Goal: Task Accomplishment & Management: Complete application form

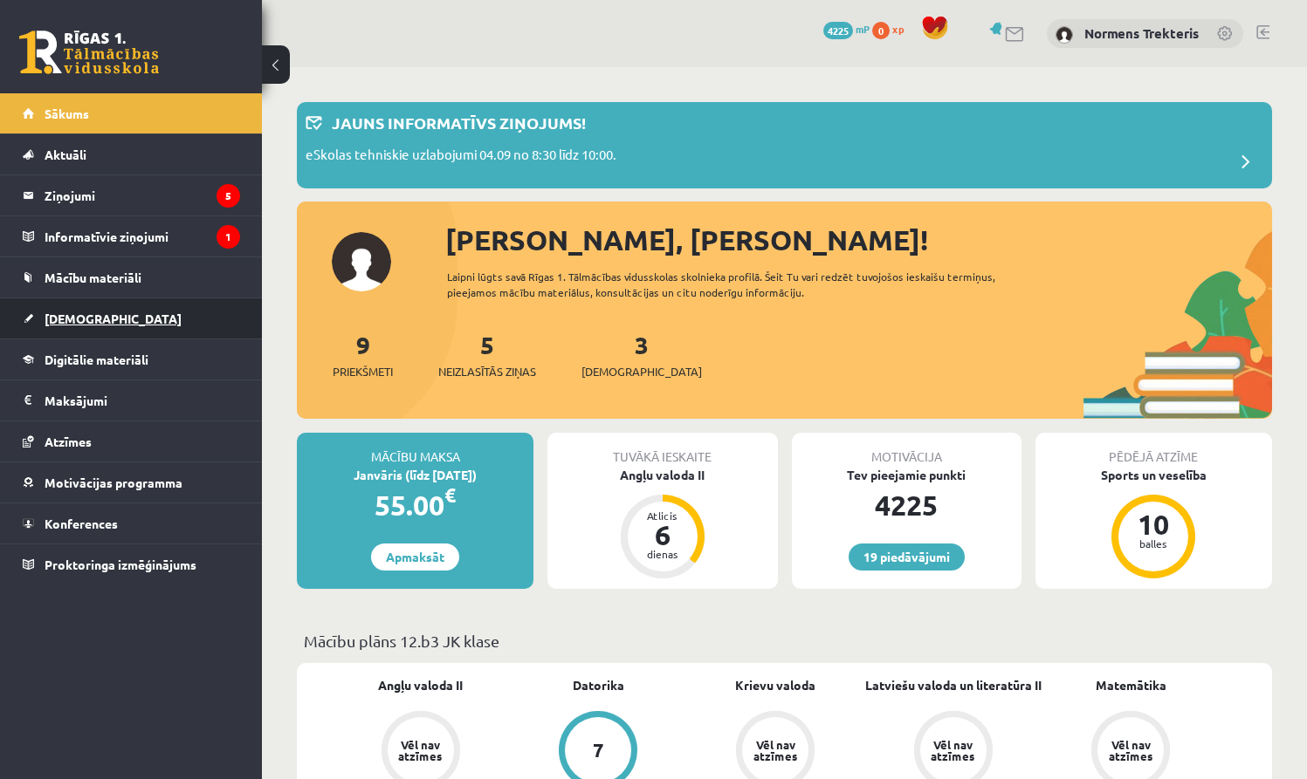
click at [66, 321] on span "[DEMOGRAPHIC_DATA]" at bounding box center [113, 319] width 137 height 16
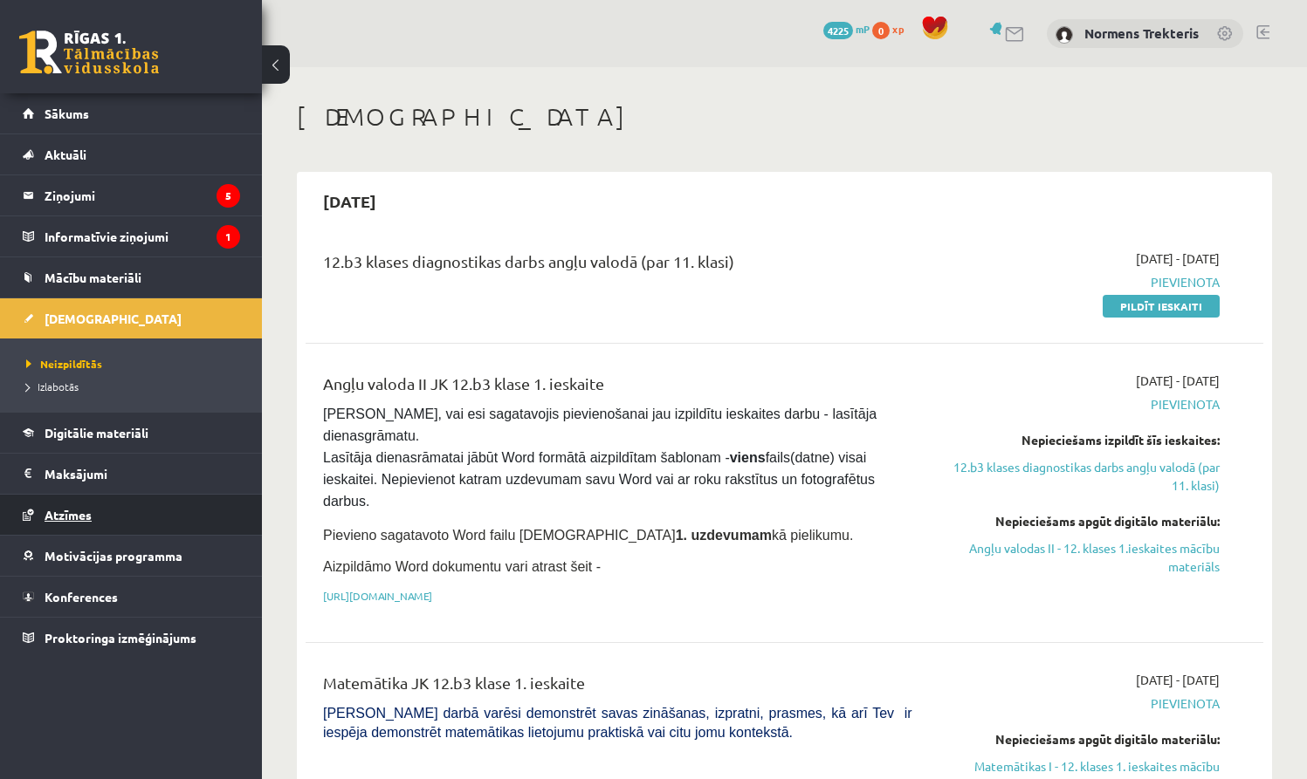
click at [94, 504] on link "Atzīmes" at bounding box center [131, 515] width 217 height 40
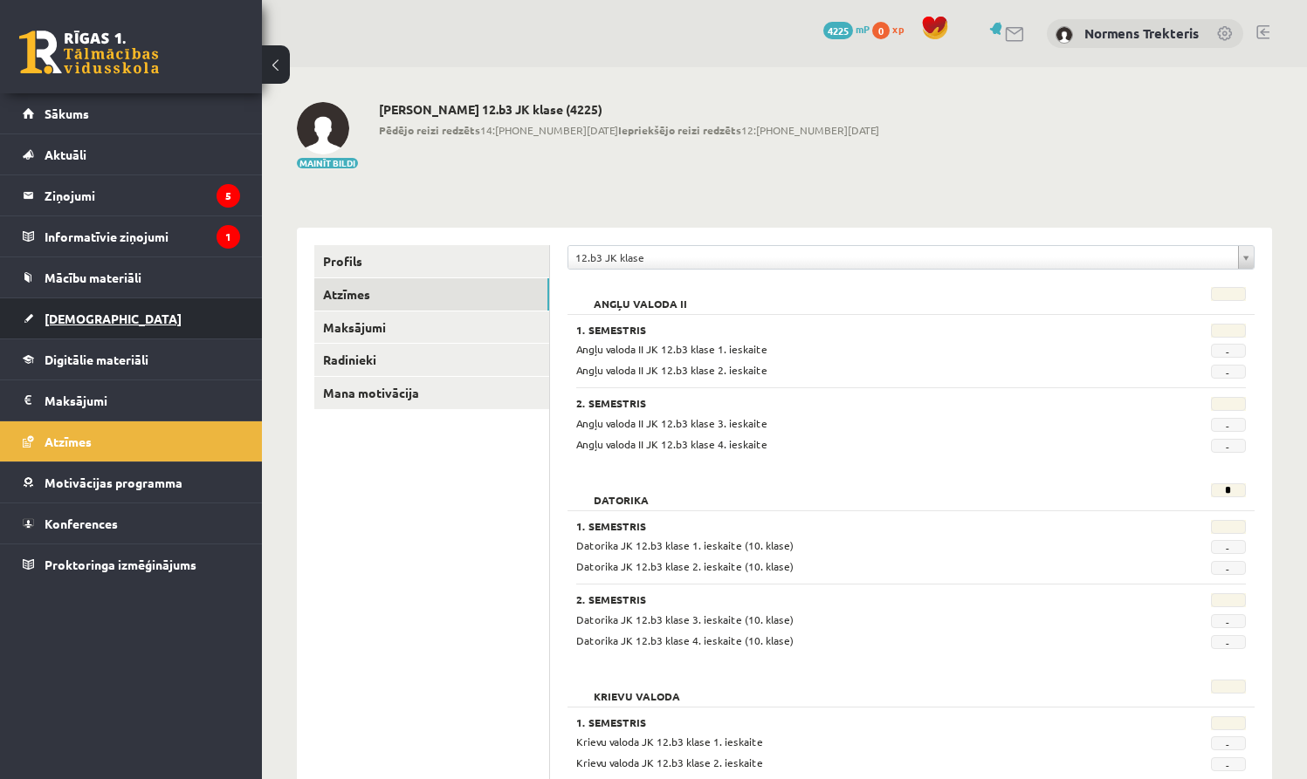
click at [59, 313] on span "[DEMOGRAPHIC_DATA]" at bounding box center [113, 319] width 137 height 16
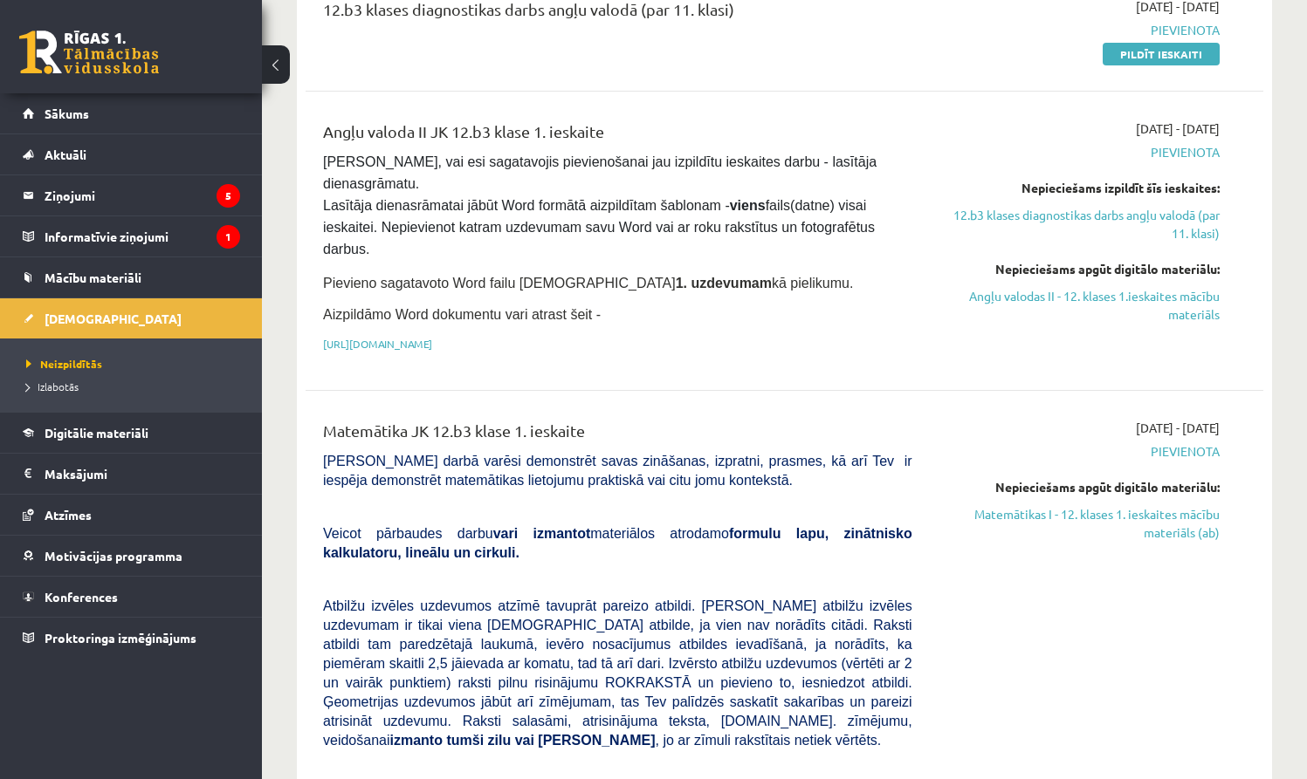
scroll to position [290, 0]
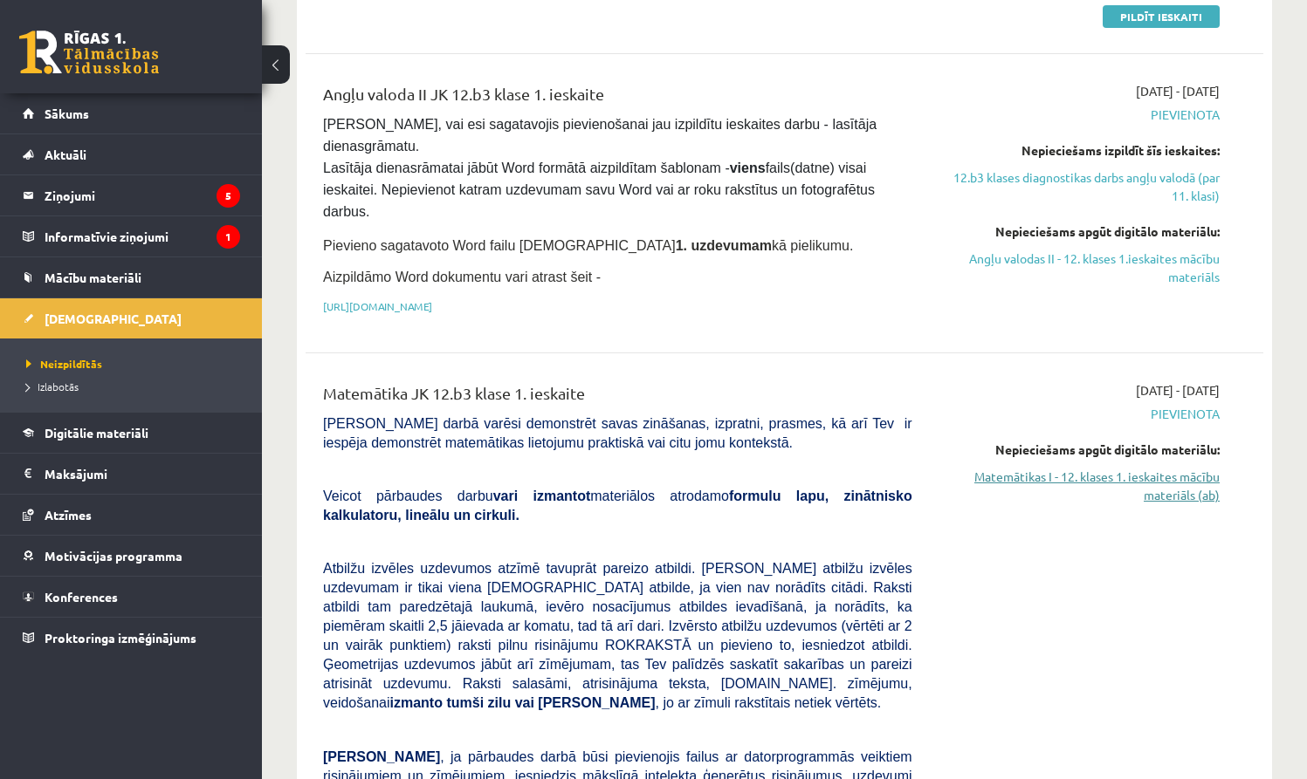
click at [1163, 489] on link "Matemātikas I - 12. klases 1. ieskaites mācību materiāls (ab)" at bounding box center [1078, 486] width 281 height 37
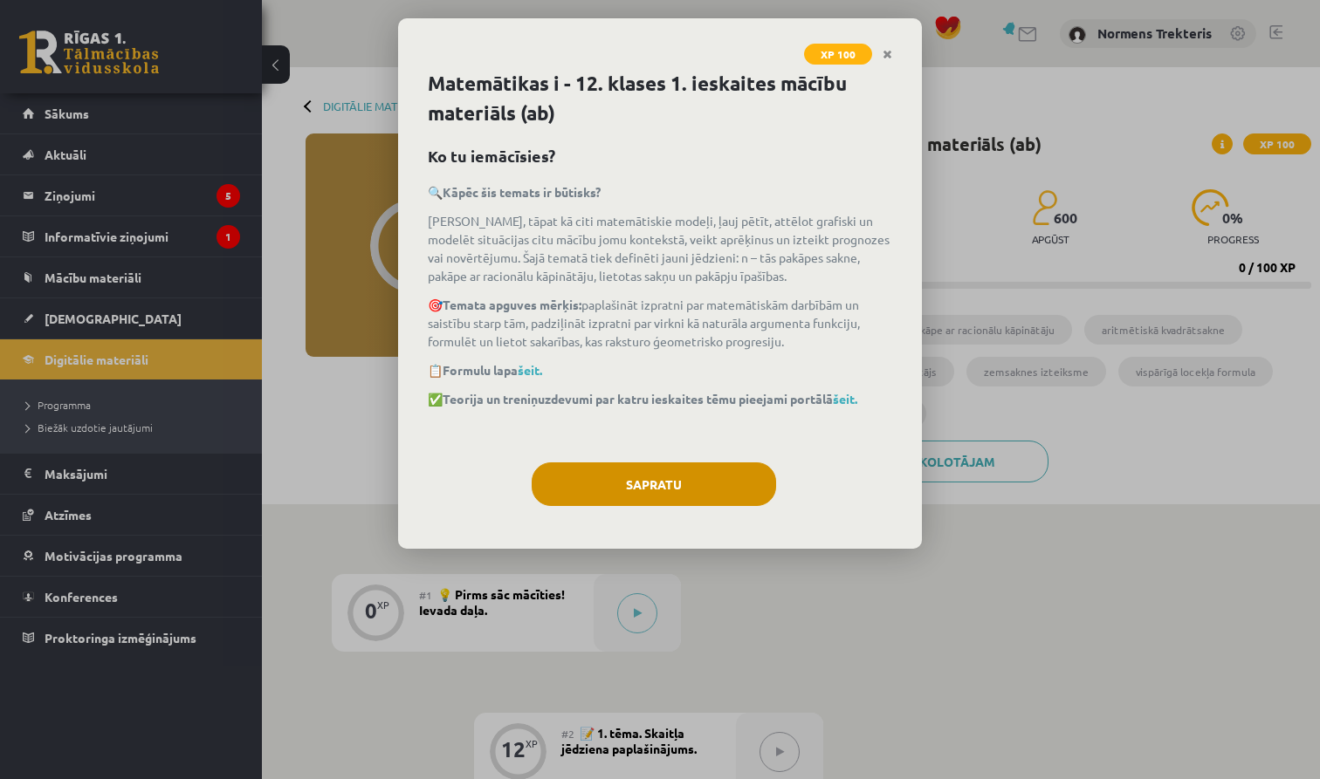
click at [676, 494] on button "Sapratu" at bounding box center [654, 485] width 244 height 44
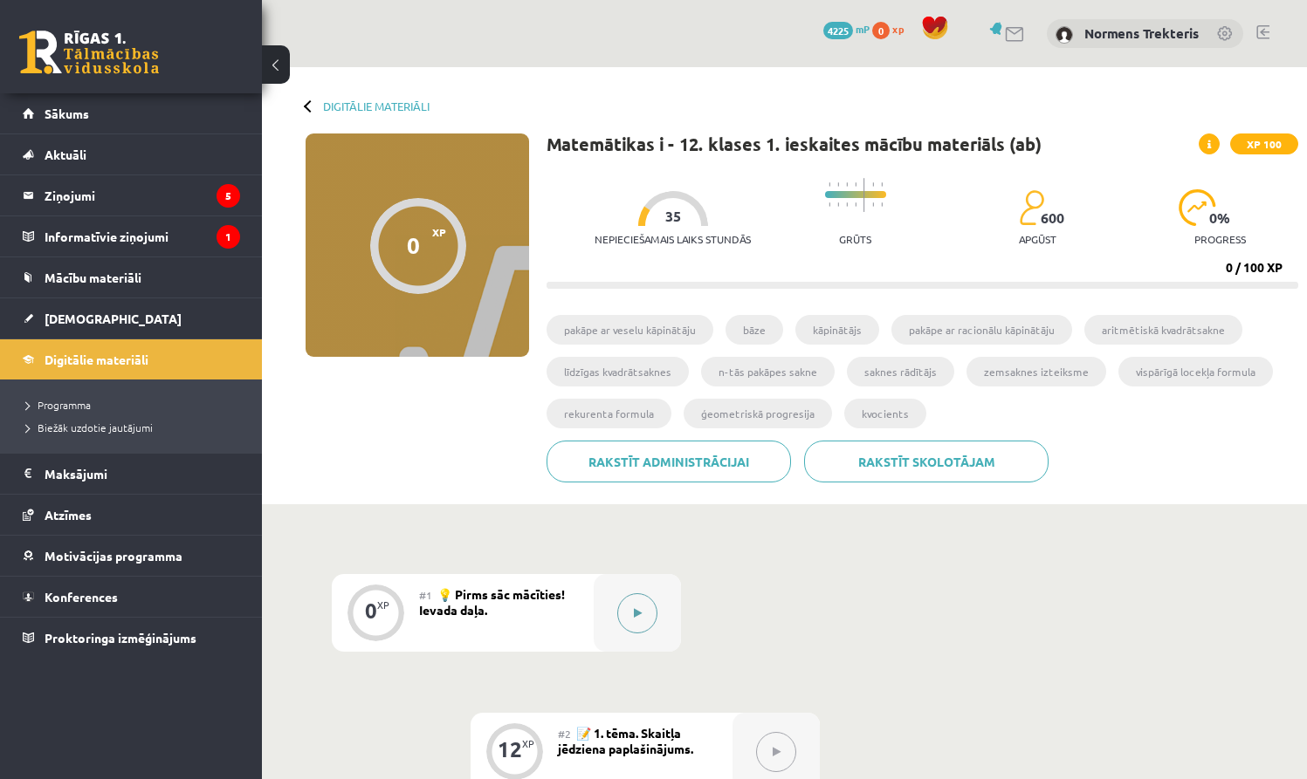
click at [640, 609] on icon at bounding box center [638, 613] width 8 height 10
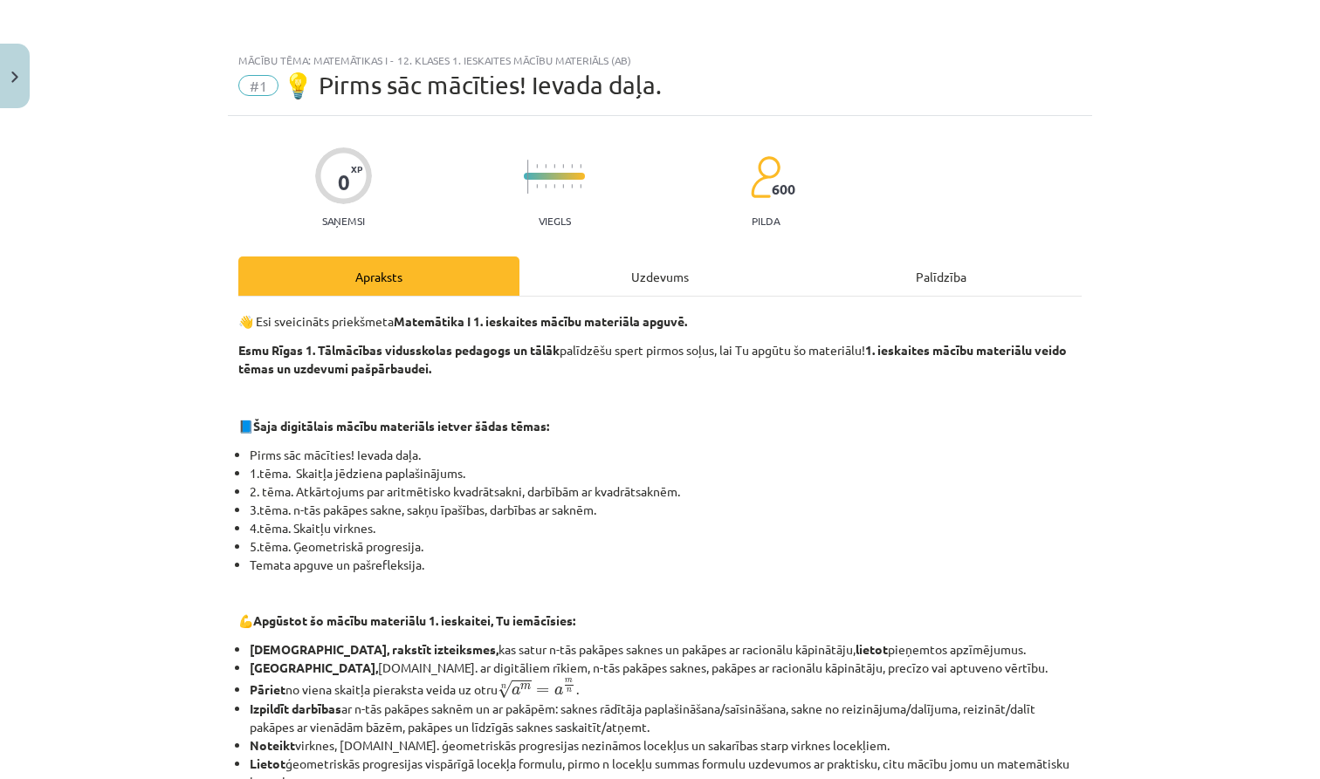
click at [621, 275] on div "Uzdevums" at bounding box center [659, 276] width 281 height 39
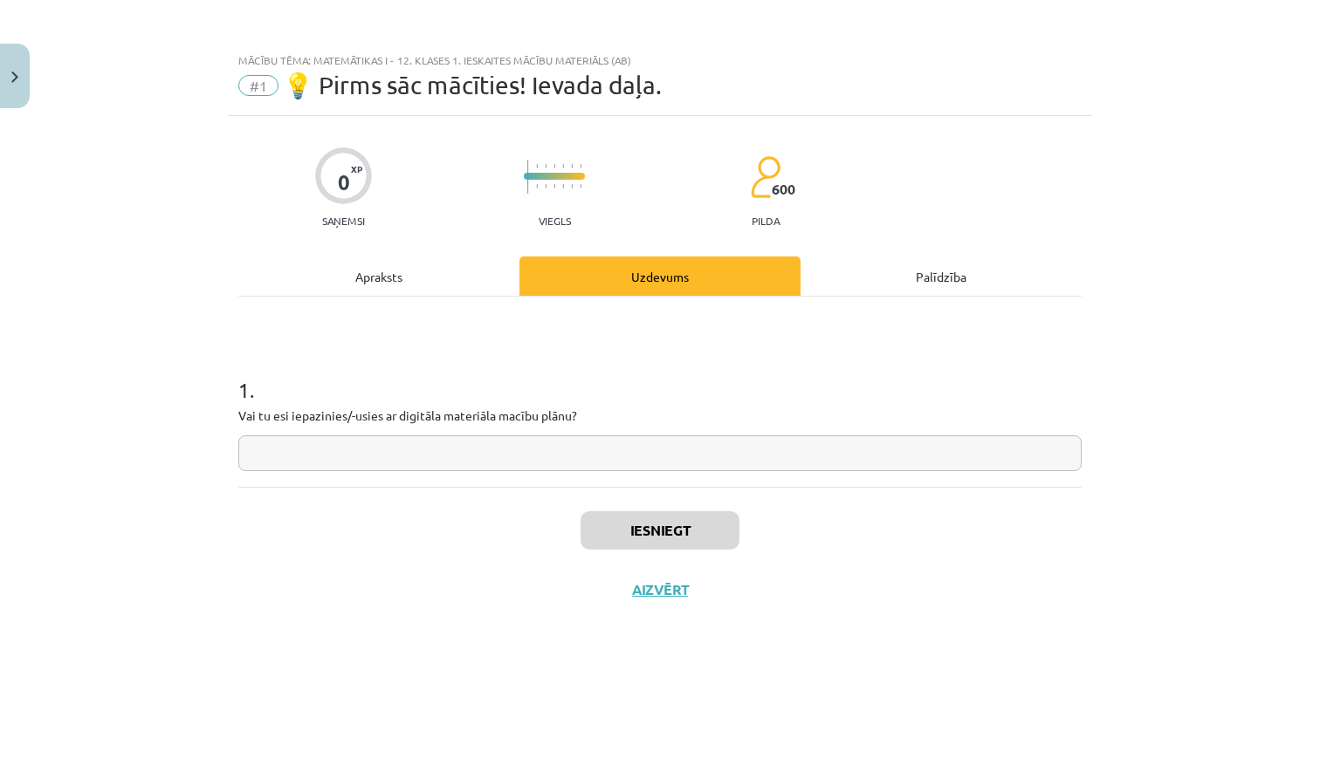
click at [388, 268] on div "Apraksts" at bounding box center [378, 276] width 281 height 39
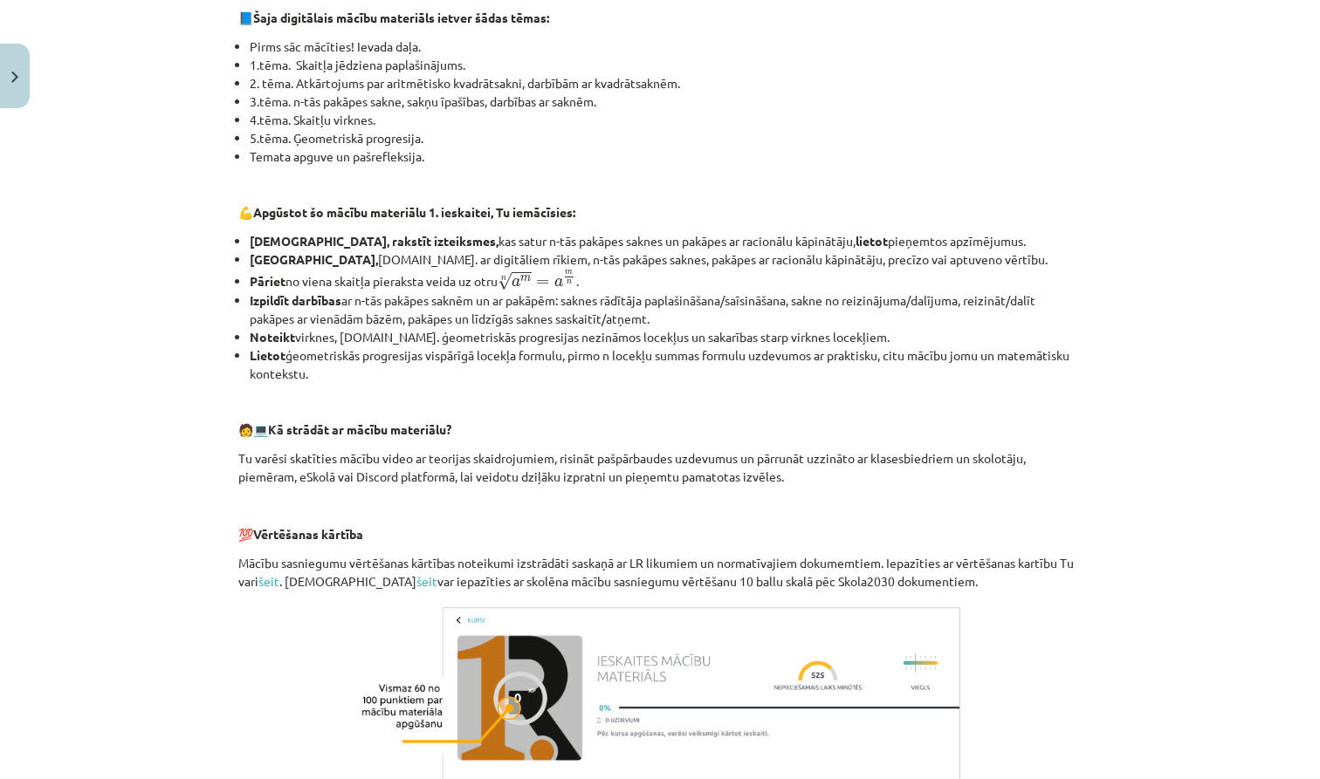
scroll to position [628, 0]
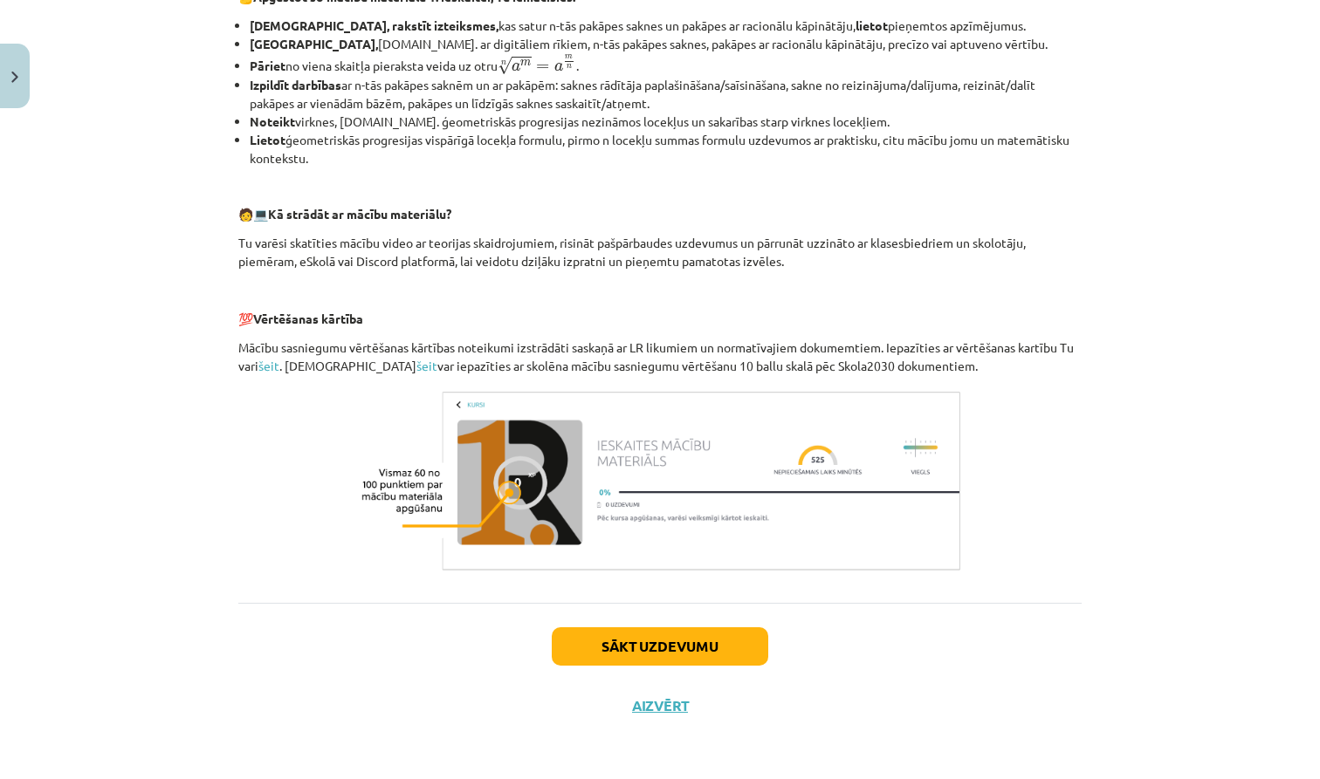
click at [663, 636] on button "Sākt uzdevumu" at bounding box center [660, 647] width 216 height 38
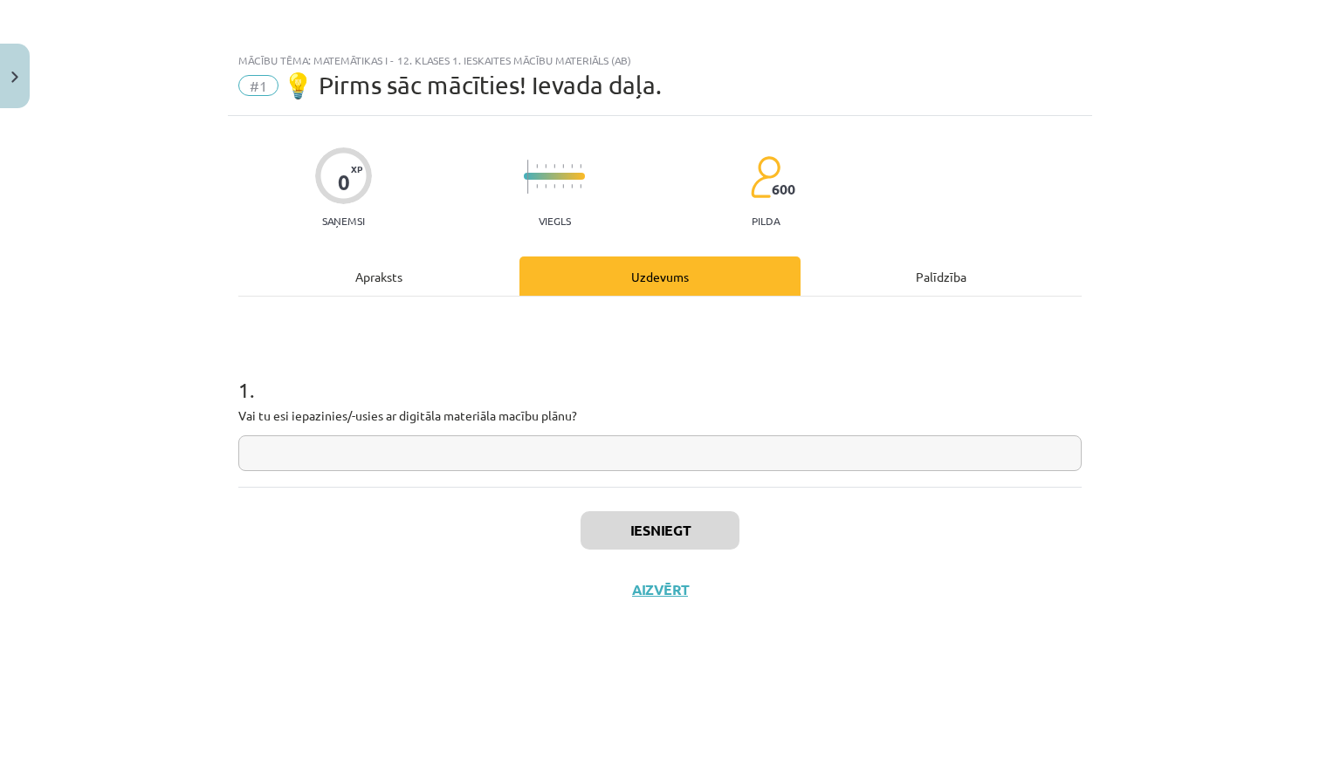
click at [492, 453] on input "text" at bounding box center [659, 454] width 843 height 36
type input "**"
click at [680, 518] on button "Iesniegt" at bounding box center [659, 530] width 159 height 38
click at [666, 614] on button "Nākamā nodarbība" at bounding box center [659, 601] width 171 height 40
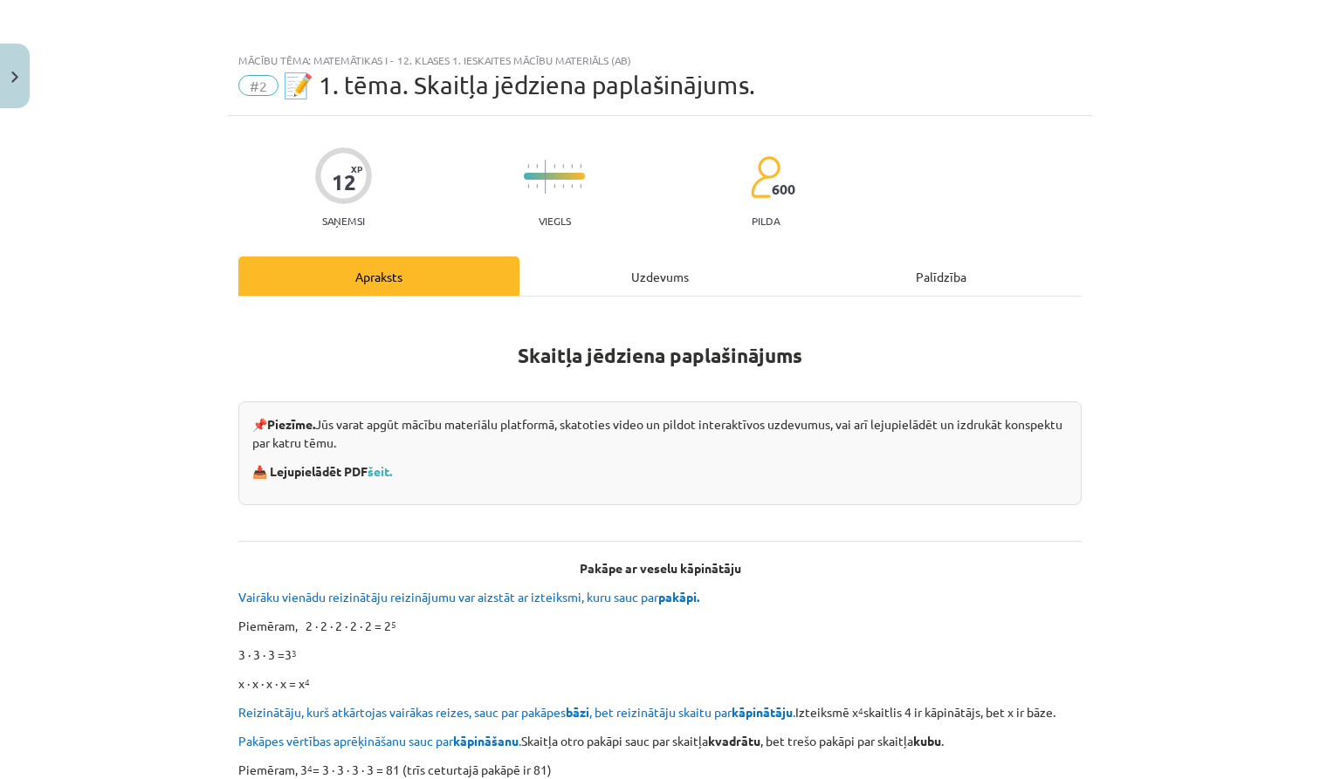
click at [668, 263] on div "Uzdevums" at bounding box center [659, 276] width 281 height 39
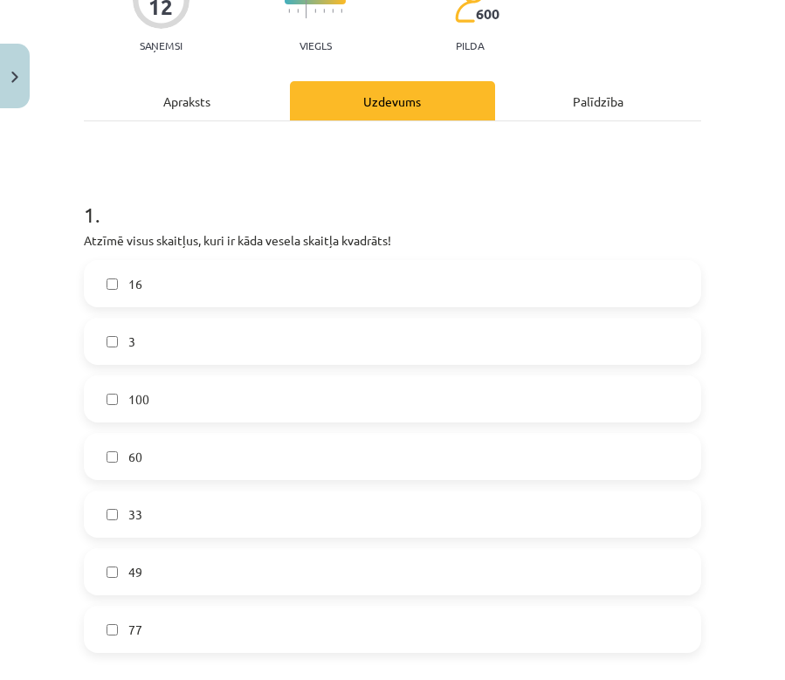
scroll to position [215, 0]
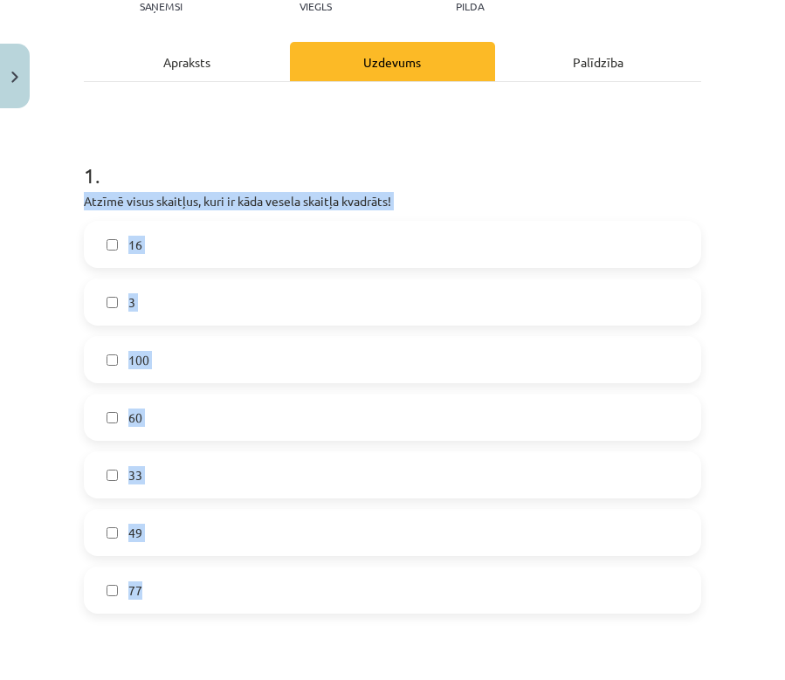
drag, startPoint x: 84, startPoint y: 202, endPoint x: 257, endPoint y: 597, distance: 431.5
click at [257, 597] on div "1 . Atzīmē visus skaitļus, kuri ir kāda vesela skaitļa kvadrāts! 16 3 100 60 33…" at bounding box center [392, 373] width 617 height 481
copy div "Atzīmē visus skaitļus, kuri ir kāda vesela skaitļa kvadrāts! 16 3 100 60 33 49 …"
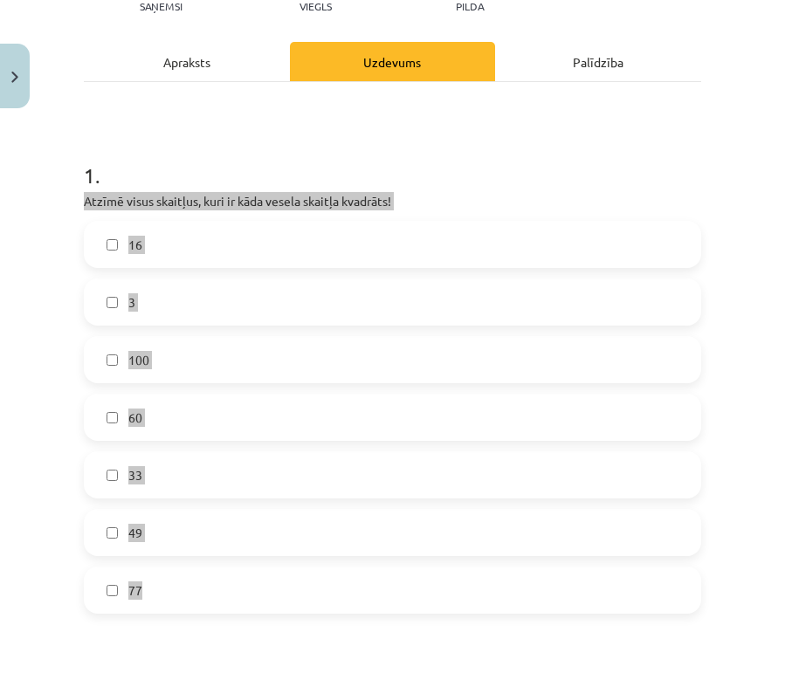
click at [174, 236] on label "16" at bounding box center [393, 245] width 614 height 44
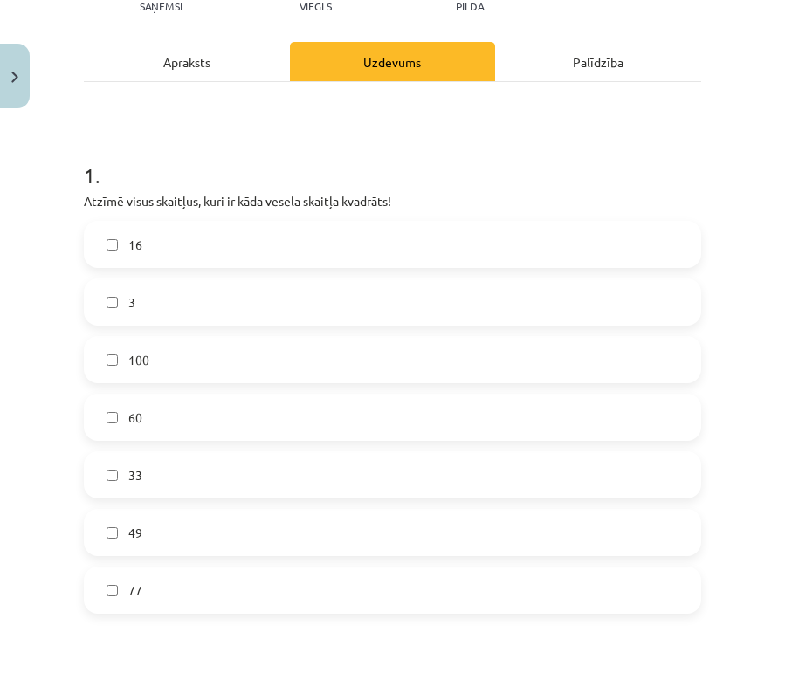
click at [27, 303] on div "Mācību tēma: Matemātikas i - 12. klases 1. ieskaites mācību materiāls (ab) #2 📝…" at bounding box center [392, 340] width 785 height 680
click at [169, 361] on label "100" at bounding box center [393, 360] width 614 height 44
click at [180, 539] on label "49" at bounding box center [393, 533] width 614 height 44
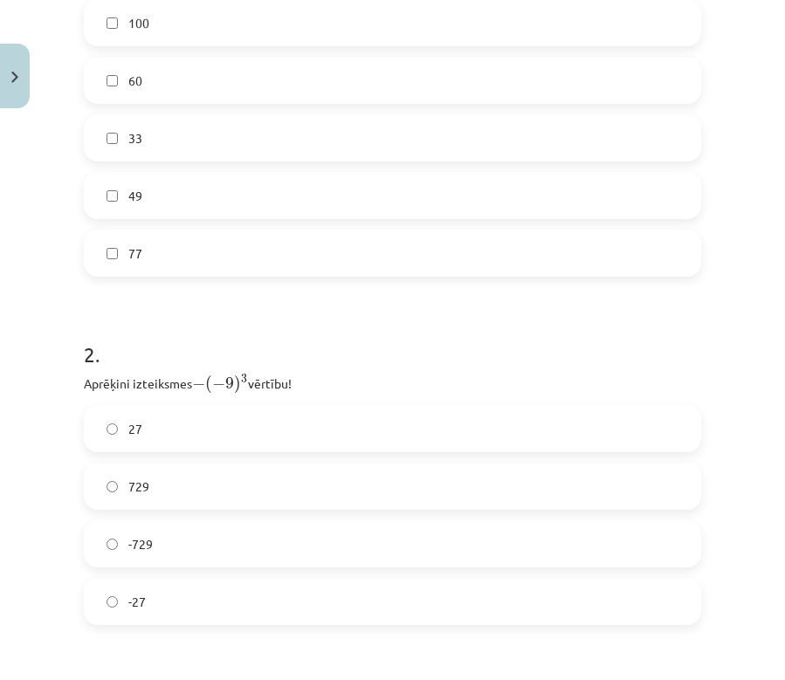
scroll to position [555, 0]
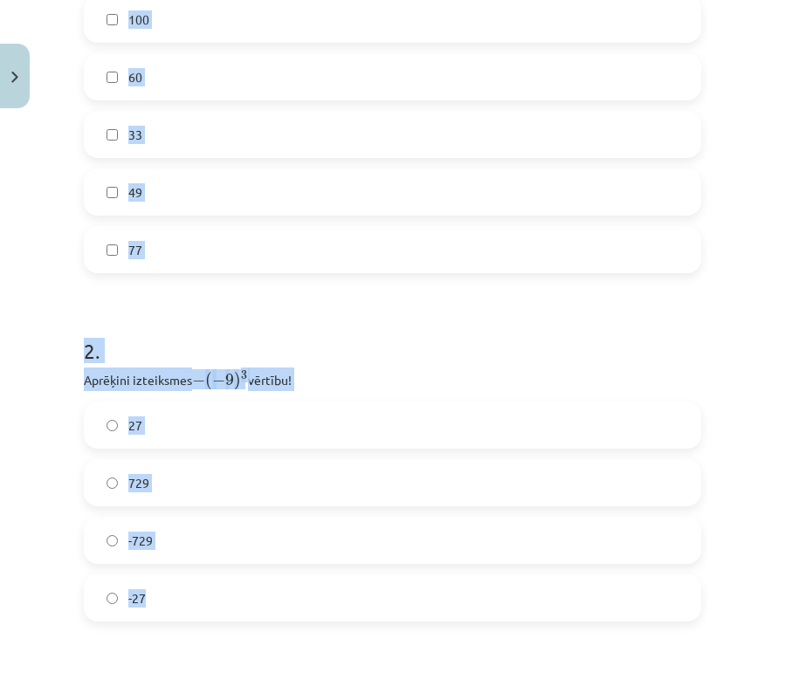
drag, startPoint x: 88, startPoint y: 382, endPoint x: 245, endPoint y: 599, distance: 267.5
click at [245, 599] on div "Mācību tēma: Matemātikas i - 12. klases 1. ieskaites mācību materiāls (ab) #2 📝…" at bounding box center [392, 340] width 785 height 680
drag, startPoint x: 45, startPoint y: 456, endPoint x: 48, endPoint y: 447, distance: 9.4
click at [45, 456] on div "Mācību tēma: Matemātikas i - 12. klases 1. ieskaites mācību materiāls (ab) #2 📝…" at bounding box center [392, 340] width 785 height 680
drag, startPoint x: 85, startPoint y: 381, endPoint x: 196, endPoint y: 603, distance: 249.0
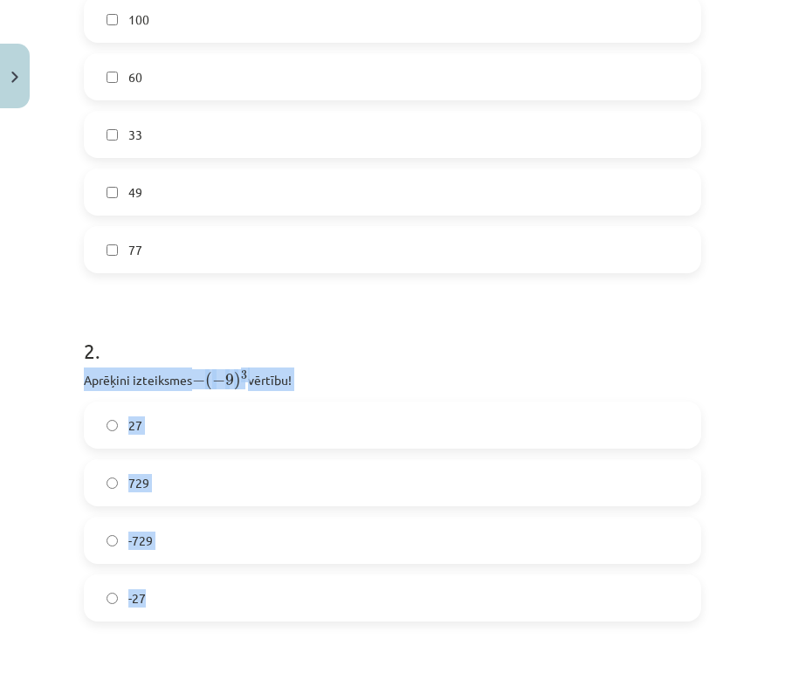
click at [196, 603] on div "2 . Aprēķini izteiksmes − ( − 9 ) 3 − ( − 9 ) 3 vērtību! 27 729 -729 -27" at bounding box center [392, 464] width 617 height 313
copy div "Aprēķini izteiksmes − ( − 9 ) 3 − ( − 9 ) 3 vērtību! 27 729 -729 -27"
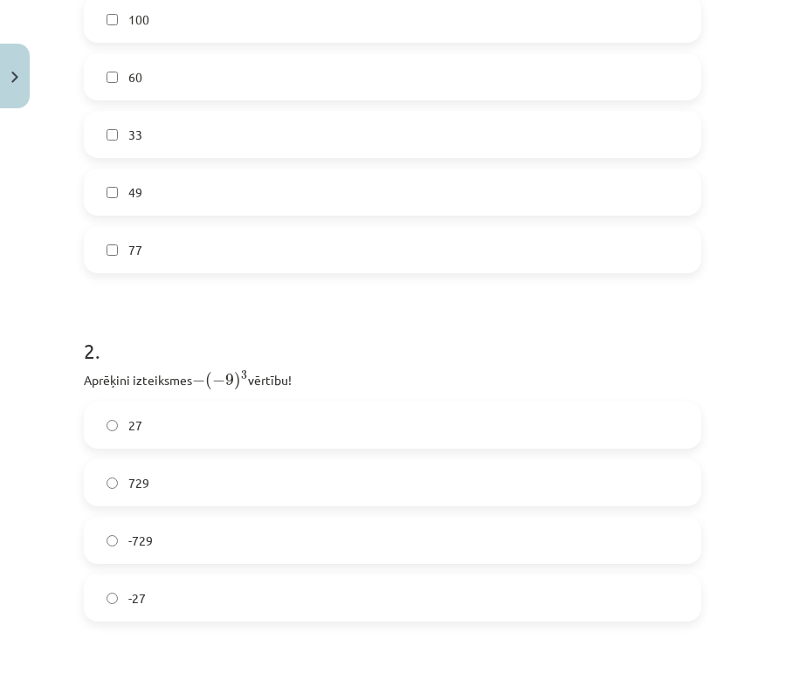
click at [37, 364] on div "Mācību tēma: Matemātikas i - 12. klases 1. ieskaites mācību materiāls (ab) #2 📝…" at bounding box center [392, 340] width 785 height 680
click at [194, 483] on label "729" at bounding box center [393, 483] width 614 height 44
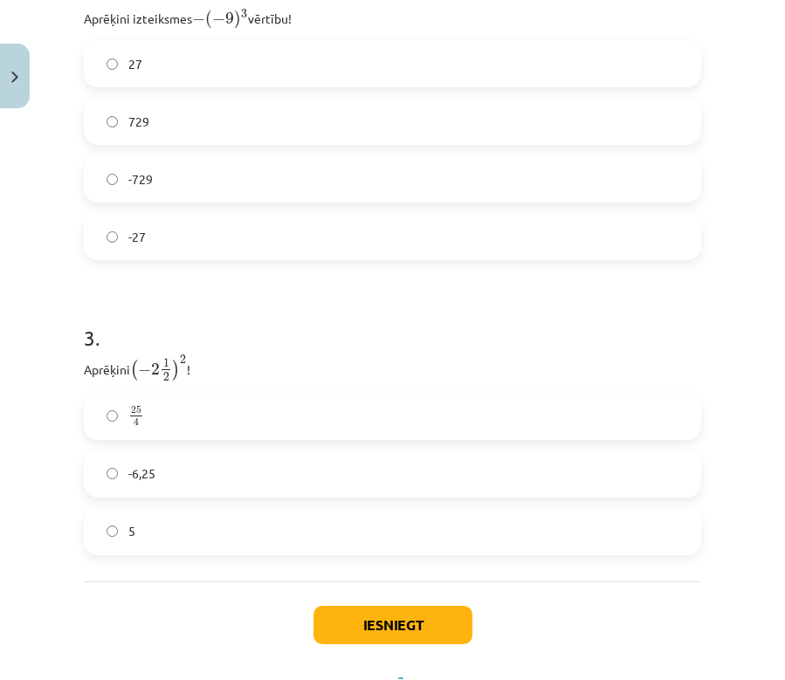
scroll to position [996, 0]
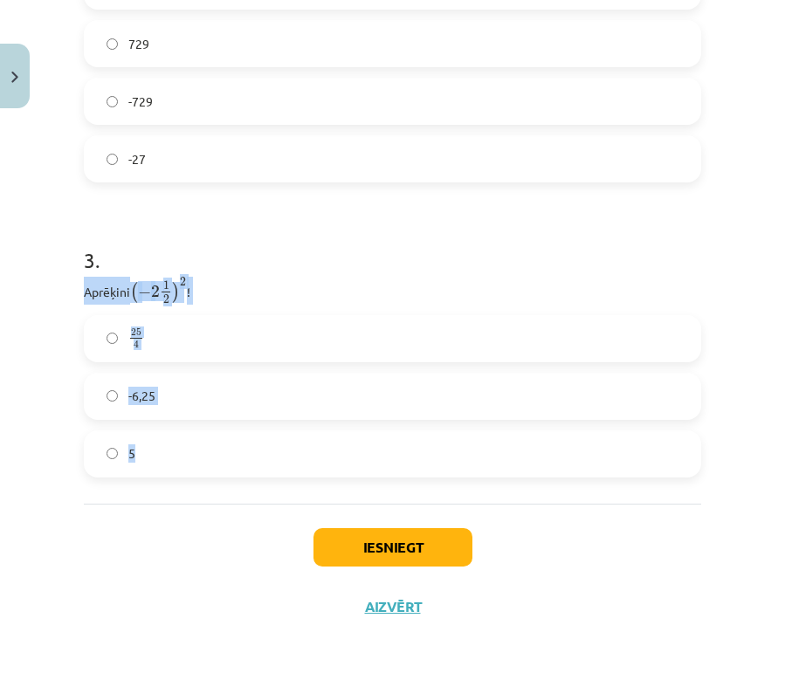
drag, startPoint x: 86, startPoint y: 289, endPoint x: 237, endPoint y: 458, distance: 226.9
copy div "Aprēķini ( − 2 1 2 ) 2 ( − 2 1 2 ) 2 ! 25 4 25 4 -6,25 5"
click at [125, 568] on div "Iesniegt Aizvērt" at bounding box center [392, 565] width 617 height 122
click at [165, 347] on label "25 4 25 4" at bounding box center [393, 339] width 614 height 44
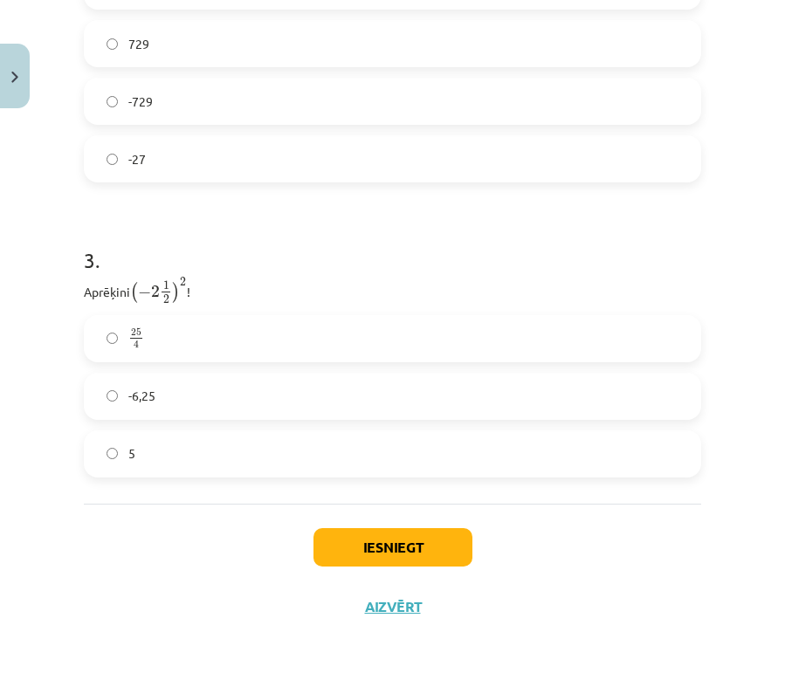
click at [385, 551] on button "Iesniegt" at bounding box center [392, 547] width 159 height 38
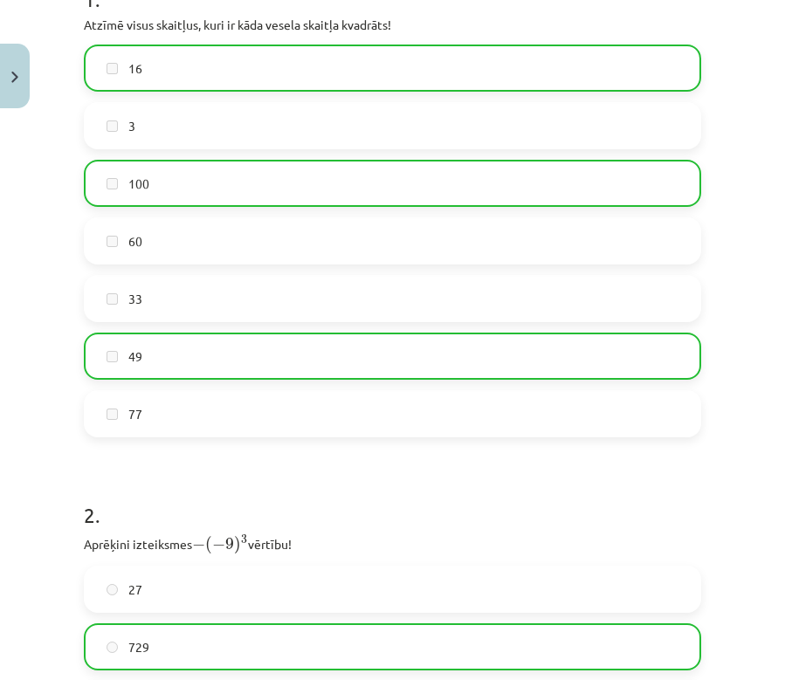
scroll to position [1051, 0]
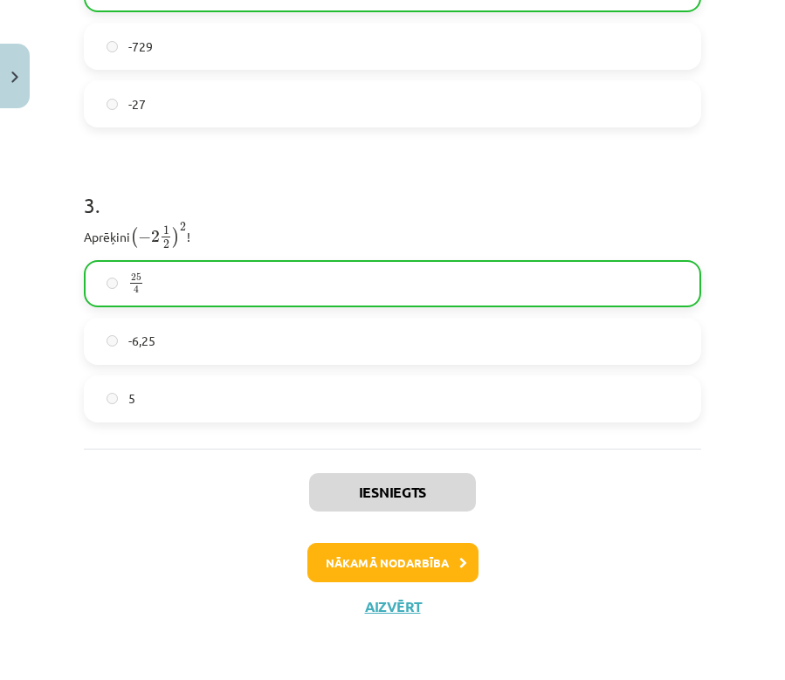
click at [445, 559] on button "Nākamā nodarbība" at bounding box center [392, 563] width 171 height 40
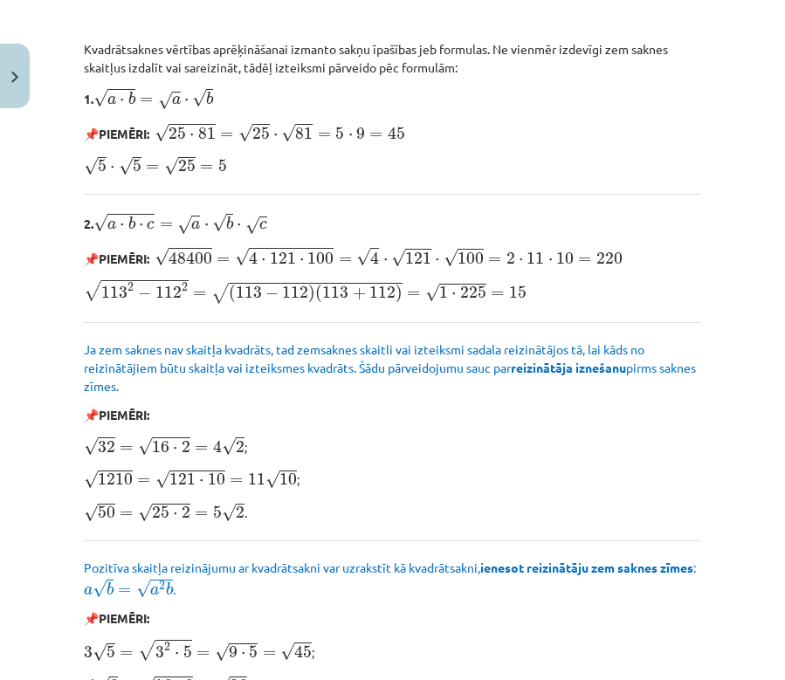
scroll to position [2174, 0]
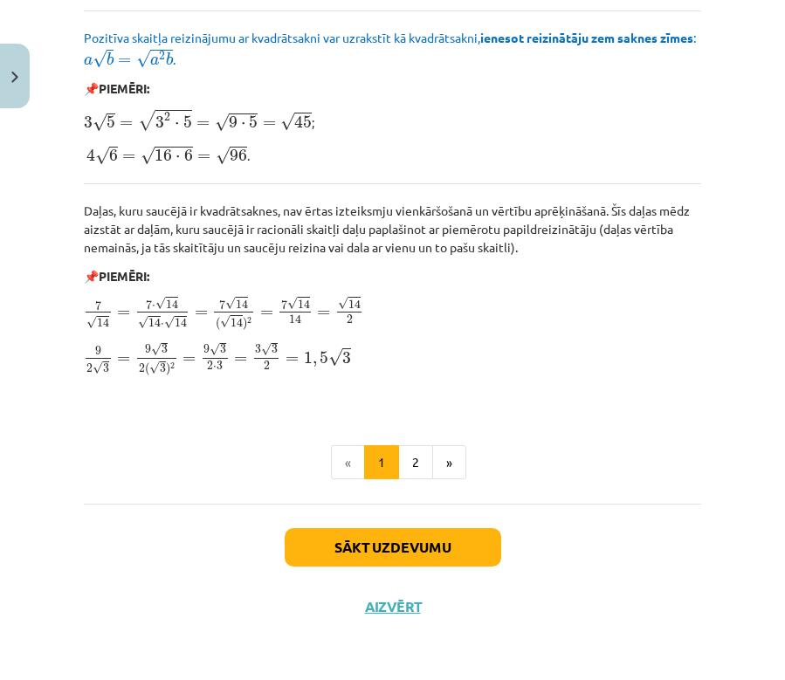
click at [412, 541] on button "Sākt uzdevumu" at bounding box center [393, 547] width 216 height 38
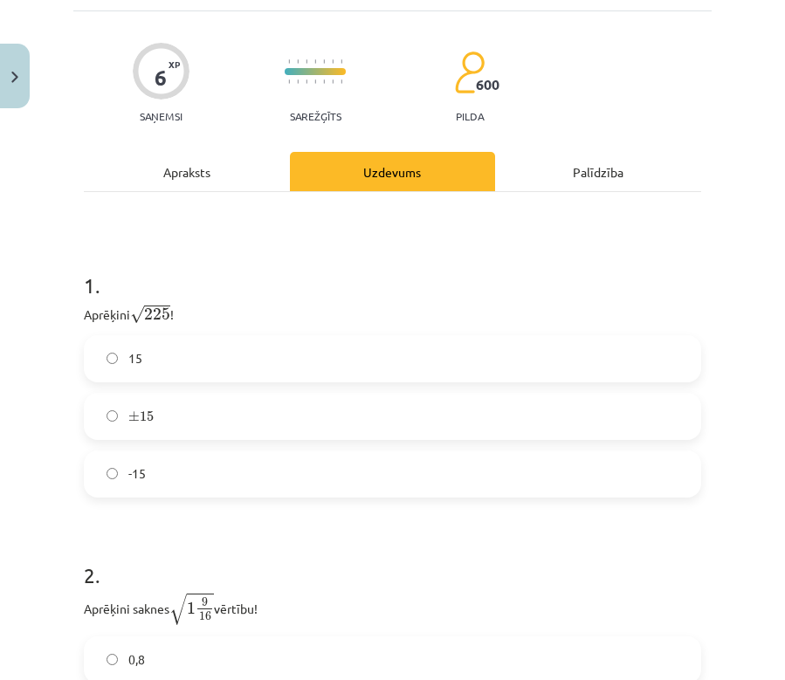
scroll to position [255, 0]
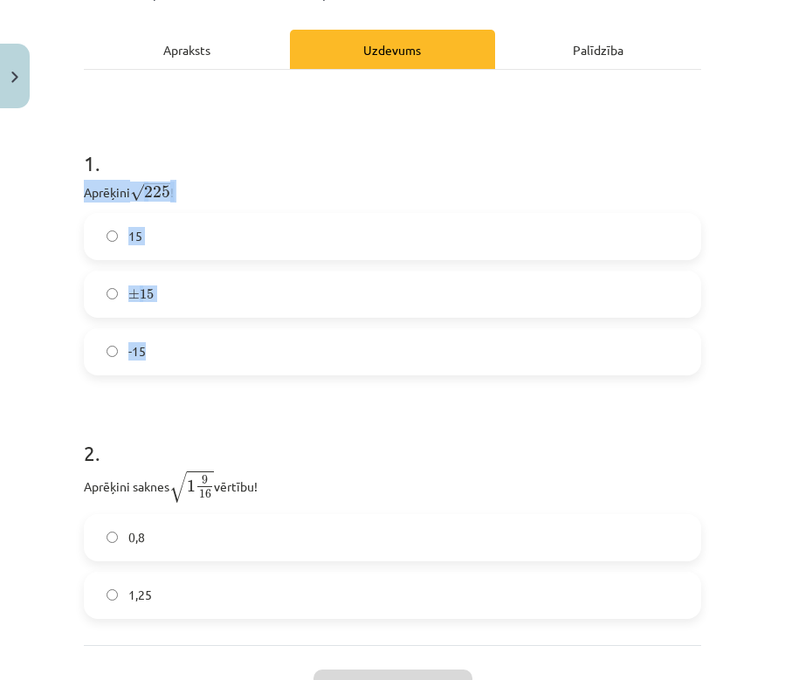
drag, startPoint x: 79, startPoint y: 189, endPoint x: 231, endPoint y: 353, distance: 223.6
click at [231, 353] on div "6 XP Saņemsi Sarežģīts 600 pilda Apraksts Uzdevums Palīdzība 1 . Aprēķini √ 225…" at bounding box center [392, 333] width 638 height 889
copy div "Aprēķini √ 225 225 ! 15 ± 15 ± 15 -15"
click at [50, 365] on div "Mācību tēma: Matemātikas i - 12. klases 1. ieskaites mācību materiāls (ab) #3 📝…" at bounding box center [392, 340] width 785 height 680
click at [107, 247] on label "15" at bounding box center [393, 237] width 614 height 44
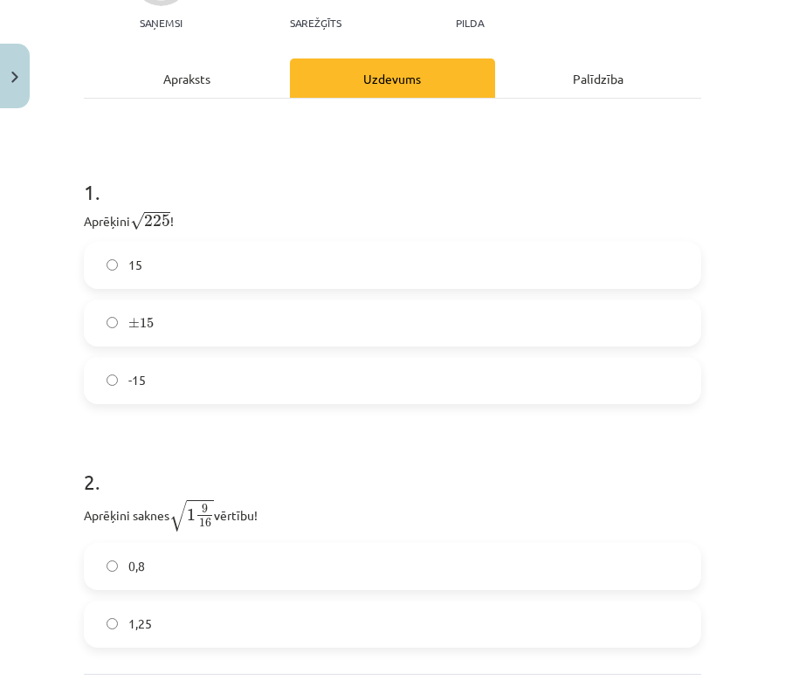
scroll to position [360, 0]
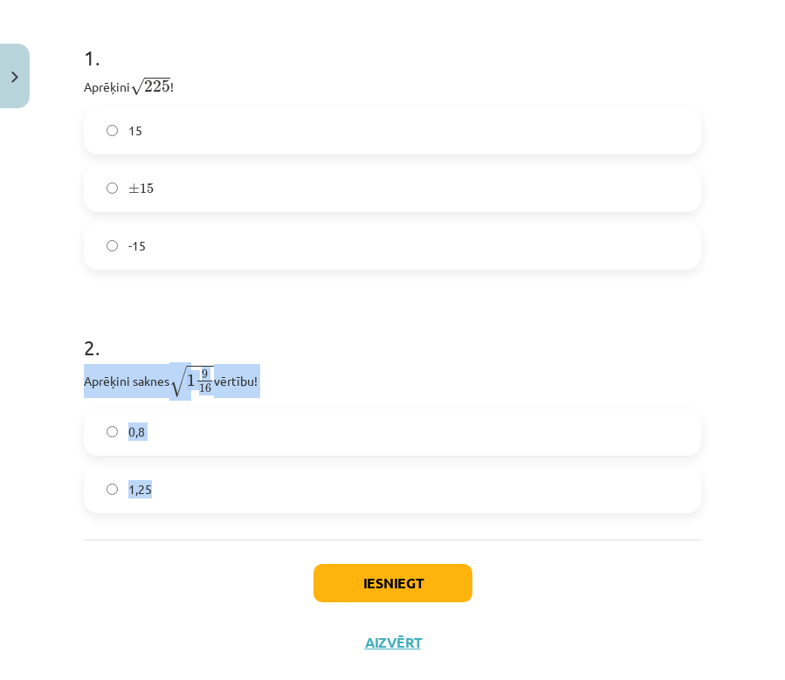
drag, startPoint x: 90, startPoint y: 381, endPoint x: 175, endPoint y: 504, distance: 149.9
click at [175, 503] on div "6 XP Saņemsi Sarežģīts 600 pilda Apraksts Uzdevums Palīdzība 1 . Aprēķini √ 225…" at bounding box center [392, 228] width 638 height 889
copy div "Aprēķini saknes √ 1 9 16 1 9 16 vērtību! 0,8 1,25"
click at [93, 533] on div "1 . Aprēķini √ 225 225 ! 15 ± 15 ± 15 -15 2 . Aprēķini saknes √ 1 9 16 1 9 16 v…" at bounding box center [392, 251] width 617 height 575
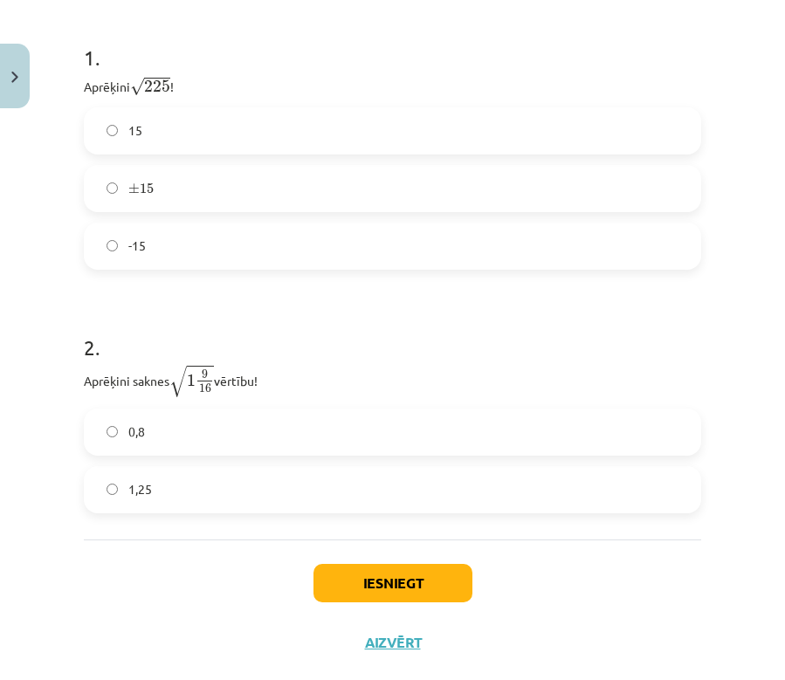
click at [136, 557] on div "Iesniegt Aizvērt" at bounding box center [392, 600] width 617 height 122
click at [114, 482] on label "1,25" at bounding box center [393, 490] width 614 height 44
click at [402, 594] on button "Iesniegt" at bounding box center [392, 583] width 159 height 38
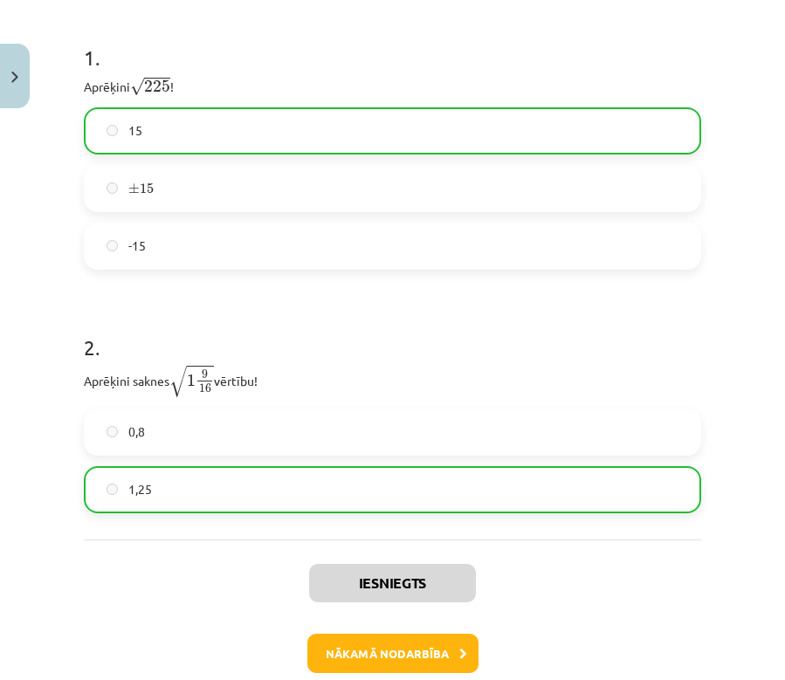
click at [368, 647] on button "Nākamā nodarbība" at bounding box center [392, 654] width 171 height 40
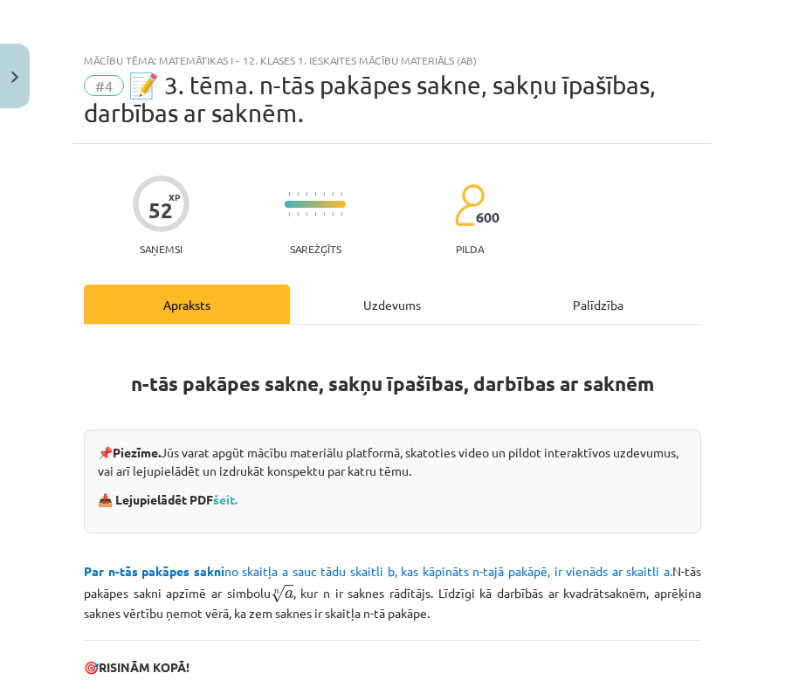
scroll to position [566, 0]
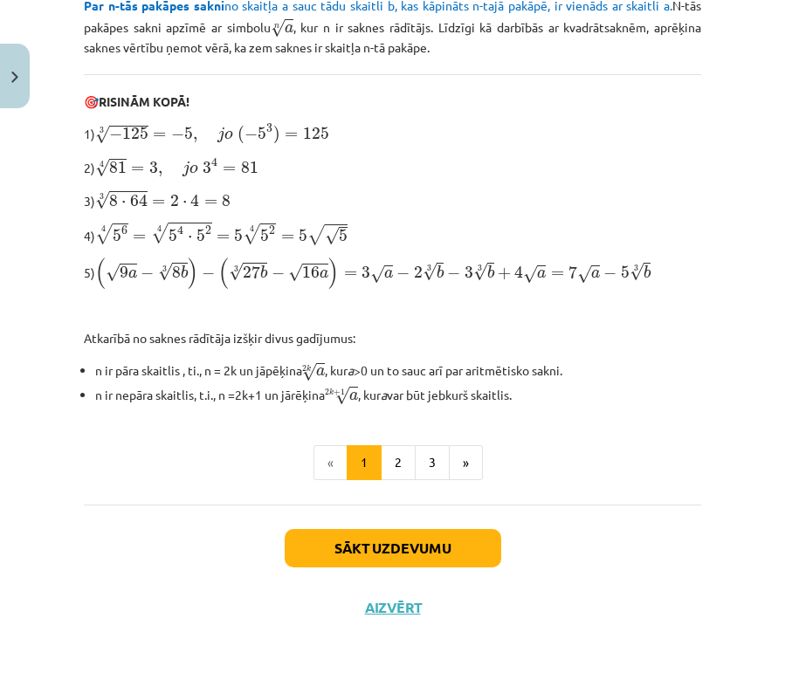
click at [435, 539] on button "Sākt uzdevumu" at bounding box center [393, 548] width 216 height 38
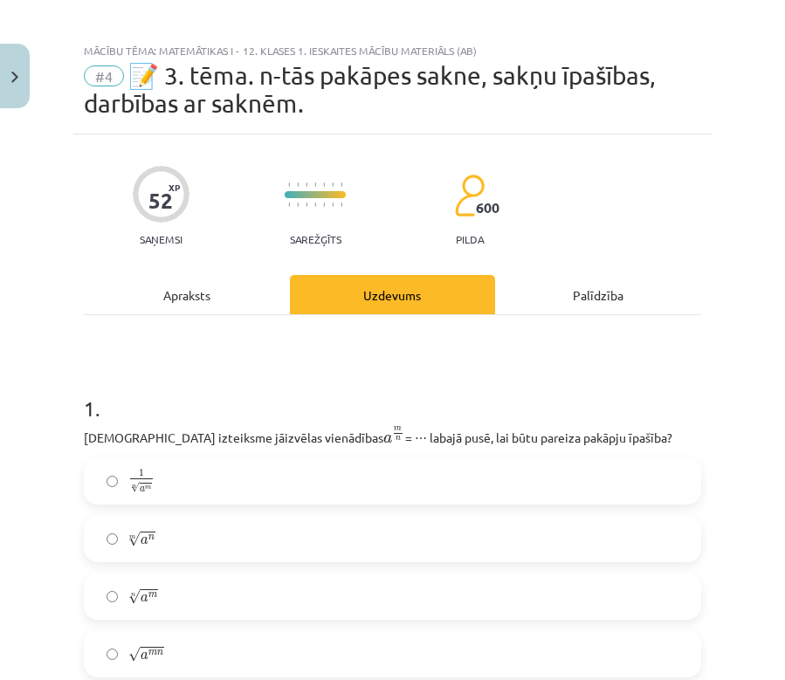
scroll to position [173, 0]
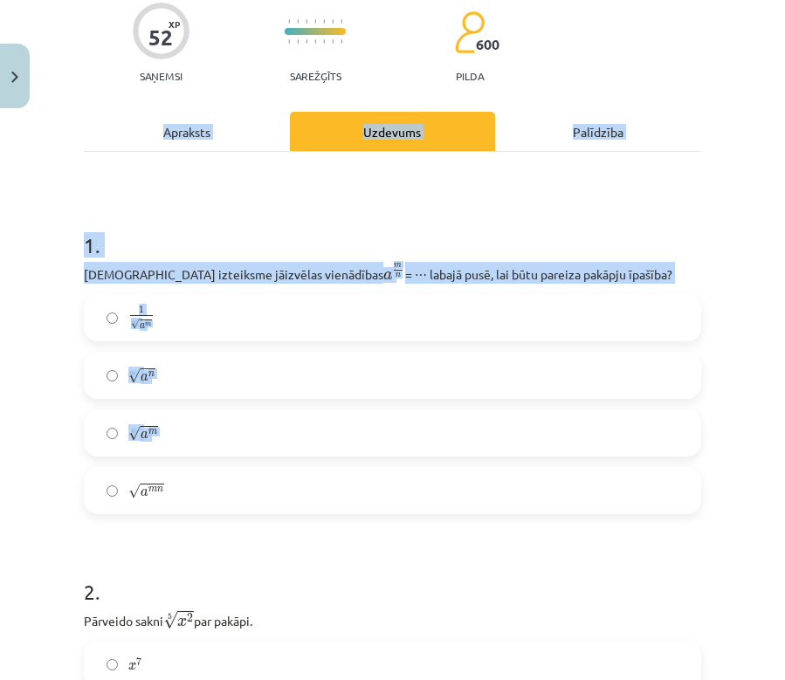
drag, startPoint x: 71, startPoint y: 273, endPoint x: 307, endPoint y: 498, distance: 326.0
click at [307, 498] on div "Mācību tēma: Matemātikas i - 12. klases 1. ieskaites mācību materiāls (ab) #4 📝…" at bounding box center [392, 340] width 785 height 680
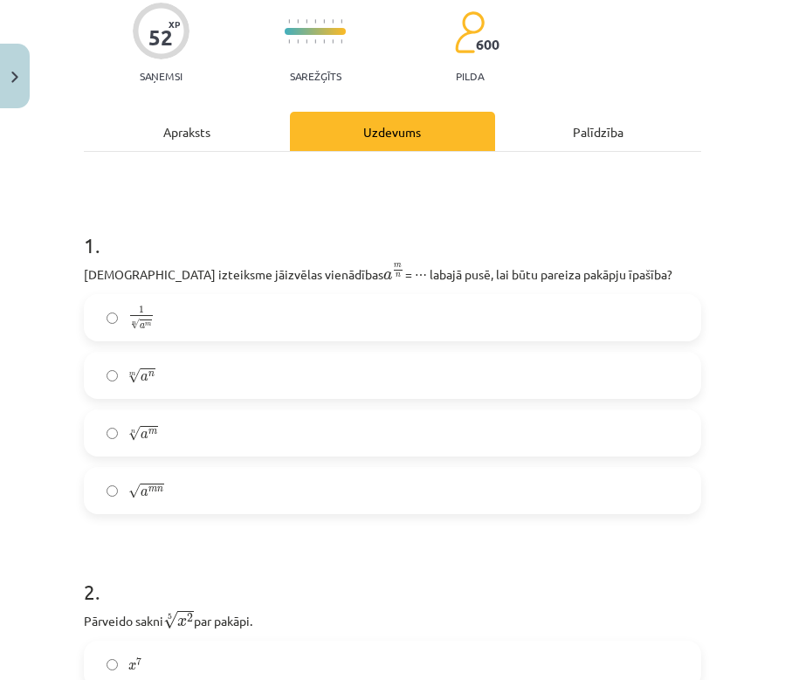
click at [70, 372] on div "Mācību tēma: Matemātikas i - 12. klases 1. ieskaites mācību materiāls (ab) #4 📝…" at bounding box center [392, 340] width 785 height 680
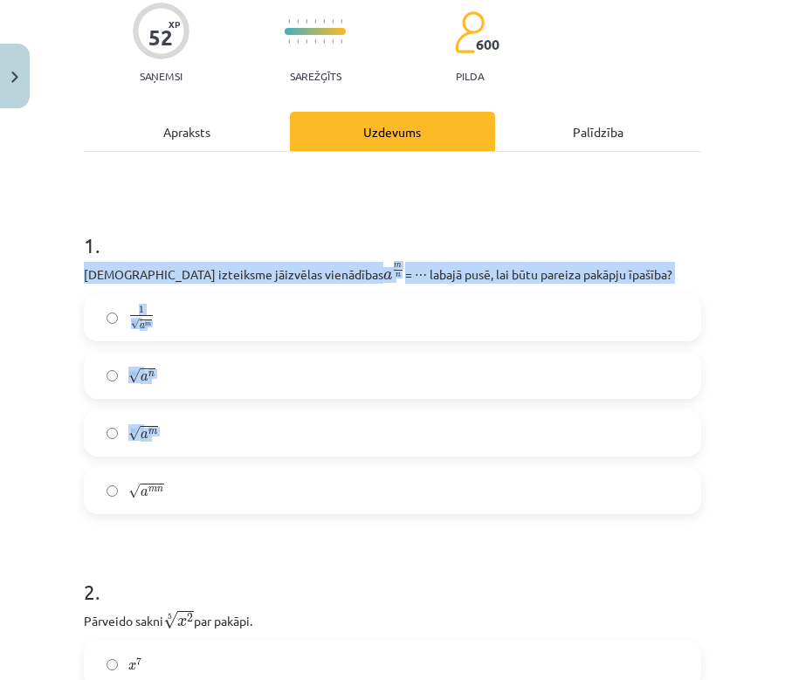
drag, startPoint x: 80, startPoint y: 275, endPoint x: 214, endPoint y: 506, distance: 267.1
copy div "Kura izteiksme jāizvēlas vienādības a m n a m n = ⋯ labajā pusē, lai būtu parei…"
click at [68, 552] on div "Mācību tēma: Matemātikas i - 12. klases 1. ieskaites mācību materiāls (ab) #4 📝…" at bounding box center [392, 340] width 785 height 680
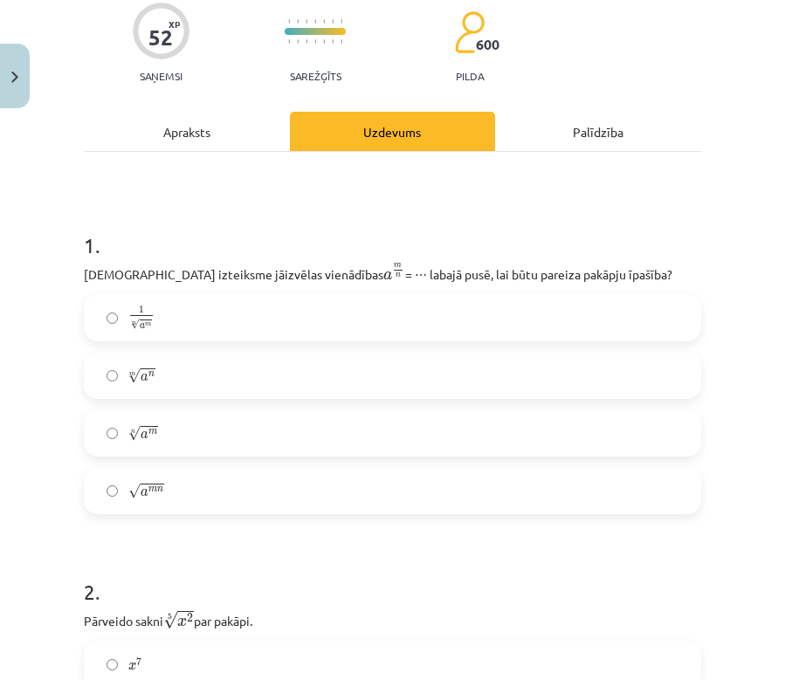
click at [58, 450] on div "Mācību tēma: Matemātikas i - 12. klases 1. ieskaites mācību materiāls (ab) #4 📝…" at bounding box center [392, 340] width 785 height 680
click at [102, 439] on label "n √ a m a m n" at bounding box center [393, 433] width 614 height 44
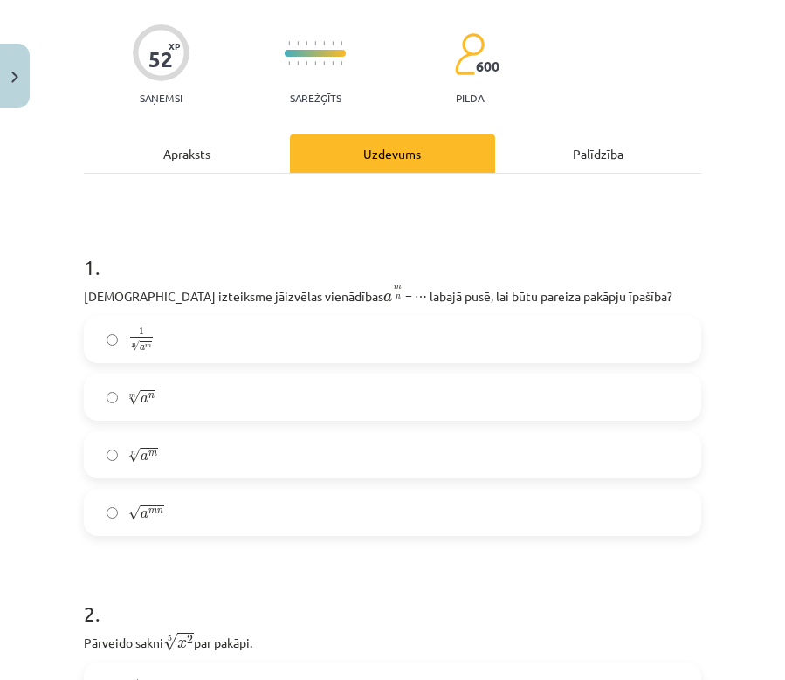
scroll to position [492, 0]
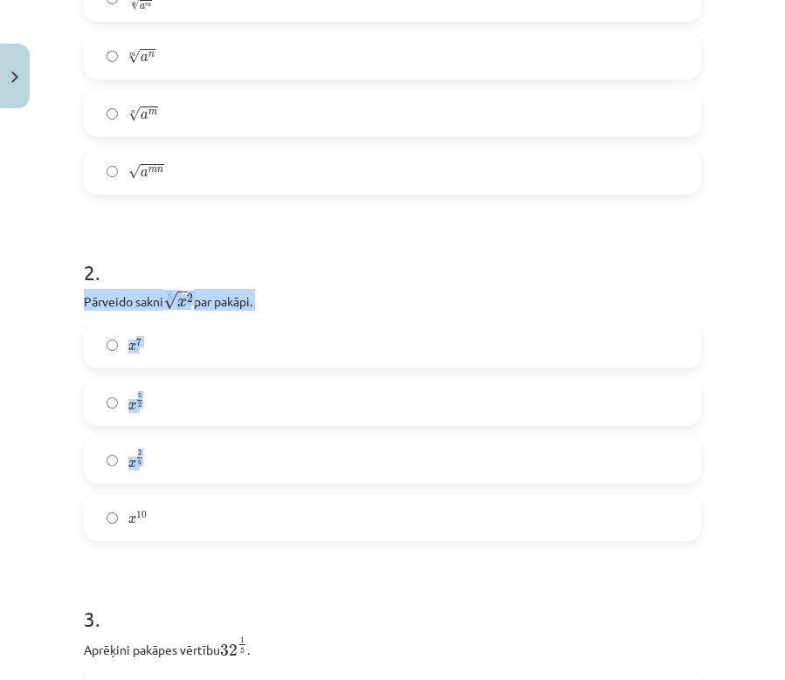
drag, startPoint x: 75, startPoint y: 310, endPoint x: 179, endPoint y: 539, distance: 252.0
copy div "Pārveido sakni 5 √ x 2 x 2 5 par pakāpi. x 7 x 7 x 5 2 x 5 2 x 2 5 x 2 5"
click at [44, 491] on div "Mācību tēma: Matemātikas i - 12. klases 1. ieskaites mācību materiāls (ab) #4 📝…" at bounding box center [392, 340] width 785 height 680
click at [99, 464] on label "x 2 5 x 2 5" at bounding box center [393, 460] width 614 height 44
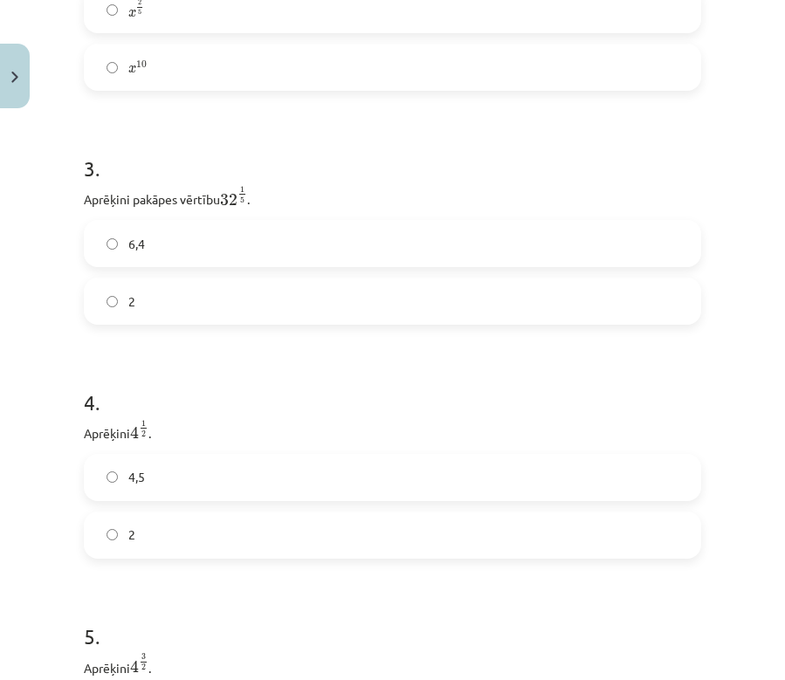
scroll to position [939, 0]
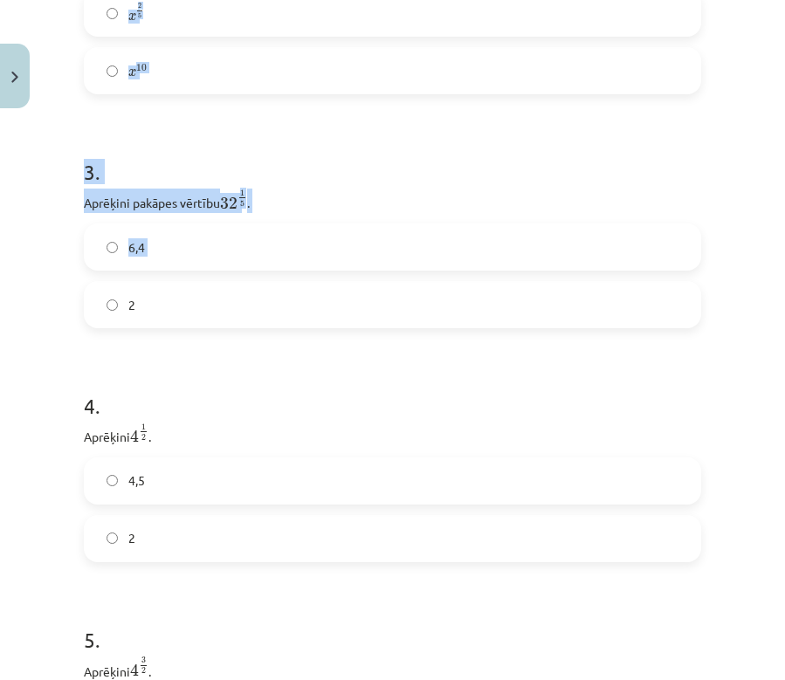
drag, startPoint x: 68, startPoint y: 196, endPoint x: 212, endPoint y: 295, distance: 174.6
click at [213, 295] on div "Mācību tēma: Matemātikas i - 12. klases 1. ieskaites mācību materiāls (ab) #4 📝…" at bounding box center [392, 340] width 785 height 680
click at [67, 267] on div "Mācību tēma: Matemātikas i - 12. klases 1. ieskaites mācību materiāls (ab) #4 📝…" at bounding box center [392, 340] width 785 height 680
drag, startPoint x: 82, startPoint y: 202, endPoint x: 189, endPoint y: 309, distance: 151.2
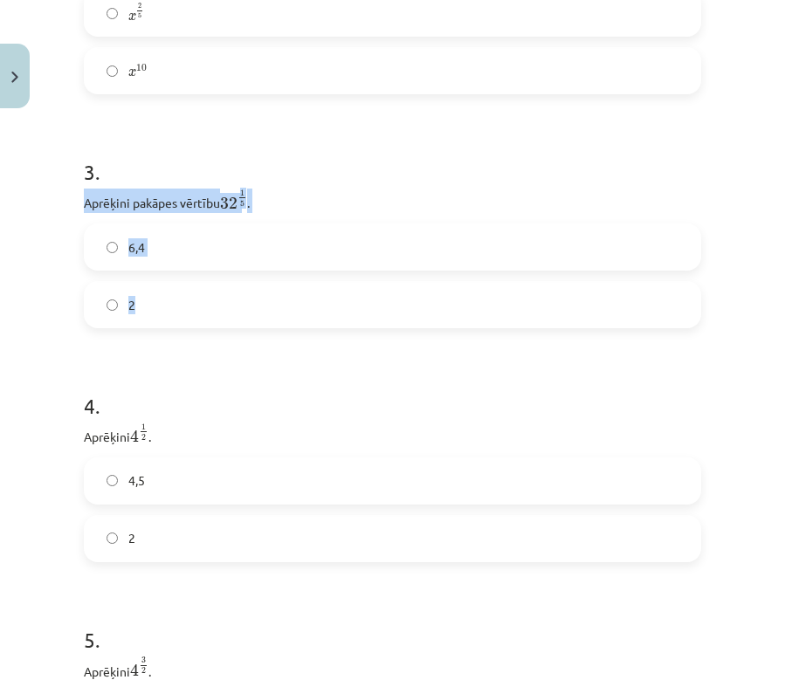
copy div "Aprēķini pakāpes vērtību 32 1 5 32 1 5 . 6,4 2"
click at [114, 315] on label "2" at bounding box center [393, 305] width 614 height 44
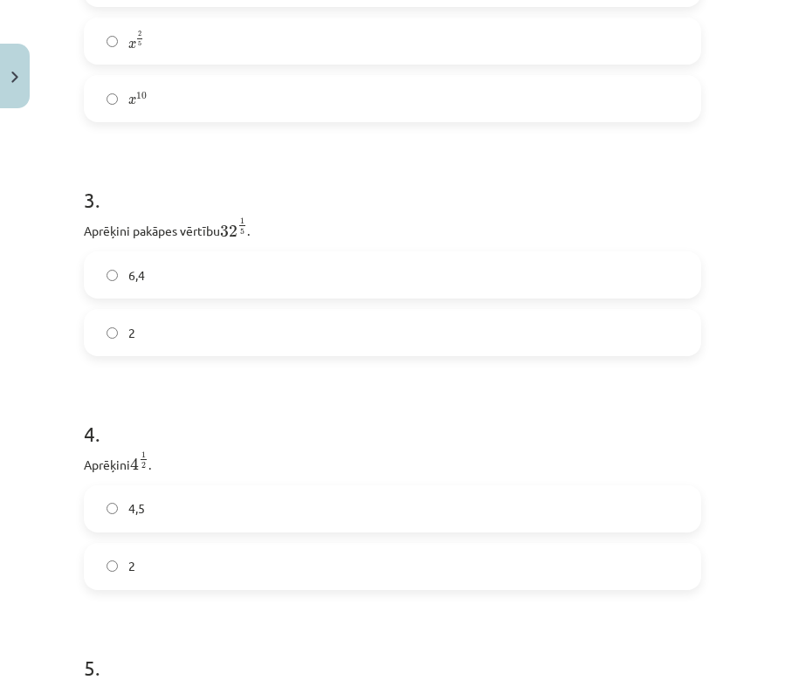
scroll to position [1052, 0]
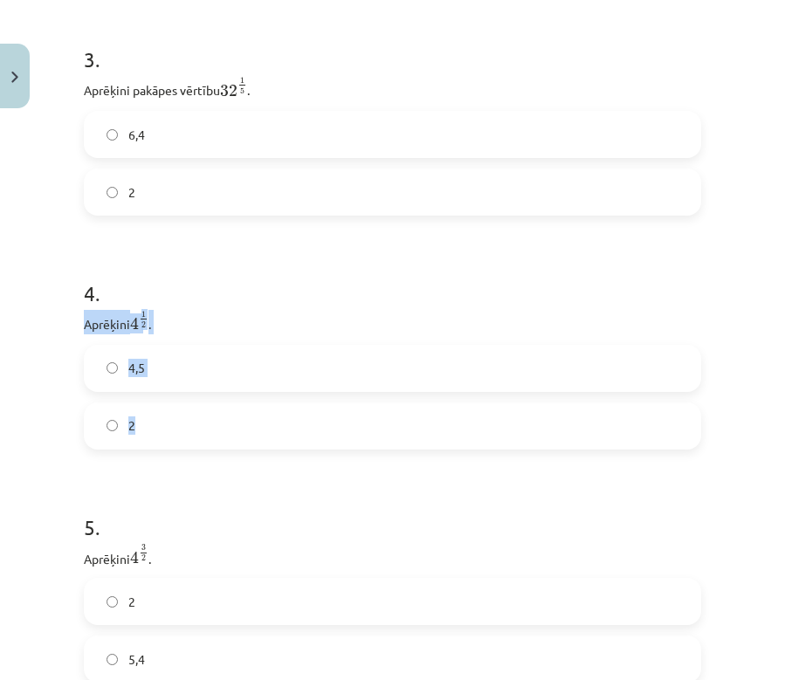
drag, startPoint x: 84, startPoint y: 328, endPoint x: 190, endPoint y: 436, distance: 151.8
click at [190, 436] on div "4 . Aprēķini 4 1 2 4 1 2 . 4,5 2" at bounding box center [392, 350] width 617 height 199
copy div "Aprēķini 4 1 2 4 1 2 . 4,5 2"
click at [131, 427] on span "2" at bounding box center [131, 425] width 7 height 18
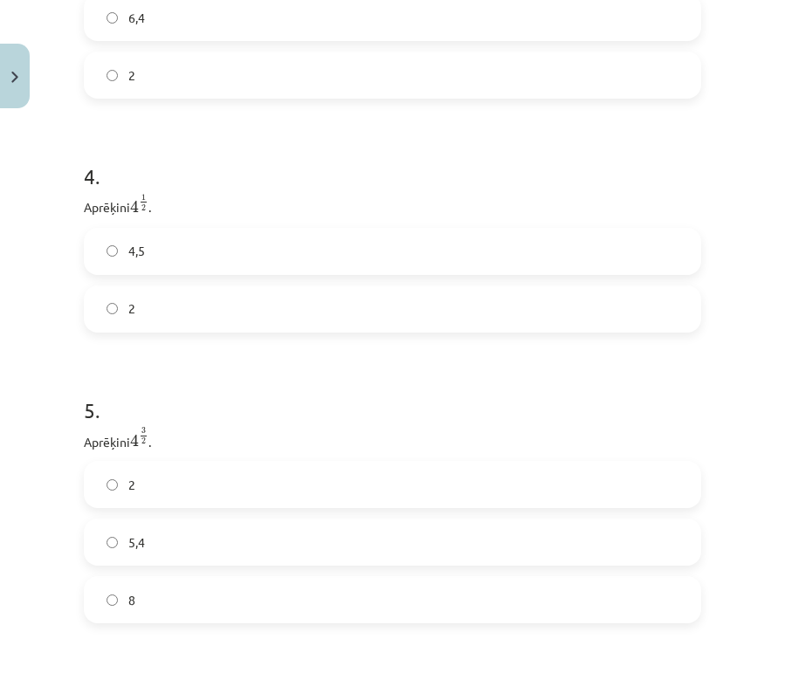
scroll to position [1294, 0]
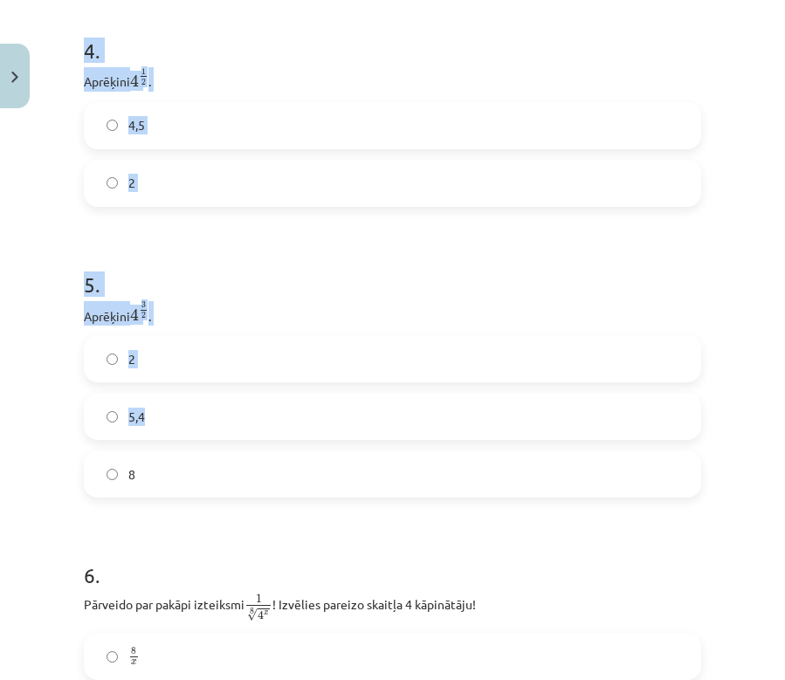
drag, startPoint x: 58, startPoint y: 307, endPoint x: 196, endPoint y: 438, distance: 189.5
click at [196, 438] on div "Mācību tēma: Matemātikas i - 12. klases 1. ieskaites mācību materiāls (ab) #4 📝…" at bounding box center [392, 340] width 785 height 680
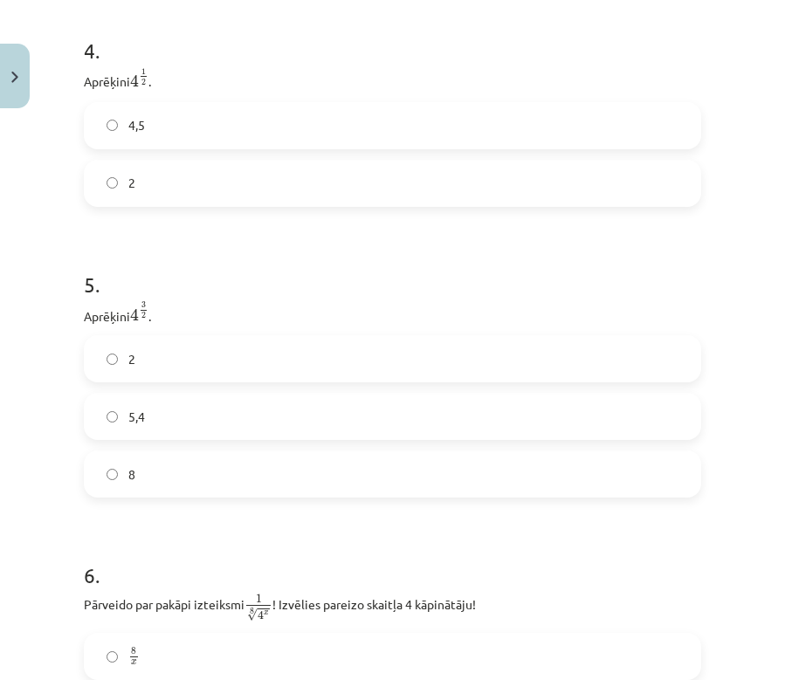
click at [59, 408] on div "Mācību tēma: Matemātikas i - 12. klases 1. ieskaites mācību materiāls (ab) #4 📝…" at bounding box center [392, 340] width 785 height 680
drag, startPoint x: 84, startPoint y: 319, endPoint x: 181, endPoint y: 483, distance: 190.6
click at [183, 483] on div "5 . Aprēķini 4 3 2 4 3 2 . 2 5,4 8" at bounding box center [392, 370] width 617 height 257
copy div "Aprēķini 4 3 2 4 3 2 . 2 5,4 8"
click at [28, 284] on div "Mācību tēma: Matemātikas i - 12. klases 1. ieskaites mācību materiāls (ab) #4 📝…" at bounding box center [392, 340] width 785 height 680
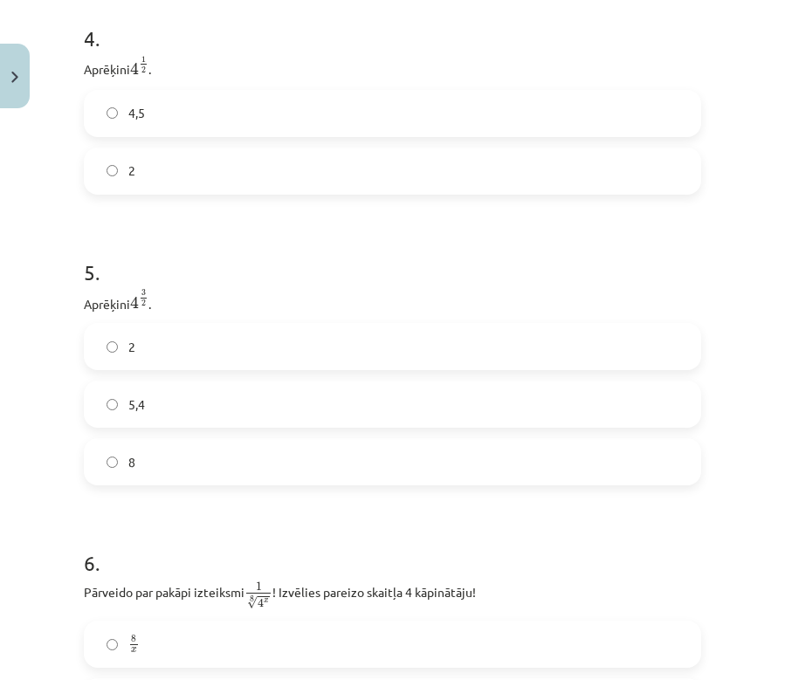
scroll to position [1634, 0]
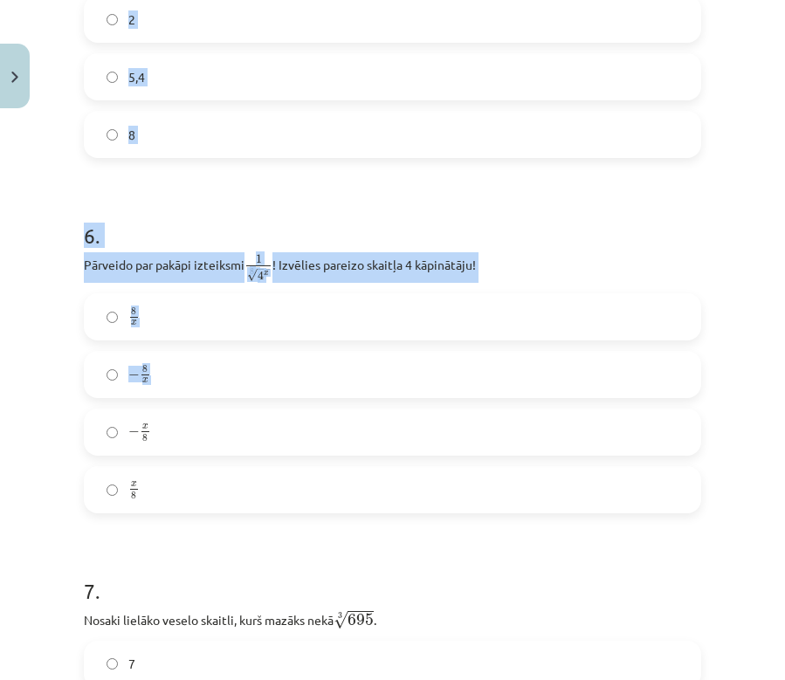
drag, startPoint x: 69, startPoint y: 264, endPoint x: 223, endPoint y: 392, distance: 200.8
click at [230, 401] on div "Mācību tēma: Matemātikas i - 12. klases 1. ieskaites mācību materiāls (ab) #4 📝…" at bounding box center [392, 340] width 785 height 680
click at [35, 357] on div "Mācību tēma: Matemātikas i - 12. klases 1. ieskaites mācību materiāls (ab) #4 📝…" at bounding box center [392, 340] width 785 height 680
drag, startPoint x: 85, startPoint y: 265, endPoint x: 326, endPoint y: 511, distance: 343.8
click at [326, 511] on div "6 . Pārveido par pakāpi izteiksmi 1 8 √ 4 x 1 4 x 8 ! Izvēlies pareizo skaitļa …" at bounding box center [392, 353] width 617 height 320
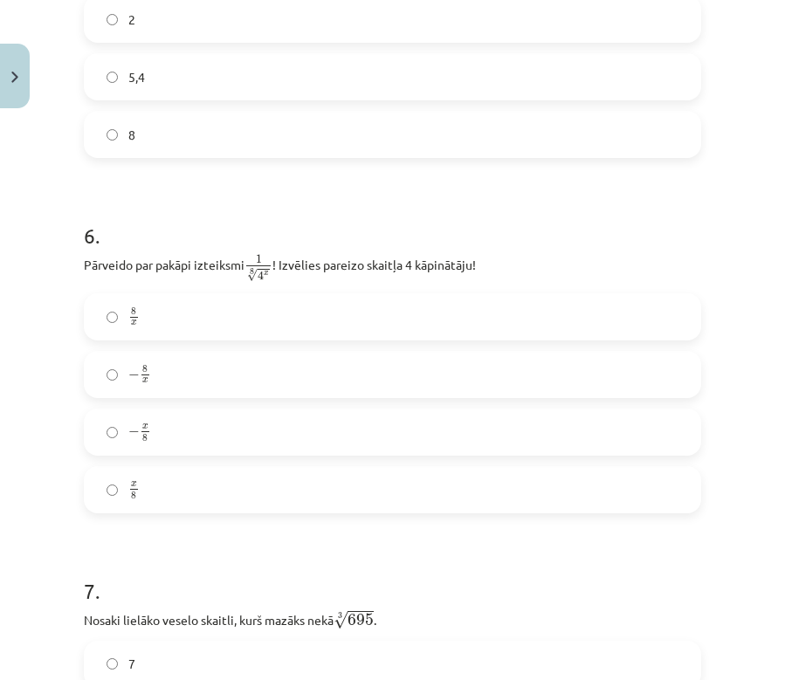
click at [111, 326] on label "8 x 8 x" at bounding box center [393, 317] width 614 height 44
click at [138, 560] on h1 "7 ." at bounding box center [392, 575] width 617 height 54
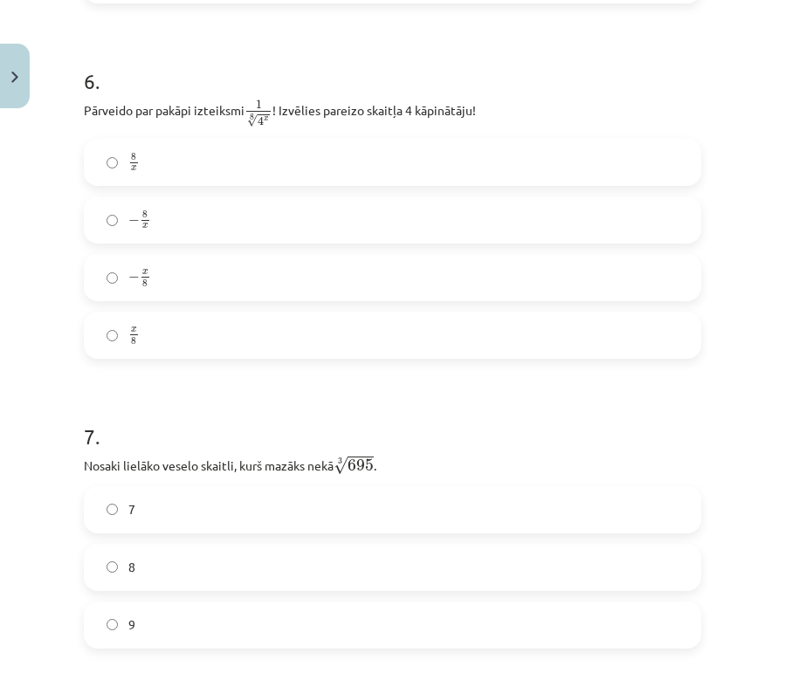
scroll to position [1915, 0]
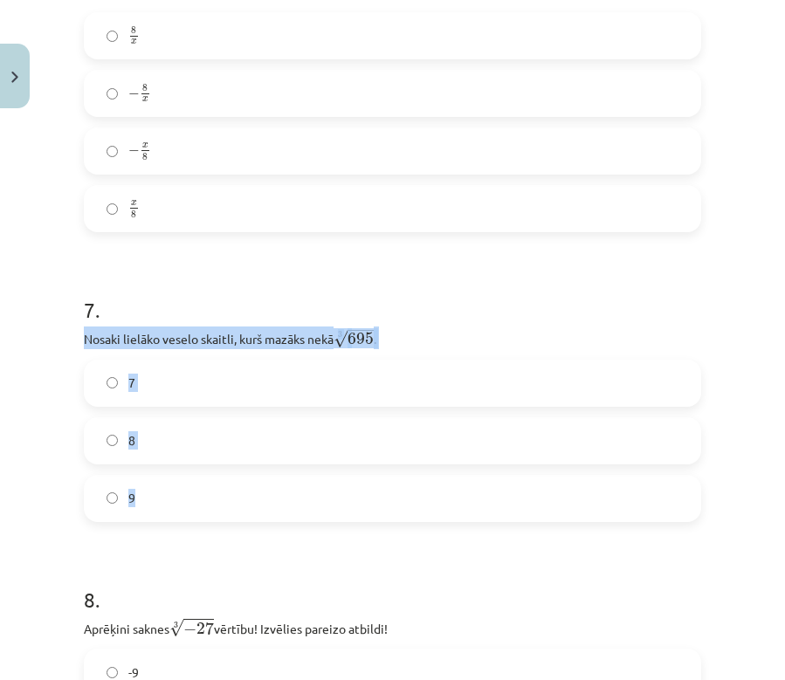
drag, startPoint x: 86, startPoint y: 341, endPoint x: 232, endPoint y: 494, distance: 211.1
click at [226, 498] on div "52 XP Saņemsi Sarežģīts 600 pilda Apraksts Uzdevums Palīdzība 1 . Kura izteiksm…" at bounding box center [392, 419] width 638 height 4381
drag, startPoint x: 5, startPoint y: 443, endPoint x: 113, endPoint y: 460, distance: 108.8
click at [76, 477] on div "52 XP Saņemsi Sarežģīts 600 pilda Apraksts Uzdevums Palīdzība 1 . Kura izteiksm…" at bounding box center [392, 419] width 638 height 4381
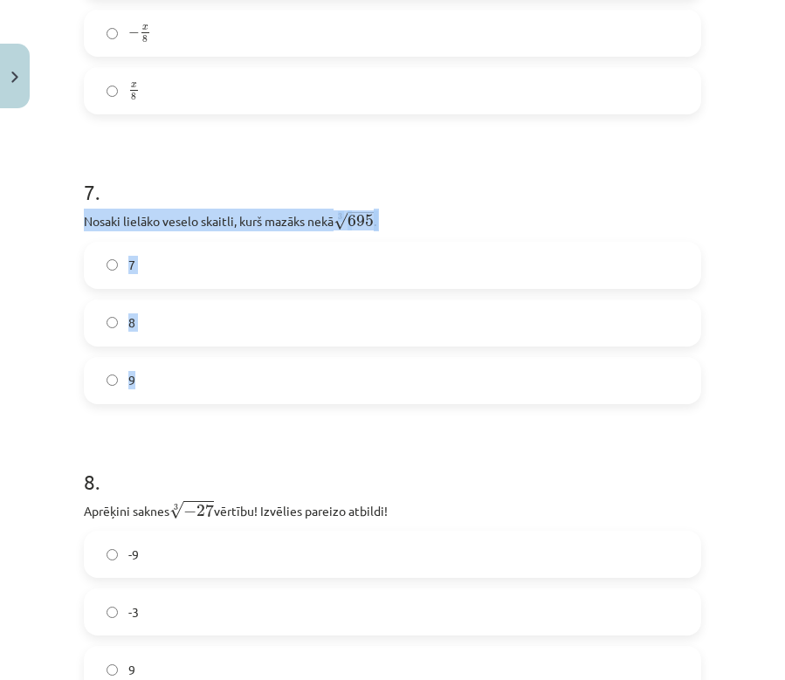
scroll to position [2300, 0]
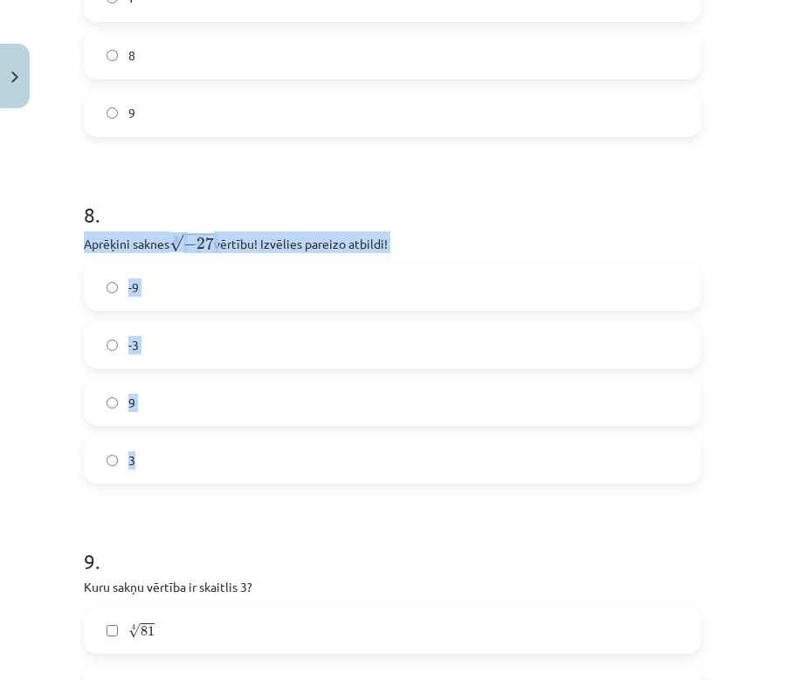
drag, startPoint x: 84, startPoint y: 248, endPoint x: 254, endPoint y: 475, distance: 283.7
click at [254, 475] on div "8 . Aprēķini saknes 3 √ − 27 − 27 3 vērtību! Izvēlies pareizo atbildi! -9 -3 9 3" at bounding box center [392, 328] width 617 height 312
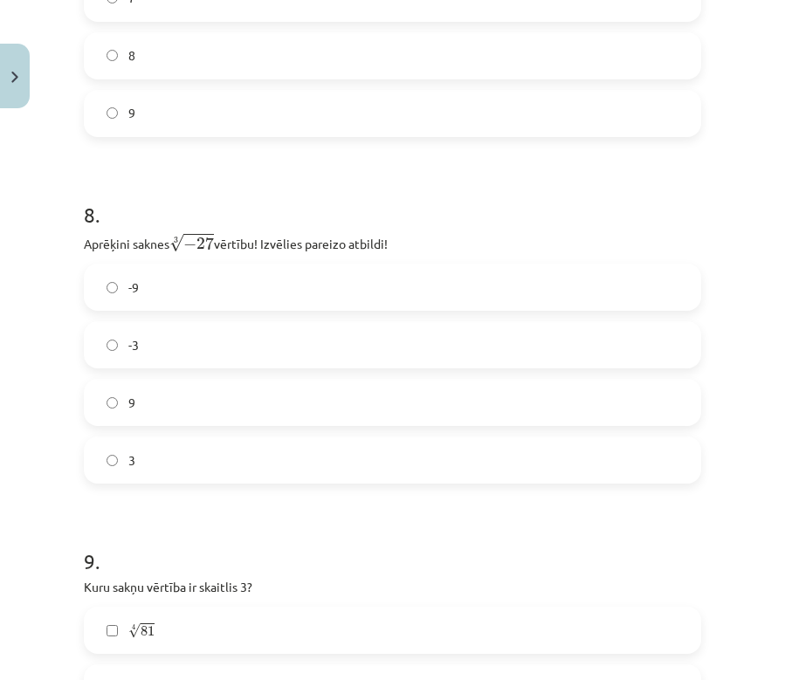
click at [63, 494] on div "Mācību tēma: Matemātikas i - 12. klases 1. ieskaites mācību materiāls (ab) #4 📝…" at bounding box center [392, 340] width 785 height 680
click at [106, 353] on label "-3" at bounding box center [393, 345] width 614 height 44
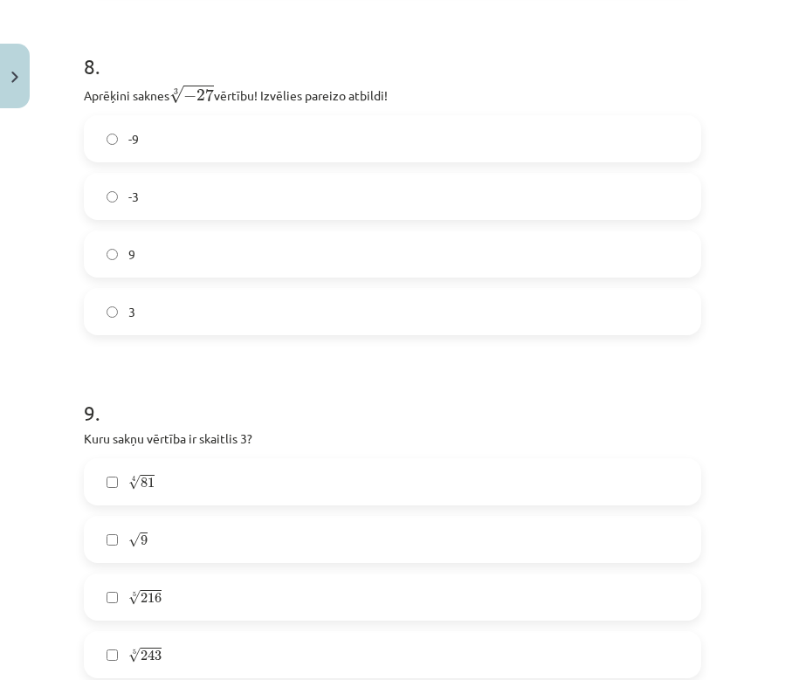
scroll to position [2760, 0]
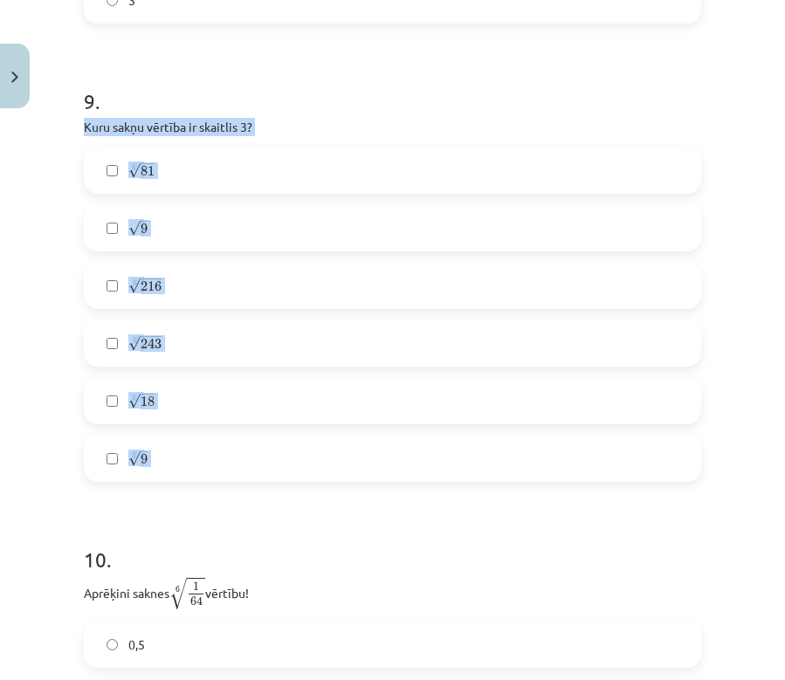
drag, startPoint x: 77, startPoint y: 114, endPoint x: 189, endPoint y: 491, distance: 392.4
click at [37, 415] on div "Mācību tēma: Matemātikas i - 12. klases 1. ieskaites mācību materiāls (ab) #4 📝…" at bounding box center [392, 340] width 785 height 680
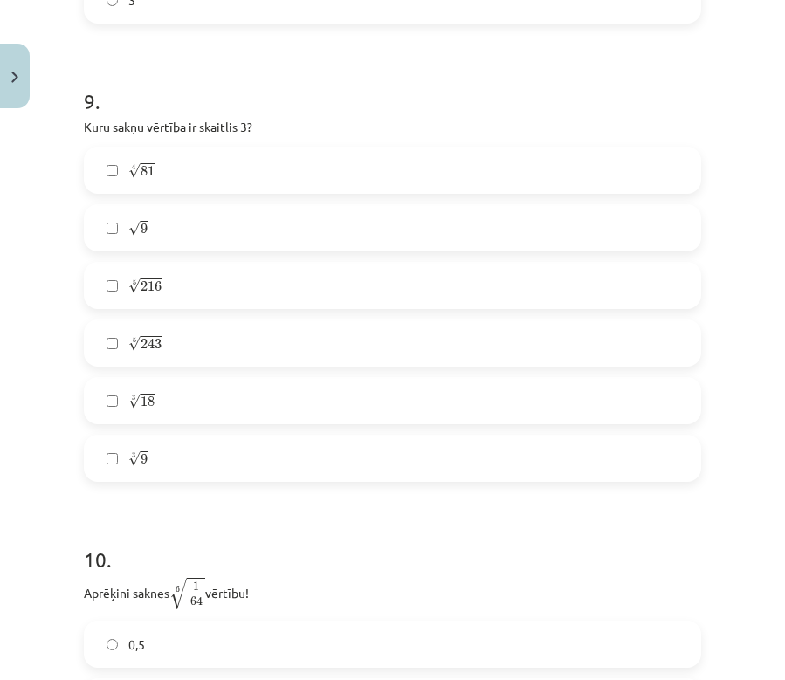
click at [37, 415] on div "Mācību tēma: Matemātikas i - 12. klases 1. ieskaites mācību materiāls (ab) #4 📝…" at bounding box center [392, 340] width 785 height 680
click at [110, 161] on label "4 √ 81 81 4" at bounding box center [393, 170] width 614 height 44
click at [165, 353] on label "5 √ 243 243 5" at bounding box center [393, 343] width 614 height 44
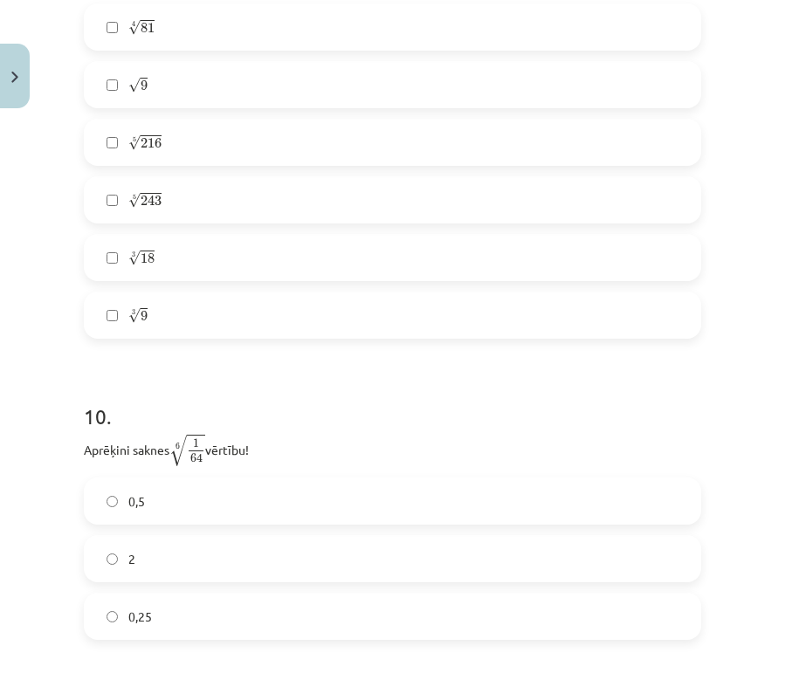
scroll to position [3039, 0]
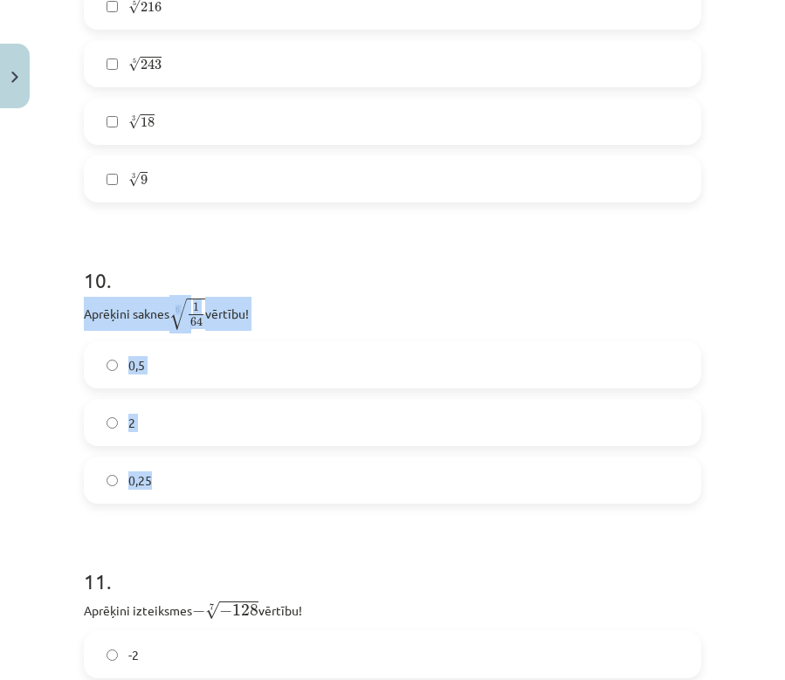
drag, startPoint x: 73, startPoint y: 307, endPoint x: 169, endPoint y: 501, distance: 216.2
drag, startPoint x: 10, startPoint y: 496, endPoint x: 108, endPoint y: 436, distance: 115.6
click at [105, 488] on label "0,25" at bounding box center [393, 480] width 614 height 44
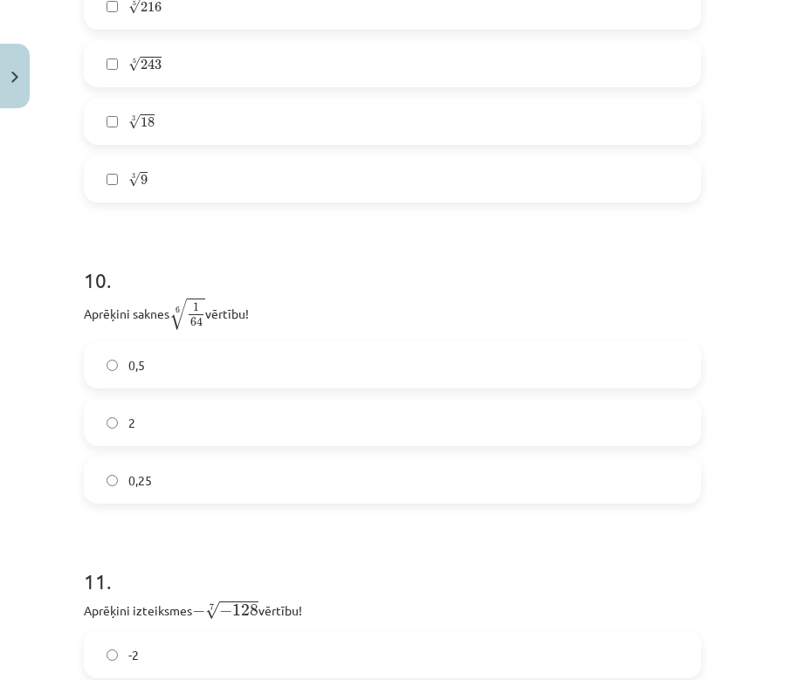
click at [121, 362] on label "0,5" at bounding box center [393, 365] width 614 height 44
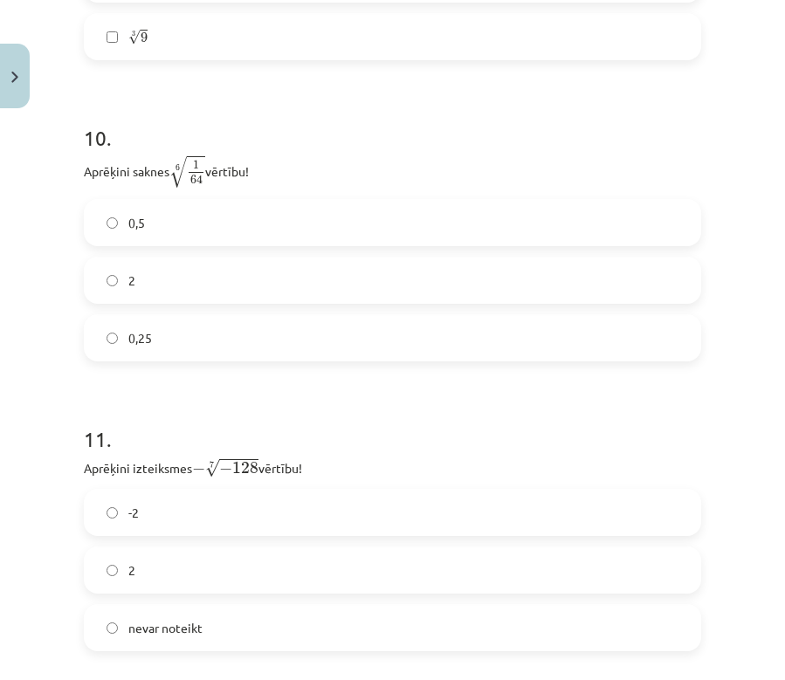
scroll to position [3340, 0]
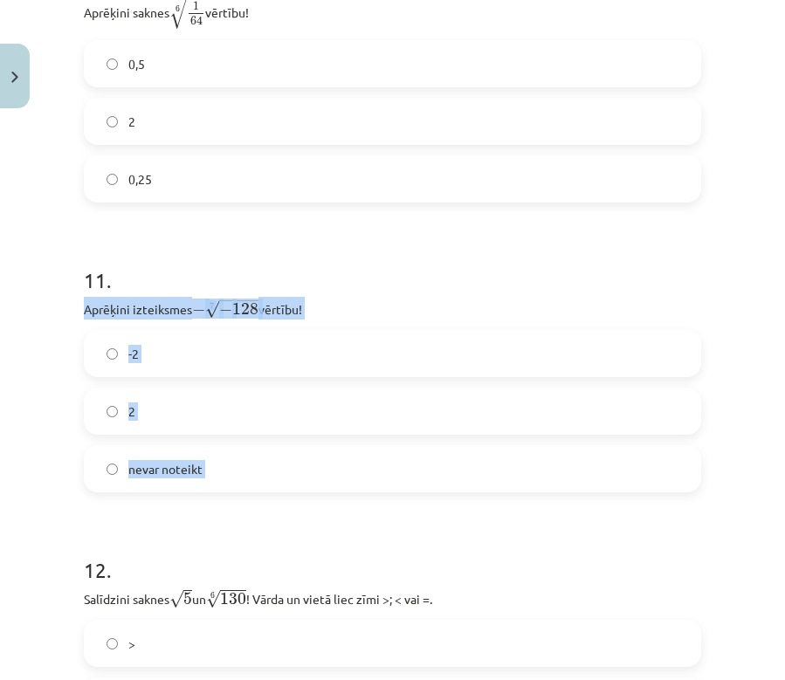
drag, startPoint x: 78, startPoint y: 311, endPoint x: 199, endPoint y: 495, distance: 220.5
click at [127, 419] on label "2" at bounding box center [393, 411] width 614 height 44
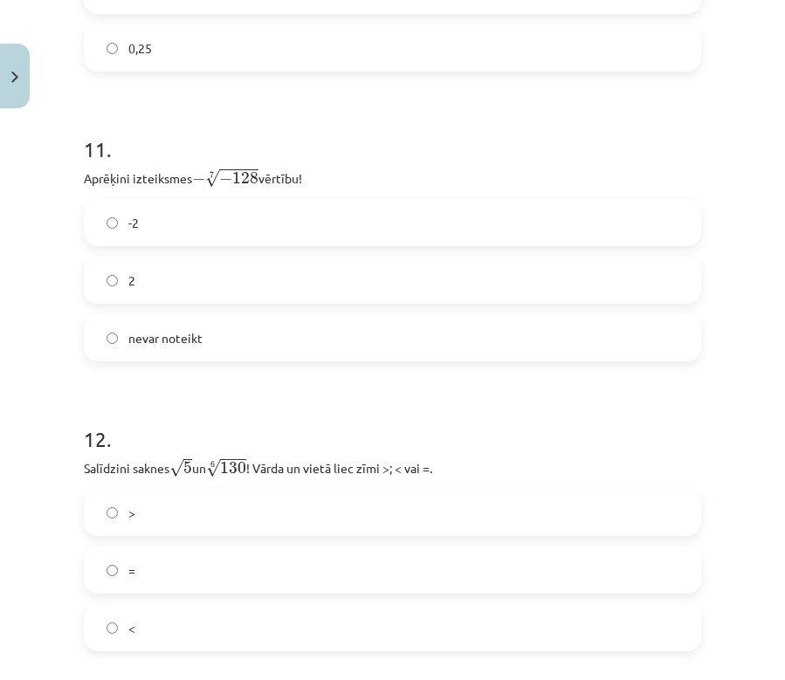
scroll to position [3580, 0]
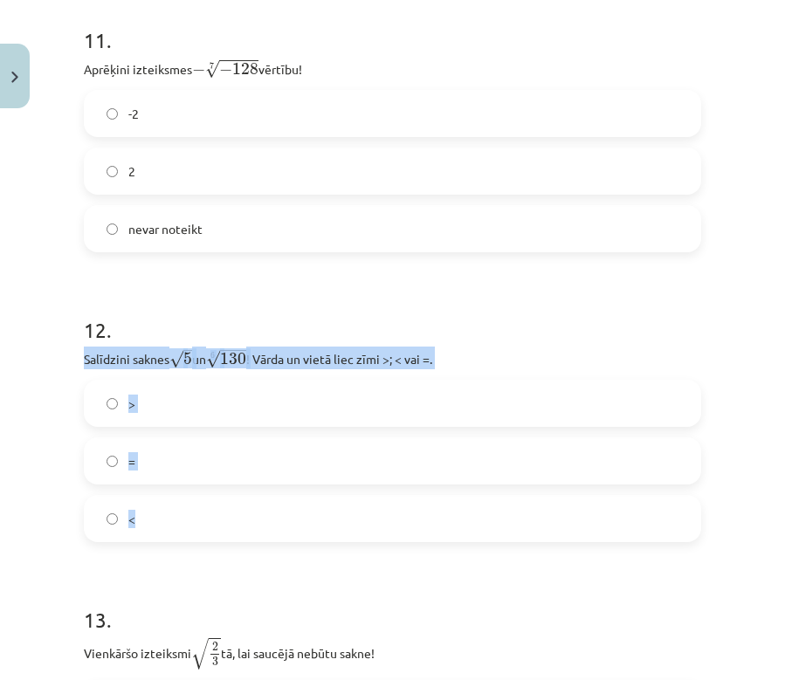
drag, startPoint x: 83, startPoint y: 365, endPoint x: 226, endPoint y: 534, distance: 221.7
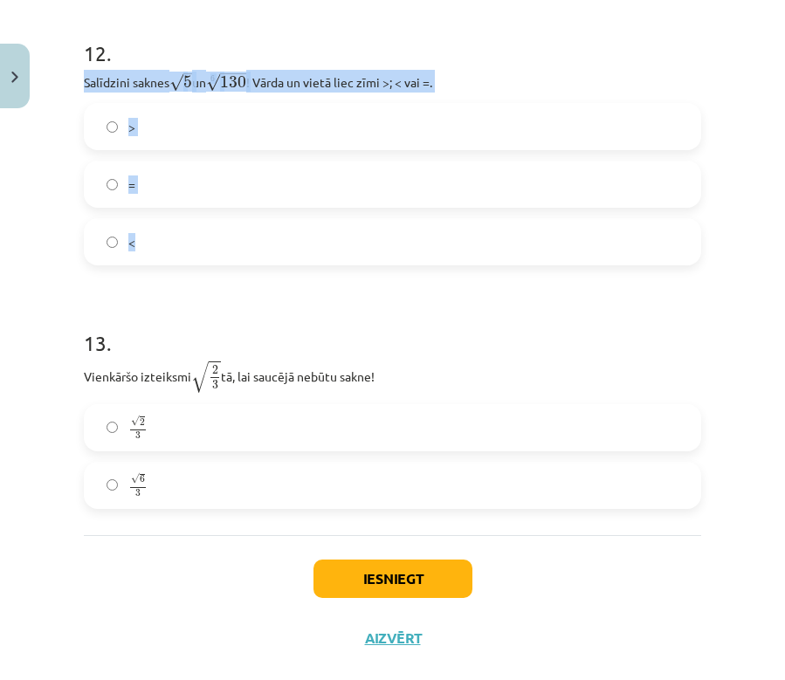
scroll to position [3892, 0]
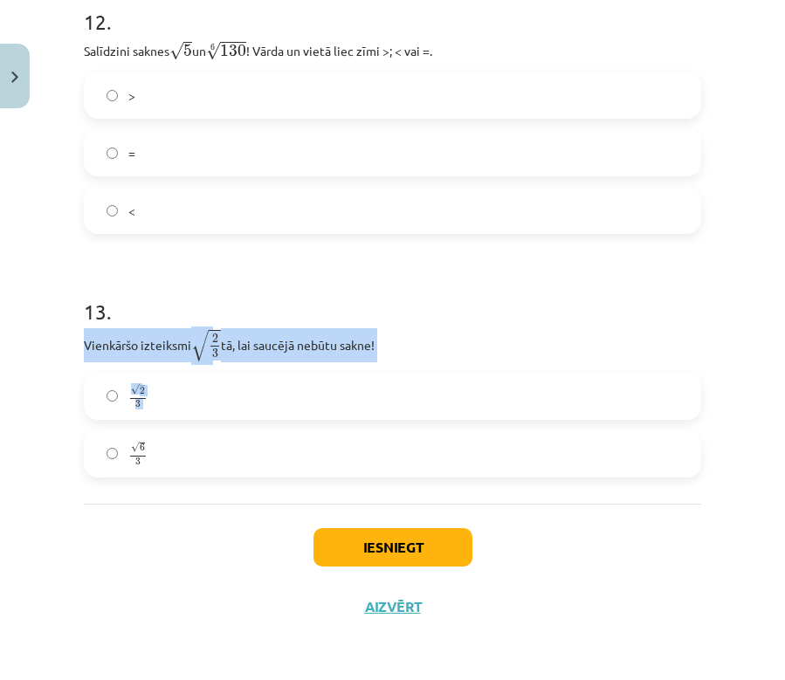
drag, startPoint x: 85, startPoint y: 346, endPoint x: 189, endPoint y: 463, distance: 156.4
click at [102, 448] on label "√ 6 3 6 3" at bounding box center [393, 454] width 614 height 44
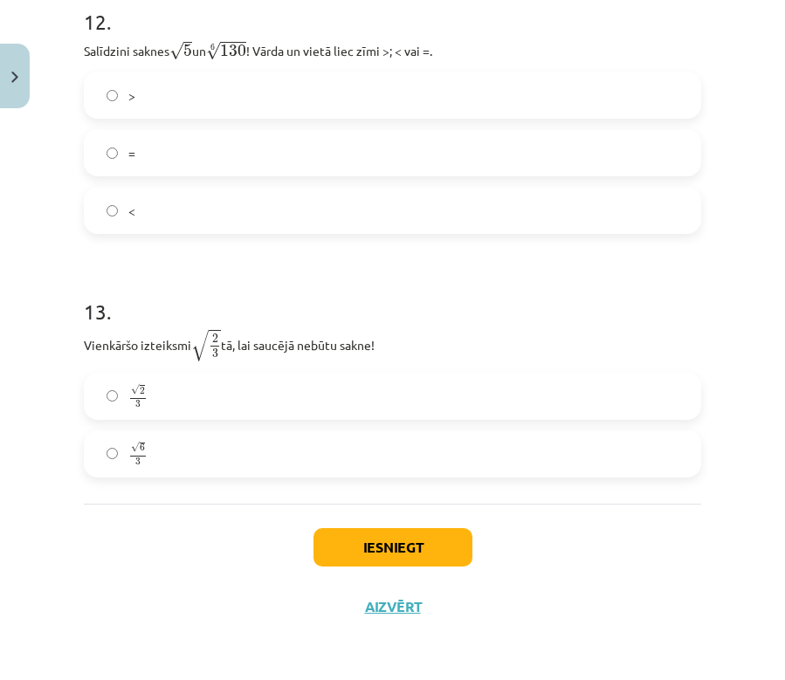
click at [446, 539] on button "Iesniegt" at bounding box center [392, 547] width 159 height 38
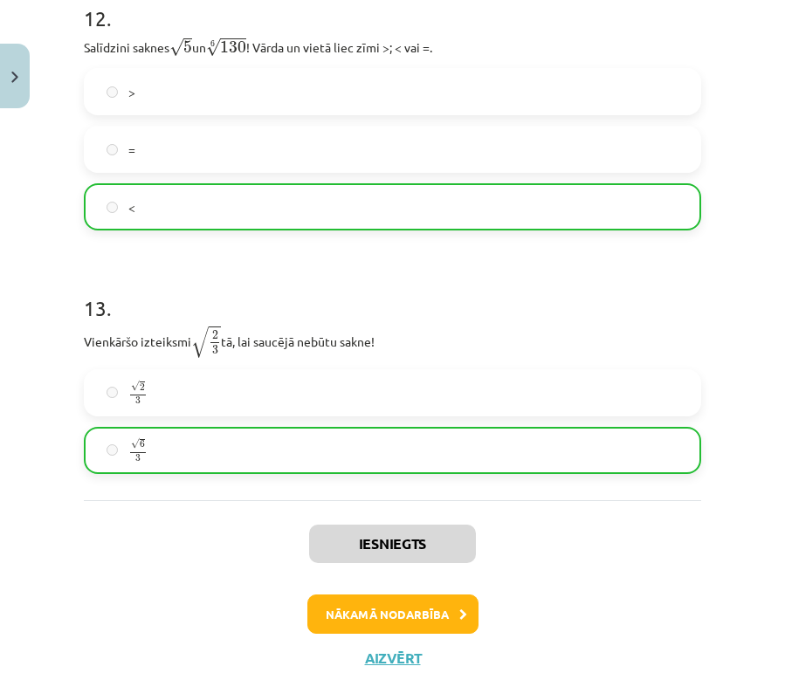
click at [373, 607] on button "Nākamā nodarbība" at bounding box center [392, 614] width 171 height 40
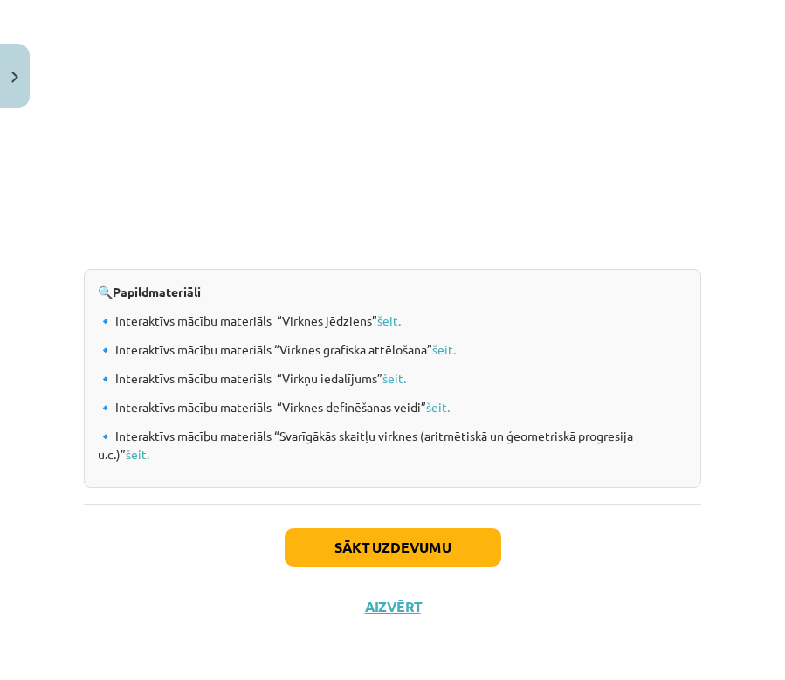
scroll to position [1898, 0]
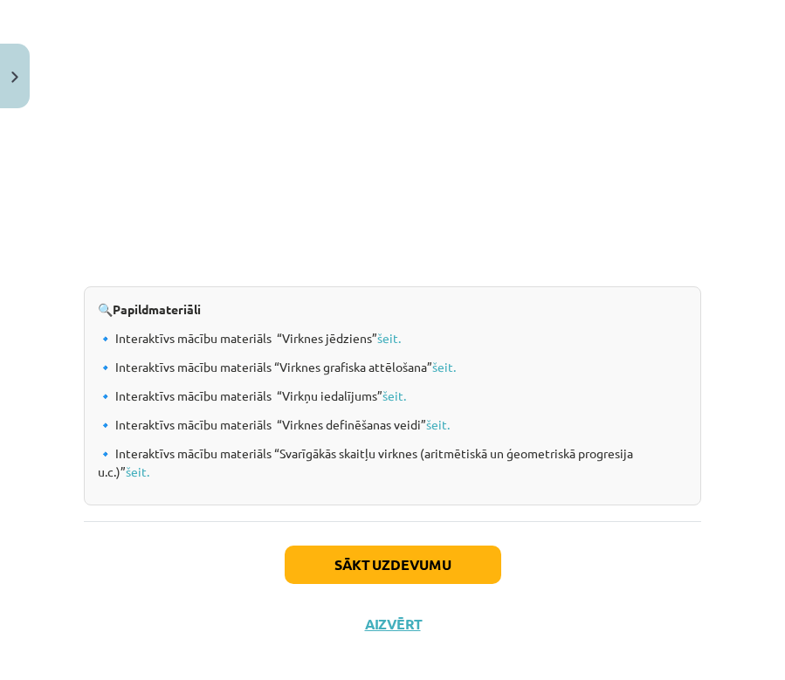
click at [437, 584] on button "Sākt uzdevumu" at bounding box center [393, 565] width 216 height 38
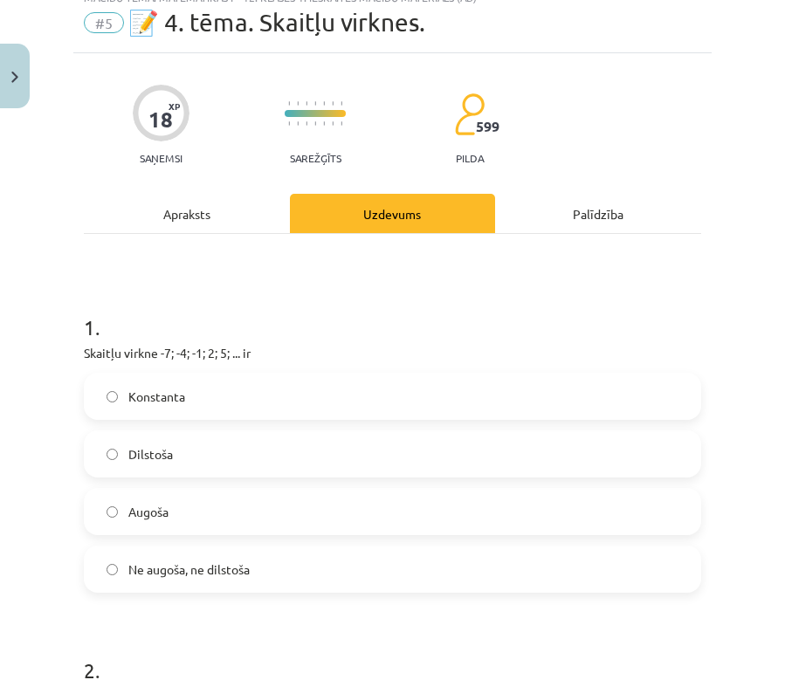
scroll to position [177, 0]
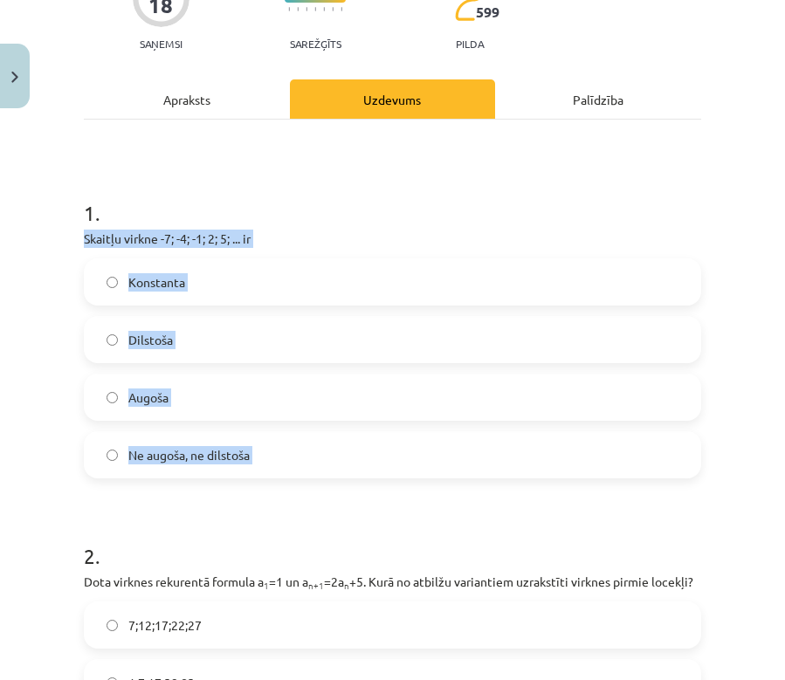
drag, startPoint x: 99, startPoint y: 253, endPoint x: 263, endPoint y: 482, distance: 281.5
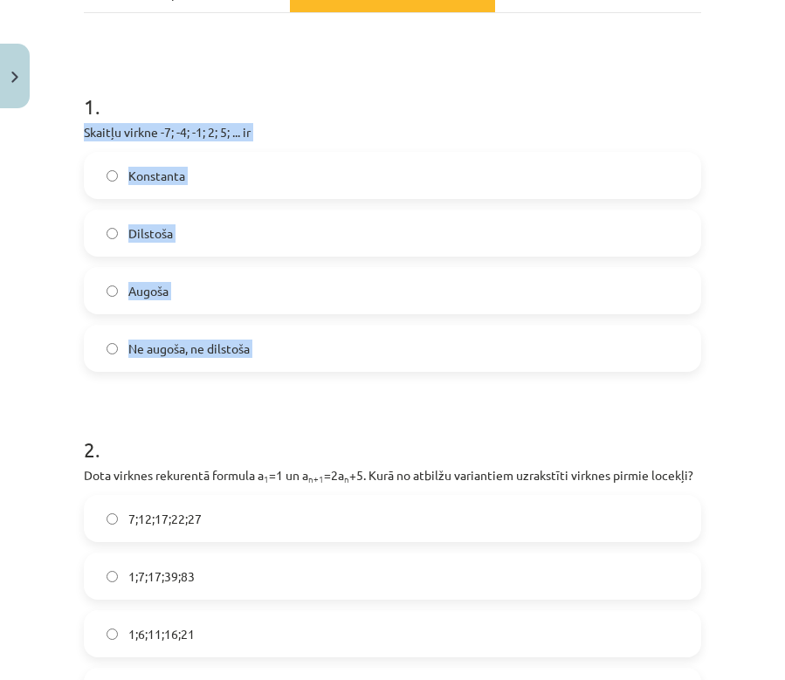
scroll to position [408, 0]
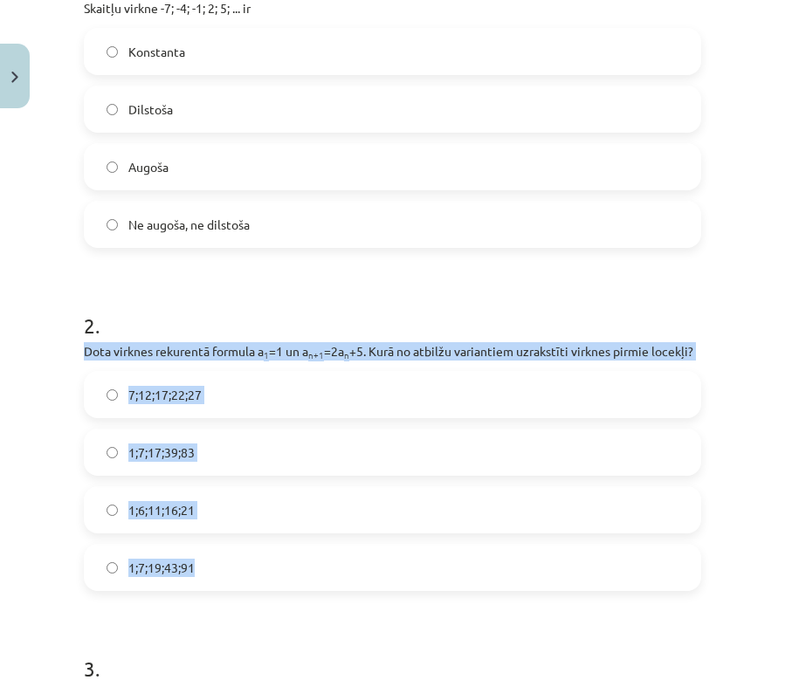
drag, startPoint x: 83, startPoint y: 354, endPoint x: 231, endPoint y: 607, distance: 292.7
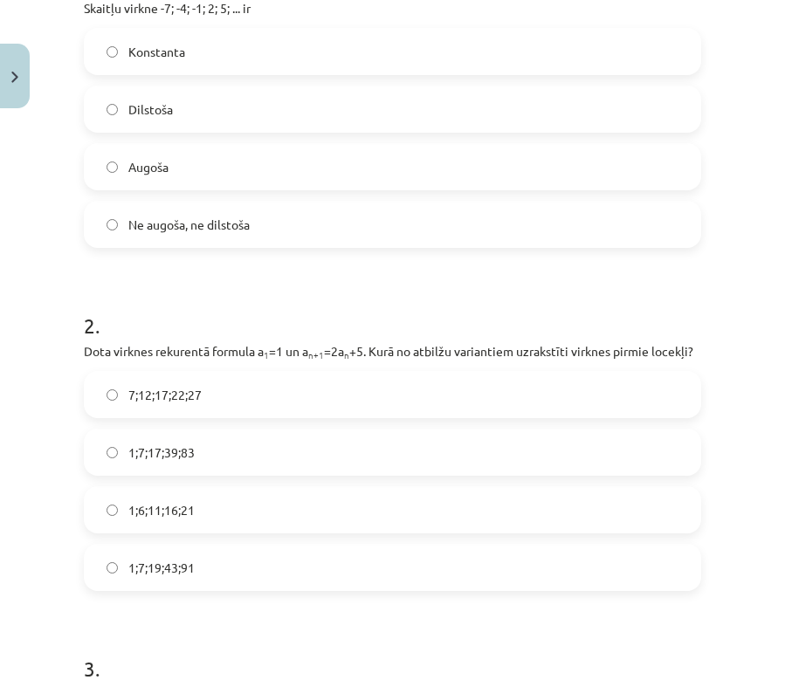
click at [23, 484] on div "Mācību tēma: Matemātikas i - 12. klases 1. ieskaites mācību materiāls (ab) #5 📝…" at bounding box center [392, 340] width 785 height 680
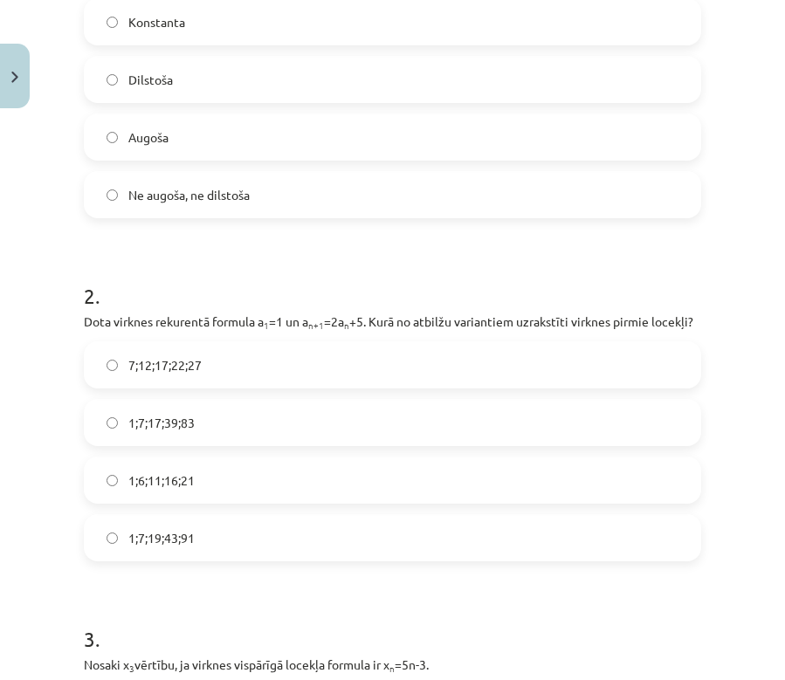
scroll to position [434, 0]
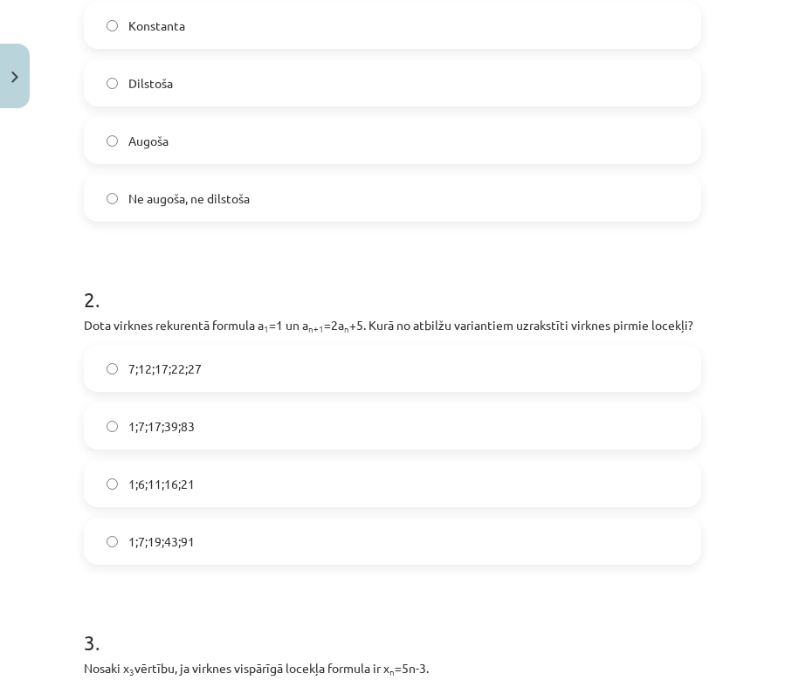
click at [198, 563] on label "1;7;19;43;91" at bounding box center [393, 541] width 614 height 44
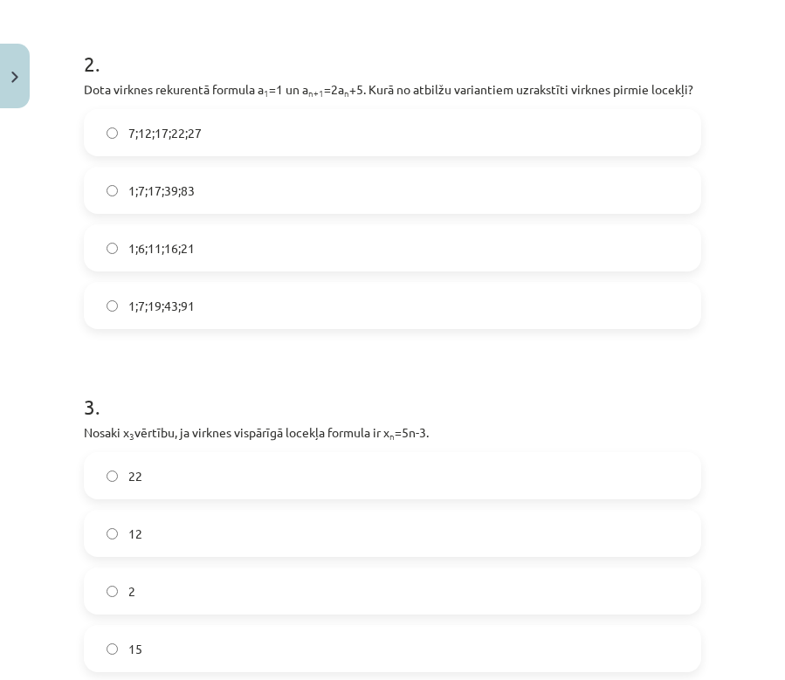
scroll to position [819, 0]
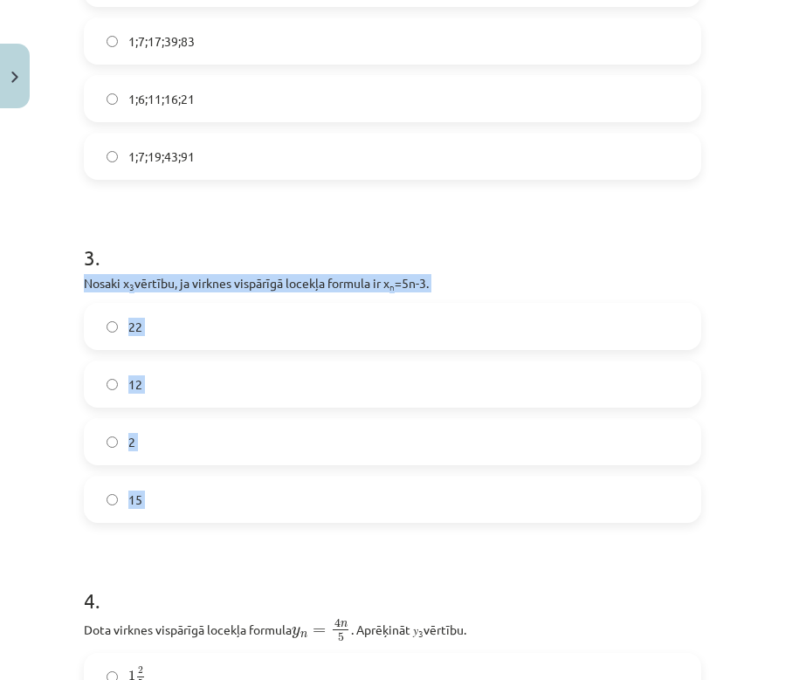
drag, startPoint x: 76, startPoint y: 300, endPoint x: 230, endPoint y: 573, distance: 313.4
click at [230, 573] on div "18 XP Saņemsi Sarežģīts 599 pilda Apraksts Uzdevums Palīdzība 1 . Skaitļu virkn…" at bounding box center [392, 507] width 638 height 2420
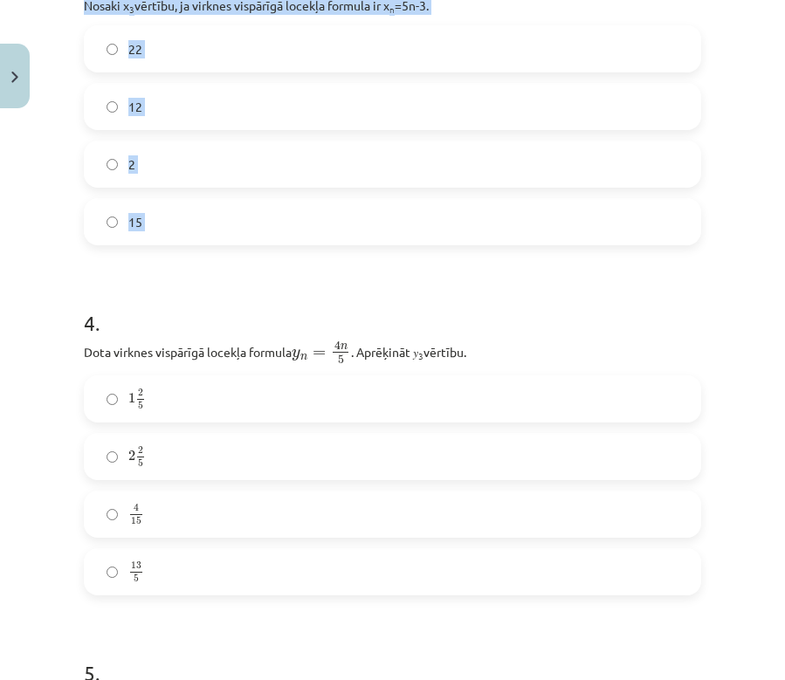
scroll to position [1158, 0]
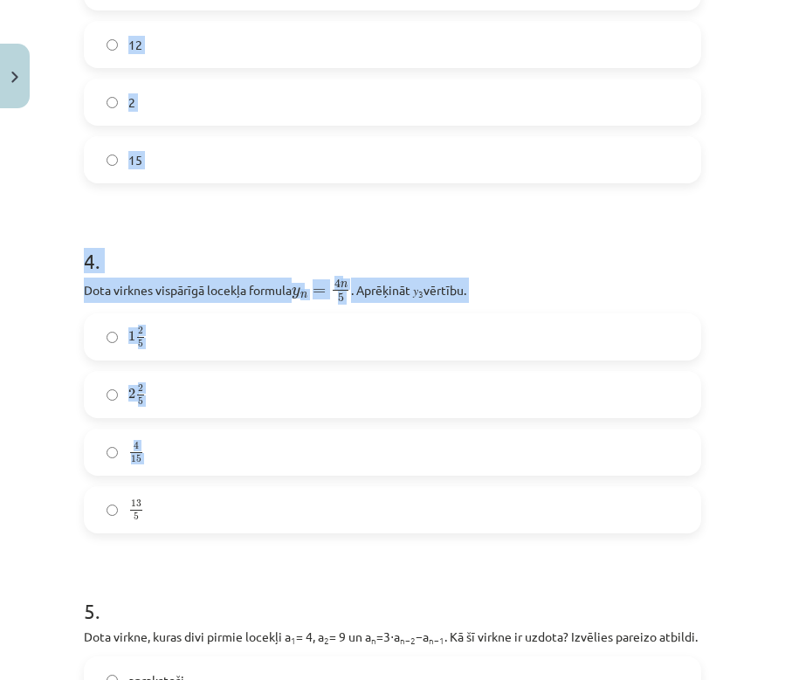
drag, startPoint x: 65, startPoint y: 305, endPoint x: 93, endPoint y: 451, distance: 149.3
click at [202, 515] on div "Mācību tēma: Matemātikas i - 12. klases 1. ieskaites mācību materiāls (ab) #5 📝…" at bounding box center [392, 340] width 785 height 680
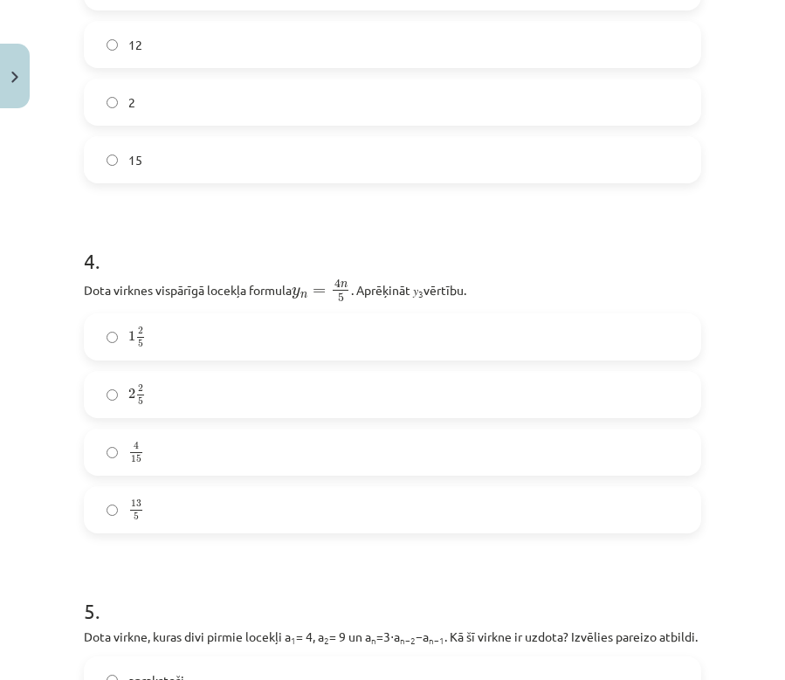
click at [67, 445] on div "Mācību tēma: Matemātikas i - 12. klases 1. ieskaites mācību materiāls (ab) #5 📝…" at bounding box center [392, 340] width 785 height 680
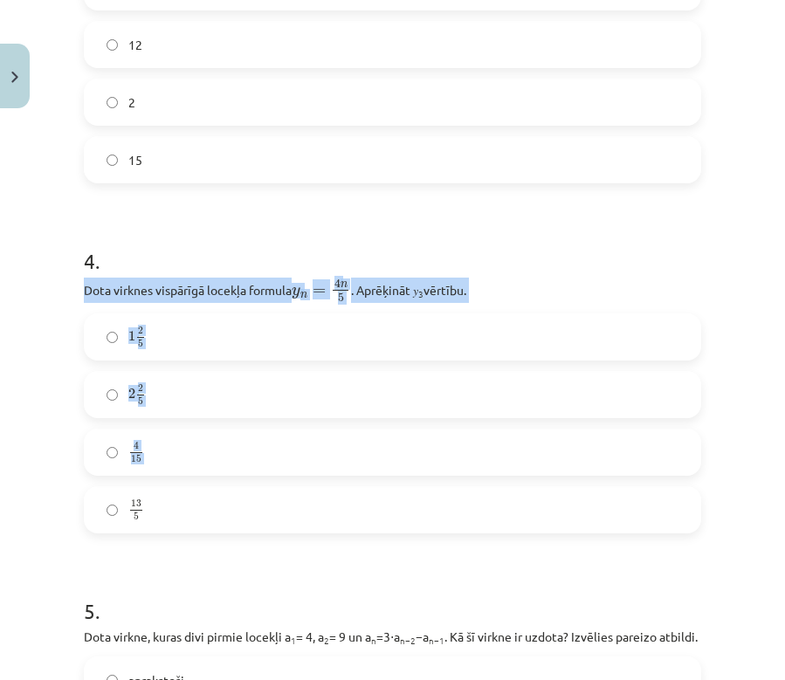
drag, startPoint x: 86, startPoint y: 305, endPoint x: 230, endPoint y: 527, distance: 264.8
click at [230, 527] on div "4 . Dota virknes vispārīgā locekļa formula y n = 4 n 5 y n = 4 n 5 . Aprēķināt …" at bounding box center [392, 375] width 617 height 315
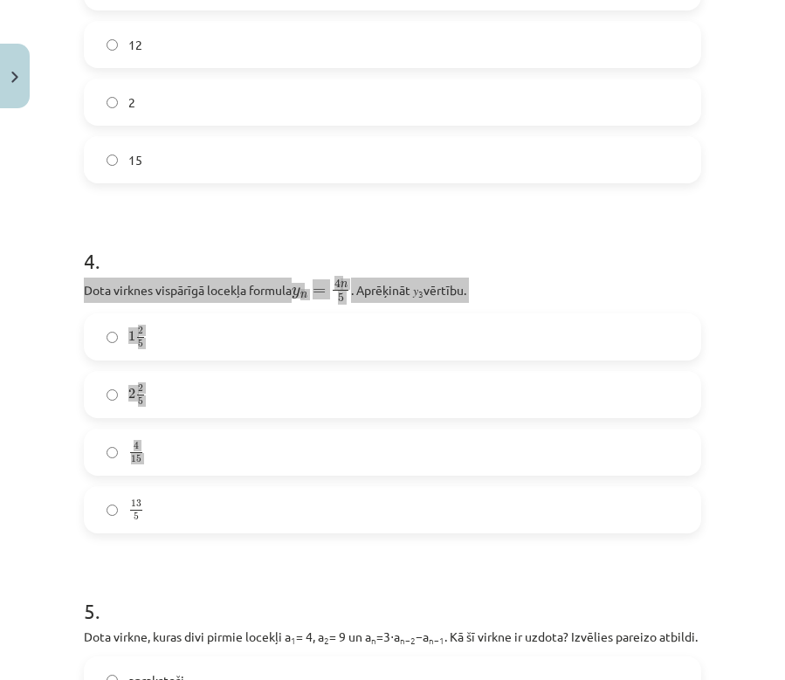
click at [86, 469] on label "4 15 4 15" at bounding box center [393, 452] width 614 height 44
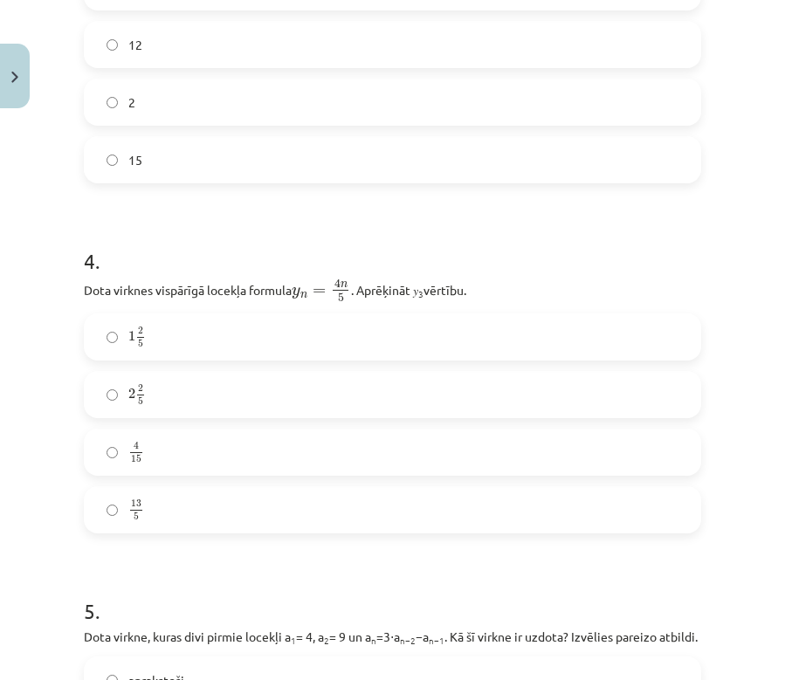
click at [56, 463] on div "Mācību tēma: Matemātikas i - 12. klases 1. ieskaites mācību materiāls (ab) #5 📝…" at bounding box center [392, 340] width 785 height 680
click at [103, 415] on label "2 2 5 2 2 5" at bounding box center [393, 395] width 614 height 44
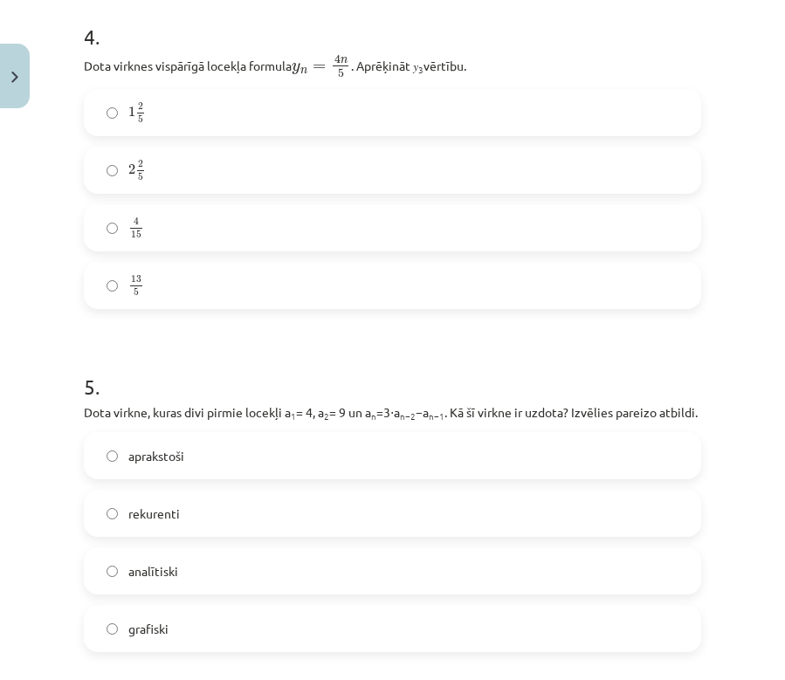
scroll to position [1466, 0]
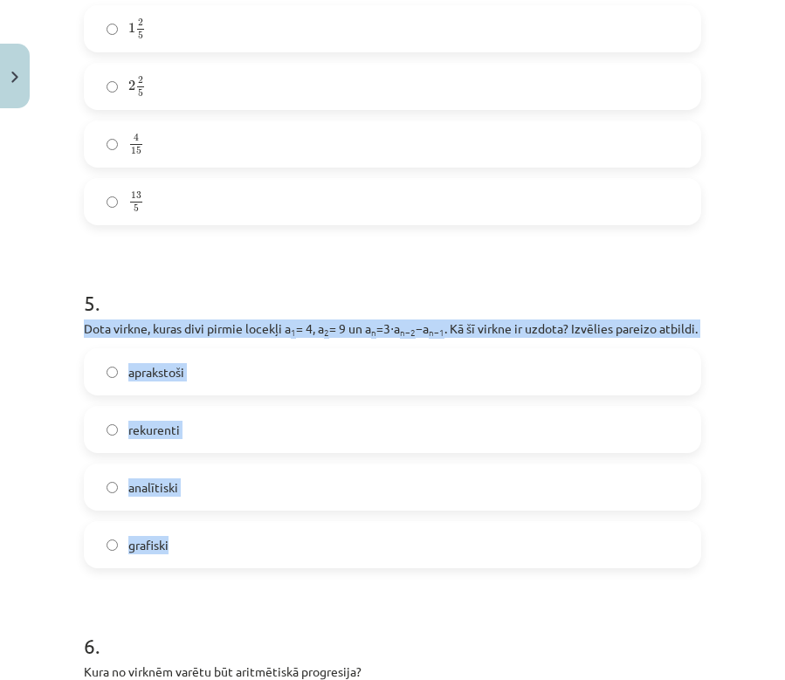
drag, startPoint x: 87, startPoint y: 347, endPoint x: 189, endPoint y: 588, distance: 262.5
click at [193, 568] on div "5 . Dota virkne, kuras divi pirmie locekļi a 1 = 4, a 2 = 9 un a n =3⋅a n−2 −a …" at bounding box center [392, 414] width 617 height 308
click at [103, 451] on label "rekurenti" at bounding box center [393, 430] width 614 height 44
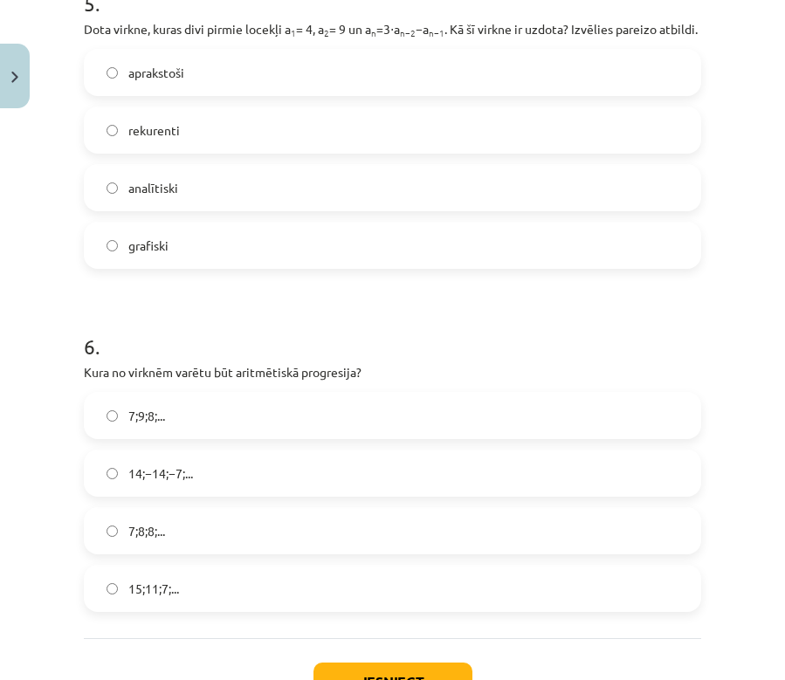
scroll to position [1778, 0]
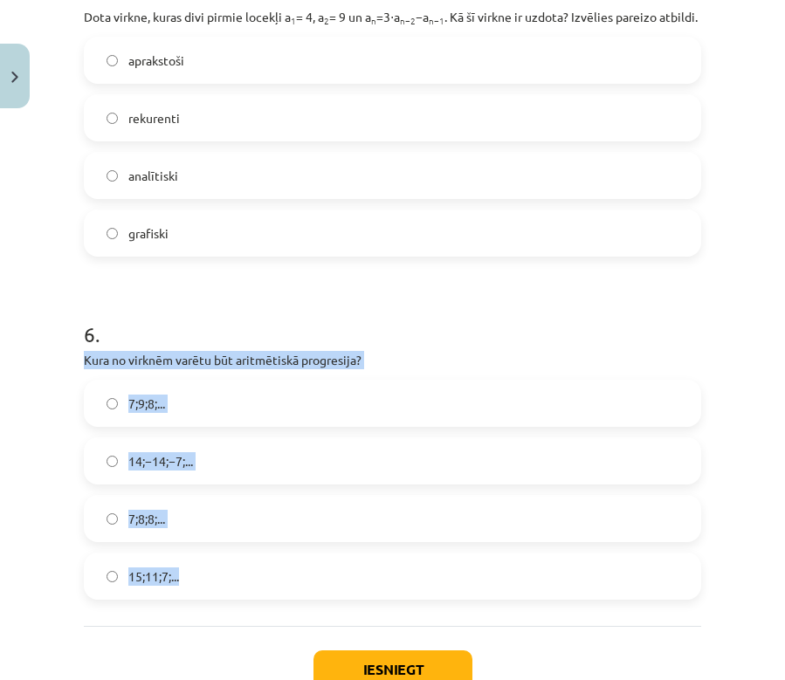
drag, startPoint x: 77, startPoint y: 395, endPoint x: 239, endPoint y: 627, distance: 283.3
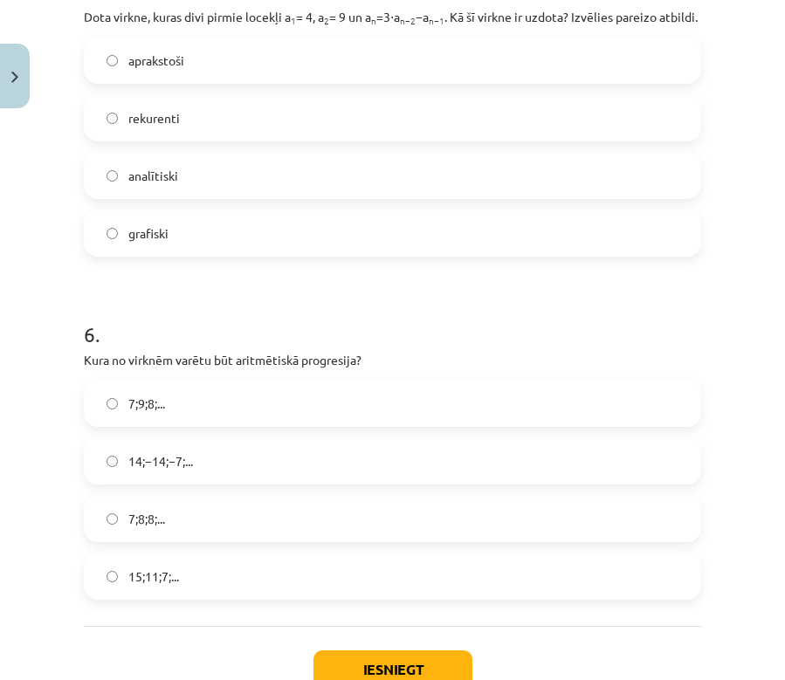
click at [70, 591] on div "Mācību tēma: Matemātikas i - 12. klases 1. ieskaites mācību materiāls (ab) #5 📝…" at bounding box center [392, 340] width 785 height 680
click at [100, 598] on label "15;11;7;..." at bounding box center [393, 576] width 614 height 44
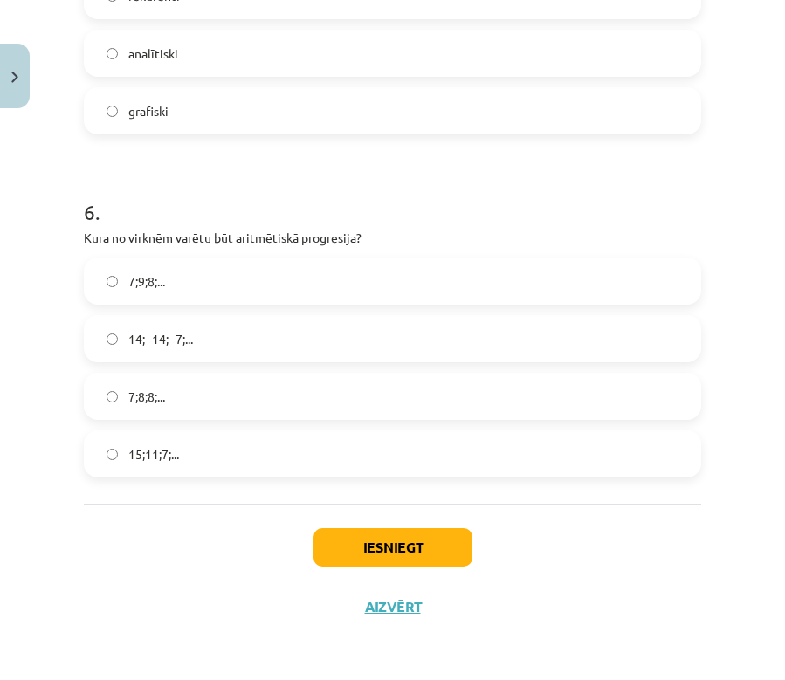
click at [359, 566] on button "Iesniegt" at bounding box center [392, 547] width 159 height 38
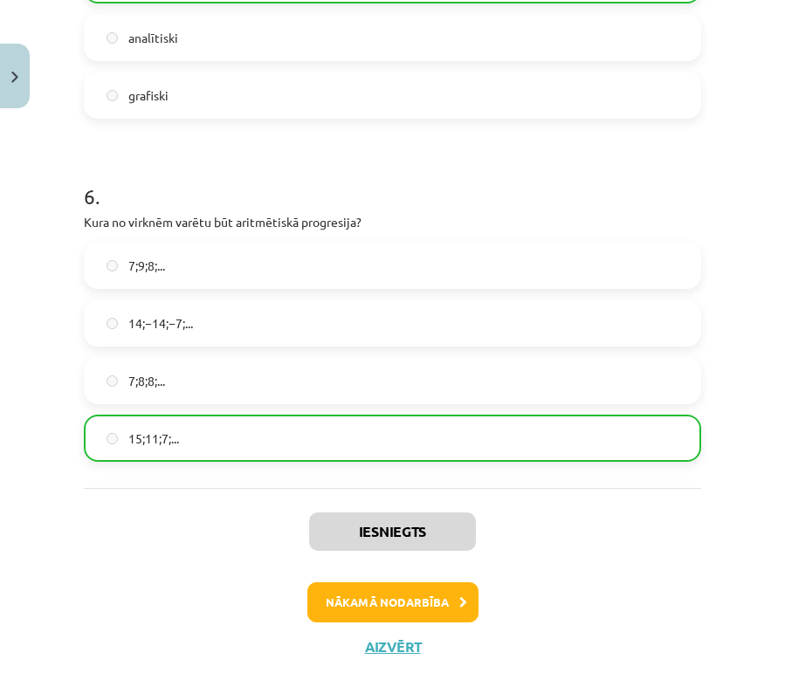
click at [414, 622] on button "Nākamā nodarbība" at bounding box center [392, 602] width 171 height 40
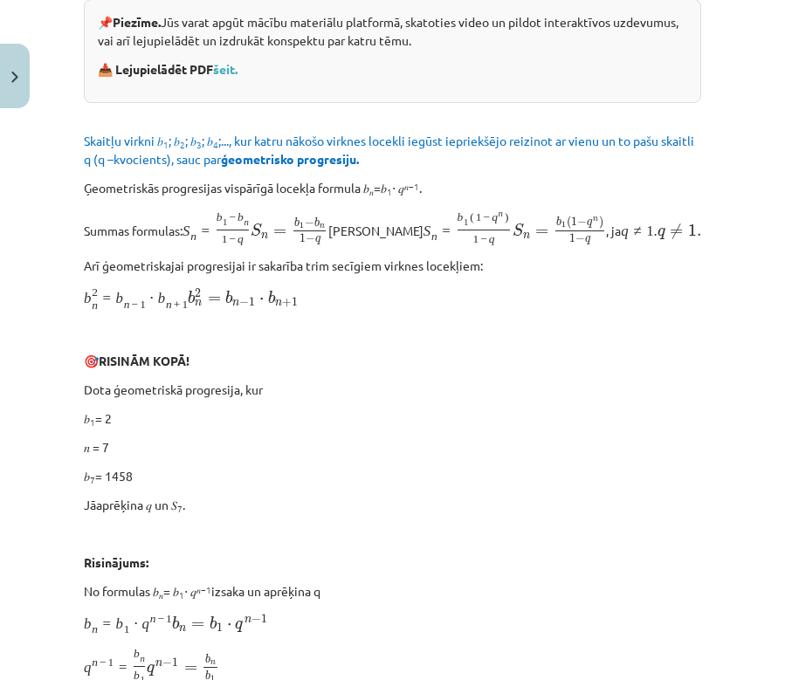
scroll to position [44, 0]
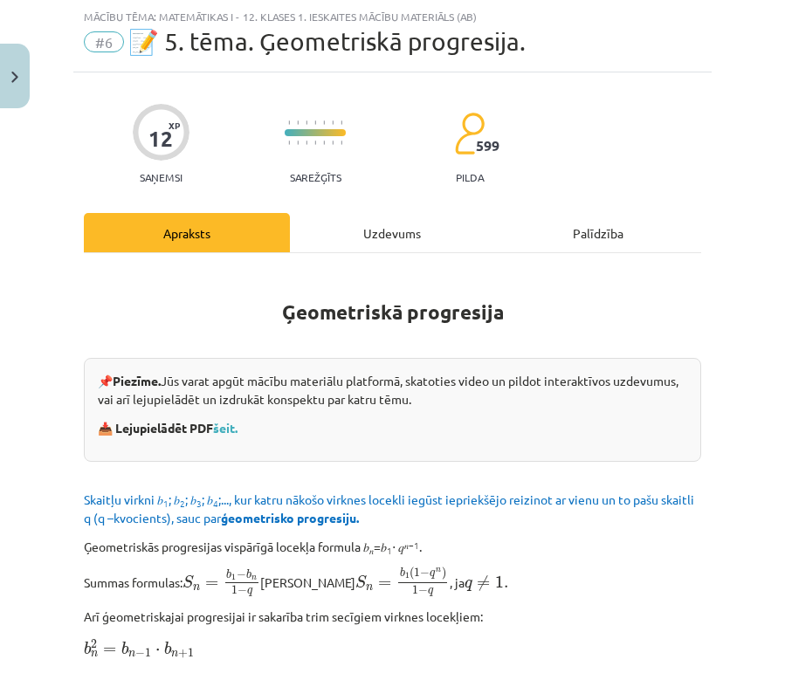
drag, startPoint x: 398, startPoint y: 231, endPoint x: 370, endPoint y: 233, distance: 28.0
click at [395, 233] on div "Uzdevums" at bounding box center [393, 232] width 206 height 39
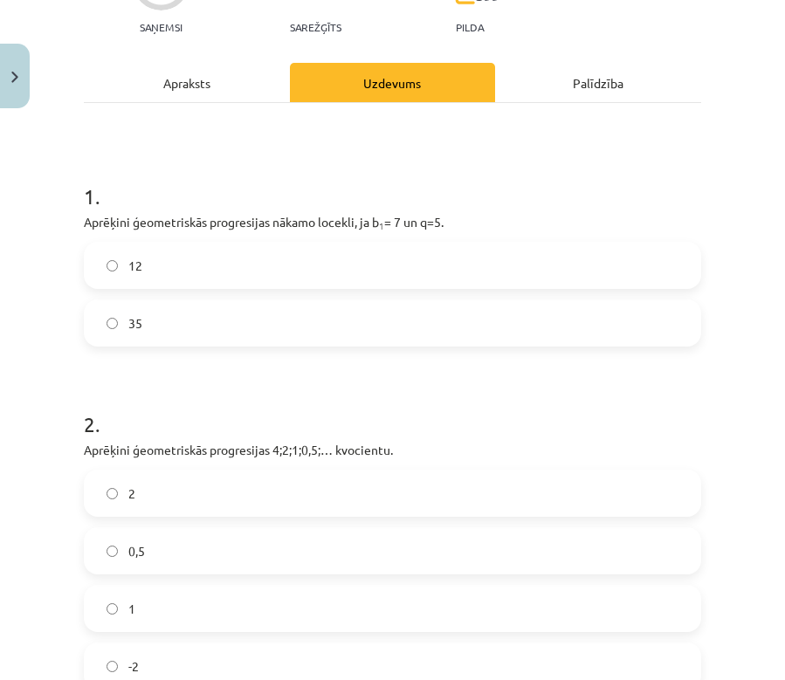
scroll to position [190, 0]
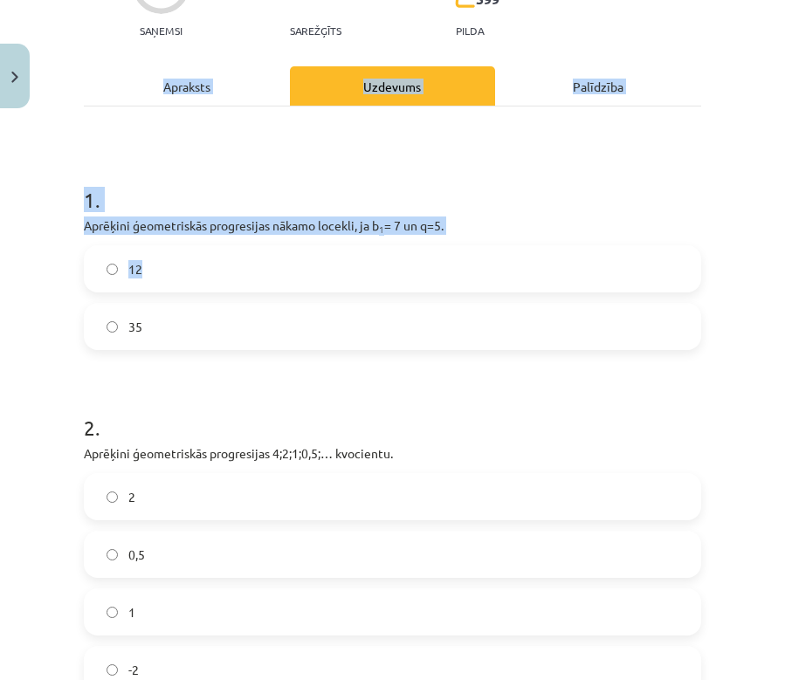
drag, startPoint x: 72, startPoint y: 227, endPoint x: 149, endPoint y: 285, distance: 96.0
click at [151, 288] on div "Mācību tēma: Matemātikas i - 12. klases 1. ieskaites mācību materiāls (ab) #6 📝…" at bounding box center [392, 340] width 785 height 680
drag, startPoint x: 24, startPoint y: 294, endPoint x: 54, endPoint y: 248, distance: 55.4
click at [24, 292] on div "Mācību tēma: Matemātikas i - 12. klases 1. ieskaites mācību materiāls (ab) #6 📝…" at bounding box center [392, 340] width 785 height 680
drag, startPoint x: 84, startPoint y: 223, endPoint x: 166, endPoint y: 322, distance: 128.3
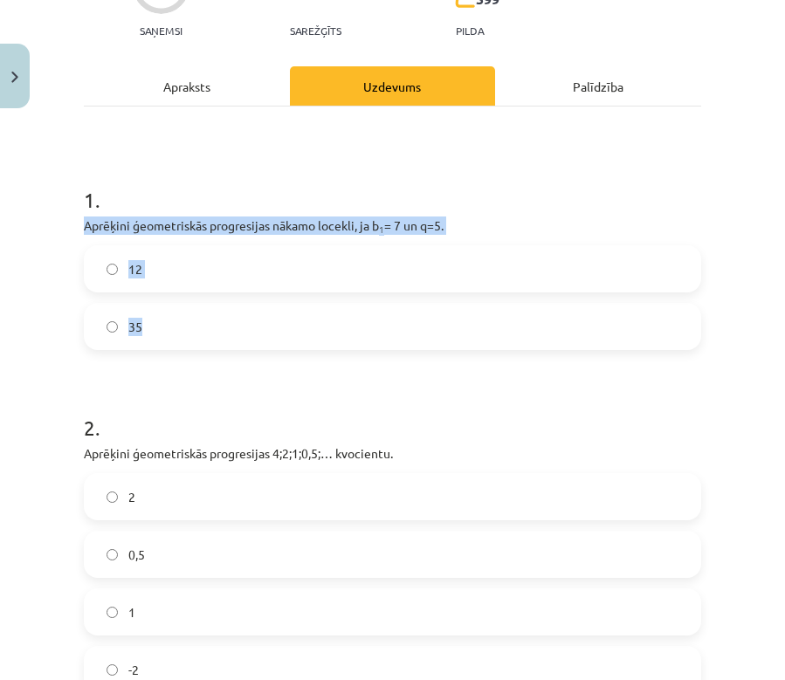
click at [166, 322] on div "1 . Aprēķini ģeometriskās progresijas nākamo locekli, ja b 1 = 7 un q=5. 12 35" at bounding box center [392, 253] width 617 height 193
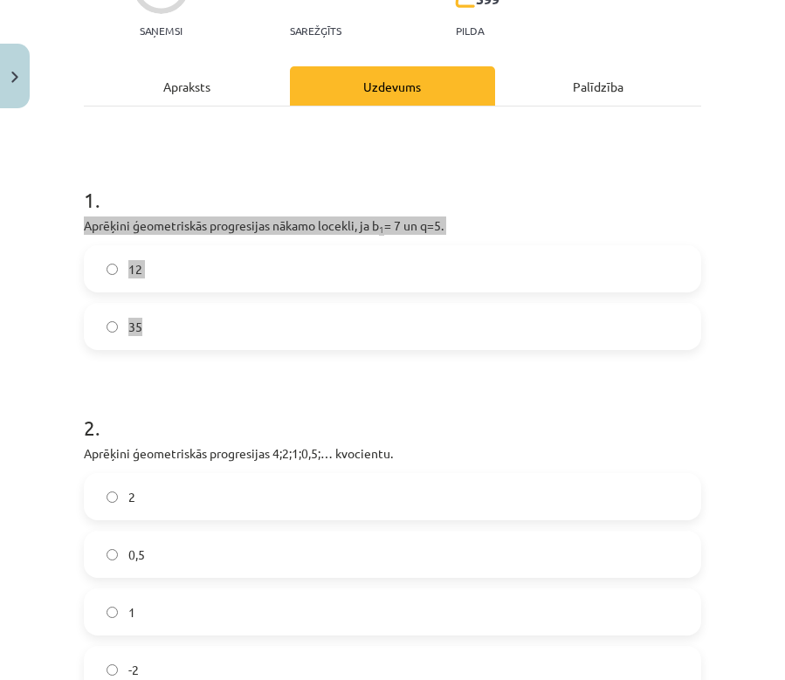
drag, startPoint x: 0, startPoint y: 391, endPoint x: 103, endPoint y: 325, distance: 122.5
click at [103, 325] on label "35" at bounding box center [393, 327] width 614 height 44
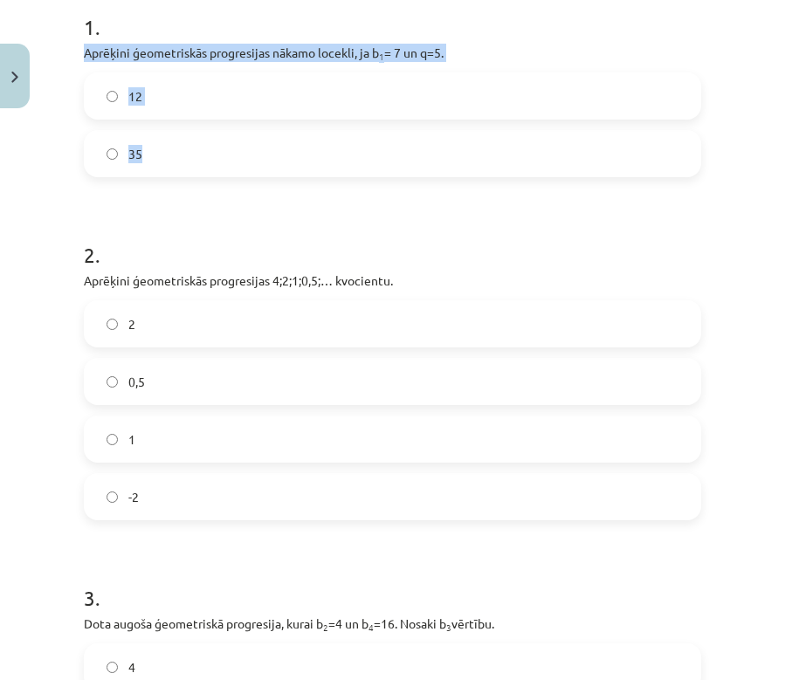
scroll to position [527, 0]
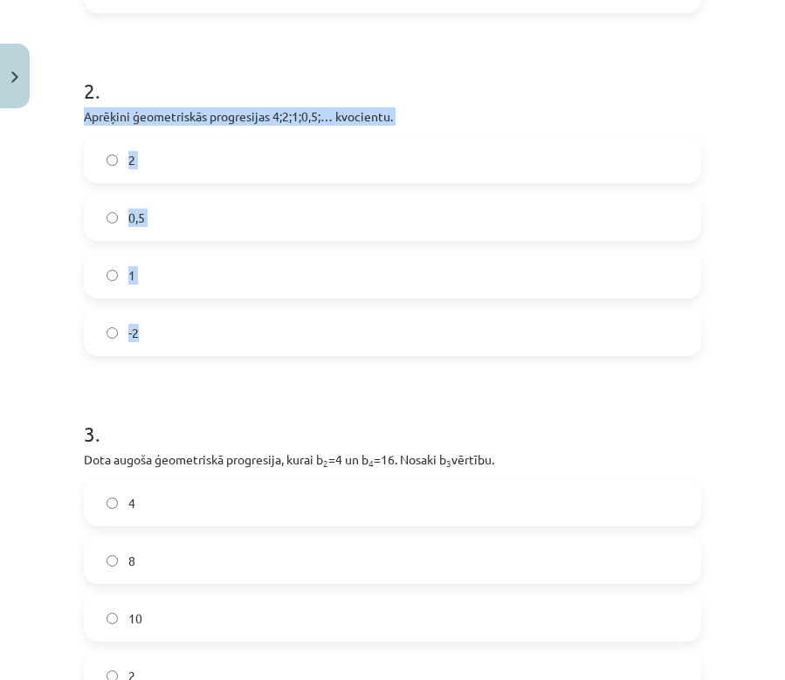
drag, startPoint x: 87, startPoint y: 113, endPoint x: 183, endPoint y: 337, distance: 243.2
click at [182, 335] on div "2 . Aprēķini ģeometriskās progresijas 4;2;1;0,5;… kvocientu. 2 0,5 1 -2" at bounding box center [392, 202] width 617 height 308
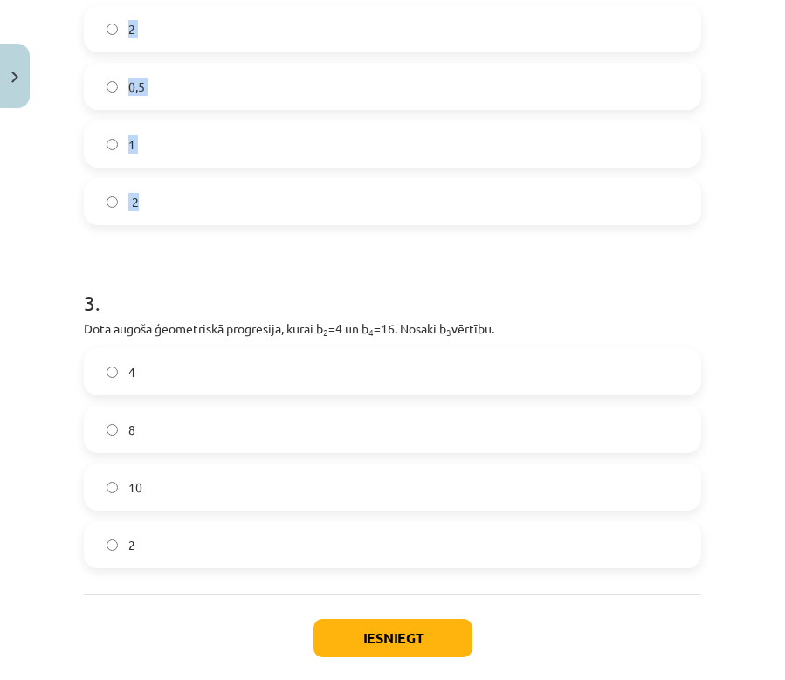
scroll to position [737, 0]
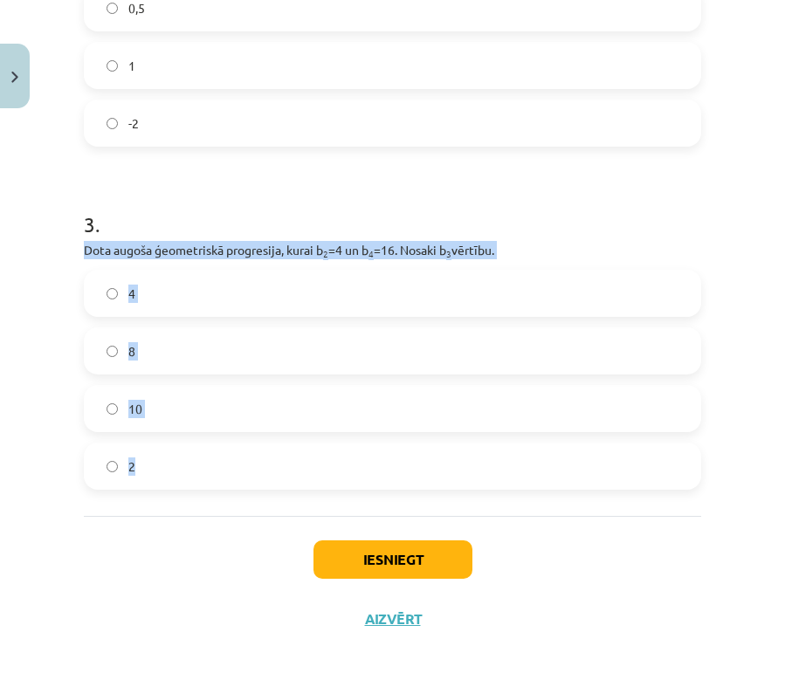
drag, startPoint x: 81, startPoint y: 251, endPoint x: 175, endPoint y: 475, distance: 242.2
click at [175, 475] on div "12 XP Saņemsi Sarežģīts 599 pilda Apraksts Uzdevums Palīdzība 1 . Aprēķini ģeom…" at bounding box center [392, 13] width 638 height 1269
click at [411, 549] on button "Iesniegt" at bounding box center [392, 559] width 159 height 38
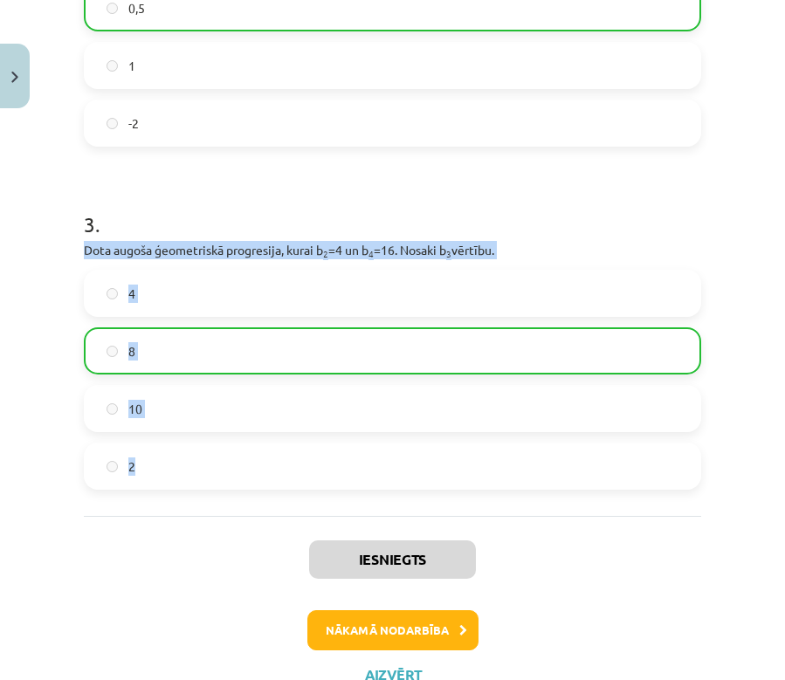
click at [459, 627] on icon at bounding box center [463, 630] width 8 height 11
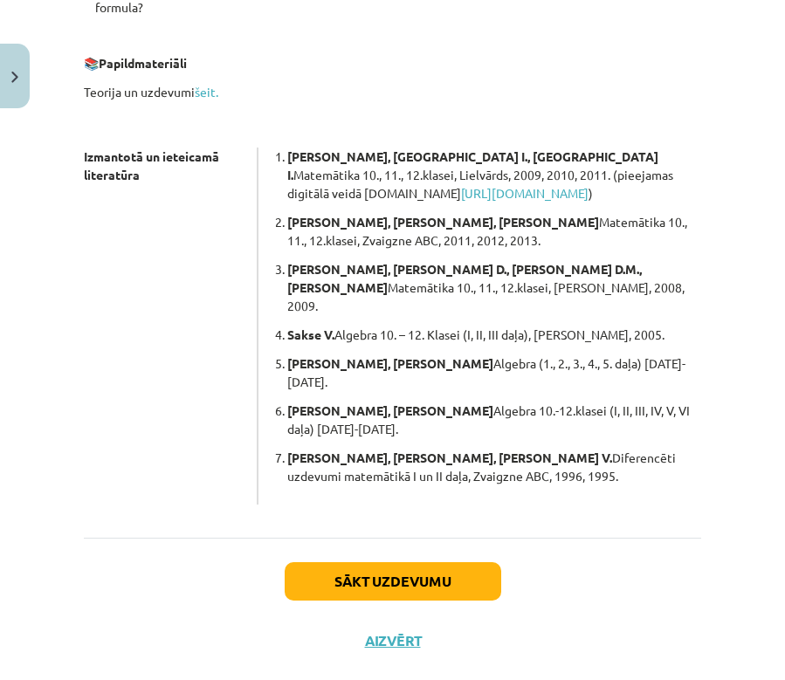
click at [376, 562] on button "Sākt uzdevumu" at bounding box center [393, 581] width 216 height 38
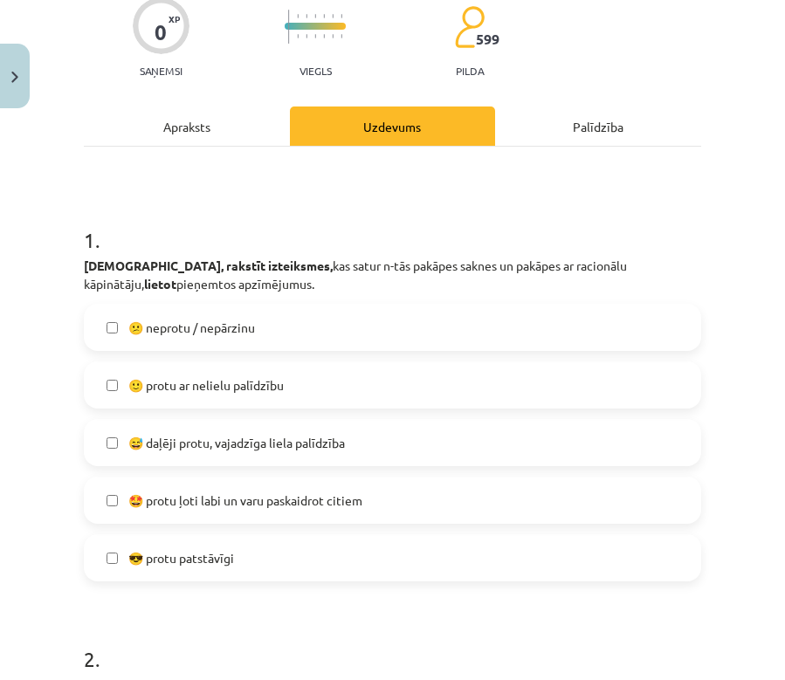
scroll to position [308, 0]
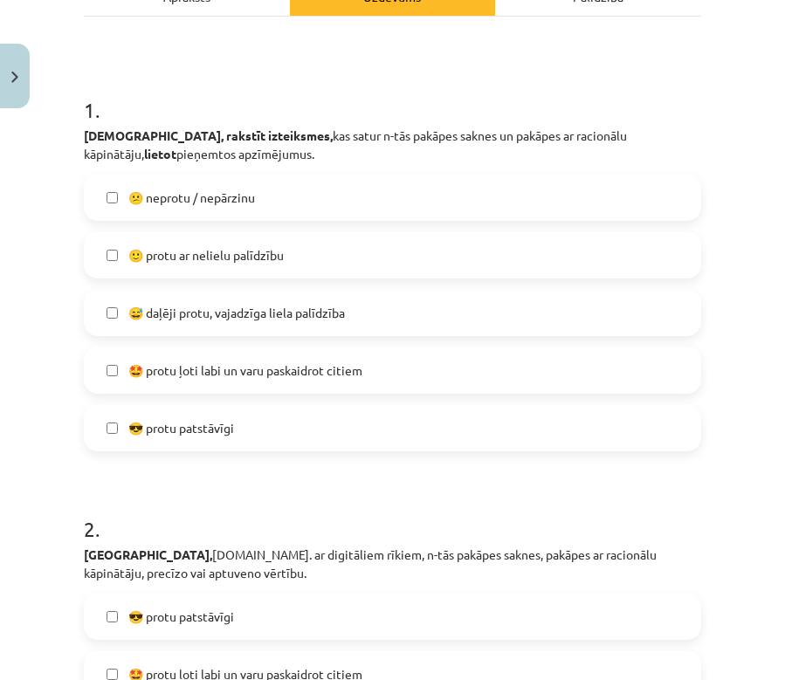
click at [387, 437] on label "😎 protu patstāvīgi" at bounding box center [393, 428] width 614 height 44
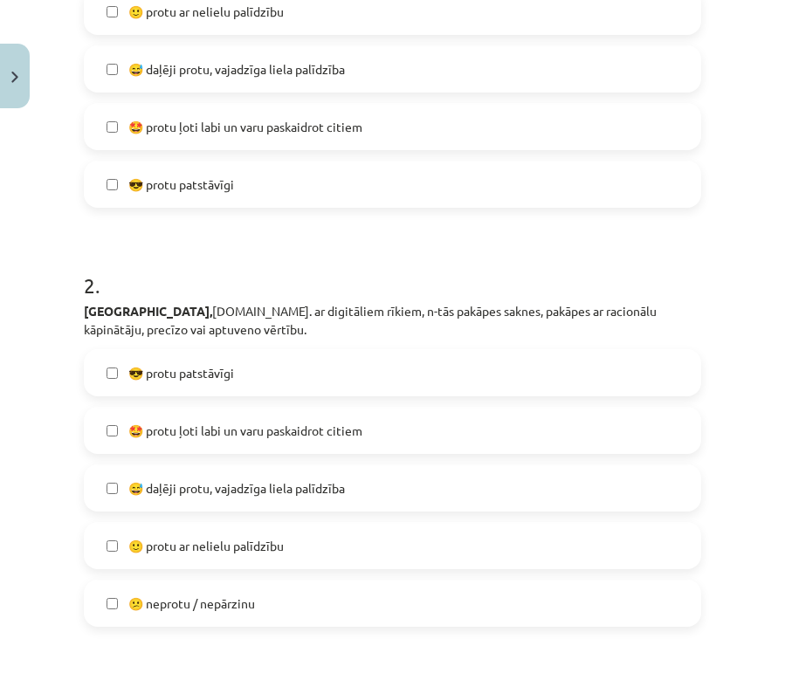
scroll to position [613, 0]
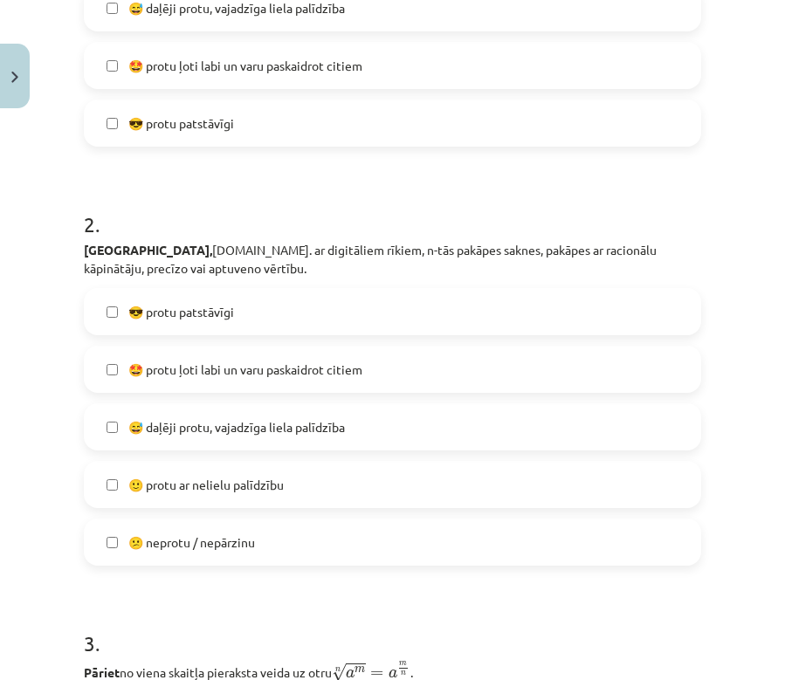
click at [457, 487] on label "🙂 protu ar nelielu palīdzību" at bounding box center [393, 485] width 614 height 44
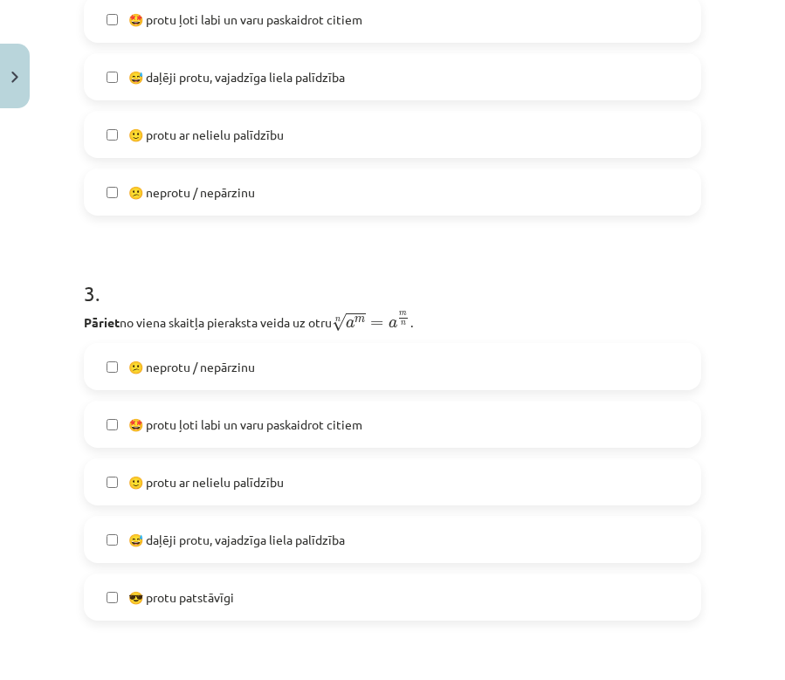
scroll to position [1007, 0]
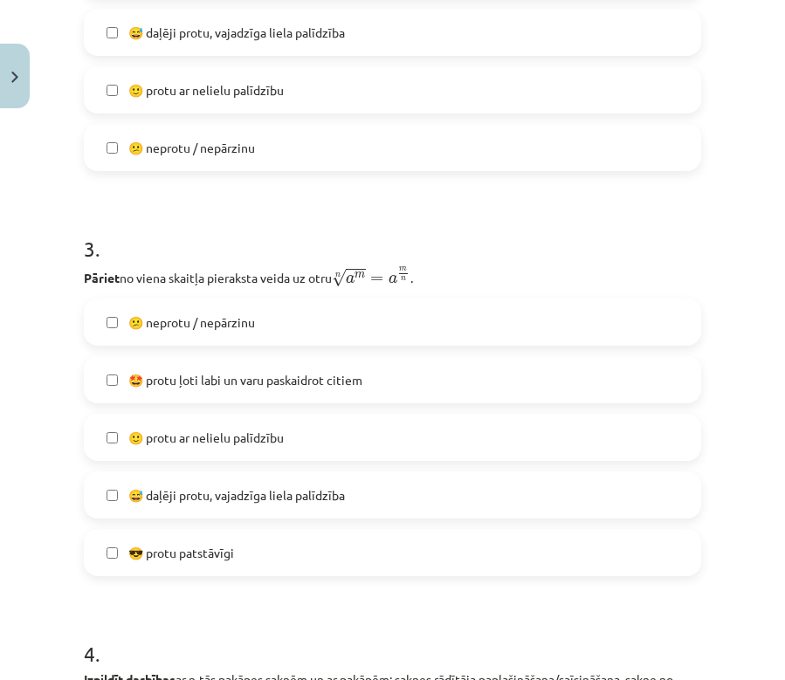
click at [257, 459] on label "🙂 protu ar nelielu palīdzību" at bounding box center [393, 437] width 614 height 44
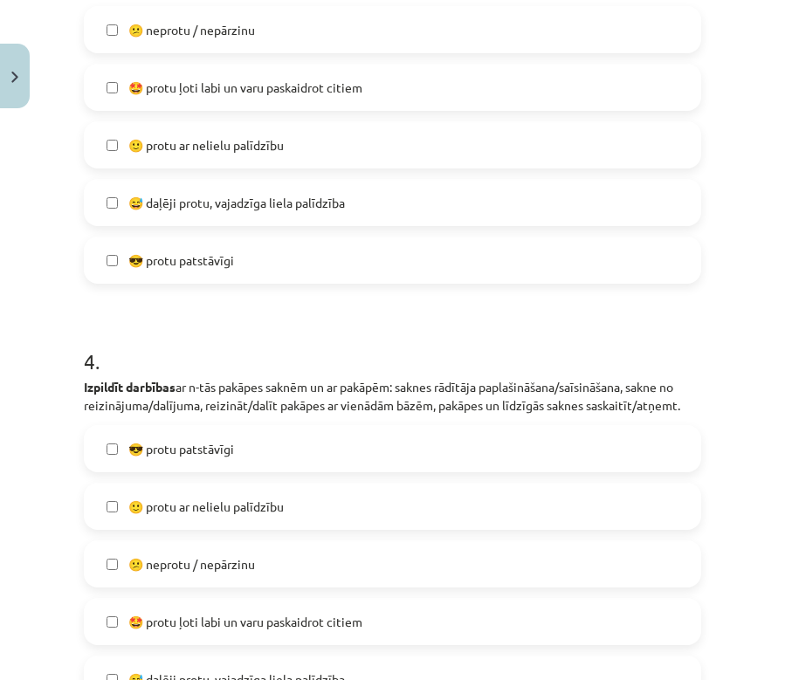
scroll to position [1499, 0]
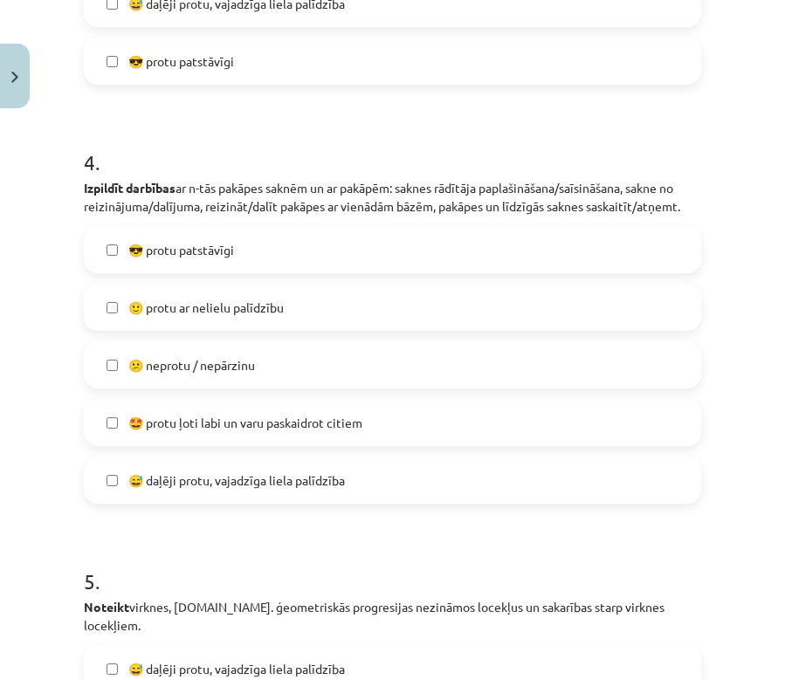
drag, startPoint x: 107, startPoint y: 278, endPoint x: 114, endPoint y: 285, distance: 9.3
click at [113, 271] on label "😎 protu patstāvīgi" at bounding box center [393, 250] width 614 height 44
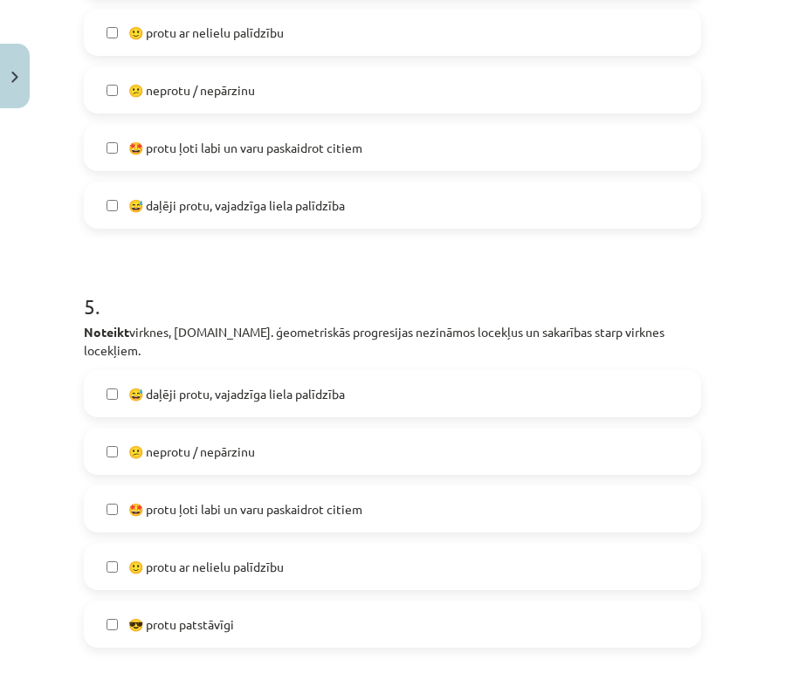
scroll to position [1919, 0]
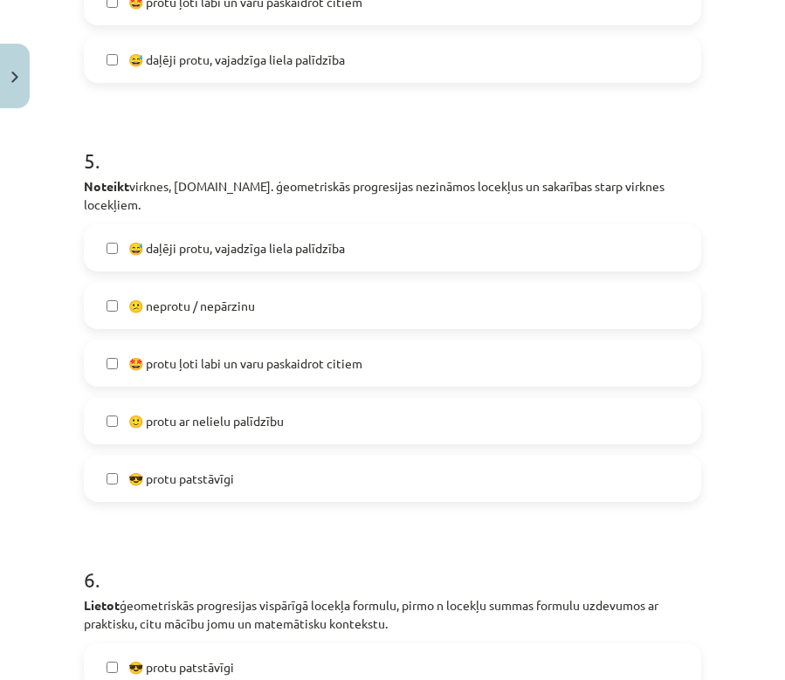
click at [219, 423] on span "🙂 protu ar nelielu palīdzību" at bounding box center [205, 421] width 155 height 18
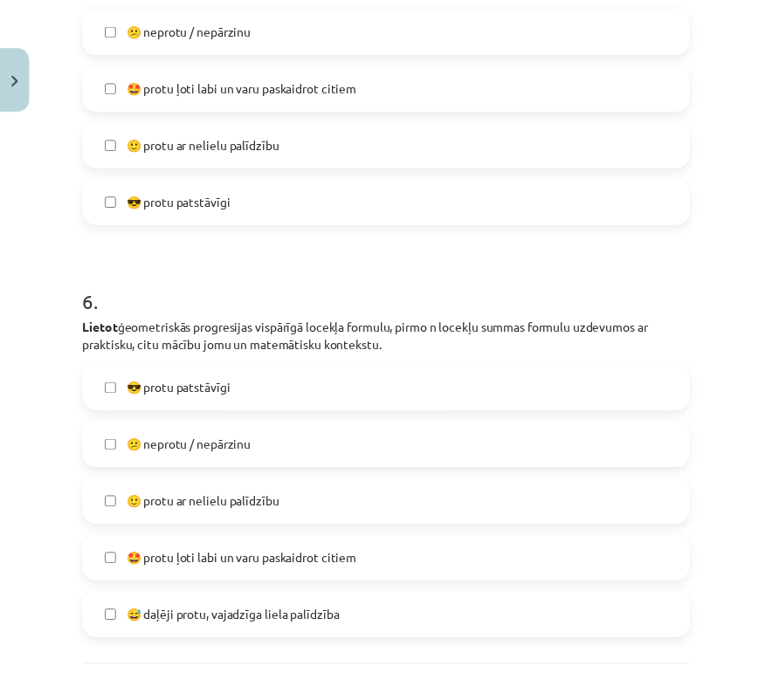
scroll to position [2328, 0]
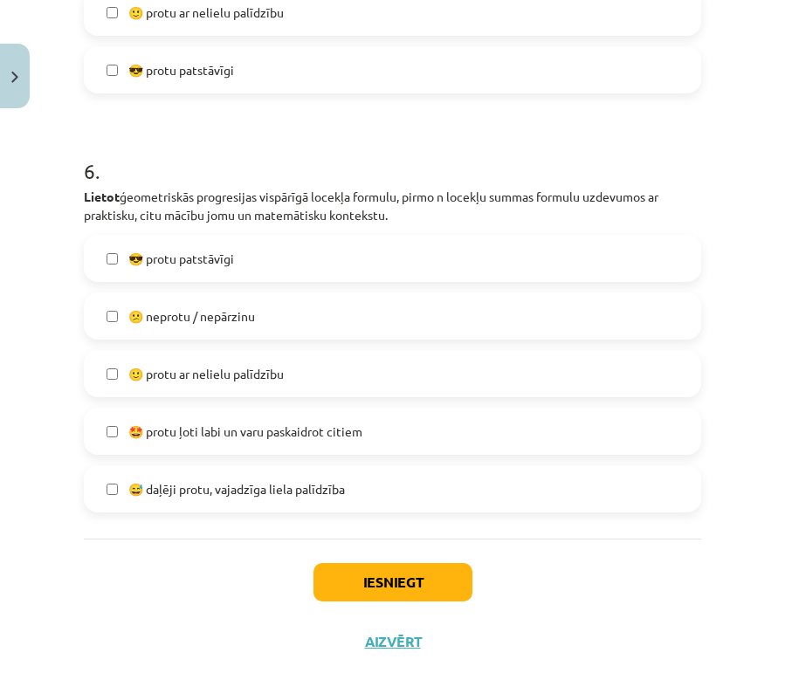
click at [293, 380] on label "🙂 protu ar nelielu palīdzību" at bounding box center [393, 374] width 614 height 44
click at [398, 580] on button "Iesniegt" at bounding box center [392, 582] width 159 height 38
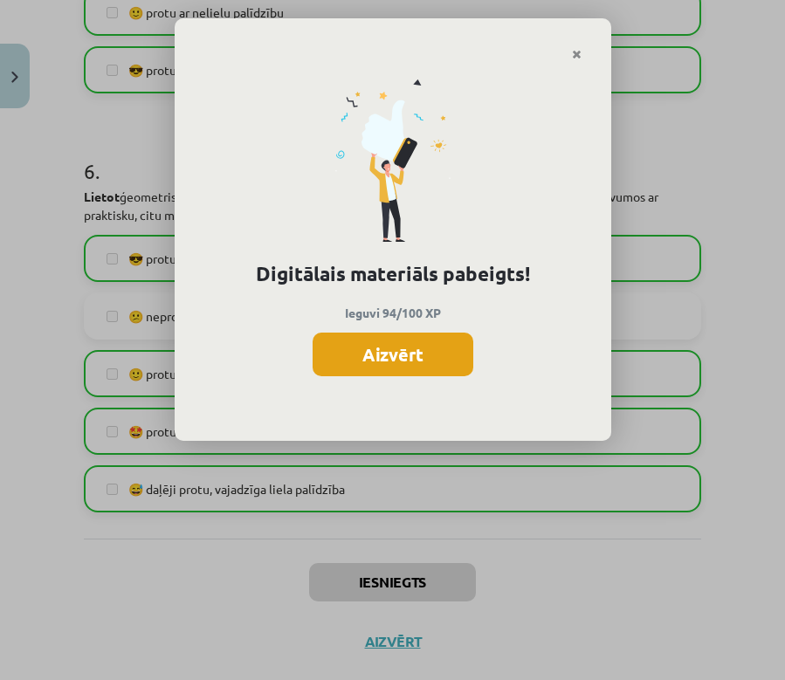
click at [391, 363] on button "Aizvērt" at bounding box center [392, 355] width 161 height 44
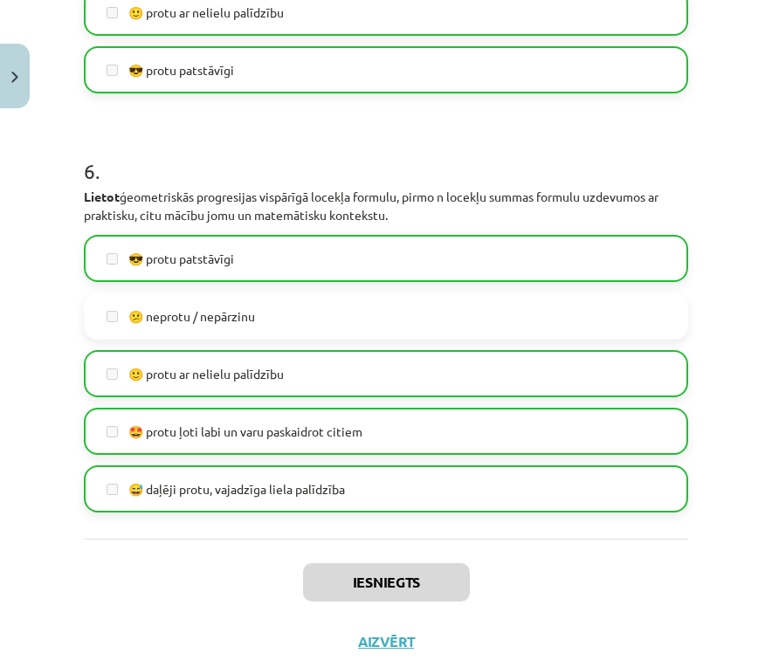
click at [379, 649] on button "Aizvērt" at bounding box center [386, 641] width 66 height 17
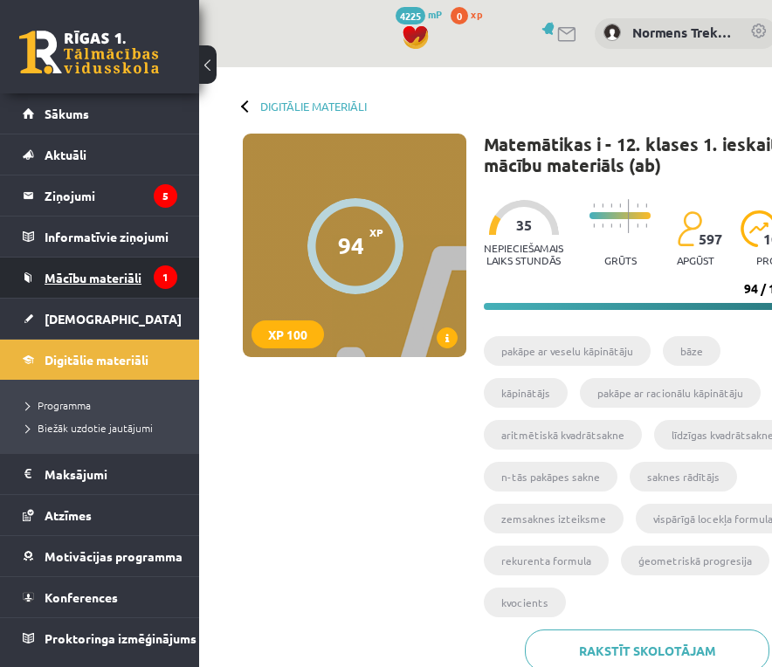
click at [106, 275] on span "Mācību materiāli" at bounding box center [93, 278] width 97 height 16
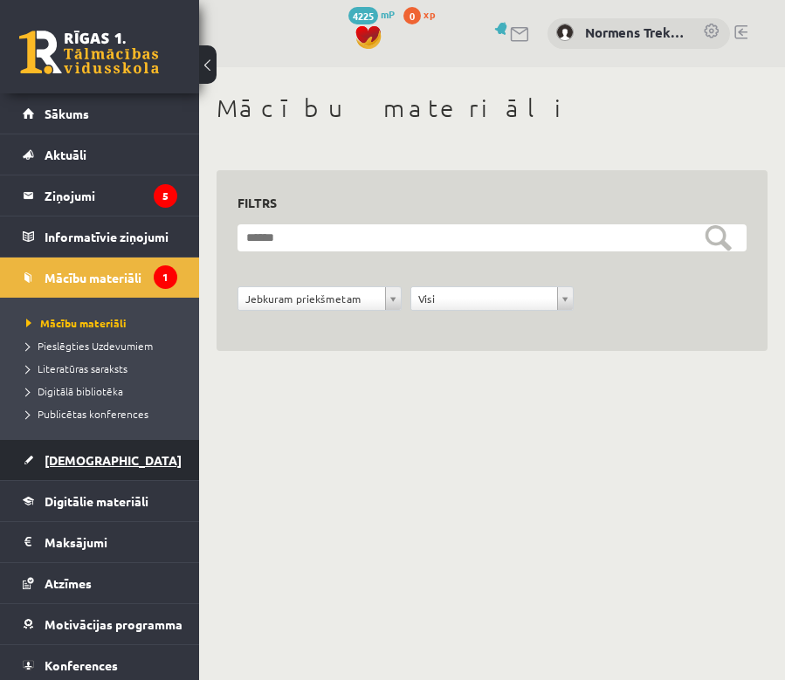
click at [77, 470] on link "[DEMOGRAPHIC_DATA]" at bounding box center [100, 460] width 154 height 40
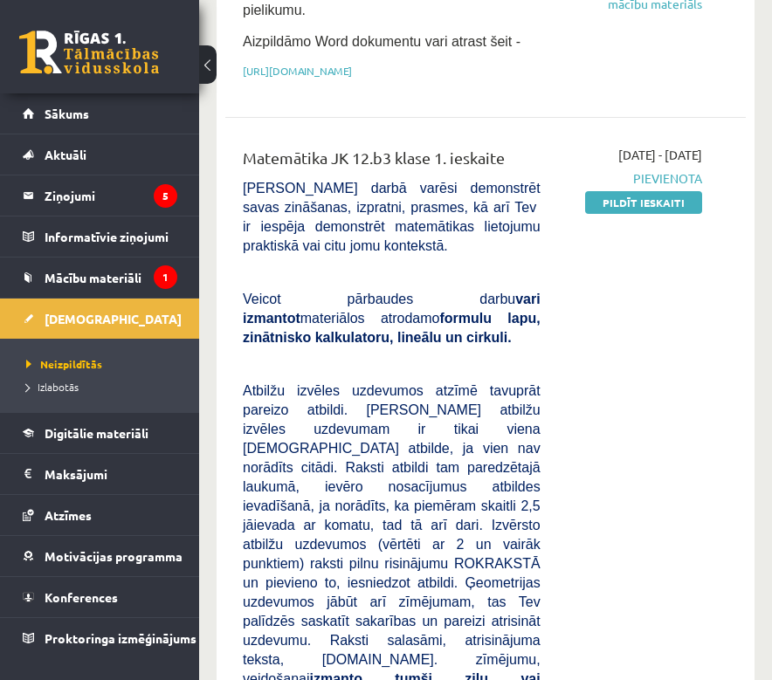
scroll to position [624, 0]
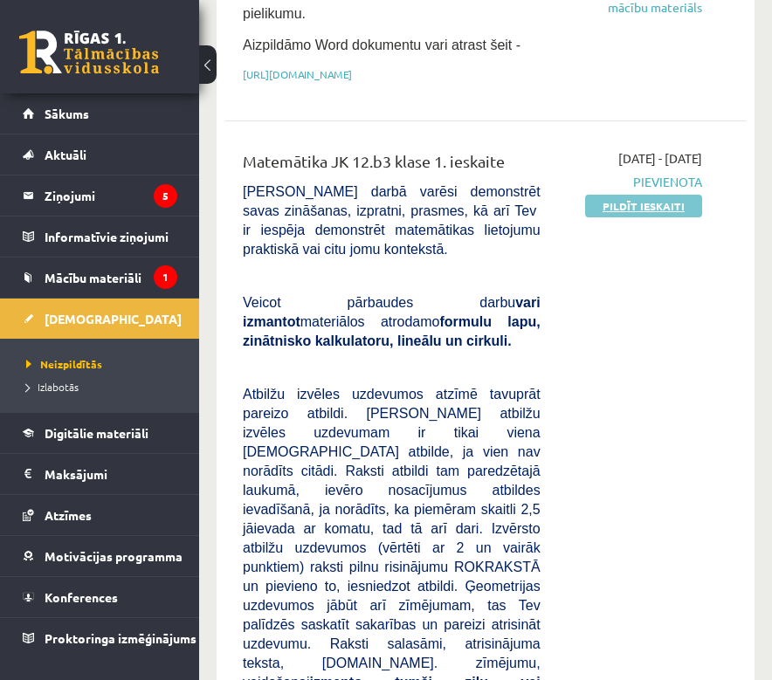
click at [612, 195] on link "Pildīt ieskaiti" at bounding box center [643, 206] width 117 height 23
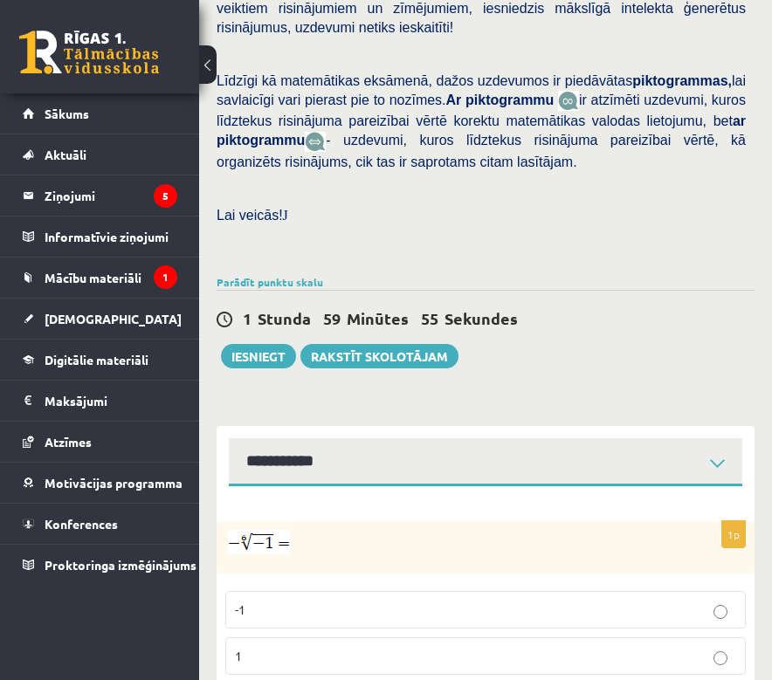
scroll to position [621, 0]
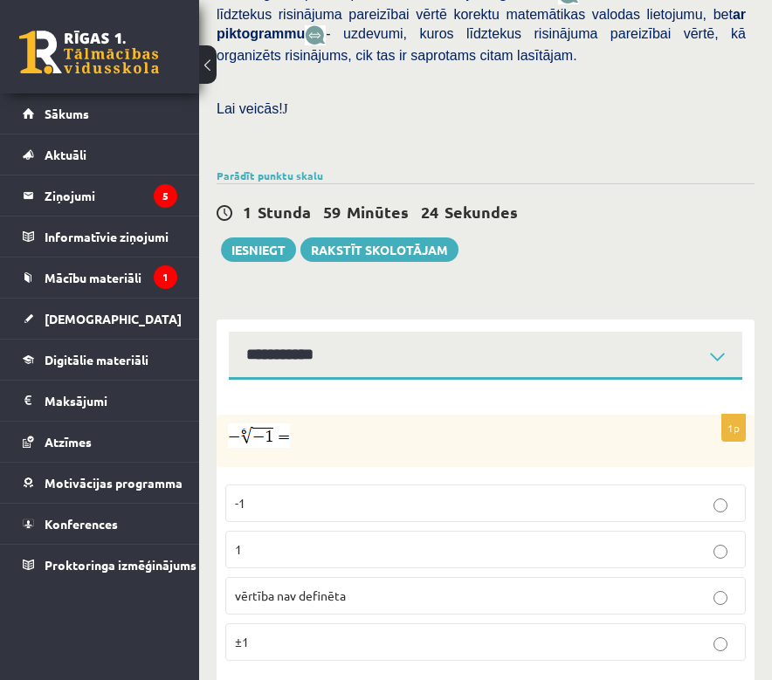
click at [554, 587] on p "vērtība nav definēta" at bounding box center [485, 596] width 501 height 18
drag, startPoint x: 250, startPoint y: 612, endPoint x: 221, endPoint y: 452, distance: 162.3
click at [221, 452] on div "1p -1 1 vērtība nav definēta ±1" at bounding box center [485, 545] width 538 height 260
copy fieldset "-1 1 vērtība nav definēta ±1"
drag, startPoint x: 5, startPoint y: 575, endPoint x: 354, endPoint y: 554, distance: 349.8
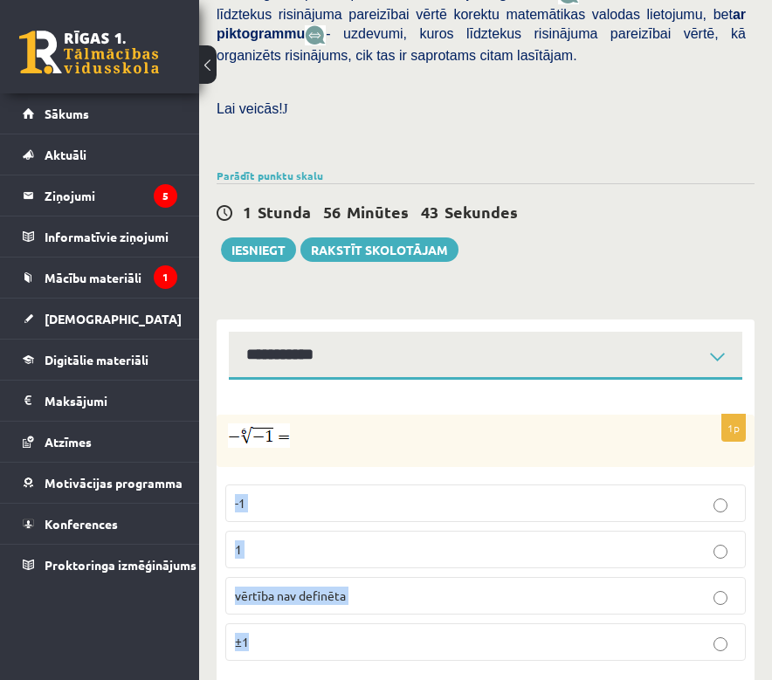
click at [354, 587] on p "vērtība nav definēta" at bounding box center [485, 596] width 501 height 18
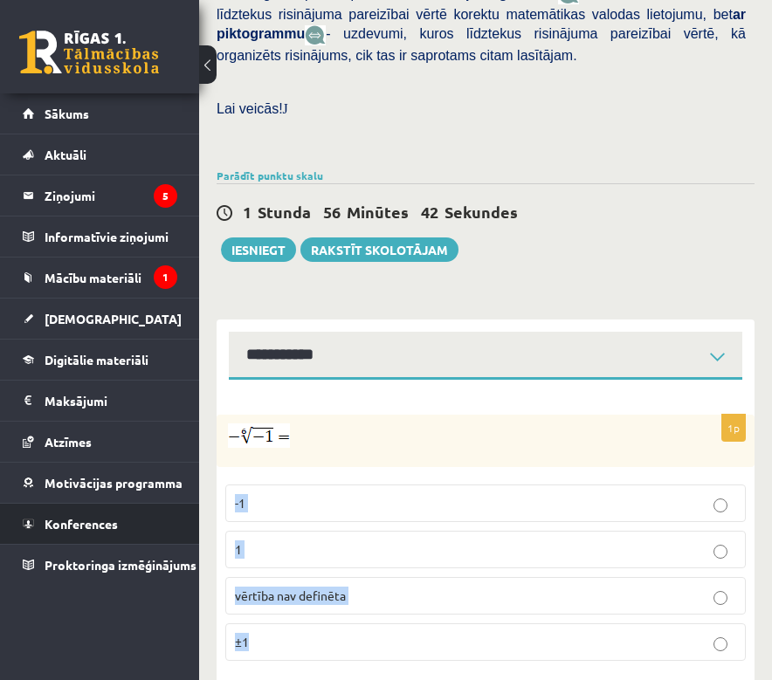
copy fieldset "-1 1 vērtība nav definēta ±1"
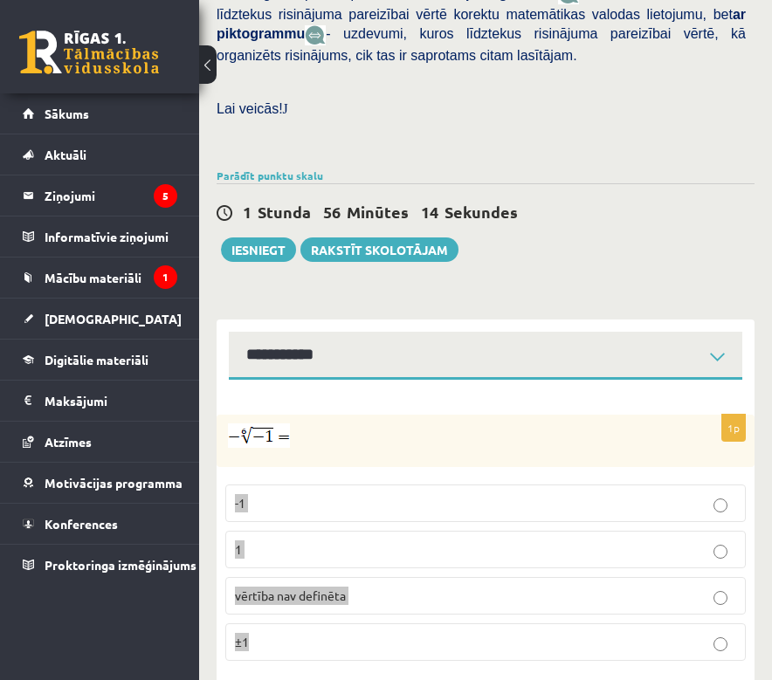
drag, startPoint x: 1, startPoint y: 438, endPoint x: 291, endPoint y: 489, distance: 294.2
click at [291, 488] on fieldset "-1 1 vērtība nav definēta ±1" at bounding box center [485, 571] width 520 height 190
copy fieldset "-1 1 vērtība nav definēta ±1"
click at [587, 259] on div "Matemātika JK 12.b3 klase 1. ieskaite , Normens Trekteris (12.b3 JK klase) Pārb…" at bounding box center [485, 82] width 573 height 1273
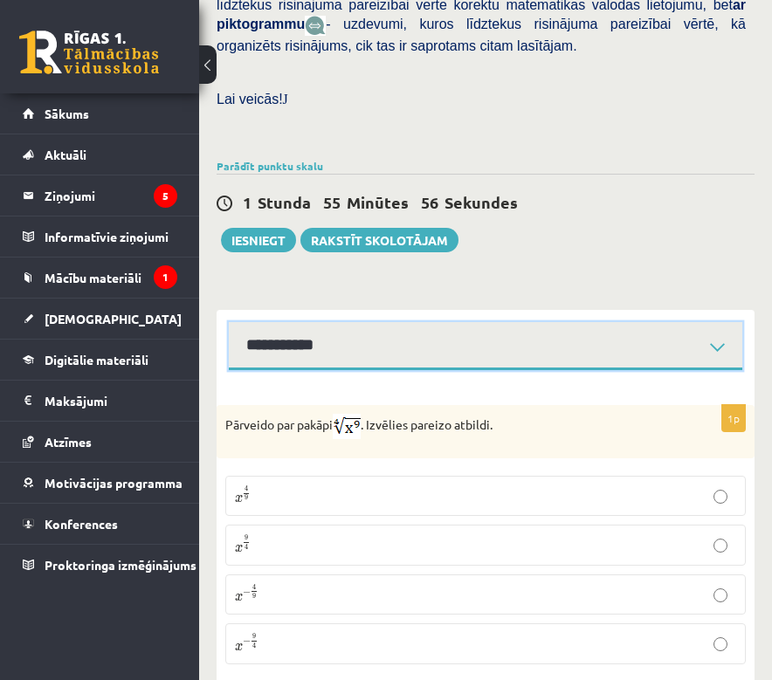
scroll to position [636, 0]
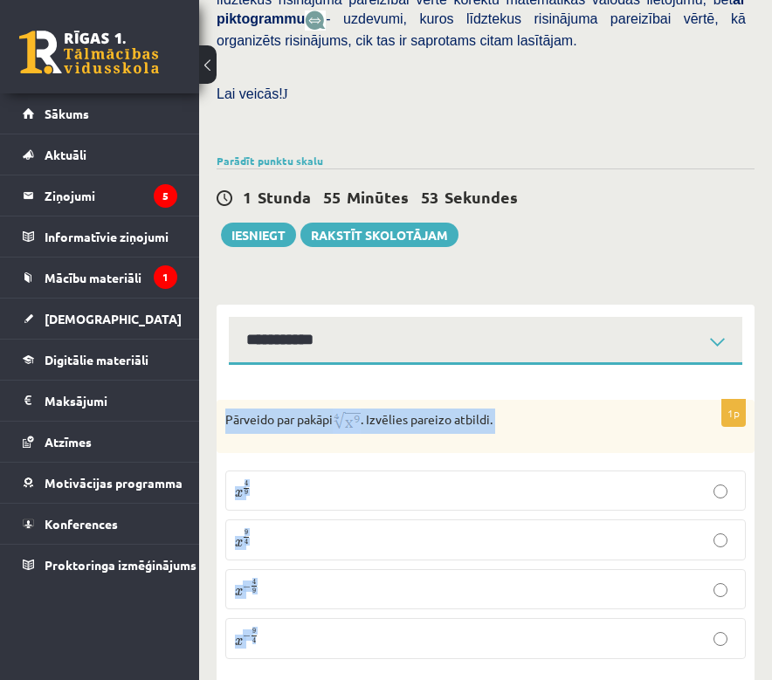
drag, startPoint x: 227, startPoint y: 374, endPoint x: 315, endPoint y: 606, distance: 247.5
click at [326, 612] on div "1p Pārveido par pakāpi . Izvēlies pareizo atbildi. x 4 9 x 4 9 x 9 4 x 9 4 x − …" at bounding box center [485, 536] width 538 height 273
copy div "Pārveido par pakāpi . Izvēlies pareizo atbildi. x 4 9 x 4 9 x 9 4 x 9 4 x − 4 9…"
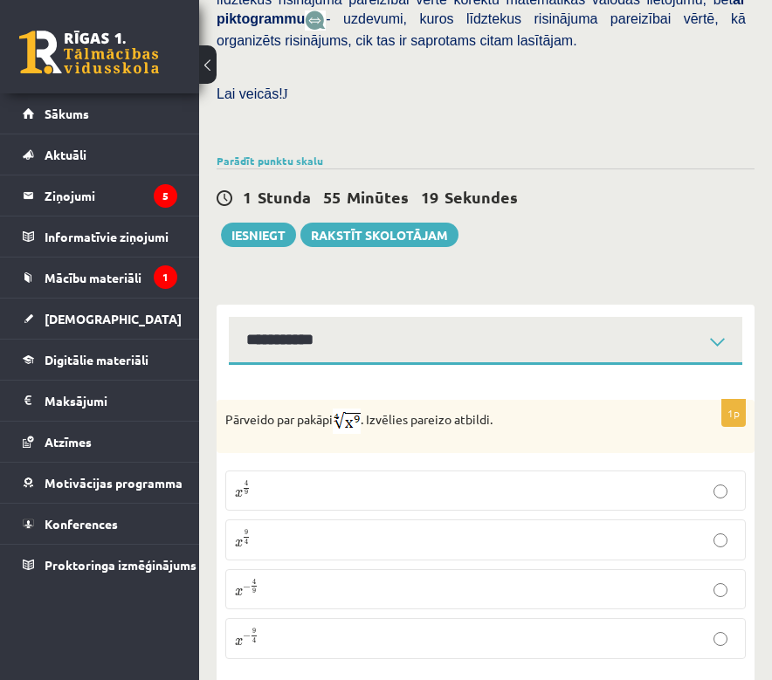
click at [516, 234] on div "Matemātika JK 12.b3 klase 1. ieskaite , Normens Trekteris (12.b3 JK klase) Pārb…" at bounding box center [485, 74] width 573 height 1286
click at [353, 529] on p "x 9 4 x 9 4" at bounding box center [485, 539] width 501 height 21
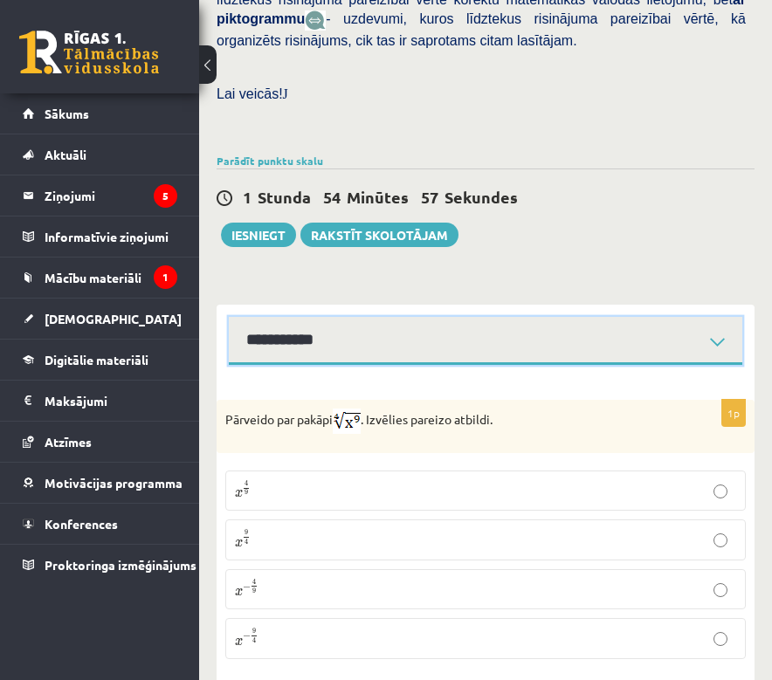
select select "**********"
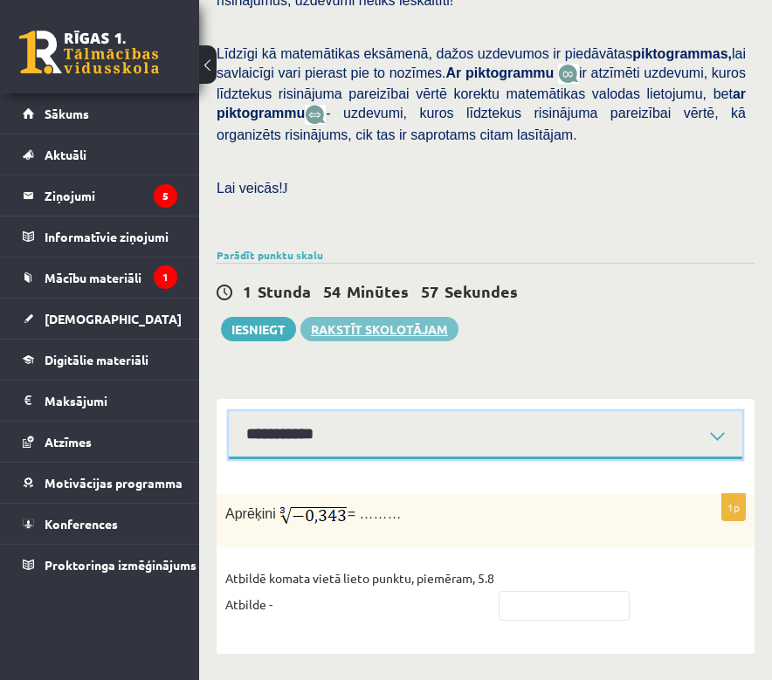
scroll to position [504, 0]
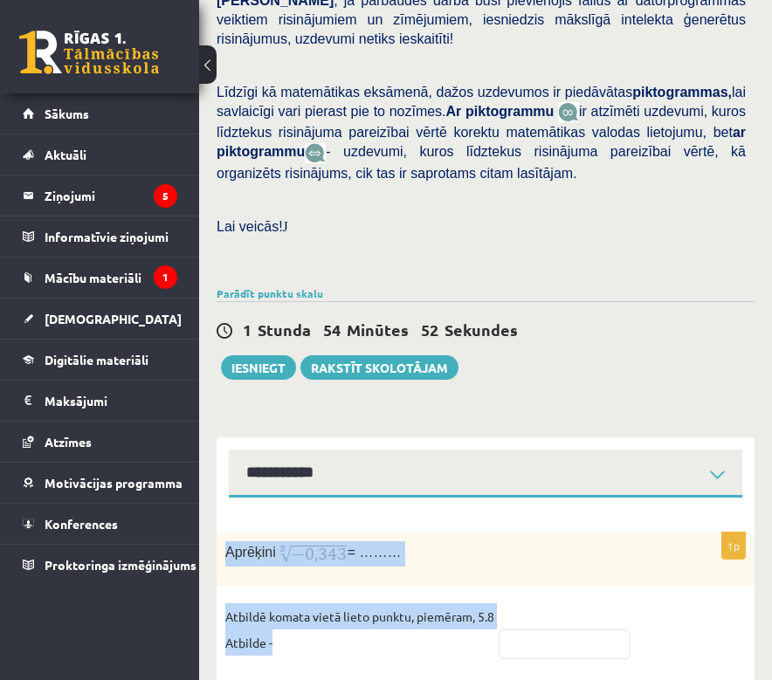
drag, startPoint x: 228, startPoint y: 509, endPoint x: 353, endPoint y: 611, distance: 161.3
click at [353, 611] on div "1p Aprēķini = ……… Atbildē komata vietā lieto punktu, piemēram, 5.8 Atbilde -" at bounding box center [485, 603] width 538 height 142
copy div "Aprēķini = ……… Atbildē komata vietā lieto punktu, piemēram, 5.8 Atbilde -"
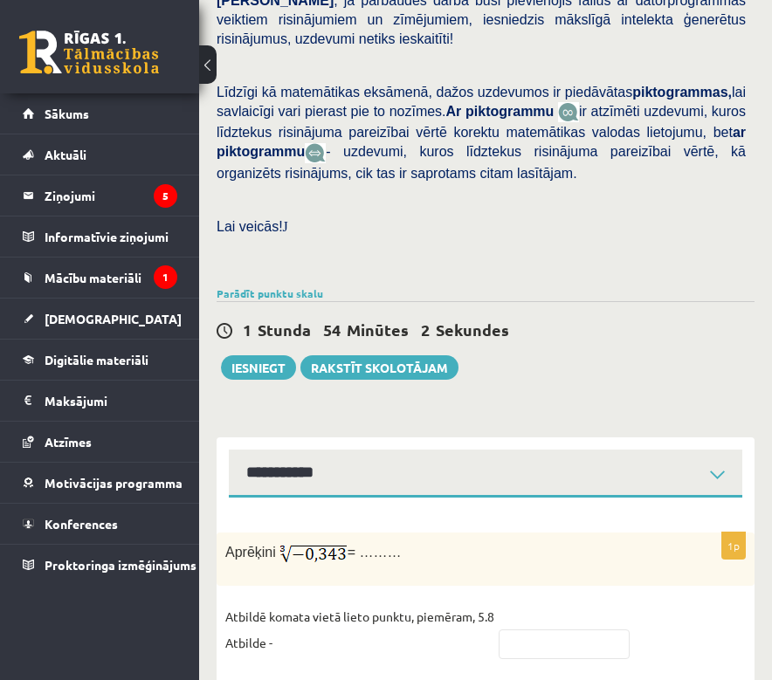
click at [580, 316] on div "1 Stunda 54 Minūtes 2 Sekundes Notikusi kļūda pie pēdējās saglabāšanas. Lūdzu p…" at bounding box center [485, 340] width 538 height 79
click at [578, 629] on input "text" at bounding box center [563, 644] width 131 height 30
type input "****"
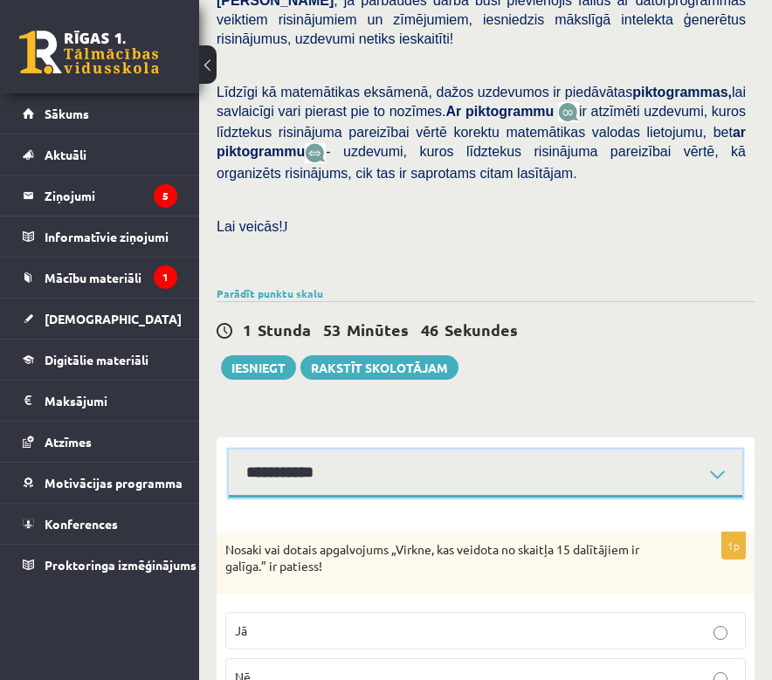
scroll to position [538, 0]
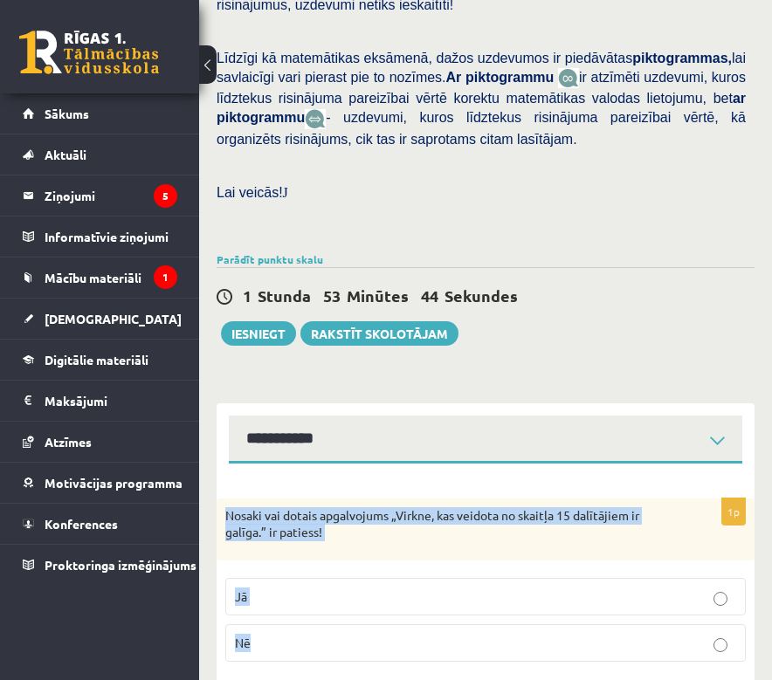
drag, startPoint x: 223, startPoint y: 456, endPoint x: 363, endPoint y: 612, distance: 209.5
click at [363, 612] on div "1p Nosaki vai dotais apgalvojums „Virkne, kas veidota no skaitļa 15 dalītājiem …" at bounding box center [485, 578] width 538 height 230
copy div "Nosaki vai dotais apgalvojums „Virkne, kas veidota no skaitļa 15 dalītājiem ir …"
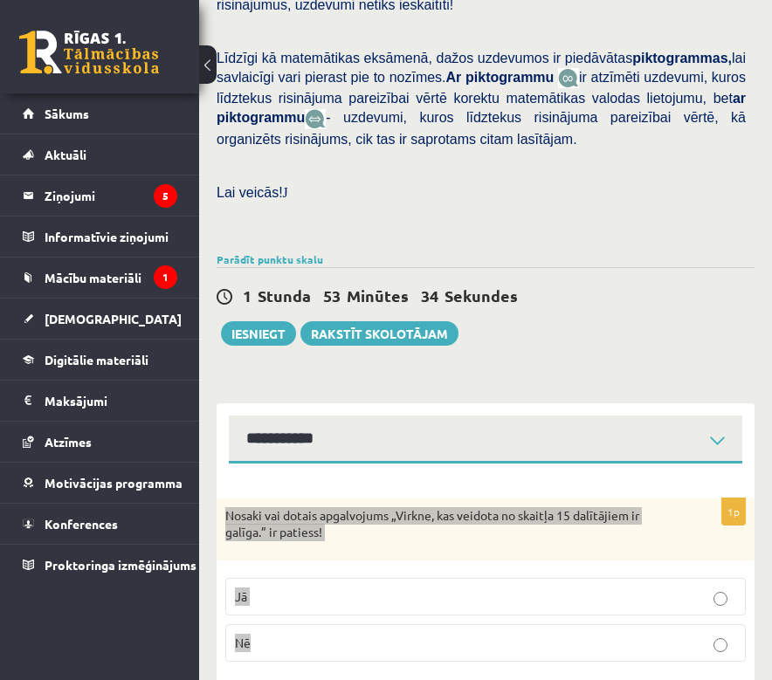
drag, startPoint x: 6, startPoint y: 604, endPoint x: 553, endPoint y: 547, distance: 550.2
click at [553, 578] on label "Jā" at bounding box center [485, 597] width 520 height 38
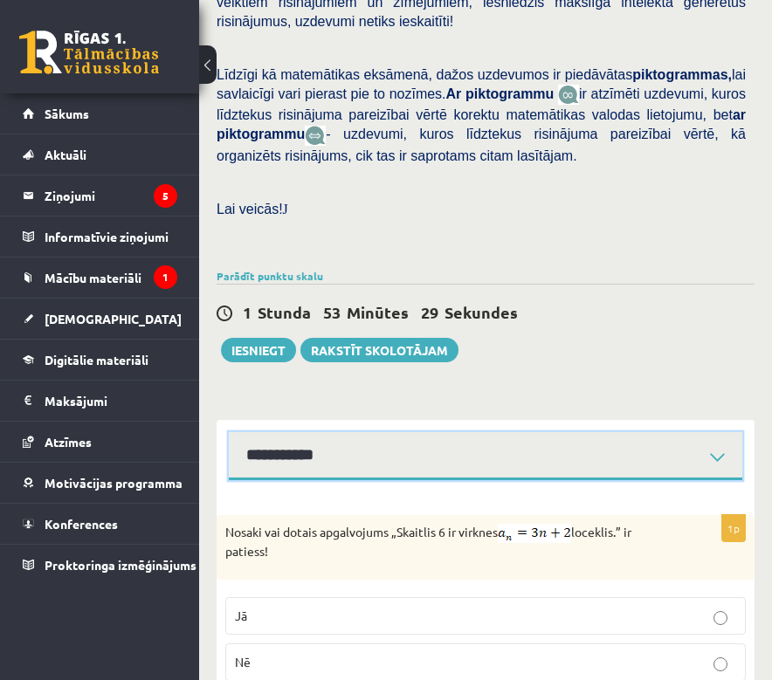
scroll to position [540, 0]
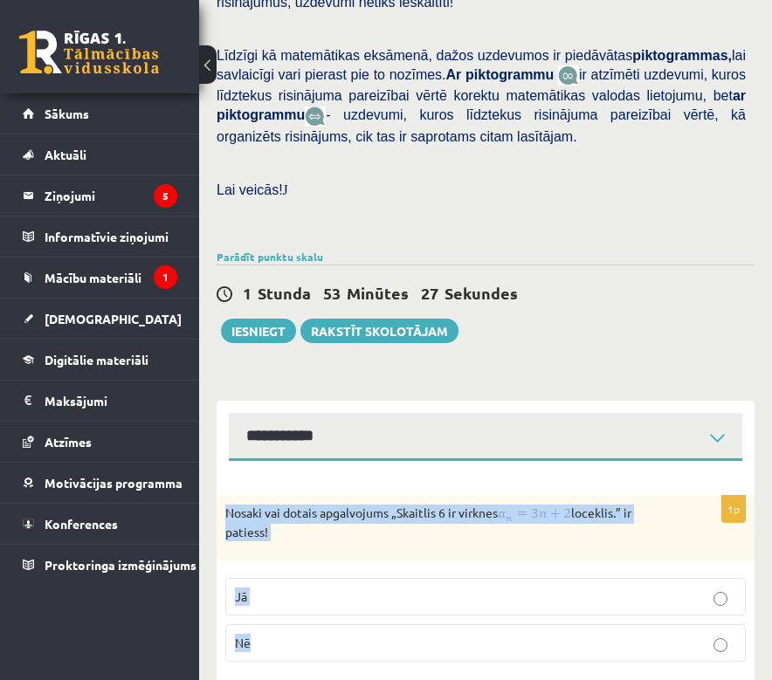
drag, startPoint x: 230, startPoint y: 456, endPoint x: 297, endPoint y: 609, distance: 166.5
click at [297, 609] on div "1p Nosaki vai dotais apgalvojums „Skaitlis 6 ir virknes loceklis.” ir patiess! …" at bounding box center [485, 577] width 538 height 232
copy div "Nosaki vai dotais apgalvojums „Skaitlis 6 ir virknes loceklis.” ir patiess! Jā …"
drag, startPoint x: 60, startPoint y: 469, endPoint x: 374, endPoint y: 614, distance: 346.4
click at [375, 624] on label "Nē" at bounding box center [485, 643] width 520 height 38
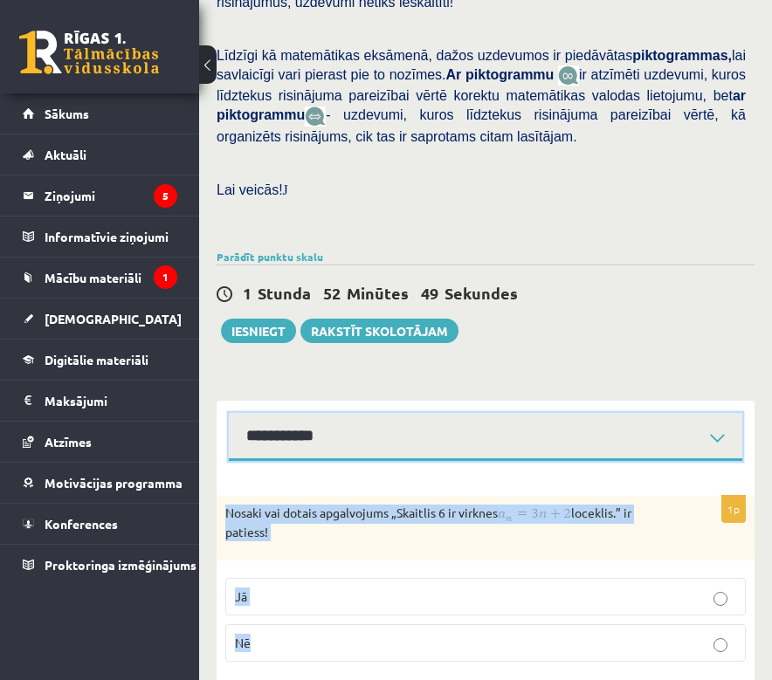
scroll to position [538, 0]
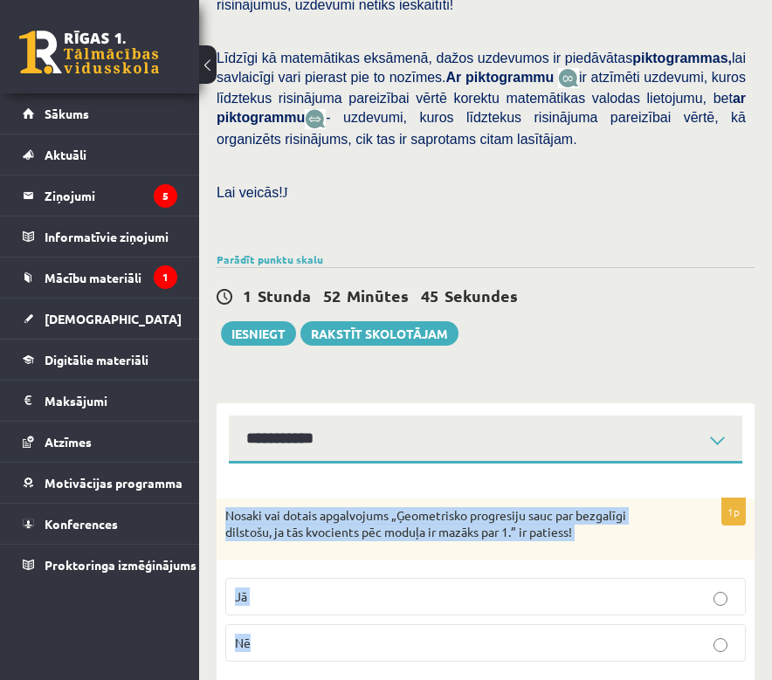
drag, startPoint x: 230, startPoint y: 469, endPoint x: 358, endPoint y: 621, distance: 198.8
click at [358, 621] on div "1p Nosaki vai dotais apgalvojums „Ģeometrisko progresiju sauc par bezgalīgi dil…" at bounding box center [485, 586] width 538 height 177
copy div "Nosaki vai dotais apgalvojums „Ģeometrisko progresiju sauc par bezgalīgi dilsto…"
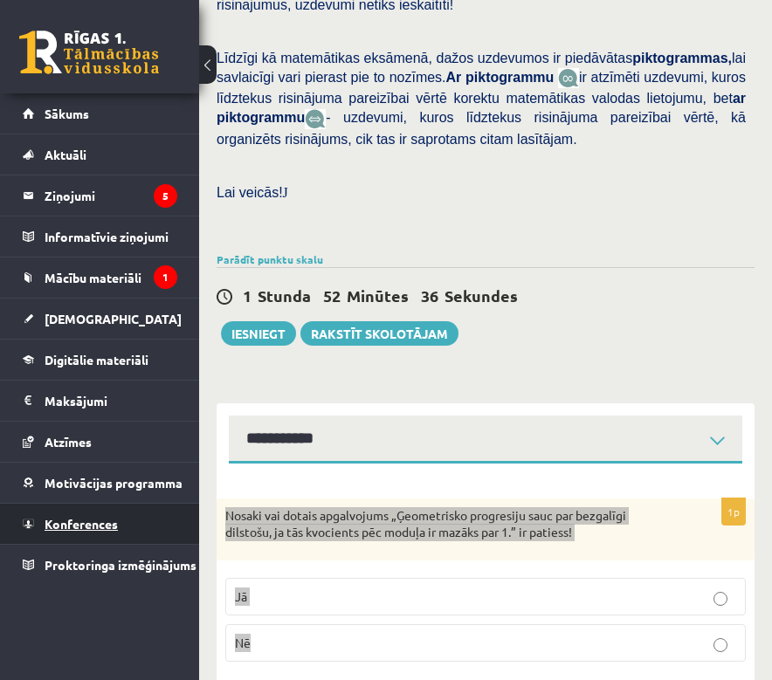
click at [363, 587] on p "Jā" at bounding box center [485, 596] width 501 height 18
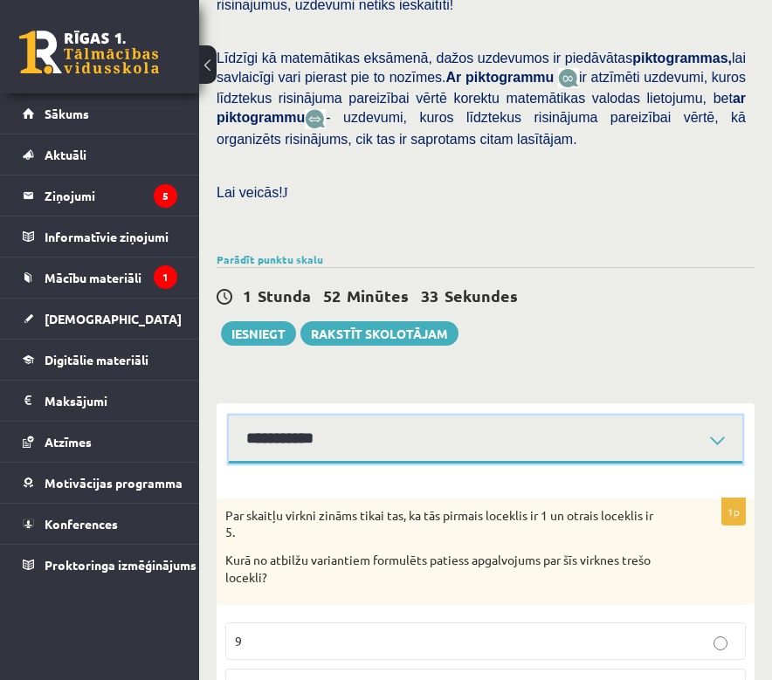
scroll to position [674, 0]
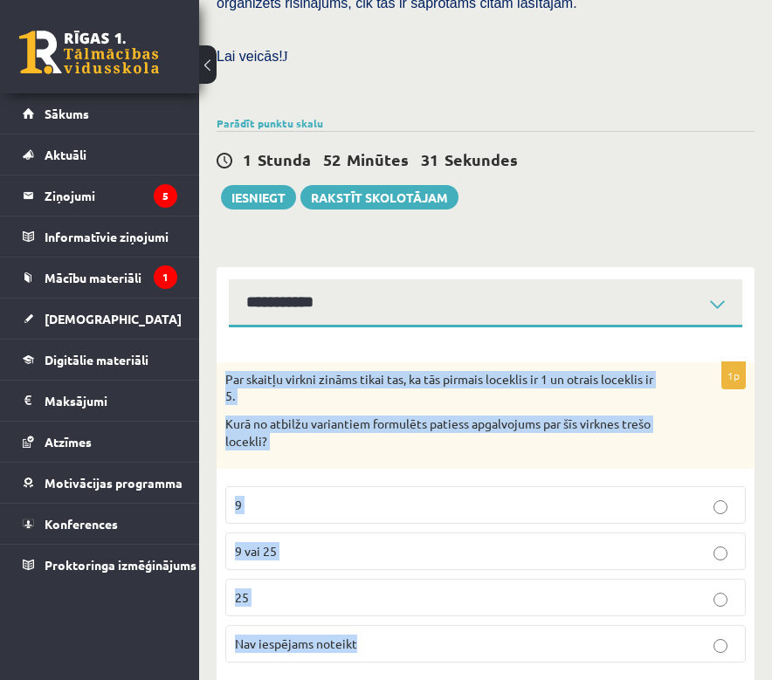
drag, startPoint x: 224, startPoint y: 319, endPoint x: 393, endPoint y: 647, distance: 368.1
click at [393, 647] on div "1p Par skaitļu virkni zināms tikai tas, ka tās pirmais loceklis ir 1 un otrais …" at bounding box center [485, 510] width 538 height 367
copy div "Par skaitļu virkni zināms tikai tas, ka tās pirmais loceklis ir 1 un otrais loc…"
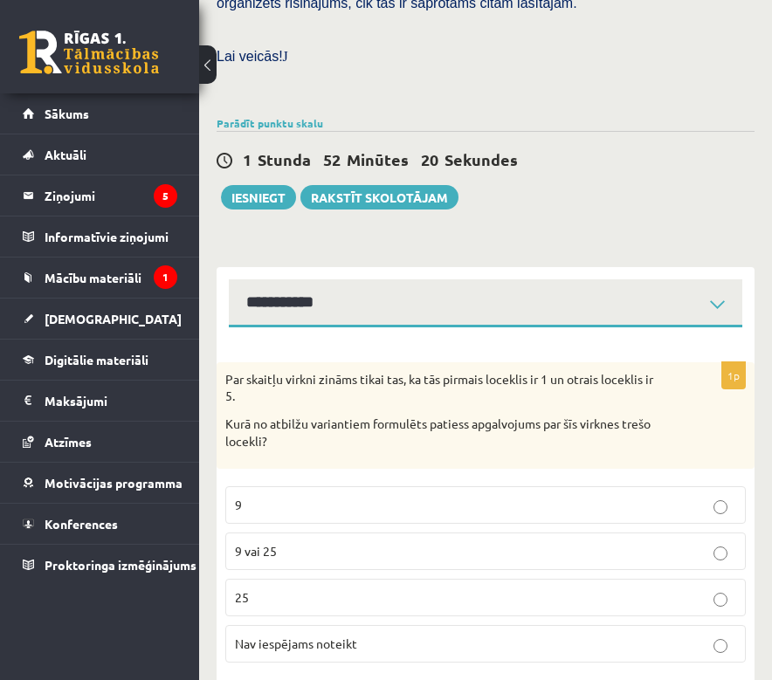
click at [573, 635] on p "Nav iespējams noteikt" at bounding box center [485, 644] width 501 height 18
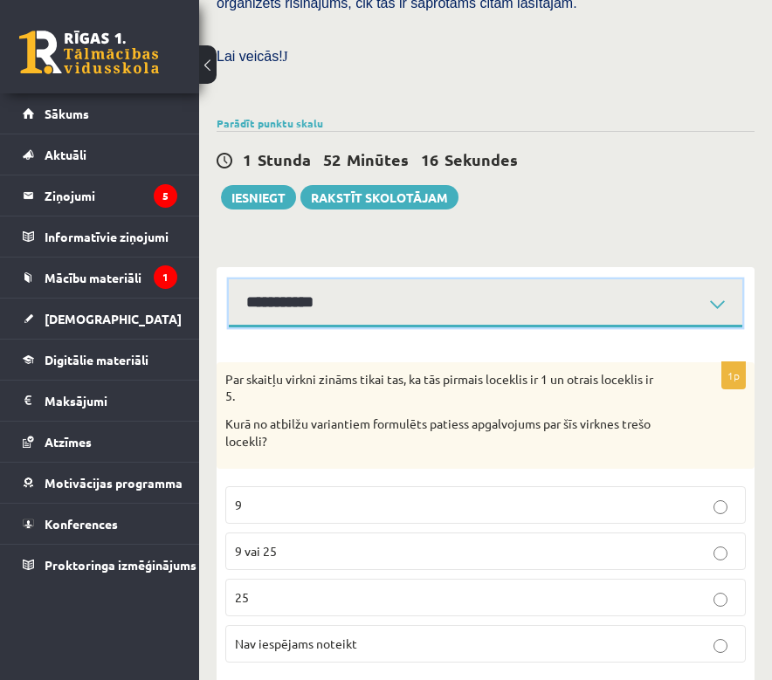
select select "**********"
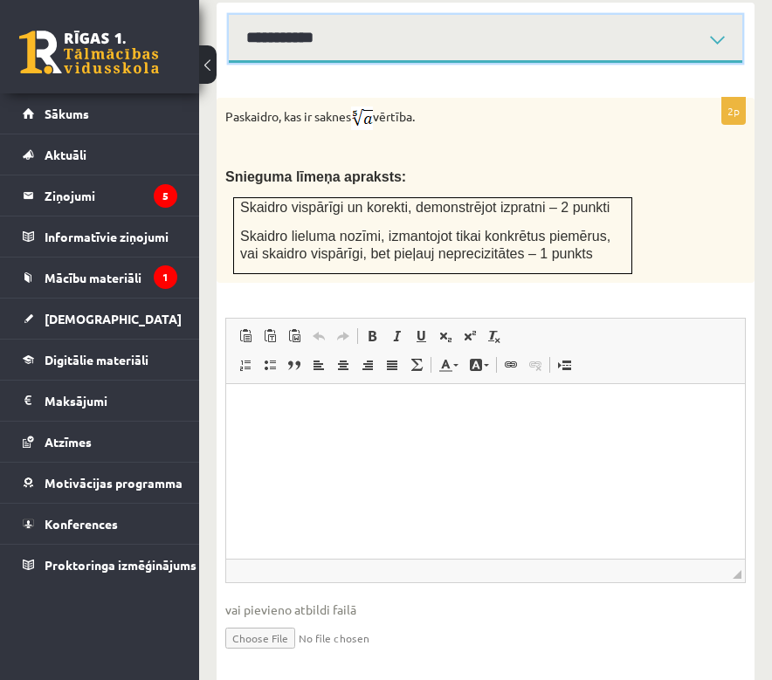
scroll to position [935, 0]
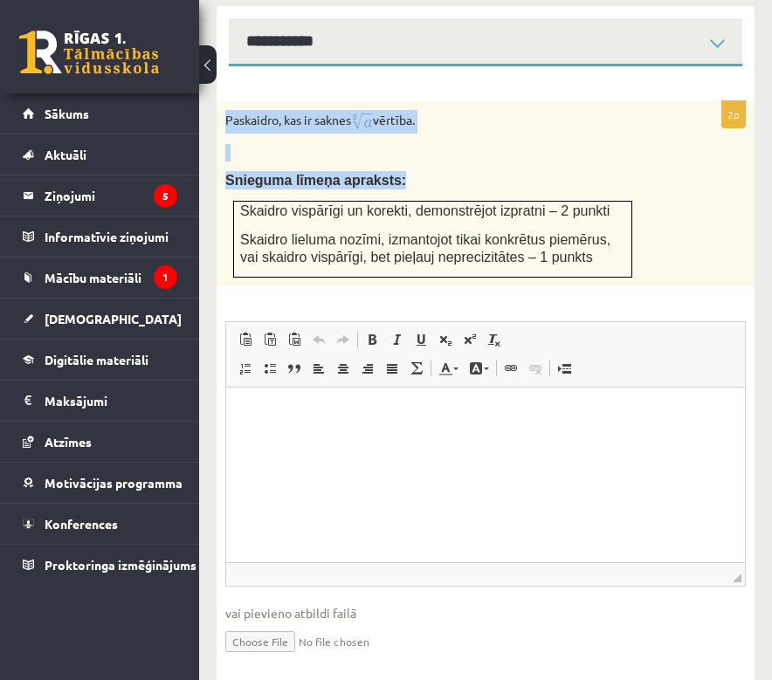
drag, startPoint x: 226, startPoint y: 79, endPoint x: 627, endPoint y: 239, distance: 431.3
click at [627, 239] on div "Paskaidro, kas ir saknes vērtība. Snieguma līmeņa apraksts: Skaidro vispārīgi u…" at bounding box center [485, 193] width 538 height 185
copy div "Paskaidro, kas ir saknes vērtība. Snieguma līmeņa apraksts:"
click at [676, 138] on div "Paskaidro, kas ir saknes vērtība. Snieguma līmeņa apraksts: Skaidro vispārīgi u…" at bounding box center [485, 193] width 538 height 185
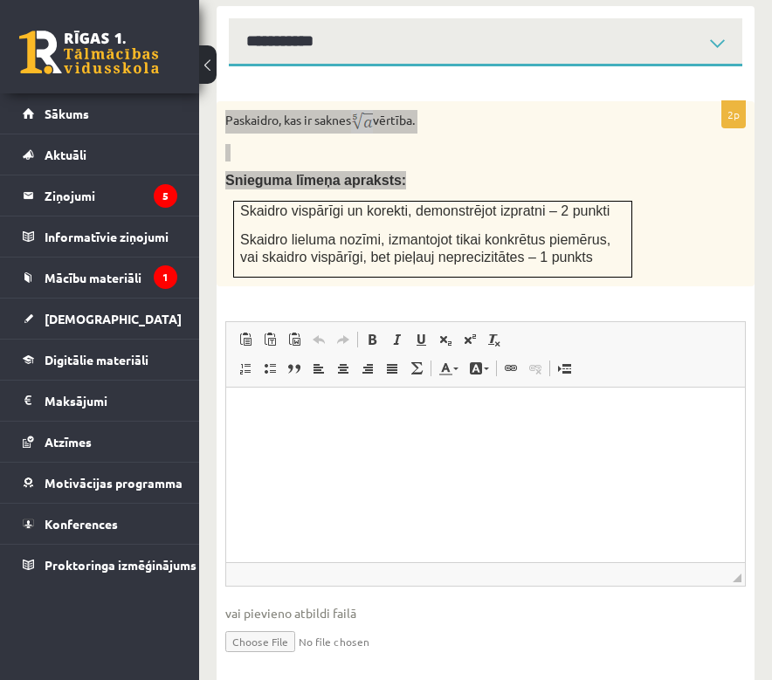
drag, startPoint x: 35, startPoint y: 557, endPoint x: 308, endPoint y: 110, distance: 523.8
click at [308, 144] on p at bounding box center [441, 152] width 433 height 17
click at [322, 440] on html at bounding box center [485, 413] width 518 height 53
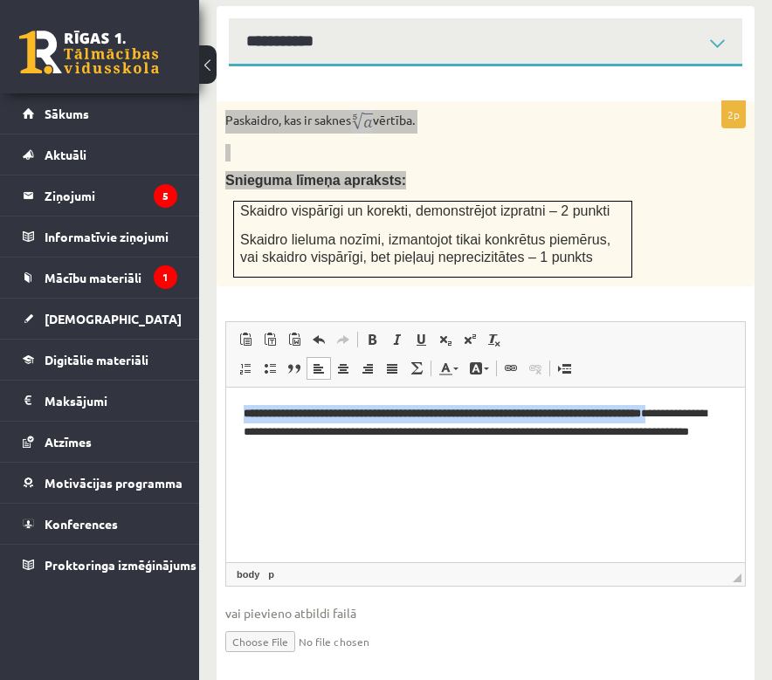
drag, startPoint x: 245, startPoint y: 409, endPoint x: 678, endPoint y: 728, distance: 537.5
click at [707, 411] on p "**********" at bounding box center [486, 430] width 484 height 52
click at [364, 328] on link "Полужирный Комбинация клавиш Command+B" at bounding box center [372, 339] width 24 height 23
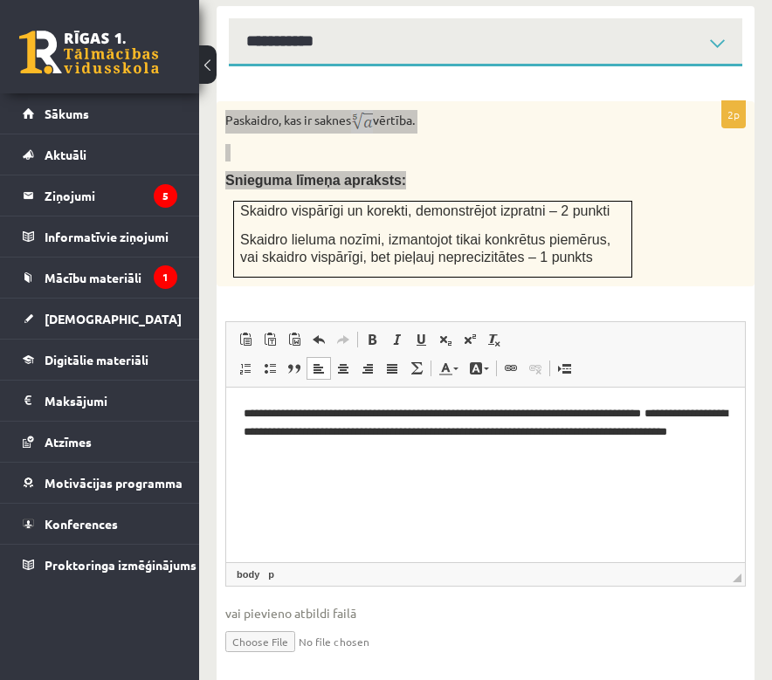
click at [397, 449] on p "**********" at bounding box center [486, 430] width 484 height 52
click at [566, 430] on p "**********" at bounding box center [486, 430] width 484 height 52
click at [676, 413] on p "**********" at bounding box center [486, 430] width 484 height 52
click at [607, 474] on html "**********" at bounding box center [485, 430] width 518 height 87
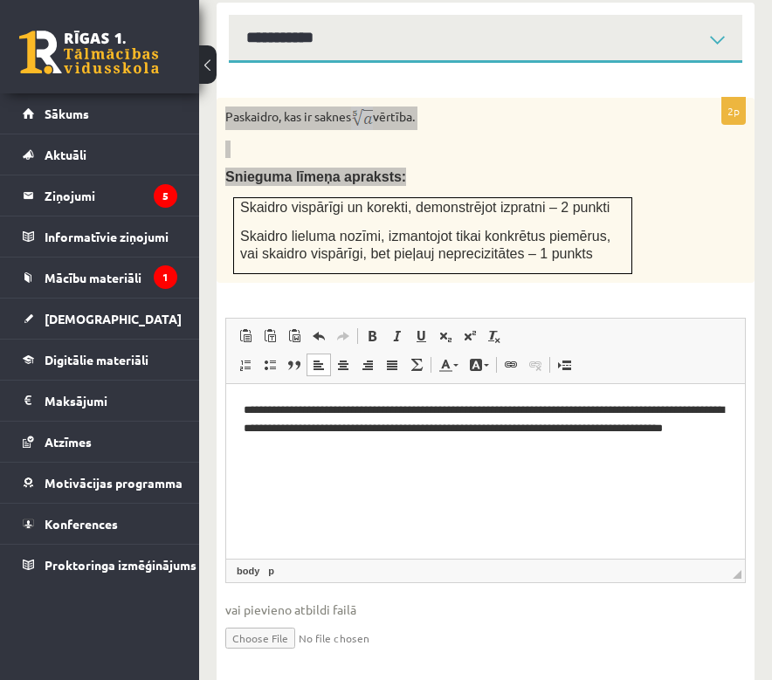
scroll to position [830, 0]
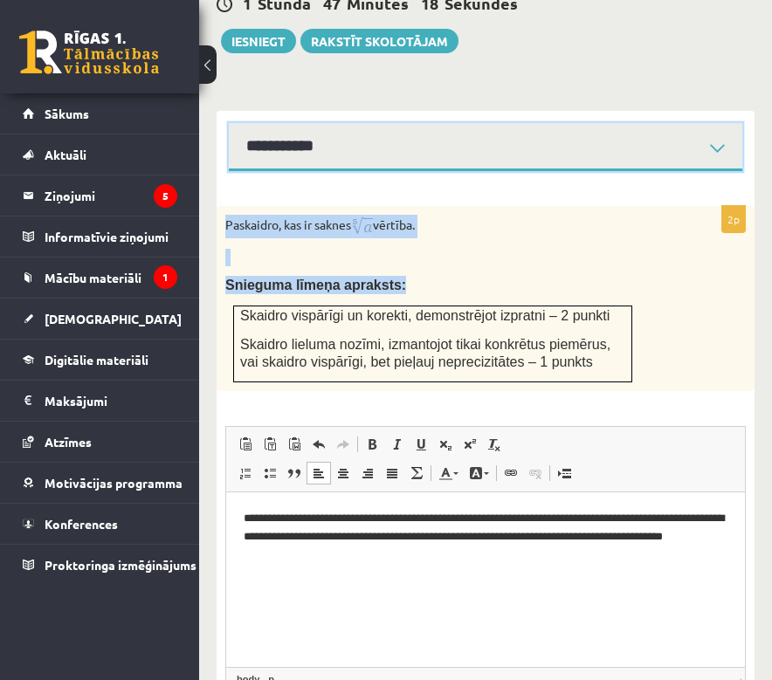
select select "**********"
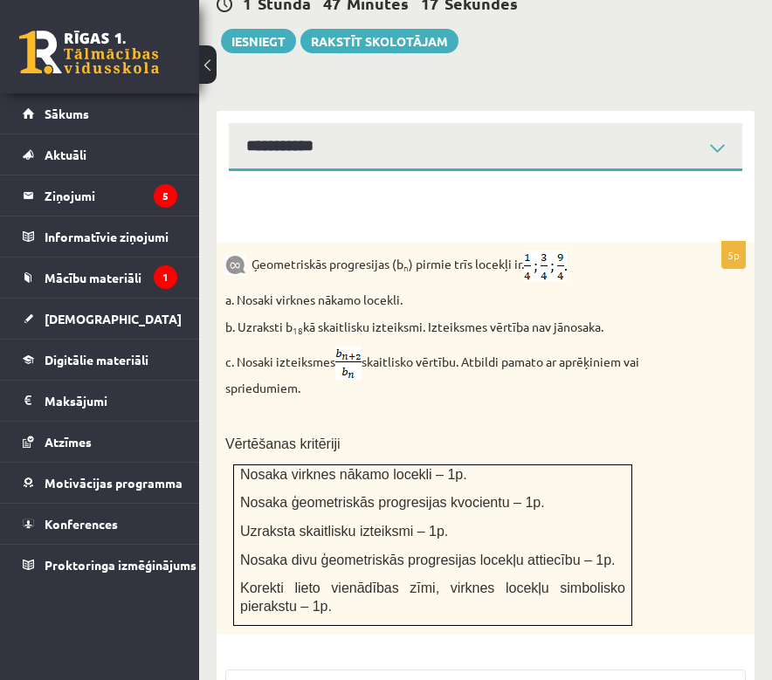
click at [684, 317] on div "Ģeometriskās progresijas (b n ) pirmie trīs locekļi ir . a. Nosaki virknes nāka…" at bounding box center [485, 439] width 538 height 394
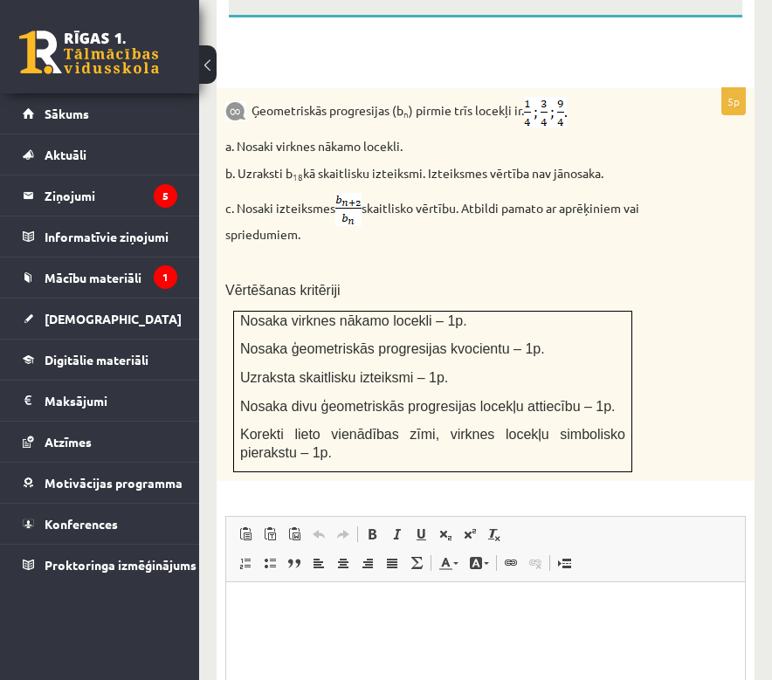
scroll to position [978, 0]
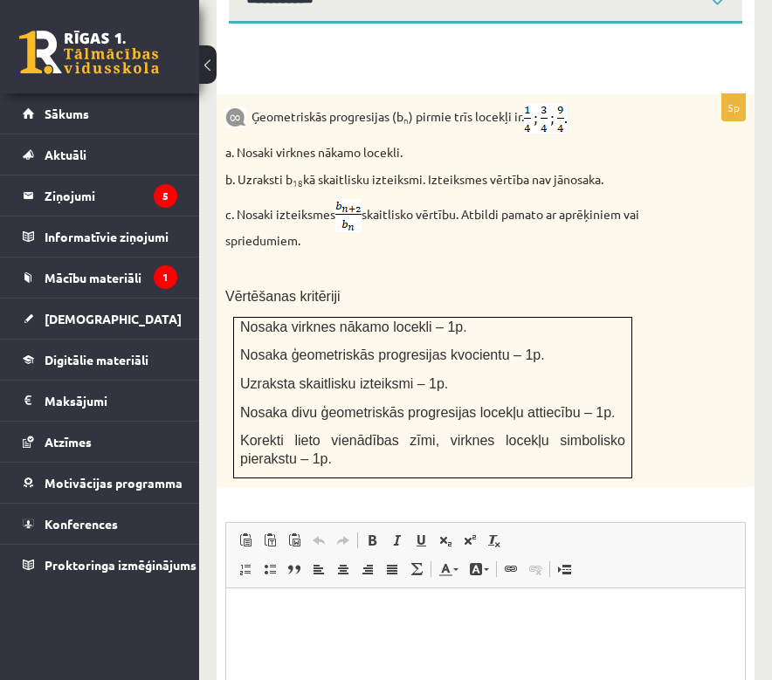
drag, startPoint x: 255, startPoint y: 78, endPoint x: 511, endPoint y: 203, distance: 285.0
click at [511, 203] on div "Ģeometriskās progresijas (b n ) pirmie trīs locekļi ir . a. Nosaki virknes nāka…" at bounding box center [485, 291] width 538 height 394
click at [354, 616] on p "Визуальный текстовый редактор, wiswyg-editor-user-answer-47024829683380" at bounding box center [486, 615] width 484 height 18
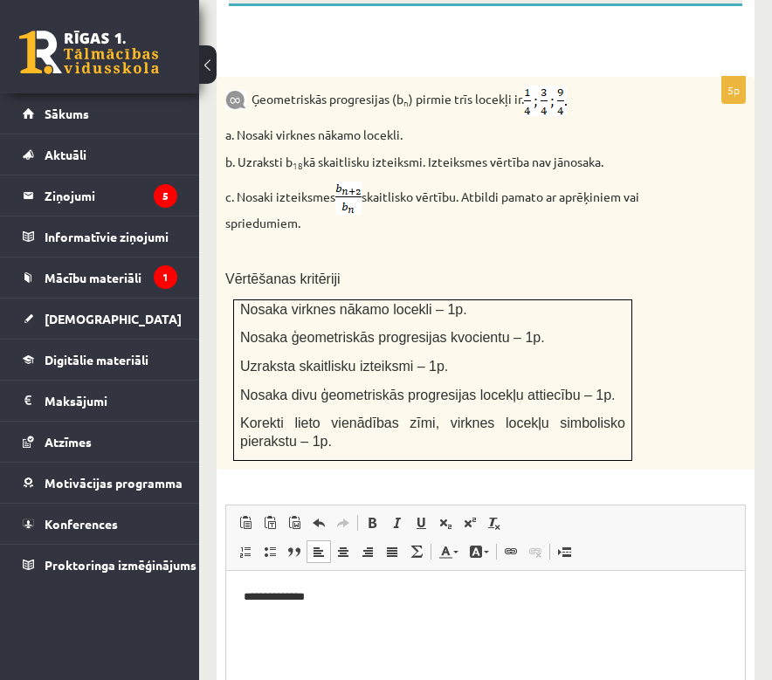
scroll to position [1183, 0]
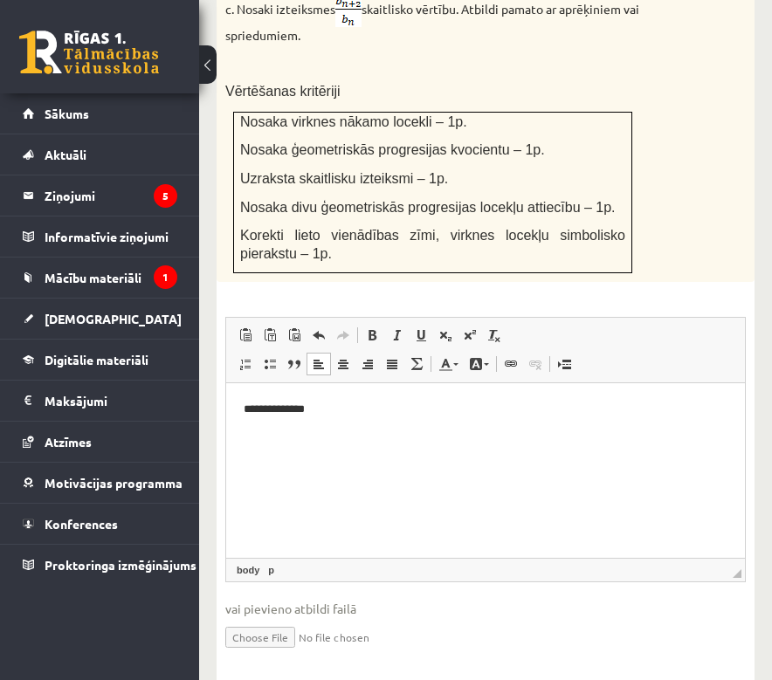
type input "**********"
click at [328, 618] on input "file" at bounding box center [485, 636] width 520 height 36
click at [388, 618] on input "file" at bounding box center [485, 636] width 520 height 36
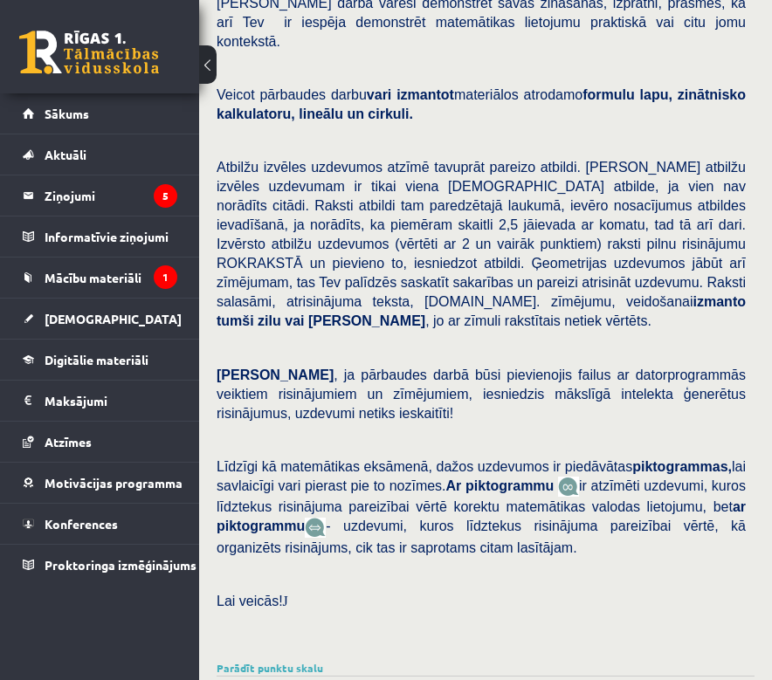
scroll to position [711, 0]
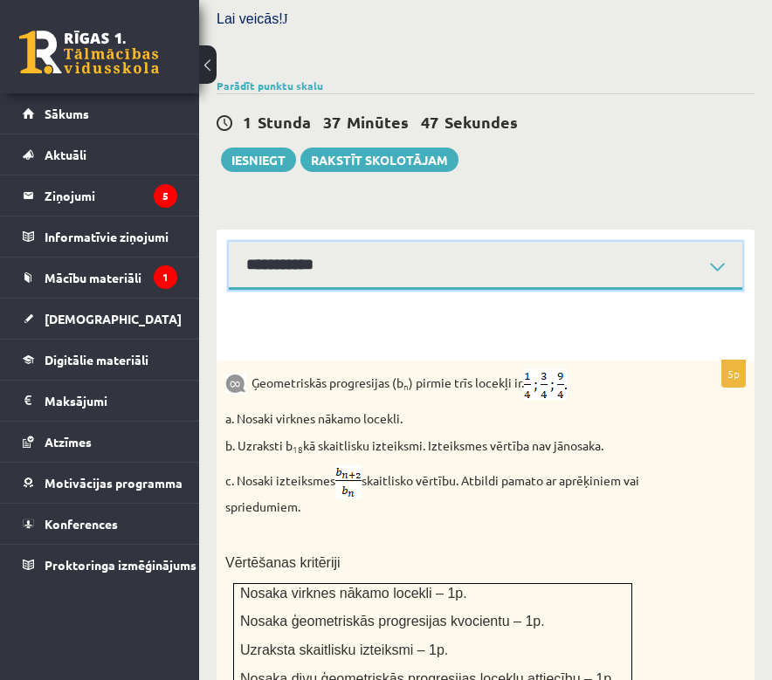
select select "**********"
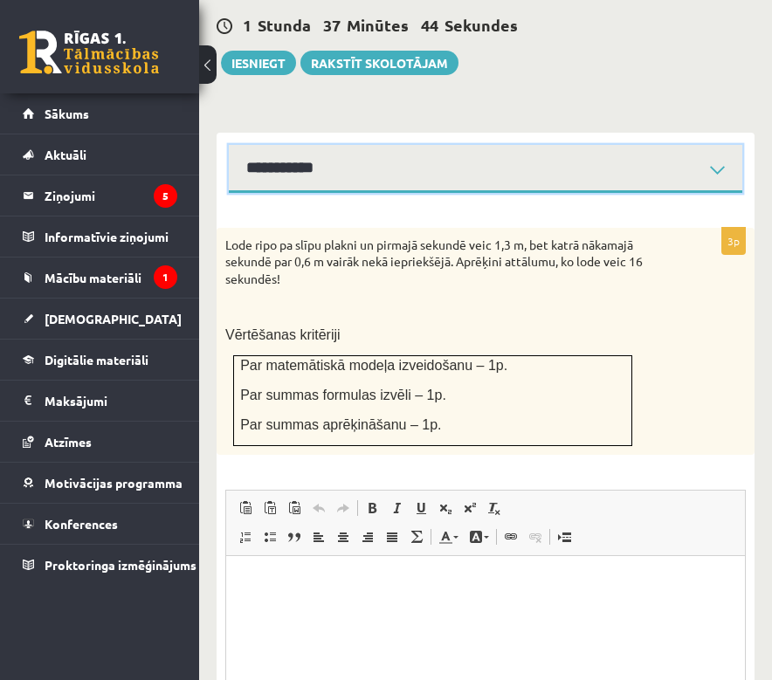
scroll to position [826, 0]
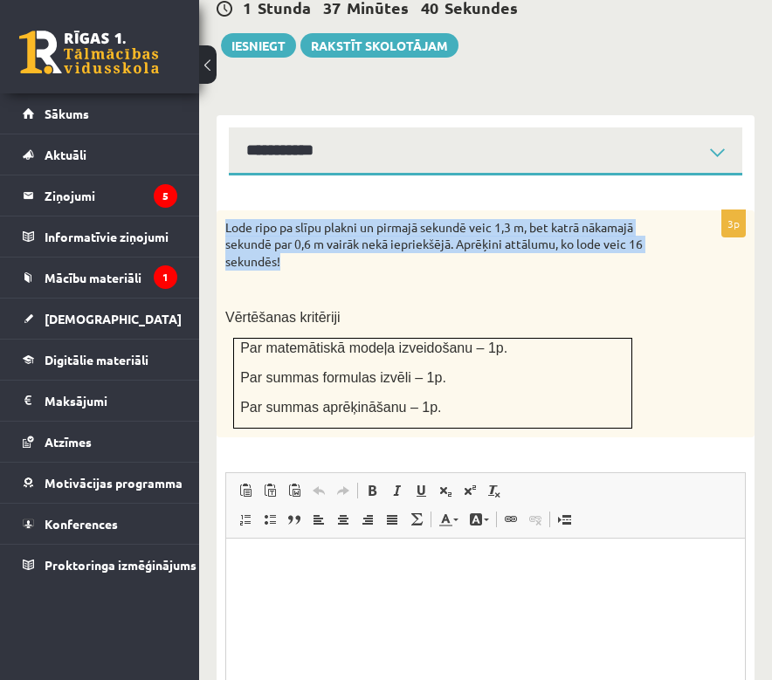
drag, startPoint x: 220, startPoint y: 176, endPoint x: 664, endPoint y: 230, distance: 447.4
click at [664, 230] on div "Lode ripo pa slīpu plakni un pirmajā sekundē veic 1,3 m, bet katrā nākamajā sek…" at bounding box center [485, 323] width 538 height 227
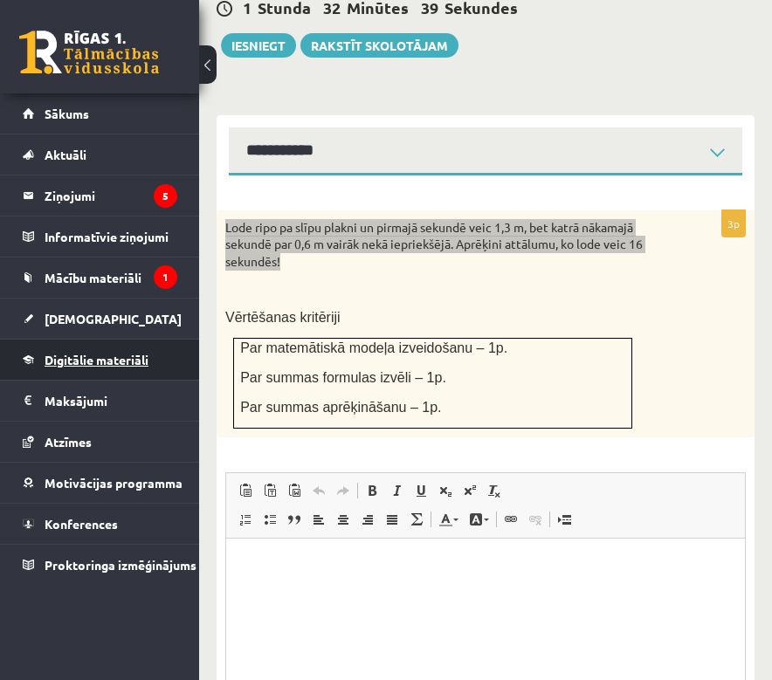
scroll to position [982, 0]
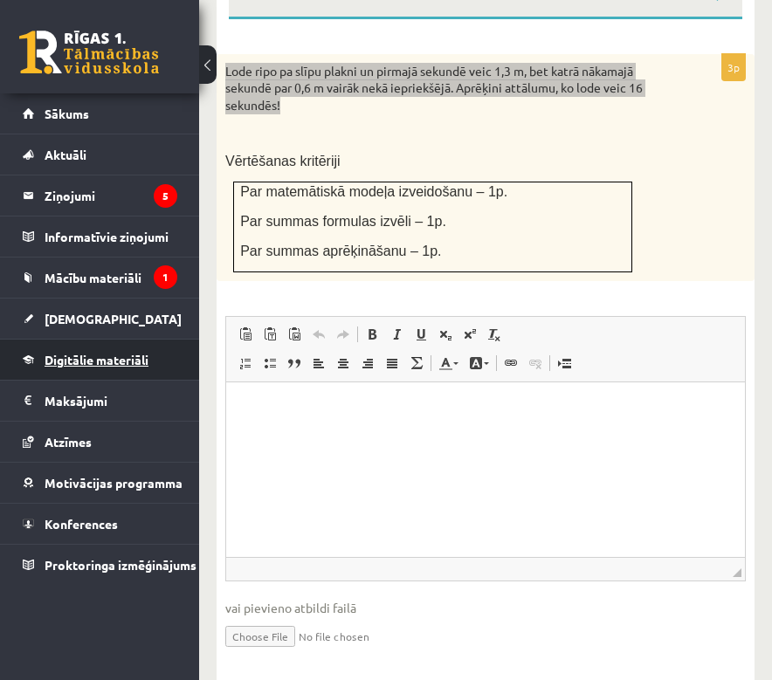
type input "**********"
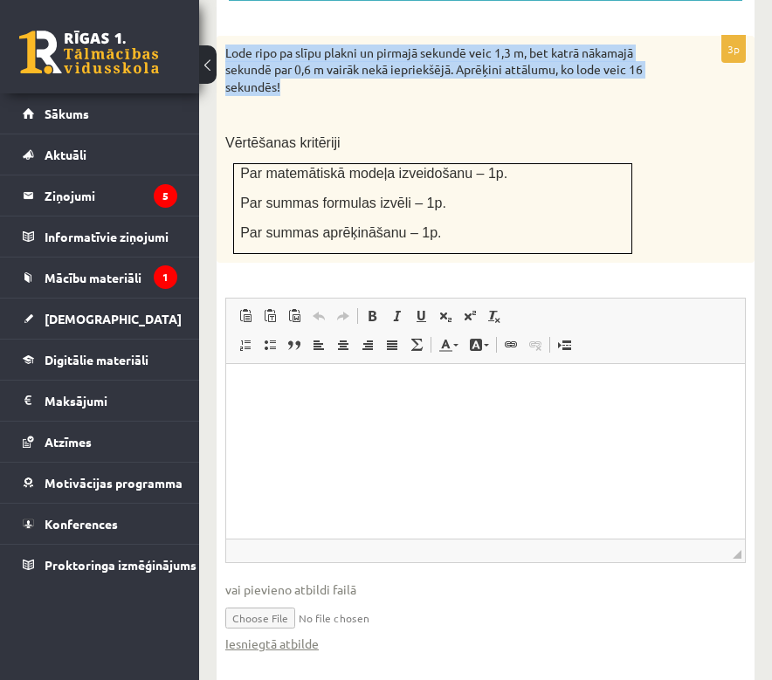
scroll to position [472, 0]
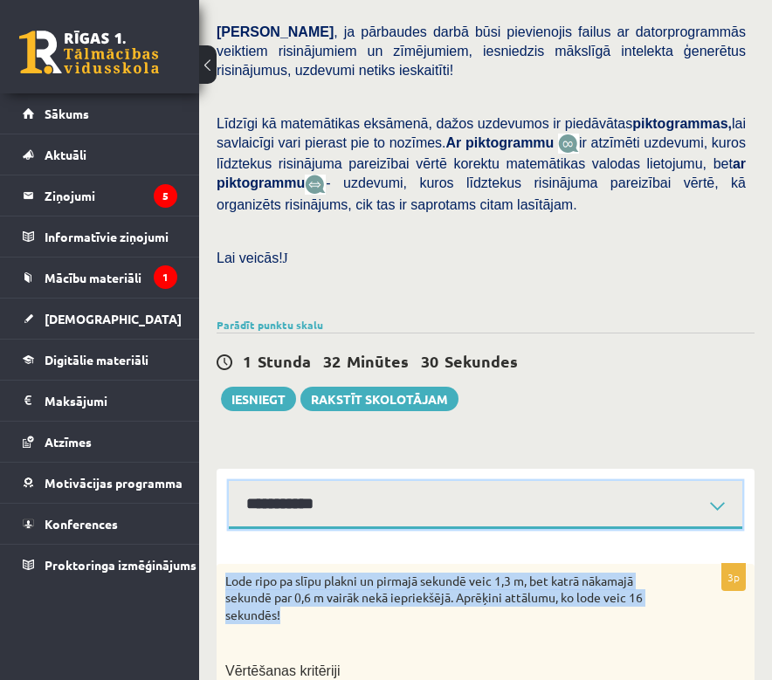
select select "**********"
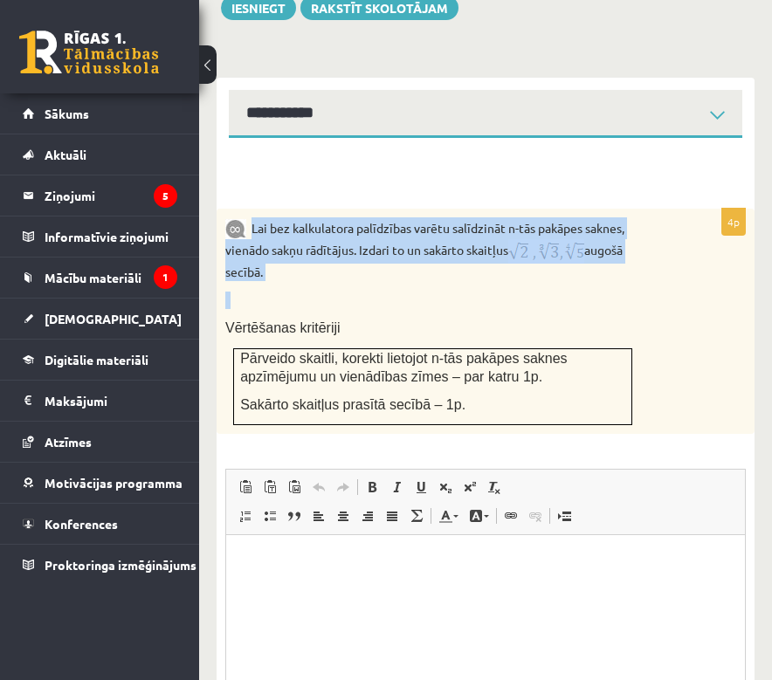
drag, startPoint x: 252, startPoint y: 191, endPoint x: 390, endPoint y: 270, distance: 158.7
click at [390, 270] on div "Lai bez kalkulatora palīdzības varētu salīdzināt n-tās pakāpes saknes, vienādo …" at bounding box center [485, 321] width 538 height 225
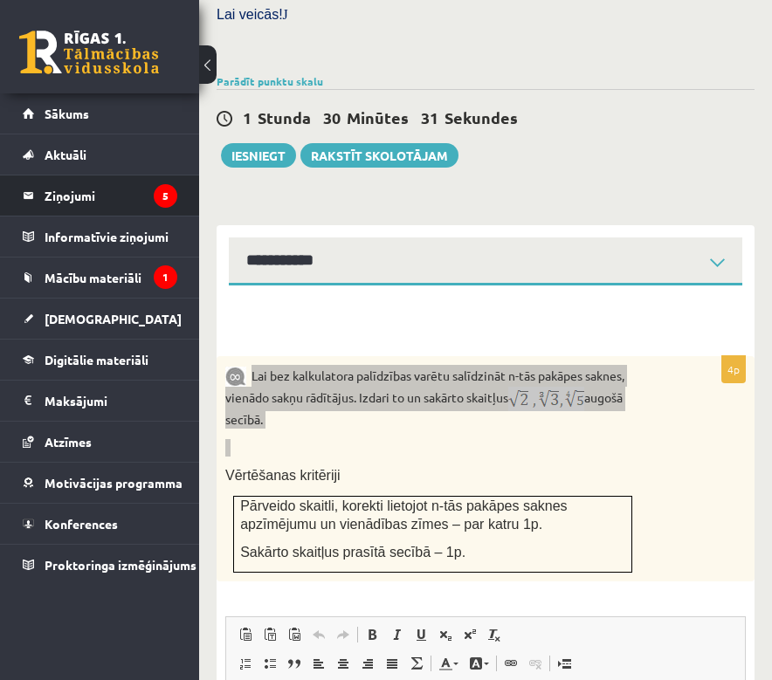
scroll to position [1017, 0]
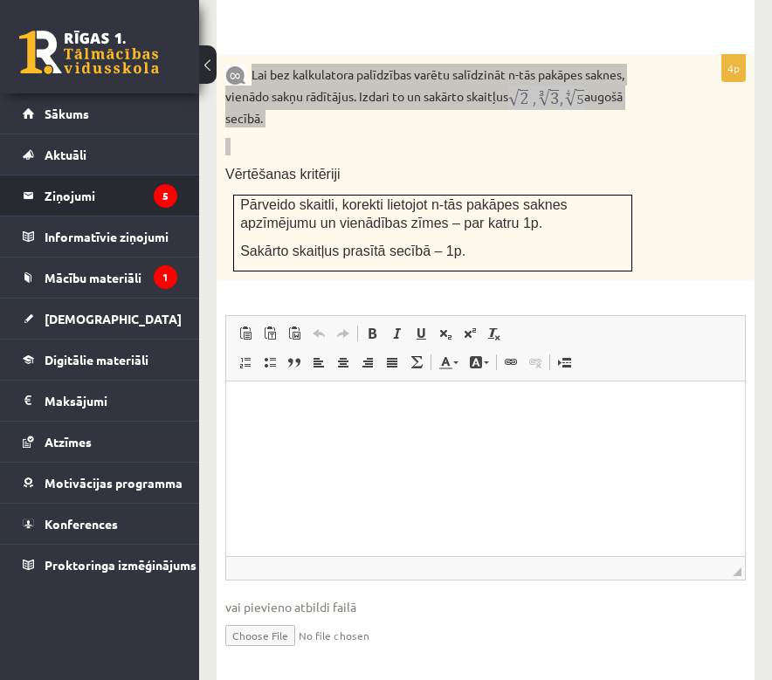
type input "**********"
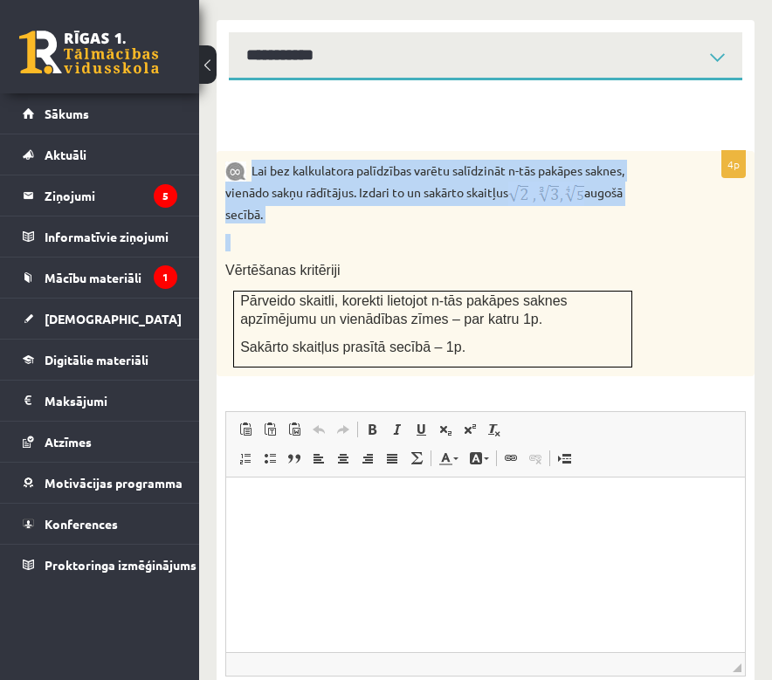
scroll to position [734, 0]
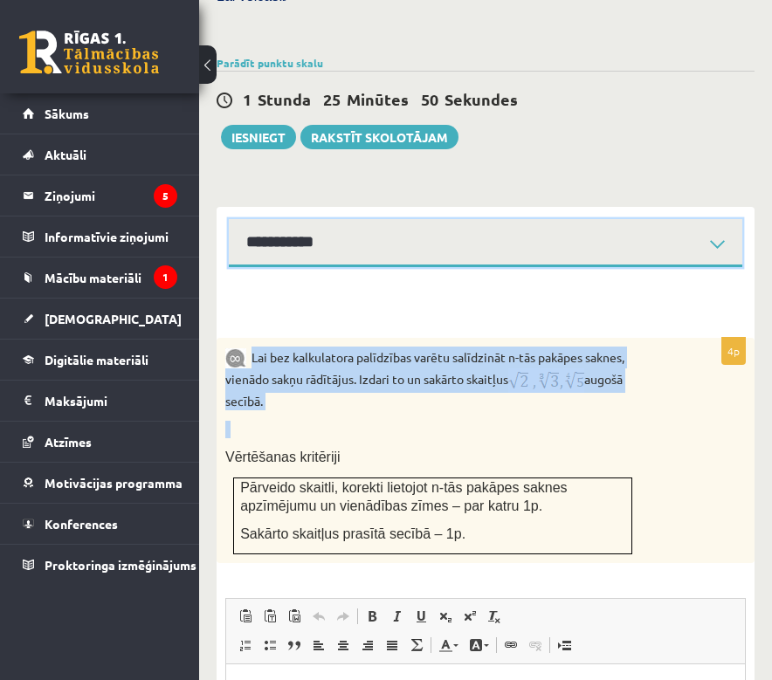
select select "**********"
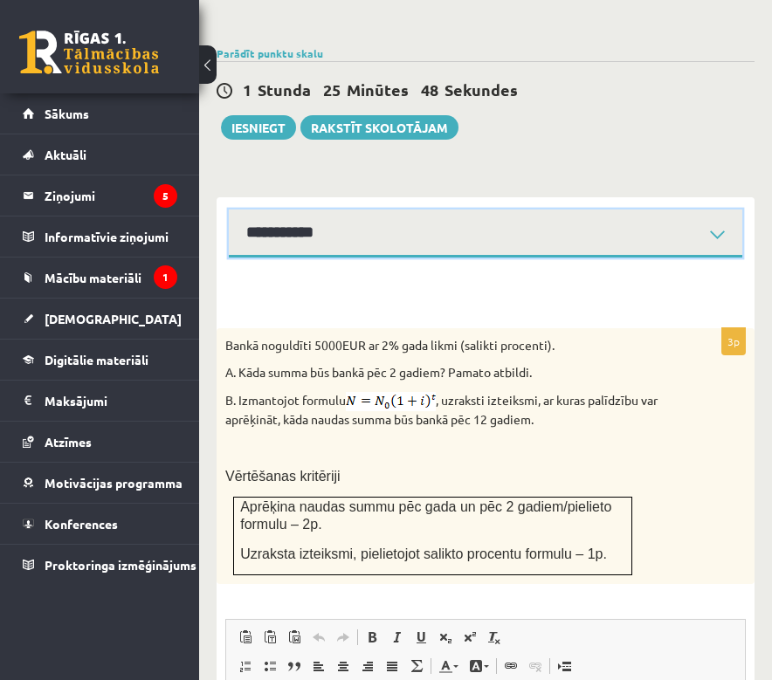
scroll to position [759, 0]
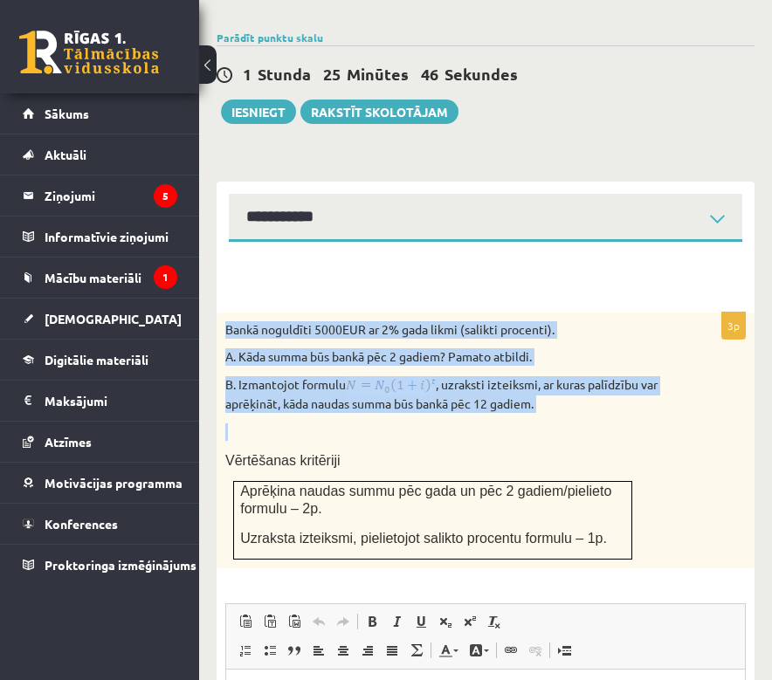
drag, startPoint x: 219, startPoint y: 281, endPoint x: 624, endPoint y: 390, distance: 419.4
click at [624, 390] on div "Bankā noguldīti 5000EUR ar 2% gada likmi (salikti procenti). A. Kāda summa būs …" at bounding box center [485, 440] width 538 height 256
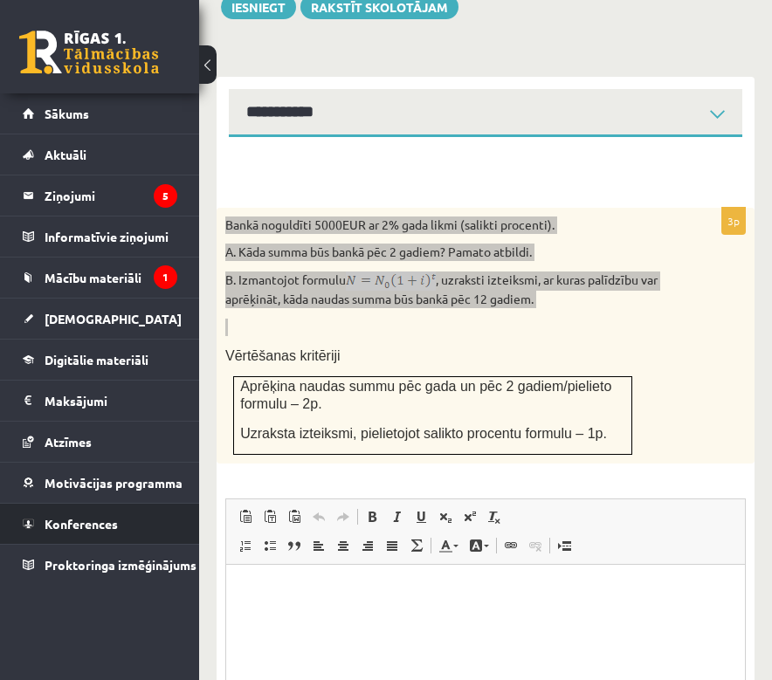
scroll to position [988, 0]
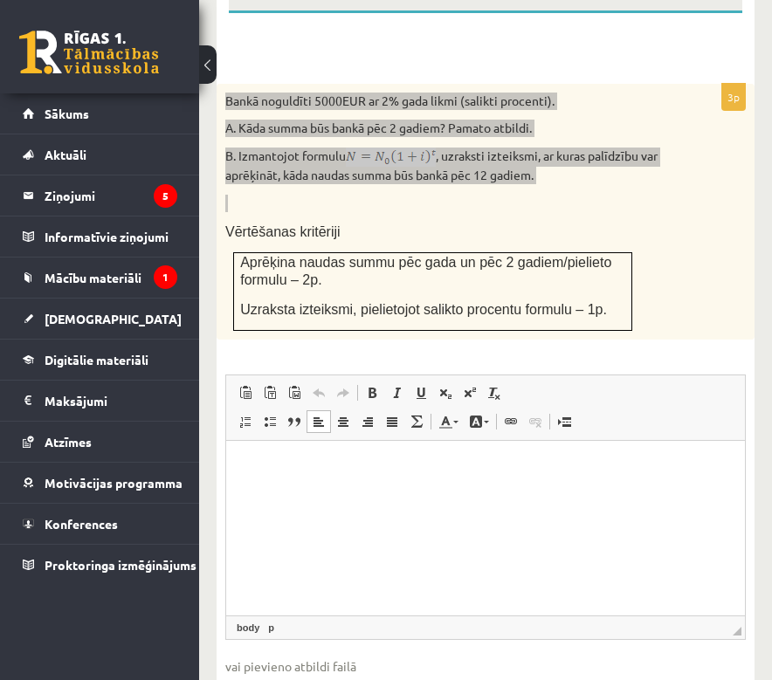
click at [244, 469] on p "Визуальный текстовый редактор, wiswyg-editor-user-answer-47024848487600" at bounding box center [486, 466] width 484 height 18
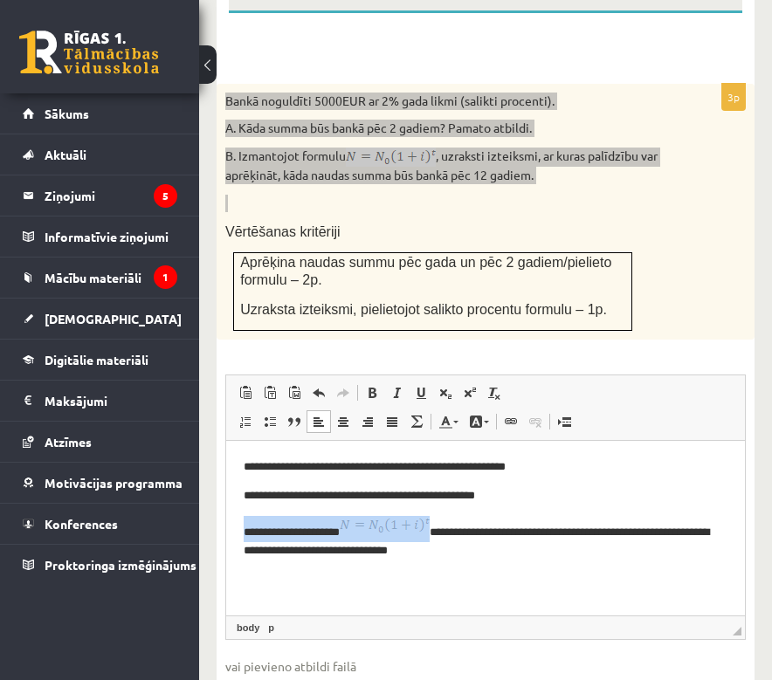
click at [395, 527] on img "Визуальный текстовый редактор, wiswyg-editor-user-answer-47024848487600" at bounding box center [385, 524] width 90 height 19
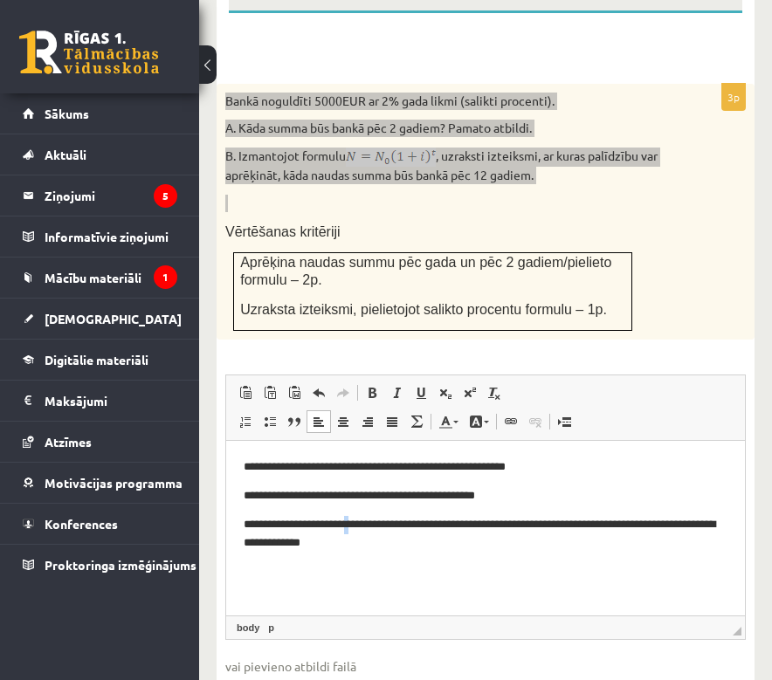
click at [365, 520] on p "**********" at bounding box center [486, 532] width 484 height 35
click at [448, 386] on span at bounding box center [445, 393] width 14 height 14
click at [367, 525] on p "**********" at bounding box center [486, 534] width 484 height 38
drag, startPoint x: 391, startPoint y: 525, endPoint x: 369, endPoint y: 530, distance: 22.3
click at [369, 530] on p "**********" at bounding box center [486, 534] width 484 height 38
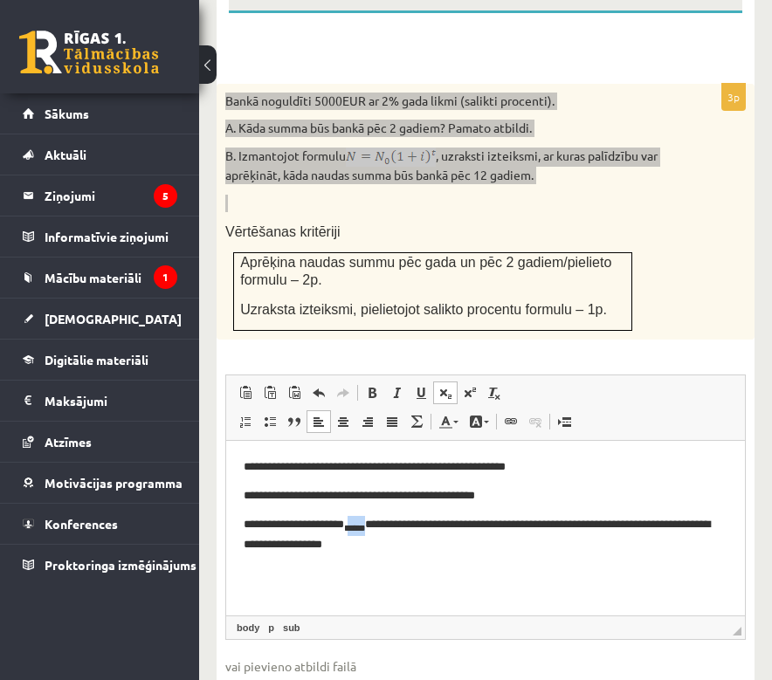
click at [443, 386] on span at bounding box center [445, 393] width 14 height 14
click at [399, 527] on p "**********" at bounding box center [486, 534] width 484 height 38
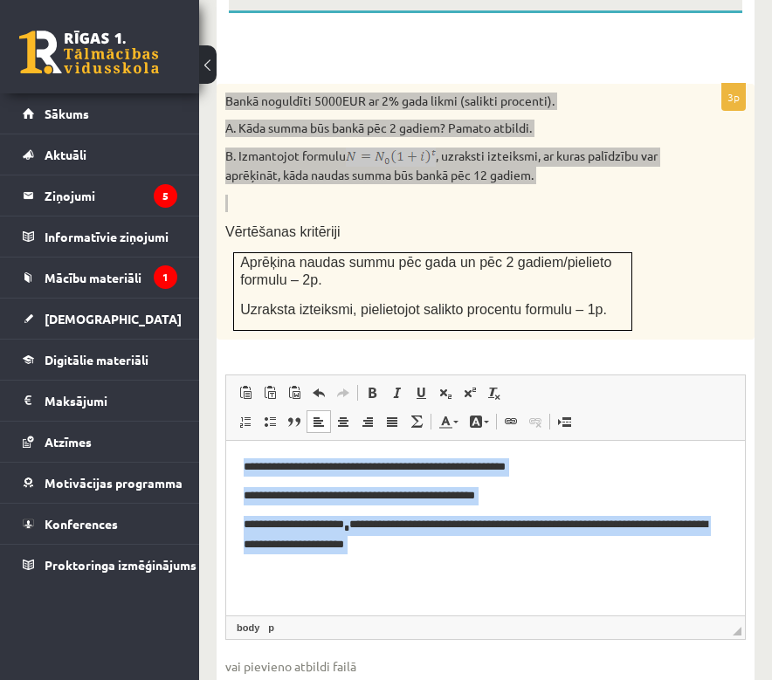
drag, startPoint x: 475, startPoint y: 558, endPoint x: 244, endPoint y: 450, distance: 254.6
click at [244, 450] on html "**********" at bounding box center [485, 519] width 518 height 159
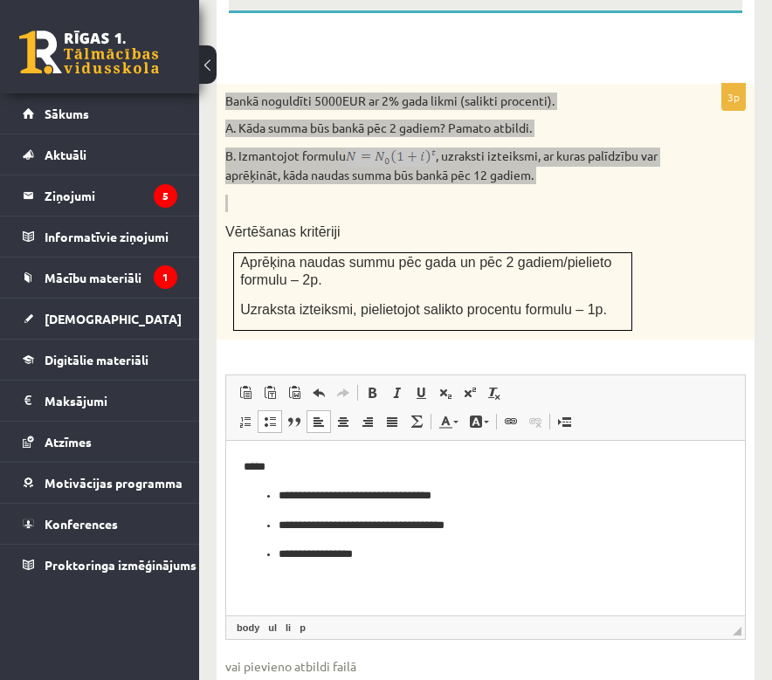
click at [264, 484] on body "**********" at bounding box center [486, 524] width 484 height 135
click at [272, 477] on body "**********" at bounding box center [486, 524] width 484 height 135
click at [275, 472] on p "*****" at bounding box center [486, 465] width 484 height 17
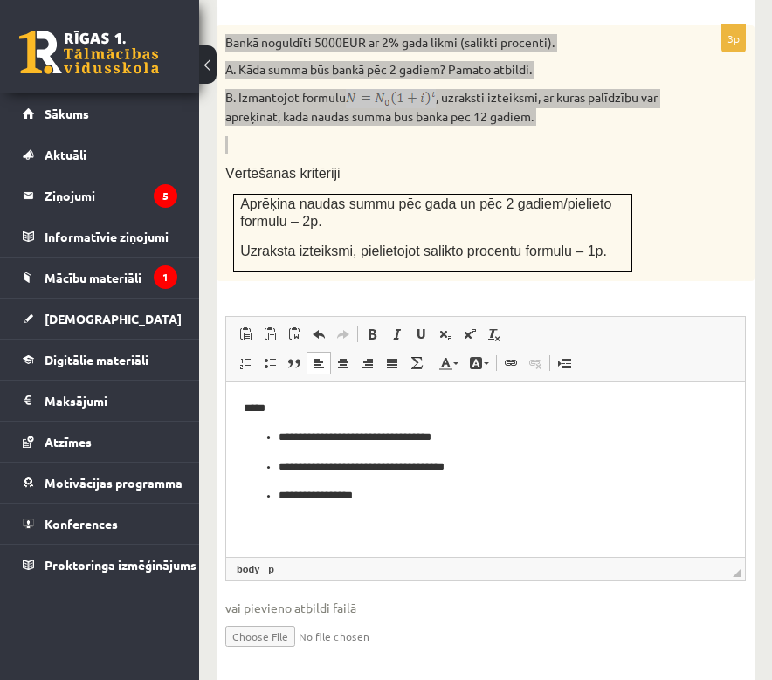
click at [374, 498] on p "**********" at bounding box center [485, 495] width 414 height 18
click at [326, 499] on p "**********" at bounding box center [485, 495] width 414 height 18
click at [410, 496] on p "******* *******" at bounding box center [485, 495] width 414 height 18
drag, startPoint x: 515, startPoint y: 468, endPoint x: 441, endPoint y: 471, distance: 74.3
click at [441, 471] on p "**********" at bounding box center [485, 466] width 414 height 18
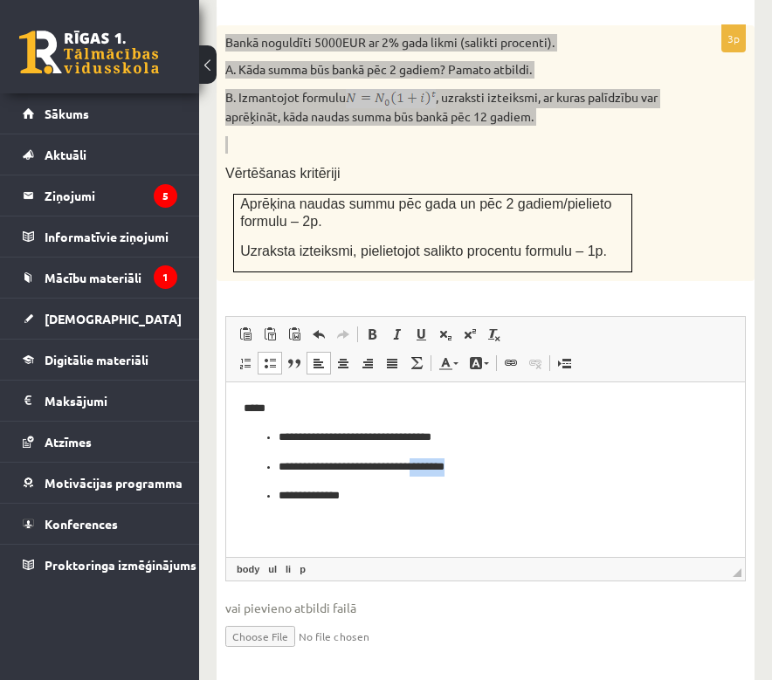
drag, startPoint x: 504, startPoint y: 463, endPoint x: 443, endPoint y: 466, distance: 62.1
click at [443, 466] on p "**********" at bounding box center [485, 466] width 414 height 18
drag, startPoint x: 529, startPoint y: 431, endPoint x: 436, endPoint y: 436, distance: 93.5
click at [436, 436] on p "**********" at bounding box center [485, 437] width 414 height 18
drag, startPoint x: 547, startPoint y: 439, endPoint x: 436, endPoint y: 438, distance: 111.7
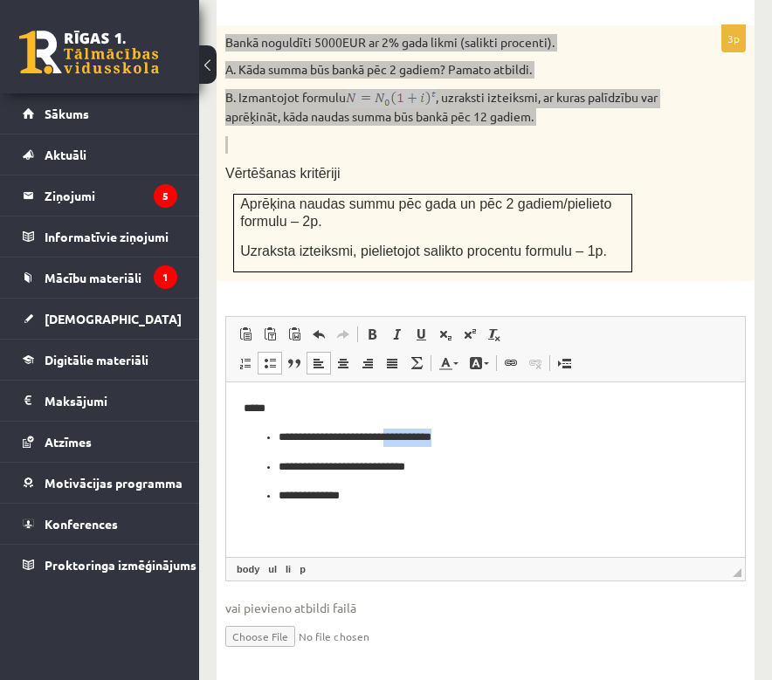
click at [436, 438] on p "**********" at bounding box center [485, 437] width 414 height 18
click at [373, 437] on p "**********" at bounding box center [485, 437] width 414 height 18
click at [437, 323] on link "Подстрочный индекс" at bounding box center [445, 334] width 24 height 23
click at [467, 477] on ul "**********" at bounding box center [486, 467] width 484 height 79
click at [370, 499] on p "******* *******" at bounding box center [485, 497] width 414 height 18
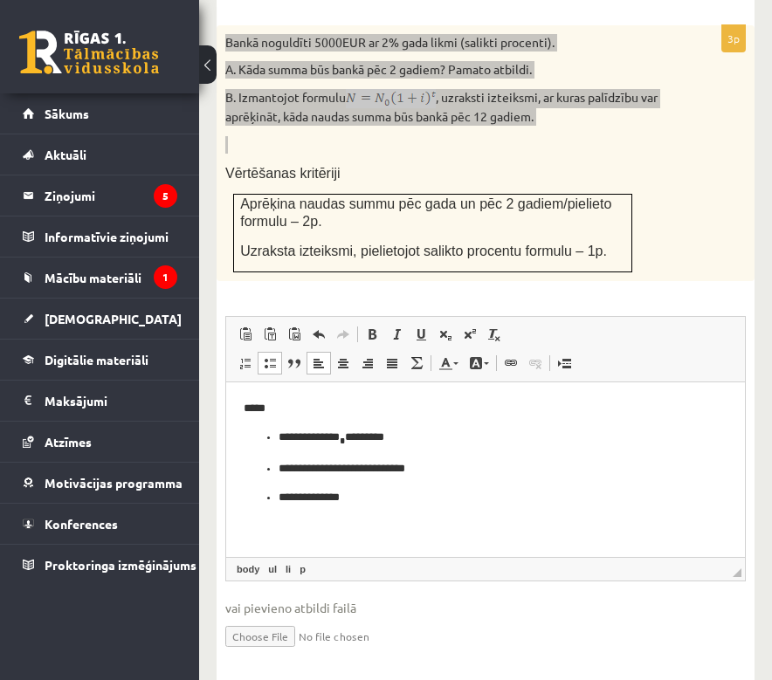
click at [352, 473] on p "**********" at bounding box center [485, 468] width 414 height 18
click at [367, 491] on p "******* *******" at bounding box center [485, 497] width 414 height 18
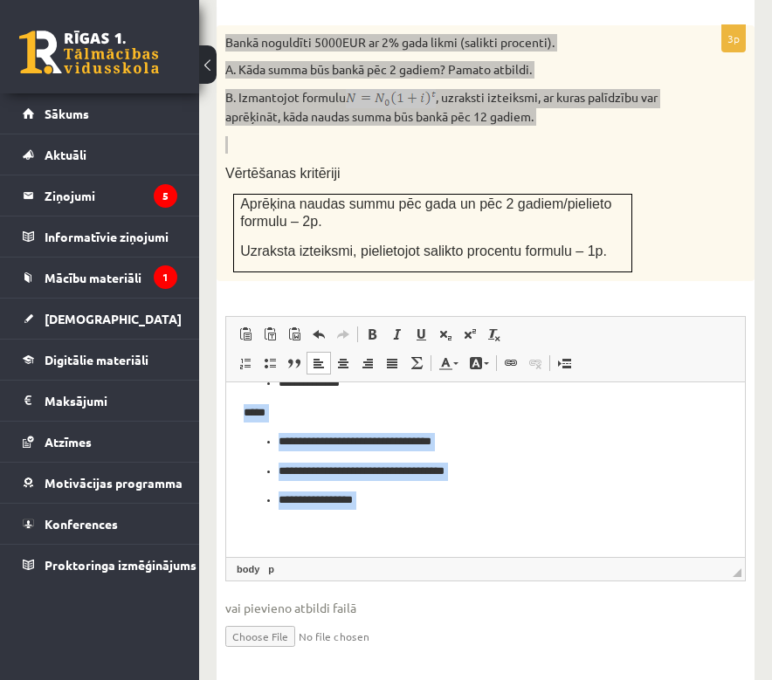
scroll to position [4, 0]
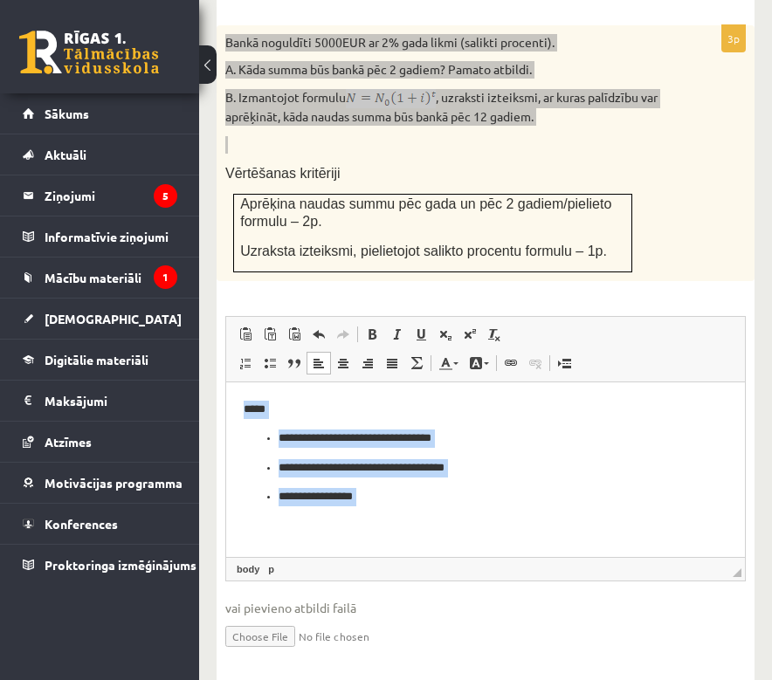
drag, startPoint x: 242, startPoint y: 455, endPoint x: 382, endPoint y: 607, distance: 206.9
click at [382, 552] on html "**********" at bounding box center [485, 408] width 518 height 289
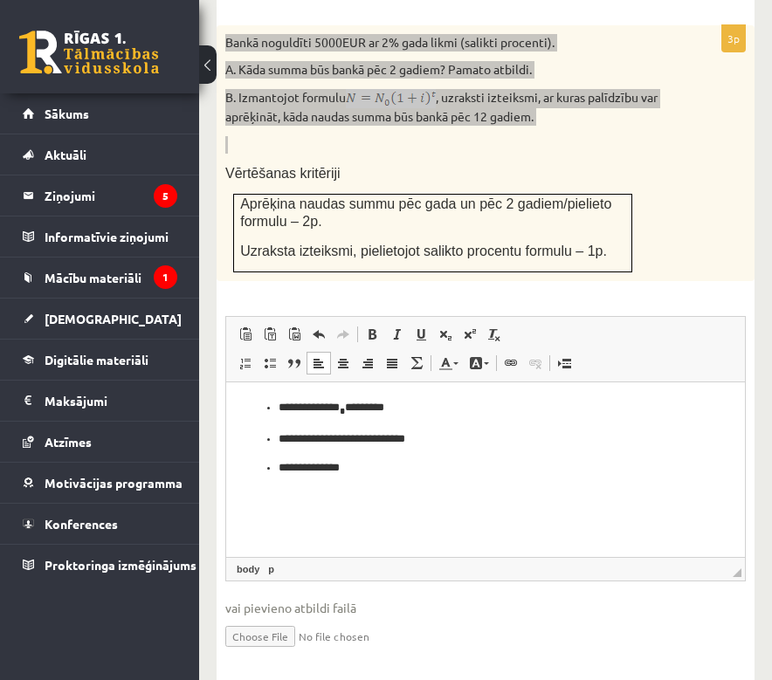
scroll to position [25, 0]
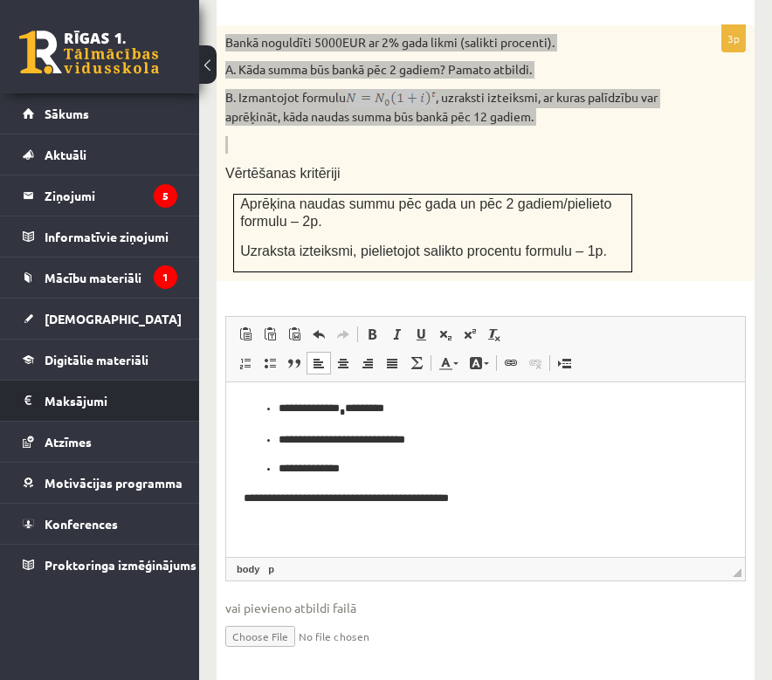
click at [288, 498] on p "**********" at bounding box center [479, 497] width 470 height 17
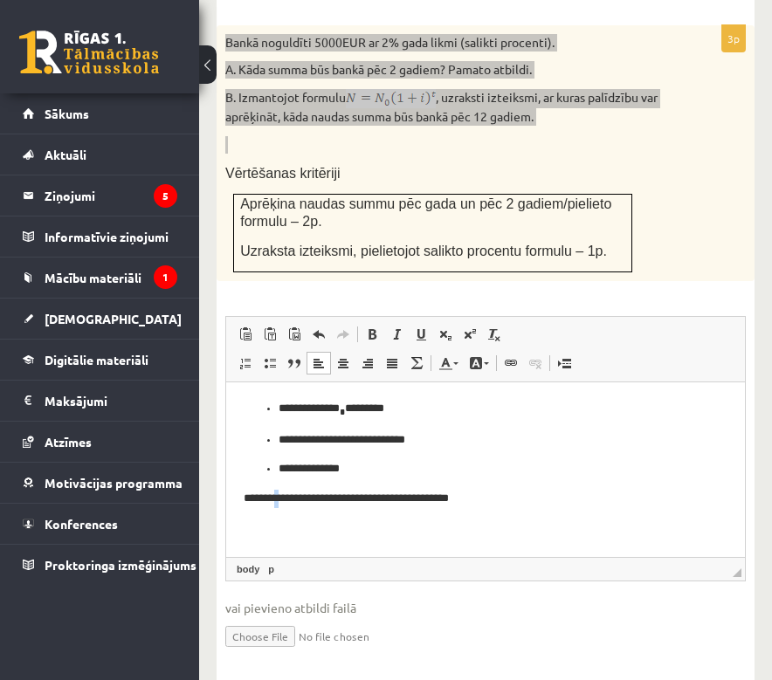
click at [289, 504] on p "**********" at bounding box center [479, 497] width 470 height 17
click at [287, 501] on p "**********" at bounding box center [479, 497] width 470 height 17
click at [289, 499] on p "**********" at bounding box center [479, 497] width 470 height 17
click at [333, 500] on p "**********" at bounding box center [479, 497] width 470 height 17
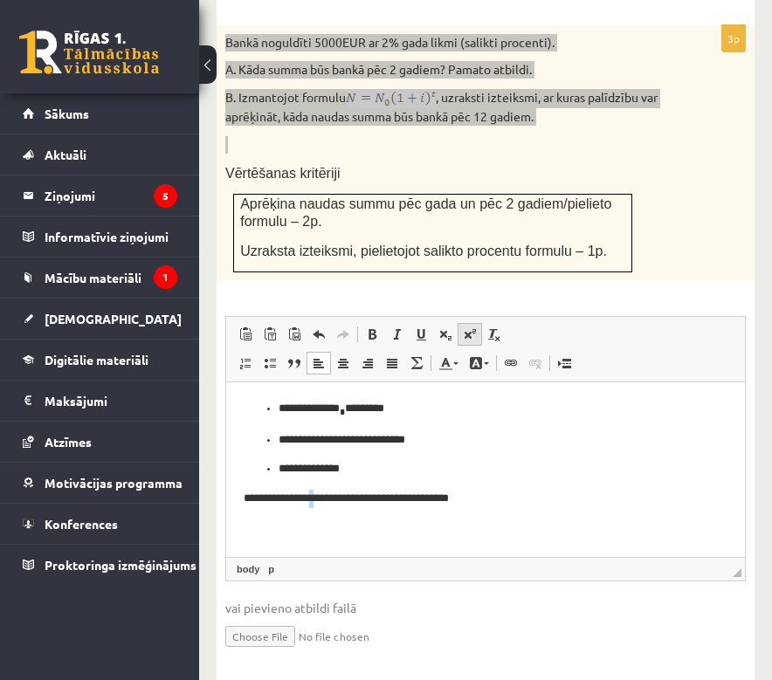
click at [471, 327] on span at bounding box center [470, 334] width 14 height 14
click at [399, 499] on p "**********" at bounding box center [479, 499] width 470 height 20
click at [465, 327] on span at bounding box center [470, 334] width 14 height 14
click at [563, 513] on body "**********" at bounding box center [486, 454] width 484 height 168
click at [269, 533] on p "**********" at bounding box center [479, 528] width 470 height 17
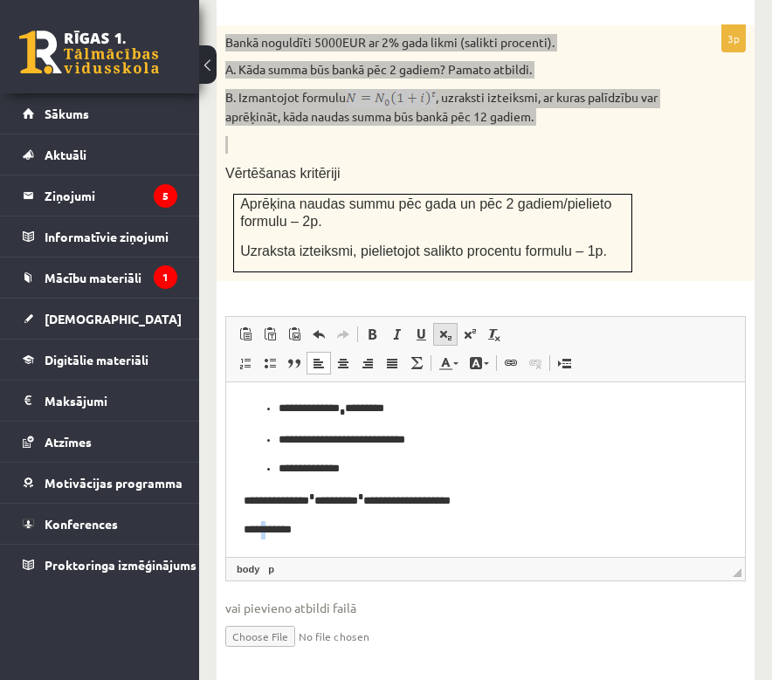
click at [455, 323] on link "Подстрочный индекс" at bounding box center [445, 334] width 24 height 23
click at [268, 532] on p "**** * ******" at bounding box center [479, 530] width 470 height 20
click at [444, 323] on link "Подстрочный индекс" at bounding box center [445, 334] width 24 height 23
drag, startPoint x: 303, startPoint y: 527, endPoint x: 293, endPoint y: 530, distance: 10.0
click at [293, 530] on p "*** * * ******" at bounding box center [479, 530] width 470 height 20
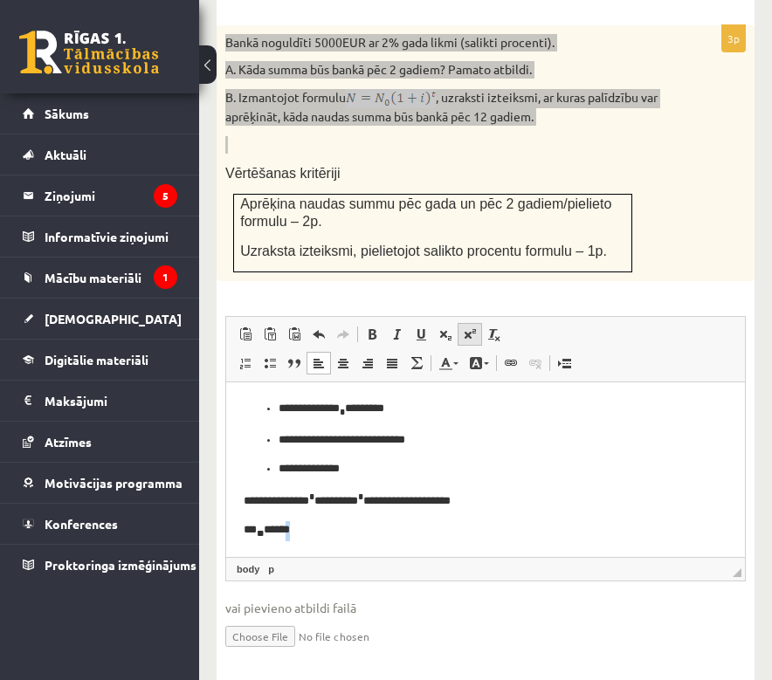
click at [463, 327] on span at bounding box center [470, 334] width 14 height 14
click at [325, 539] on p "*** * * ***** *" at bounding box center [479, 531] width 470 height 23
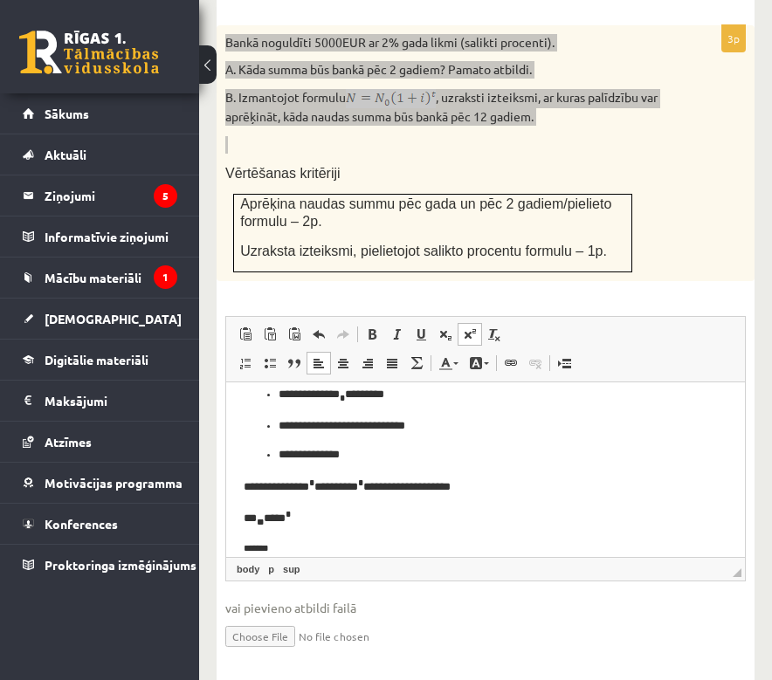
scroll to position [45, 0]
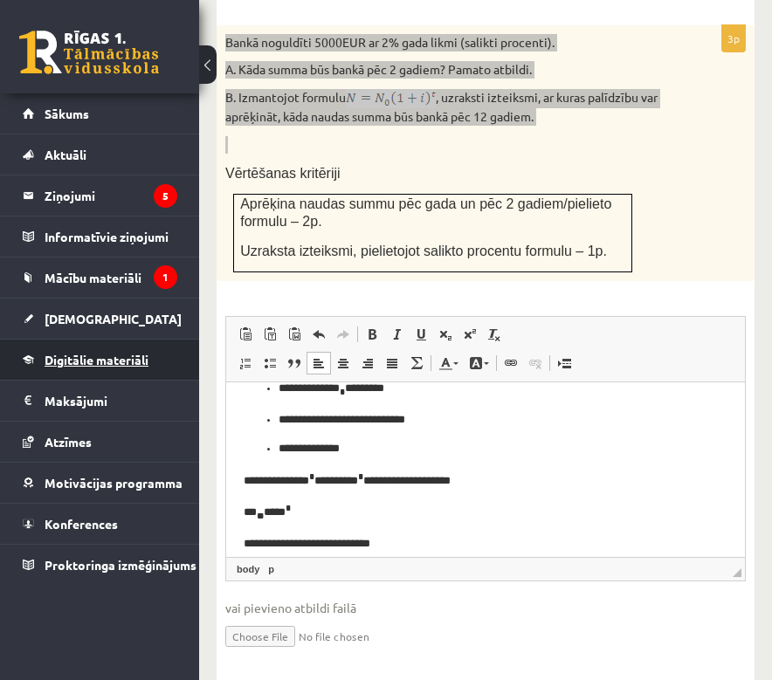
click at [287, 540] on p "**********" at bounding box center [479, 542] width 470 height 17
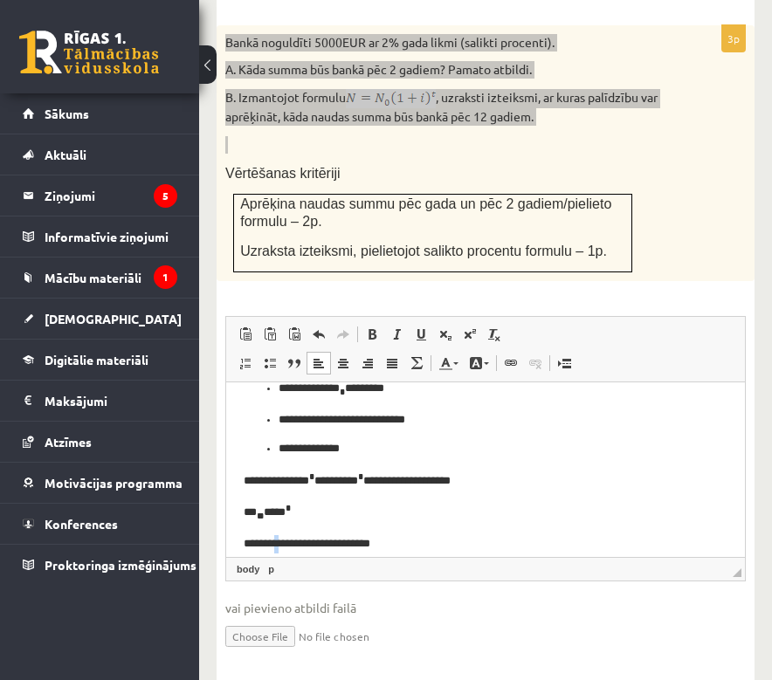
click at [288, 544] on p "**********" at bounding box center [479, 542] width 470 height 17
click at [286, 547] on p "**********" at bounding box center [479, 542] width 470 height 17
click at [288, 549] on p "**********" at bounding box center [479, 542] width 470 height 17
click at [285, 546] on p "**********" at bounding box center [479, 542] width 470 height 17
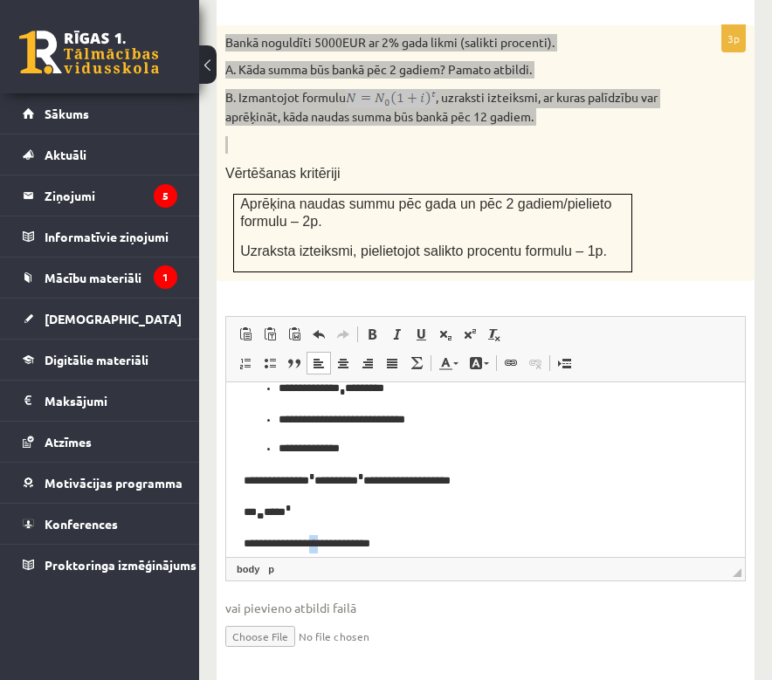
drag, startPoint x: 340, startPoint y: 545, endPoint x: 332, endPoint y: 546, distance: 8.9
click at [332, 546] on p "**********" at bounding box center [479, 542] width 470 height 17
click at [460, 323] on link "Надстрочный индекс" at bounding box center [469, 334] width 24 height 23
drag, startPoint x: 417, startPoint y: 548, endPoint x: 404, endPoint y: 550, distance: 13.2
click at [404, 550] on p "**********" at bounding box center [479, 544] width 470 height 20
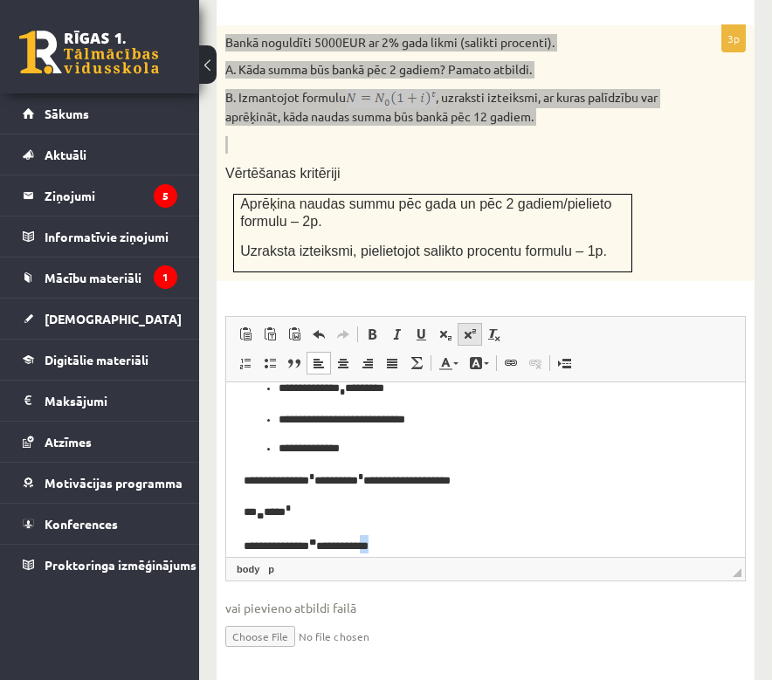
click at [470, 327] on span at bounding box center [470, 334] width 14 height 14
click at [490, 496] on body "**********" at bounding box center [486, 452] width 484 height 204
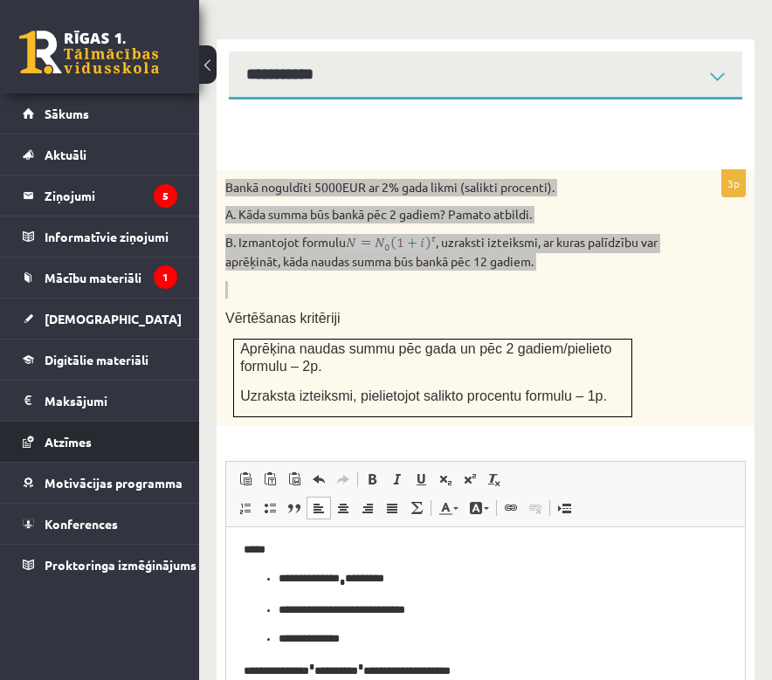
scroll to position [578, 0]
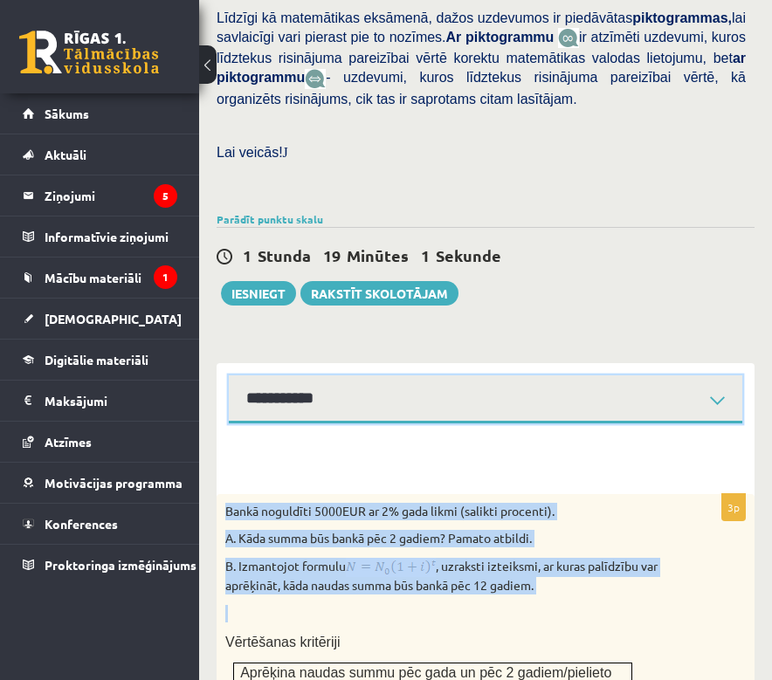
select select "**********"
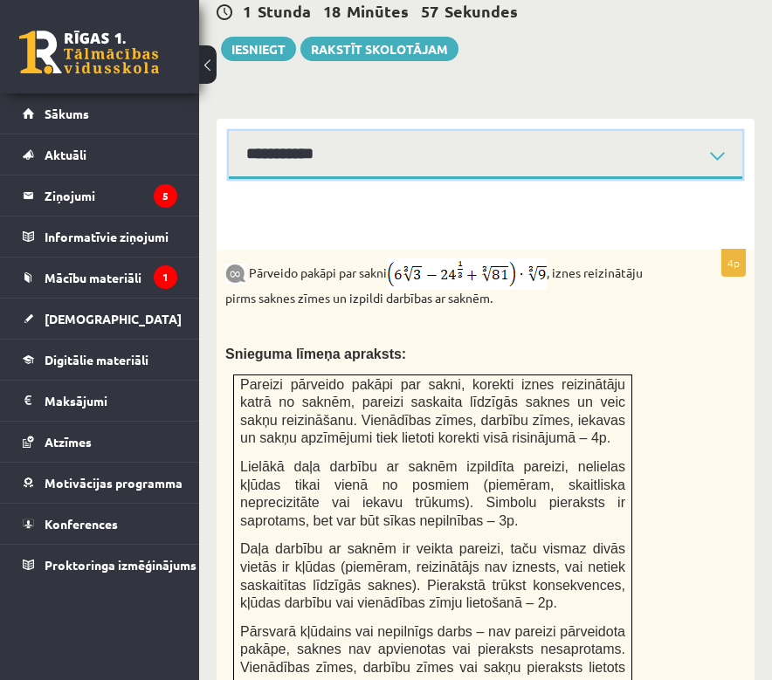
scroll to position [840, 0]
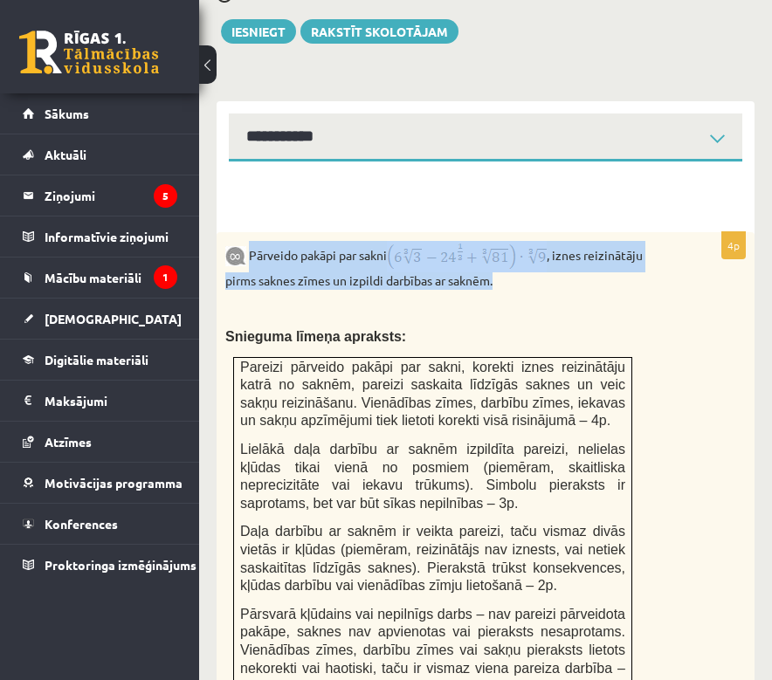
drag, startPoint x: 249, startPoint y: 214, endPoint x: 517, endPoint y: 241, distance: 269.3
click at [517, 241] on p "Pārveido pakāpi par sakni , iznes reizinātāju pirms saknes zīmes un izpildi dar…" at bounding box center [441, 265] width 433 height 49
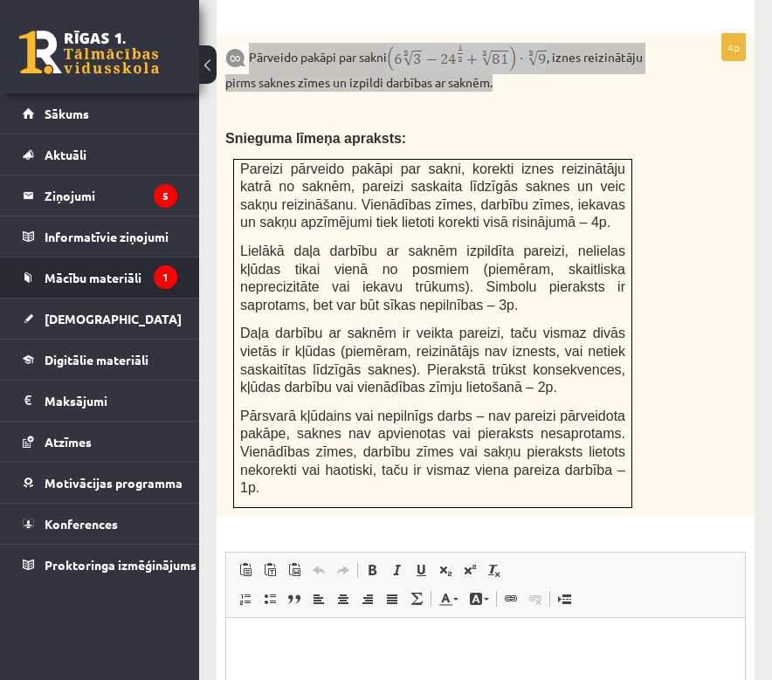
scroll to position [885, 0]
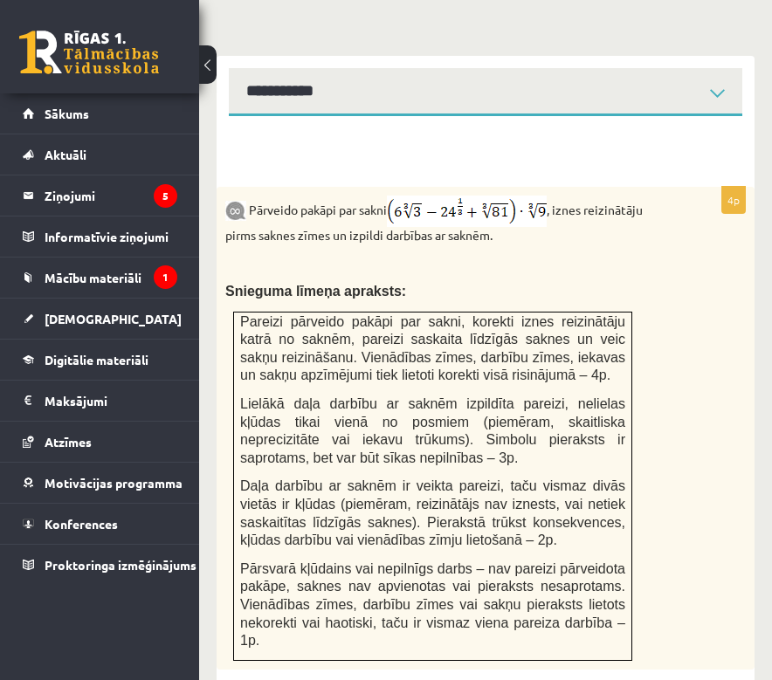
click at [726, 423] on div "Pārveido pakāpi par sakni , iznes reizinātāju pirms saknes zīmes un izpildi dar…" at bounding box center [485, 428] width 538 height 483
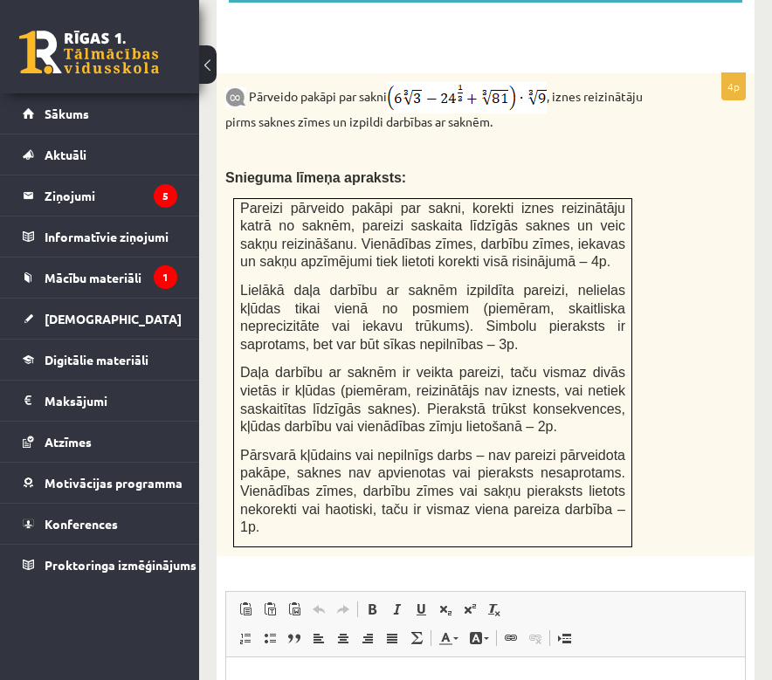
scroll to position [1285, 0]
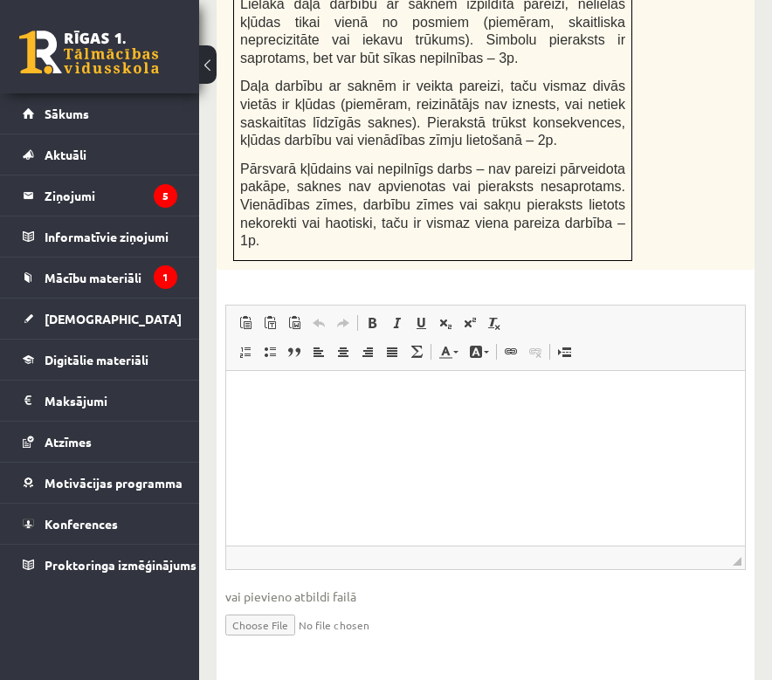
type input "**********"
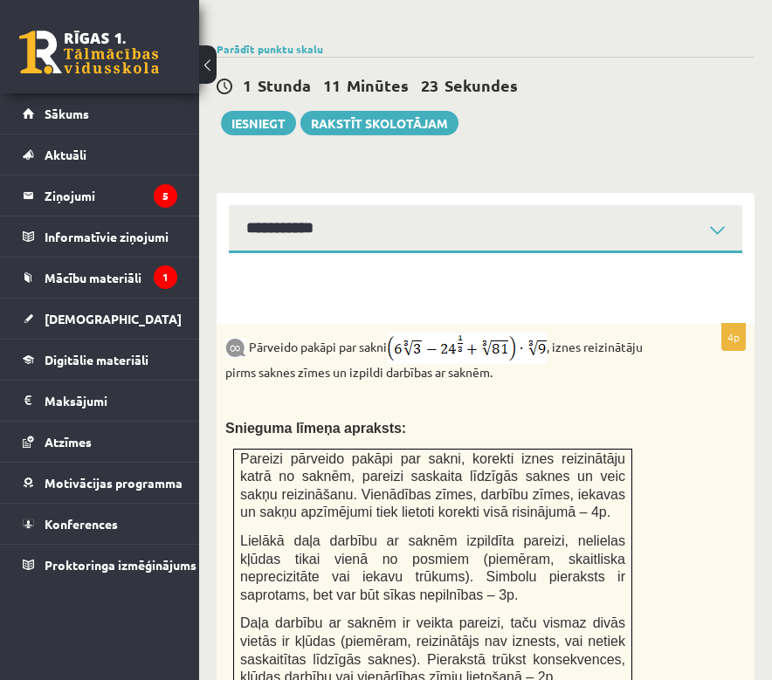
scroll to position [595, 0]
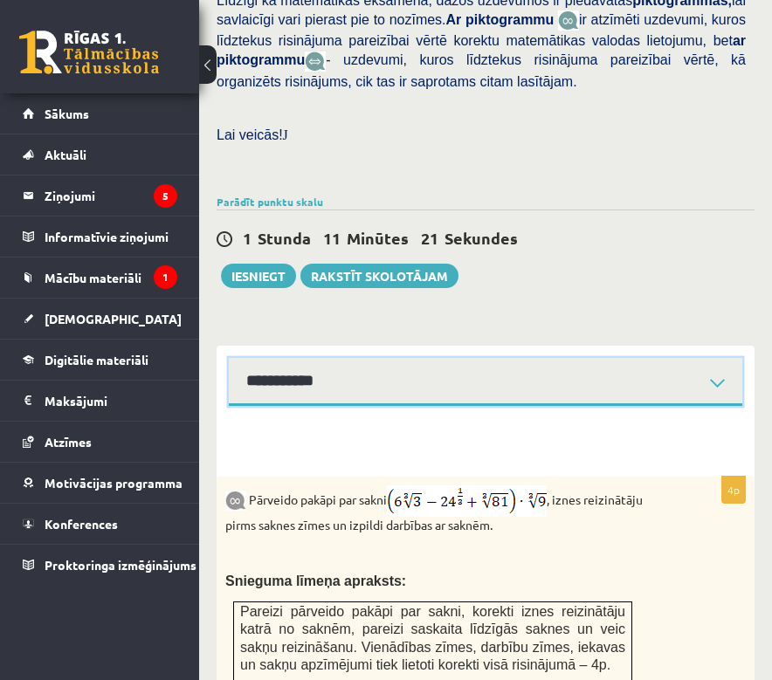
select select "**********"
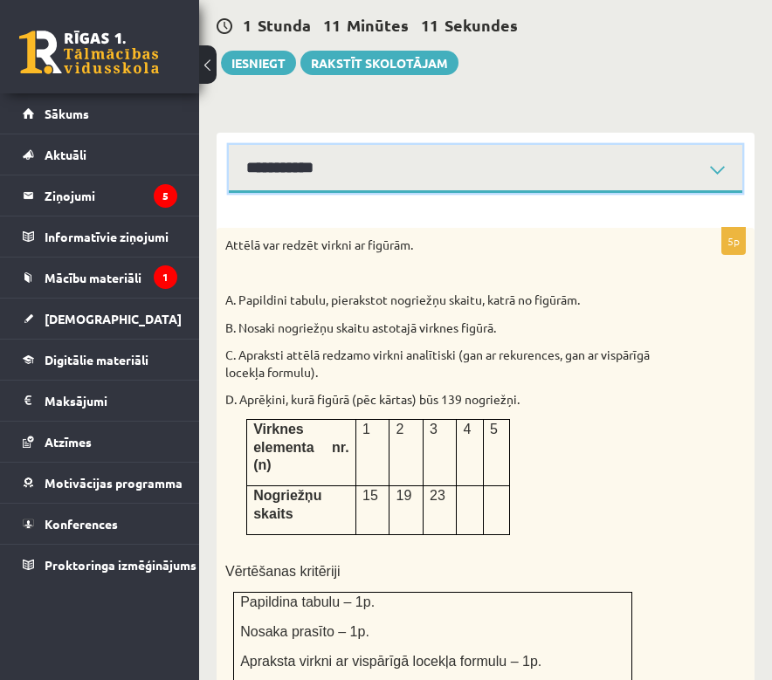
scroll to position [827, 0]
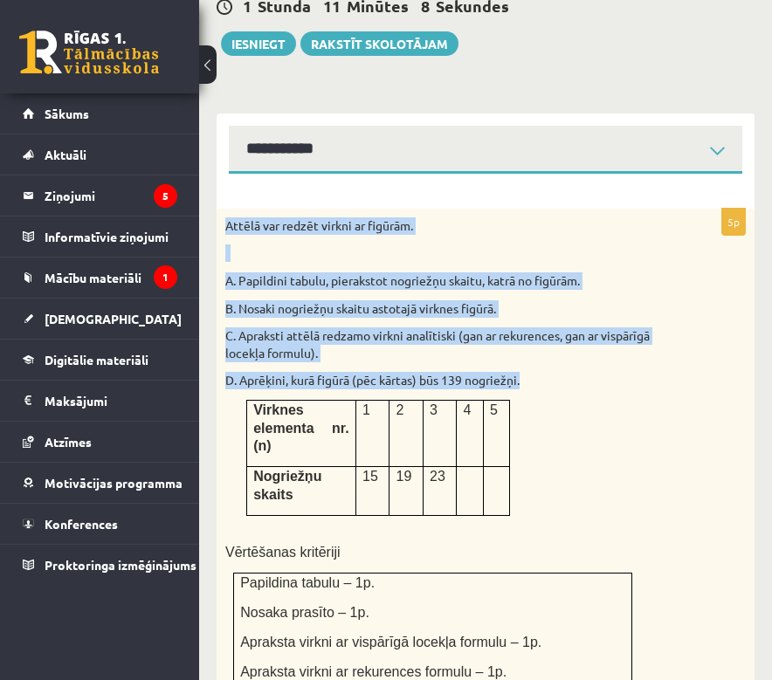
drag, startPoint x: 223, startPoint y: 182, endPoint x: 539, endPoint y: 453, distance: 416.0
click at [539, 453] on div "Attēlā var redzēt virkni ar figūrām. A. Papildini tabulu, pierakstot nogriežņu …" at bounding box center [485, 470] width 538 height 523
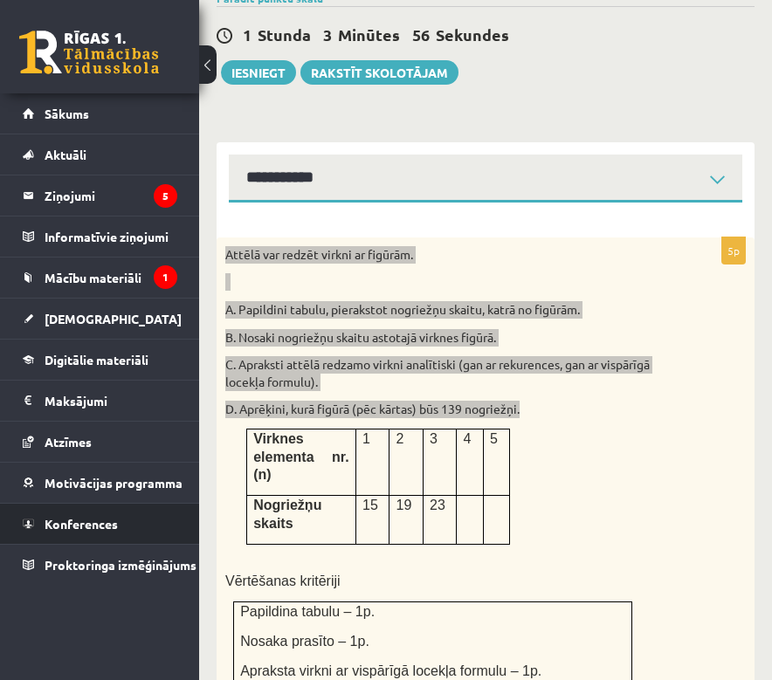
scroll to position [1310, 0]
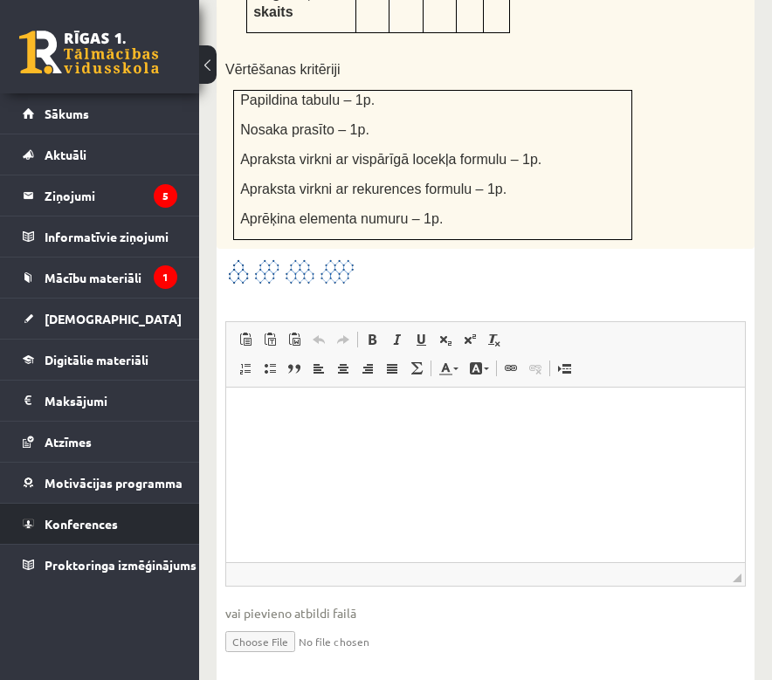
type input "**********"
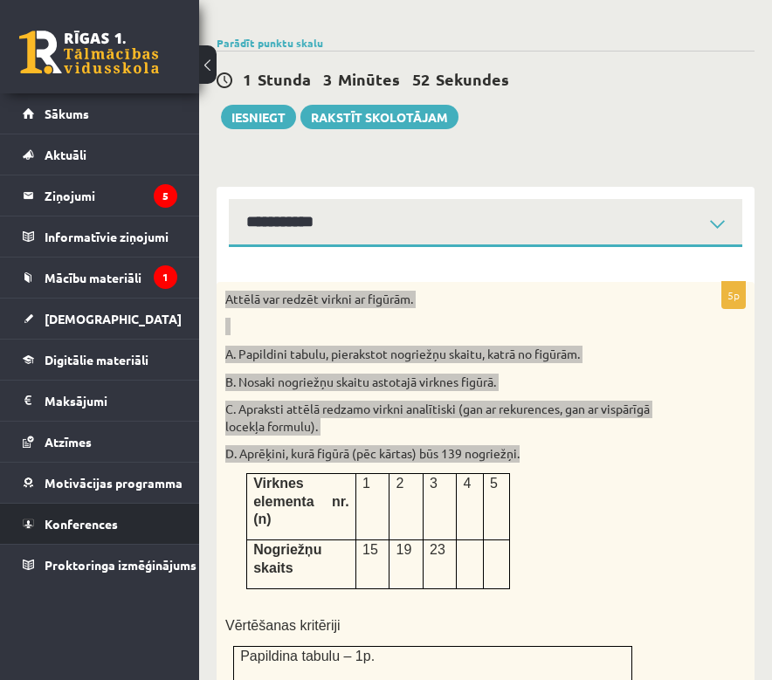
scroll to position [520, 0]
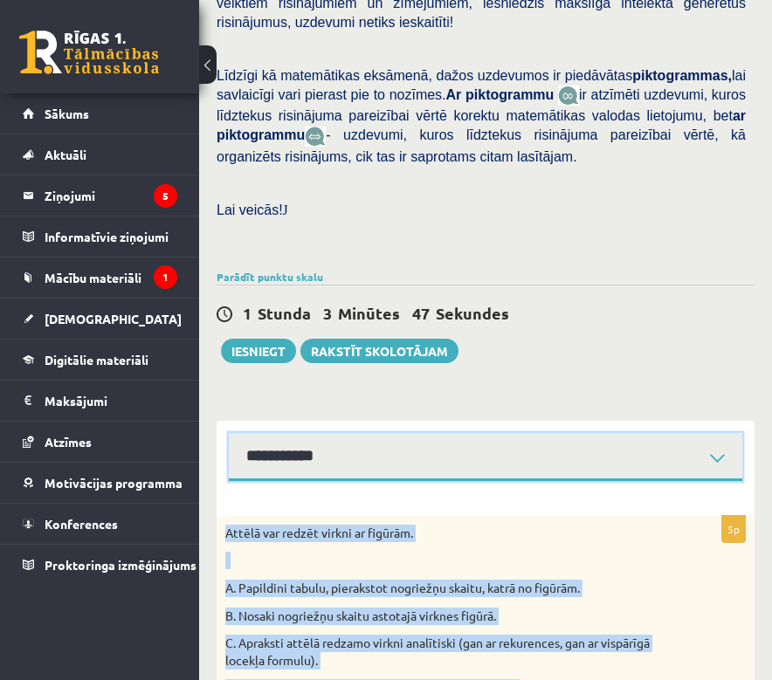
select select "**********"
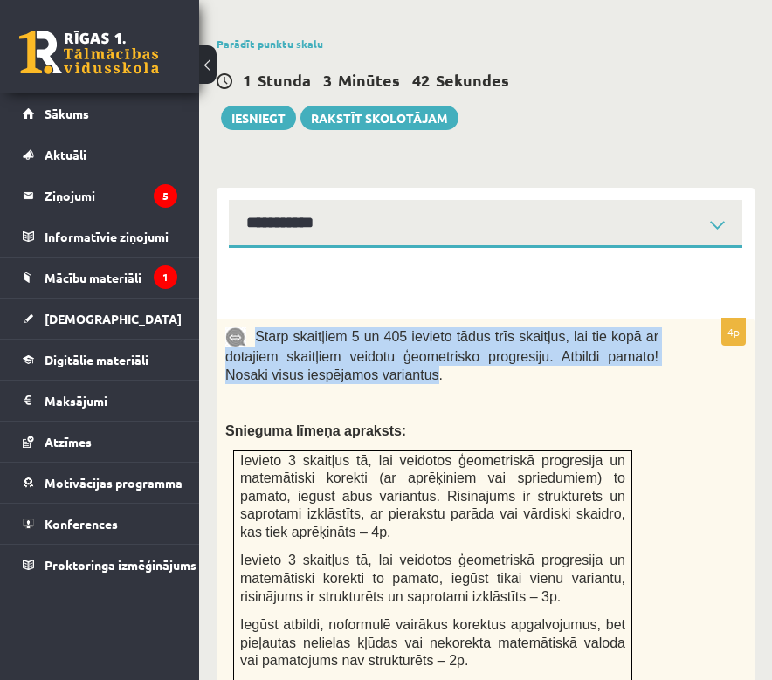
drag, startPoint x: 258, startPoint y: 299, endPoint x: 439, endPoint y: 342, distance: 185.7
click at [439, 342] on span "Starp skaitļiem 5 un 405 ievieto tādus trīs skaitļus, lai tie kopā ar dotajiem …" at bounding box center [441, 355] width 433 height 53
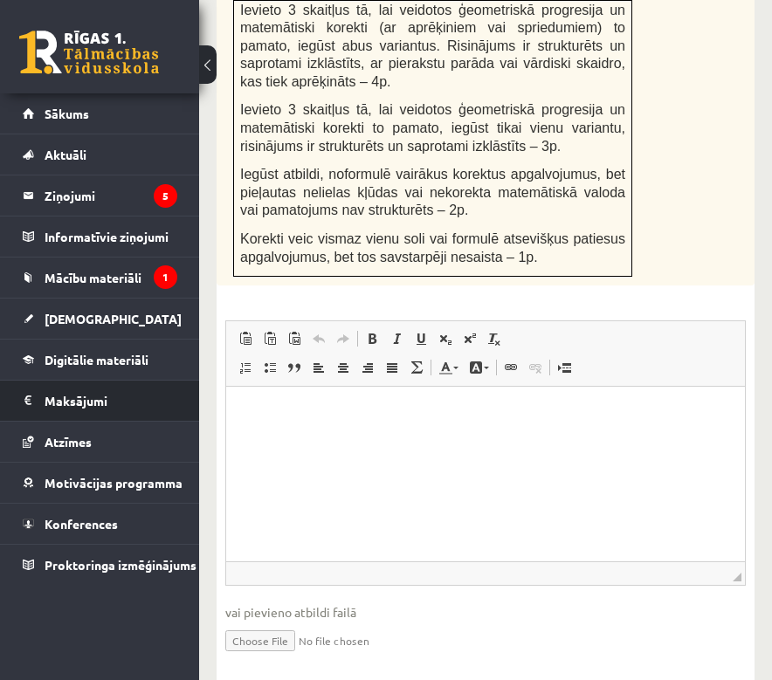
scroll to position [844, 0]
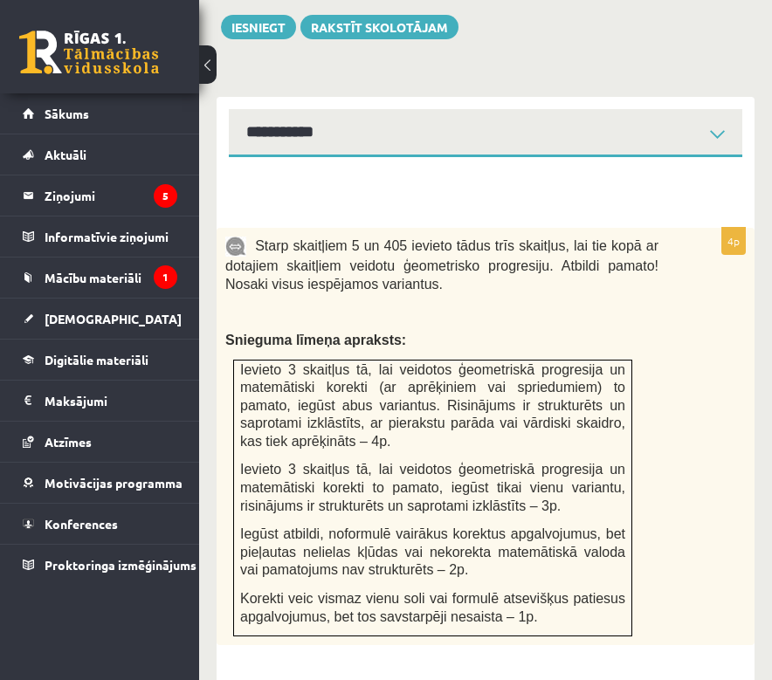
click at [284, 462] on span "Ievieto 3 skaitļus tā, lai veidotos ģeometriskā progresija un matemātiski korek…" at bounding box center [432, 487] width 385 height 51
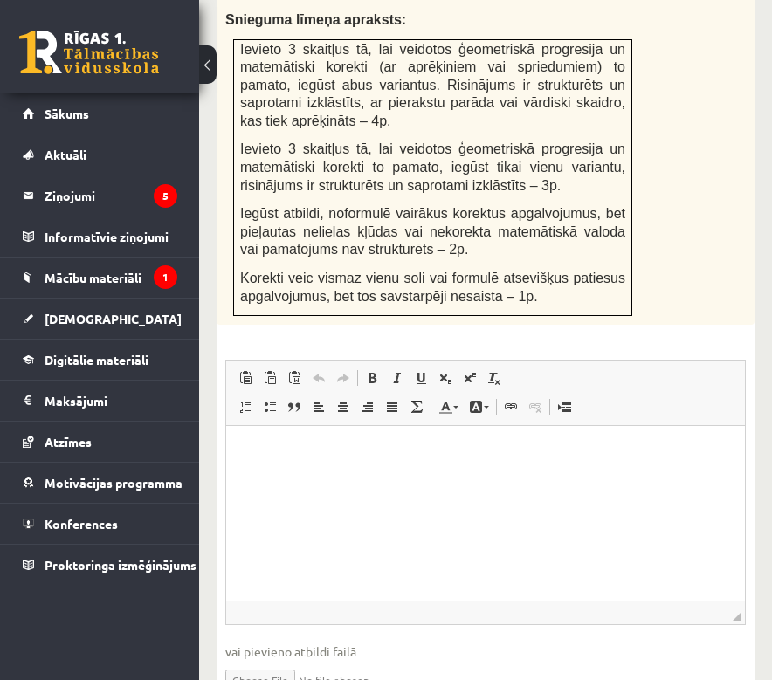
scroll to position [1204, 0]
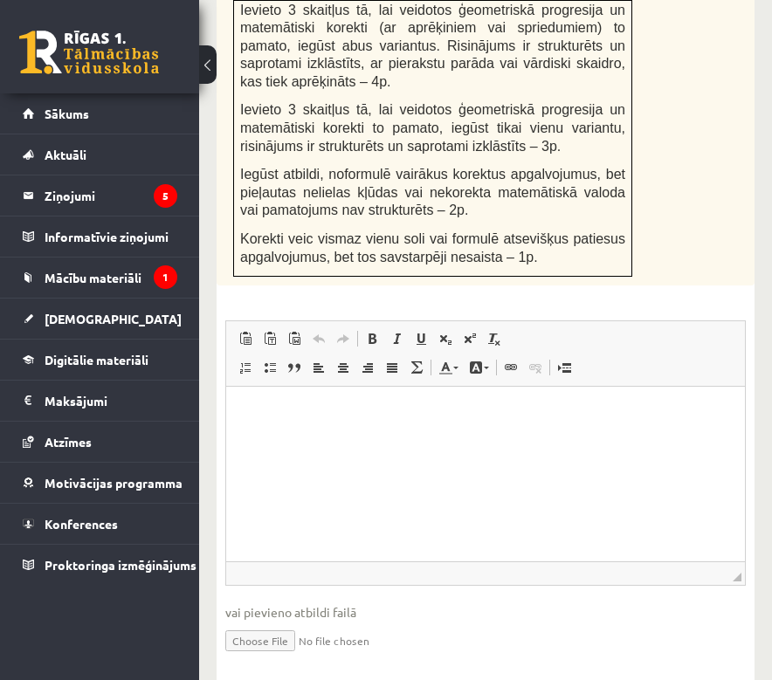
type input "**********"
click at [321, 603] on span "vai pievieno atbildi failā" at bounding box center [485, 612] width 520 height 18
click at [421, 621] on input "file" at bounding box center [485, 639] width 520 height 36
click at [327, 621] on input "file" at bounding box center [485, 639] width 520 height 36
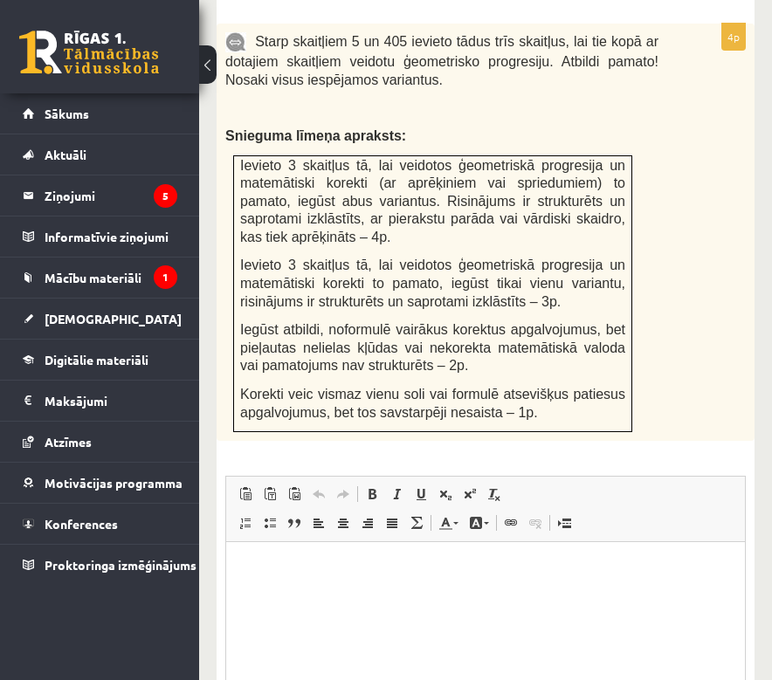
scroll to position [649, 0]
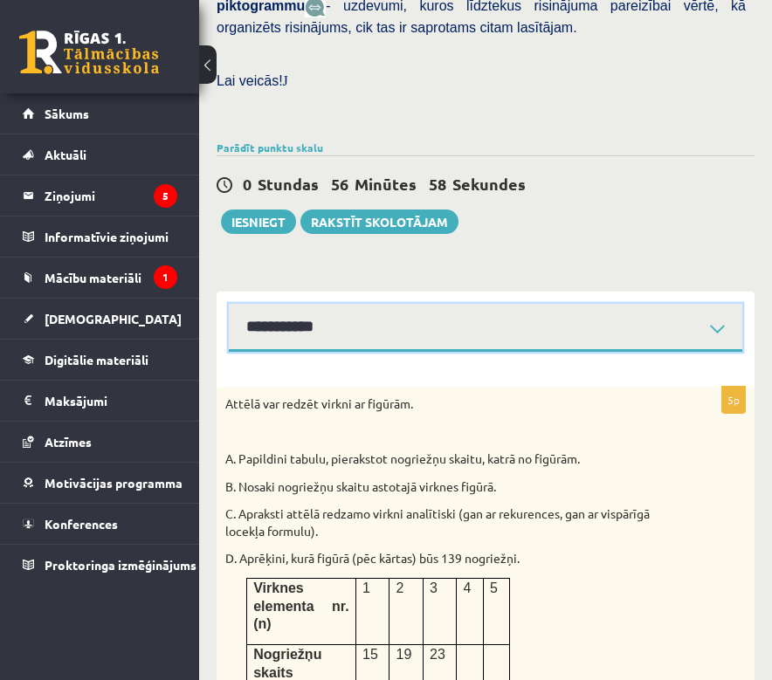
select select "**********"
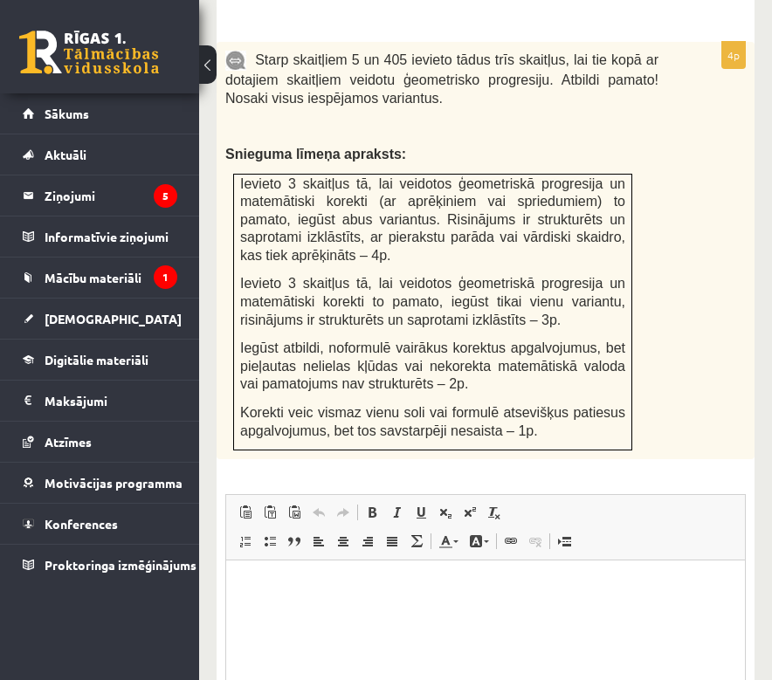
scroll to position [1204, 0]
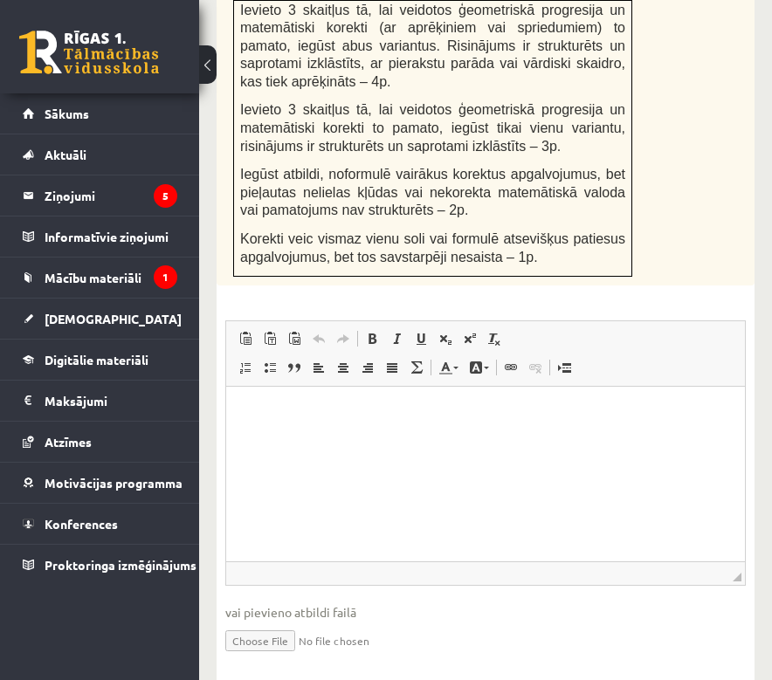
click at [263, 621] on input "file" at bounding box center [485, 639] width 520 height 36
click at [318, 621] on input "file" at bounding box center [485, 639] width 520 height 36
click at [292, 621] on input "file" at bounding box center [485, 639] width 520 height 36
click at [285, 621] on input "file" at bounding box center [485, 639] width 520 height 36
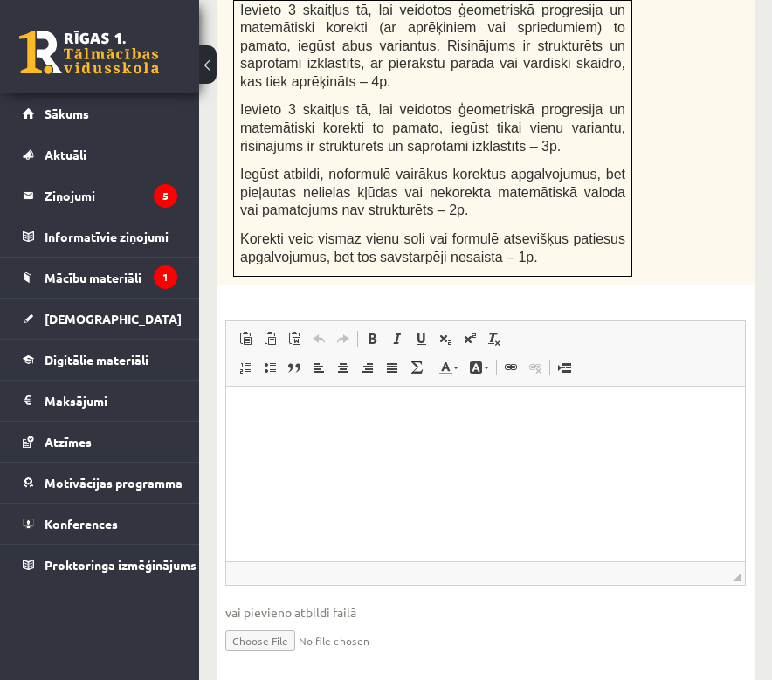
type input "**********"
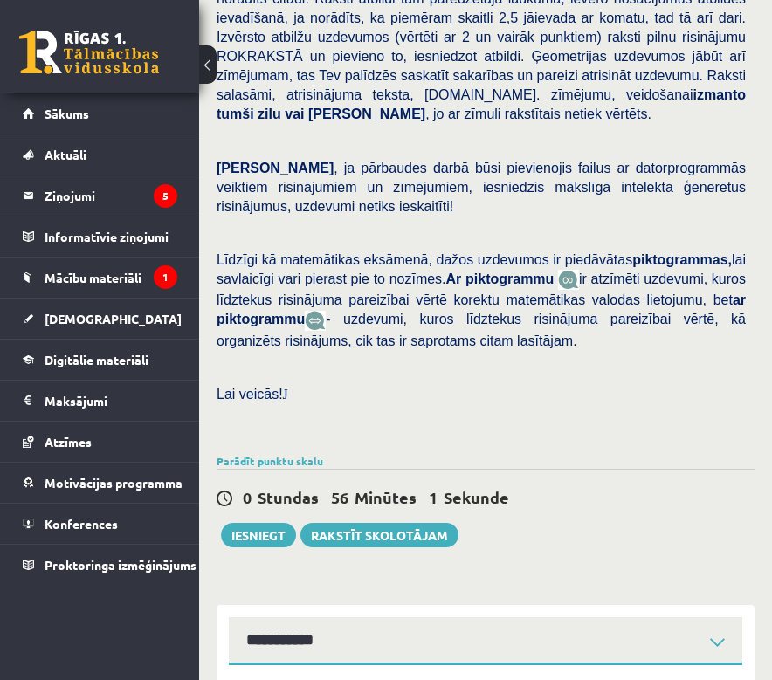
scroll to position [542, 0]
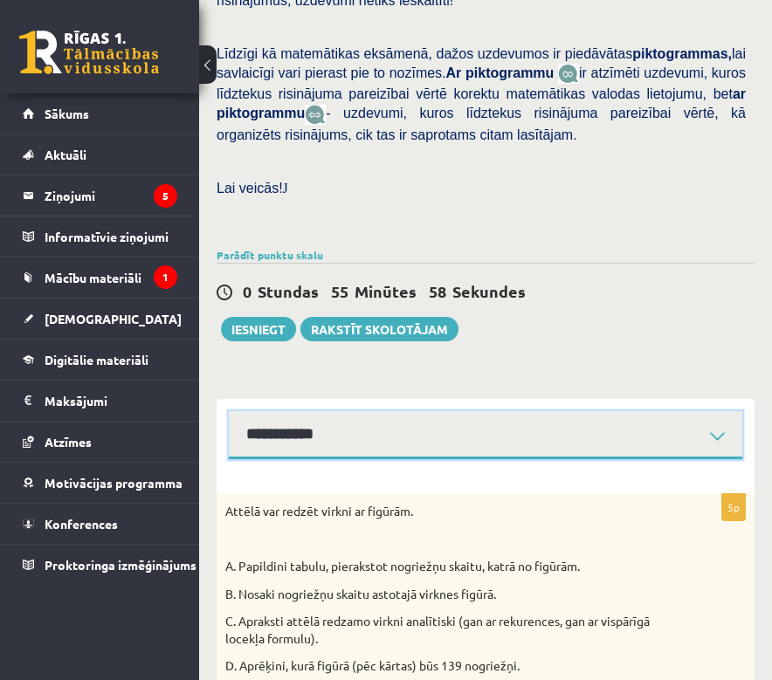
select select "**********"
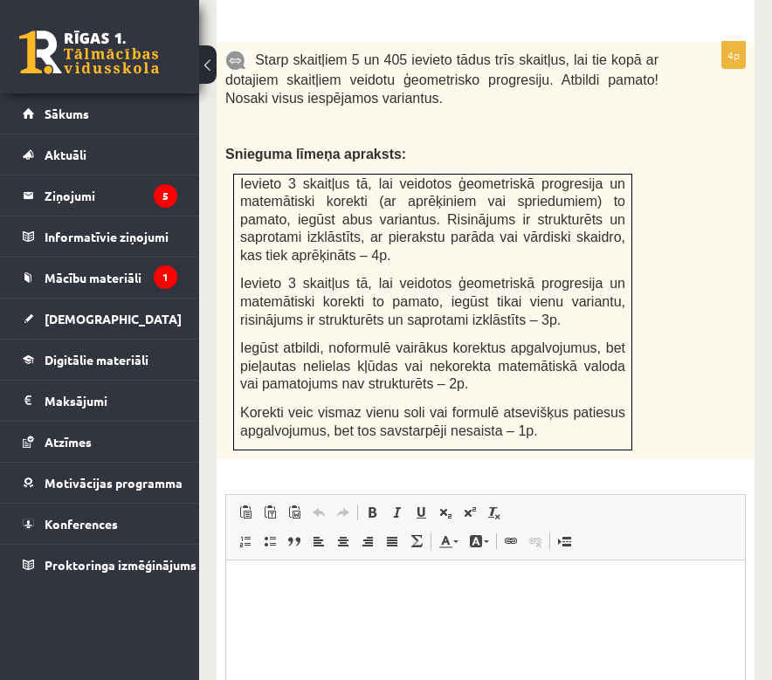
scroll to position [1204, 0]
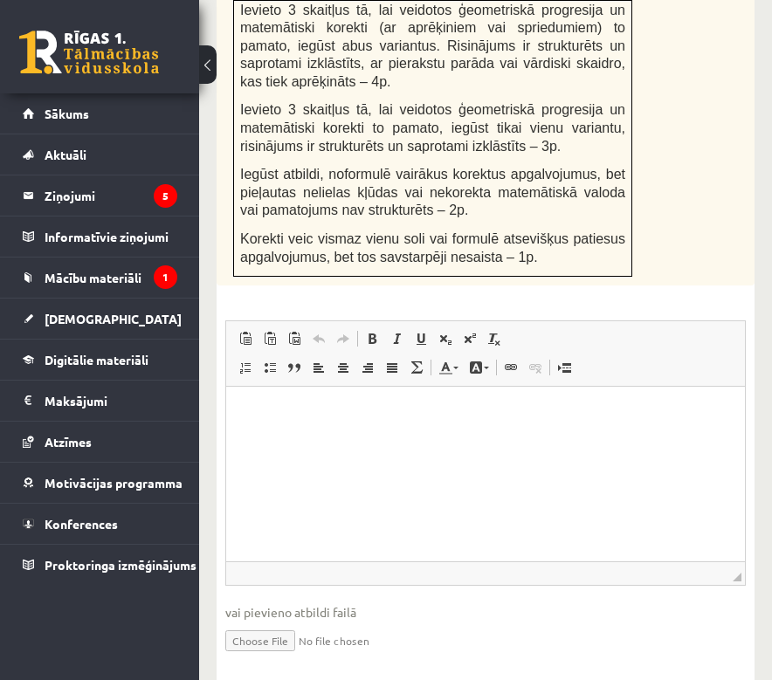
click at [298, 621] on input "file" at bounding box center [485, 639] width 520 height 36
click at [268, 621] on input "file" at bounding box center [485, 639] width 520 height 36
type input "**********"
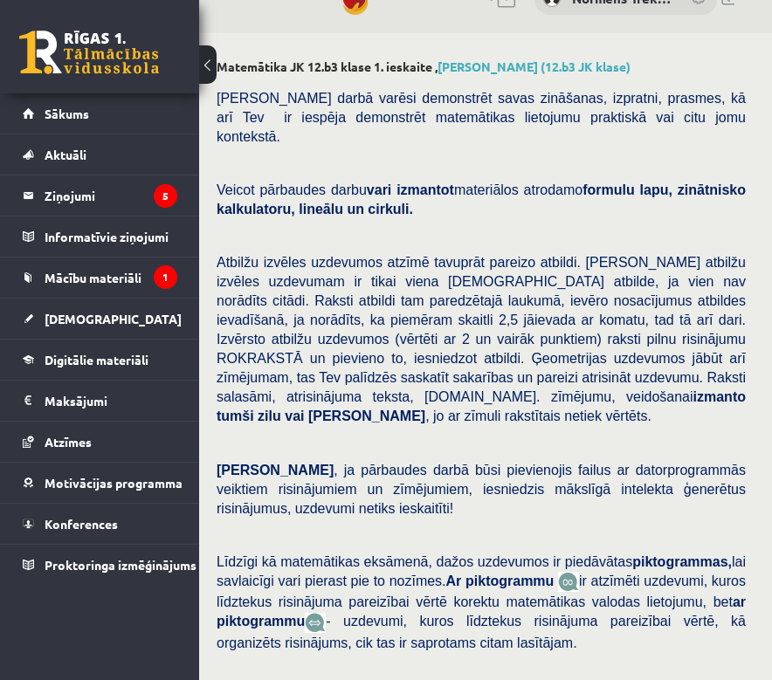
scroll to position [585, 0]
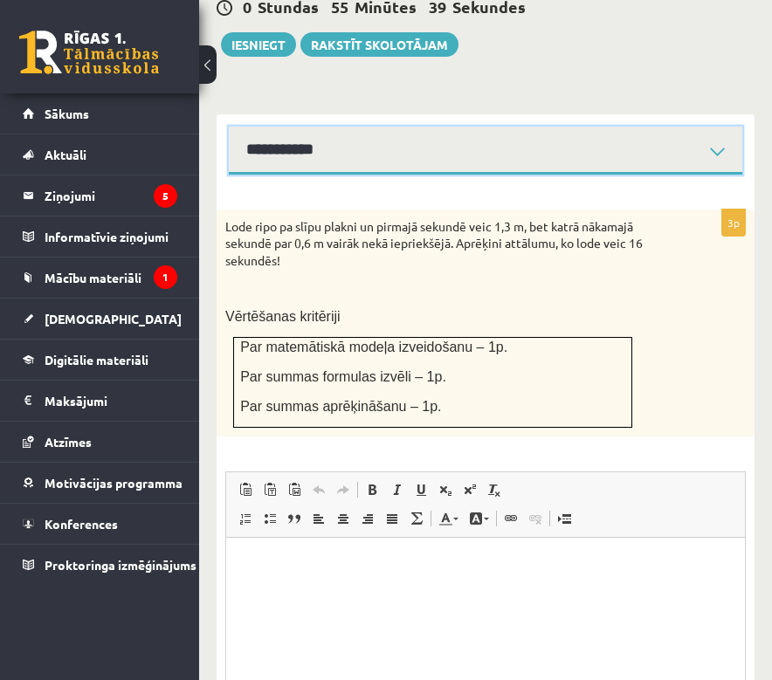
scroll to position [1000, 0]
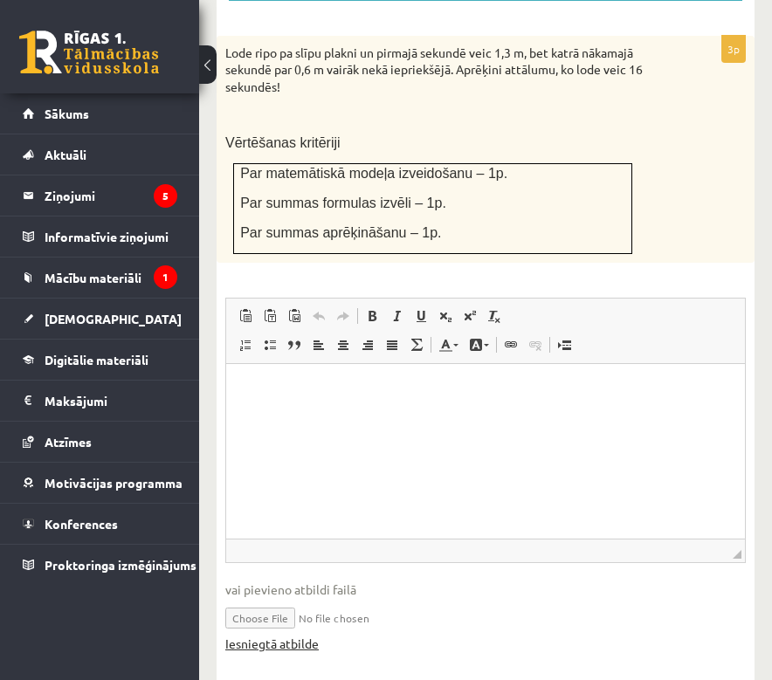
click at [305, 635] on link "Iesniegtā atbilde" at bounding box center [271, 644] width 93 height 18
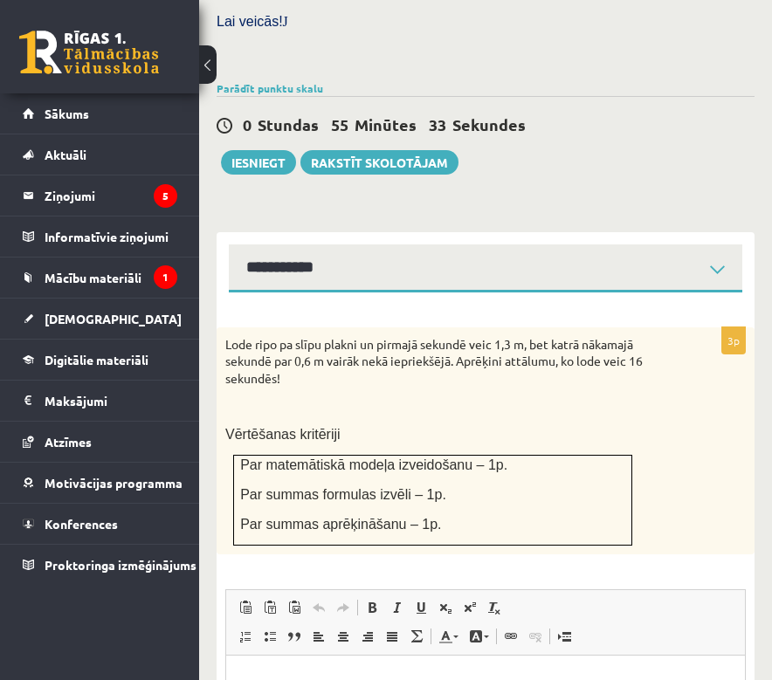
scroll to position [375, 0]
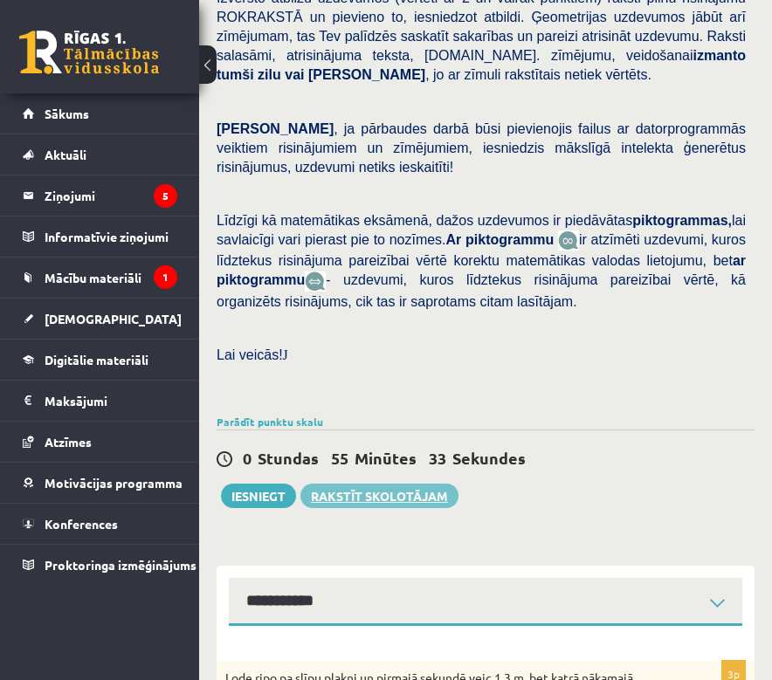
click at [393, 484] on link "Rakstīt skolotājam" at bounding box center [379, 496] width 158 height 24
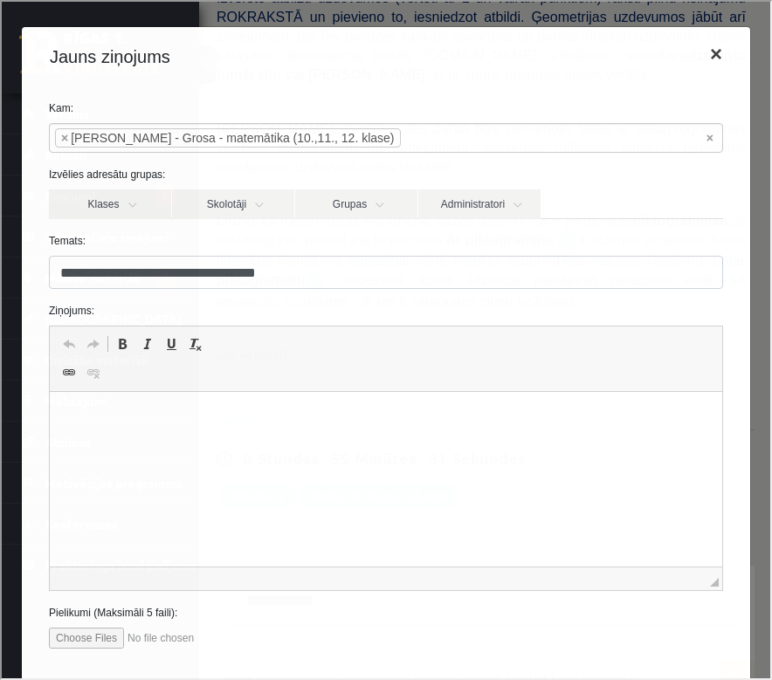
scroll to position [0, 0]
click at [694, 55] on button "×" at bounding box center [714, 52] width 40 height 49
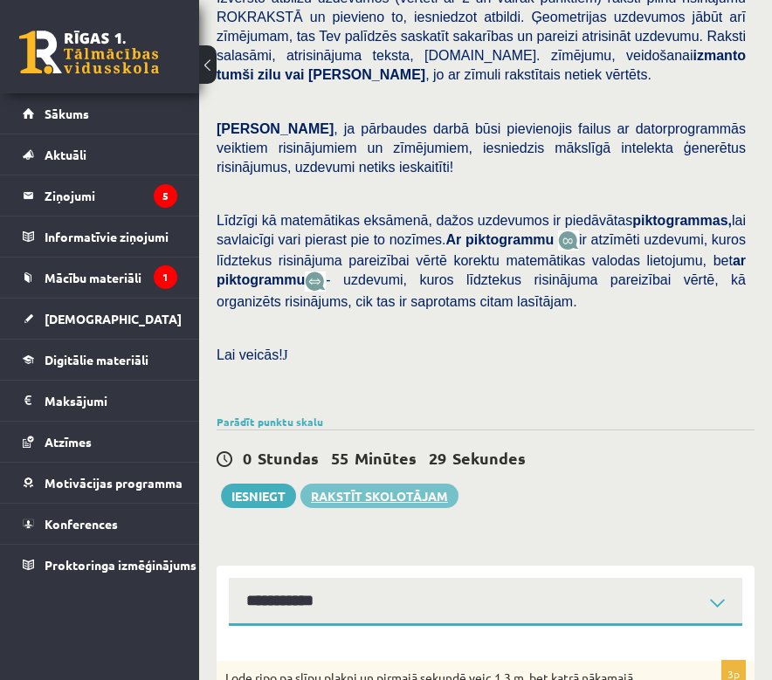
click at [343, 484] on link "Rakstīt skolotājam" at bounding box center [379, 496] width 158 height 24
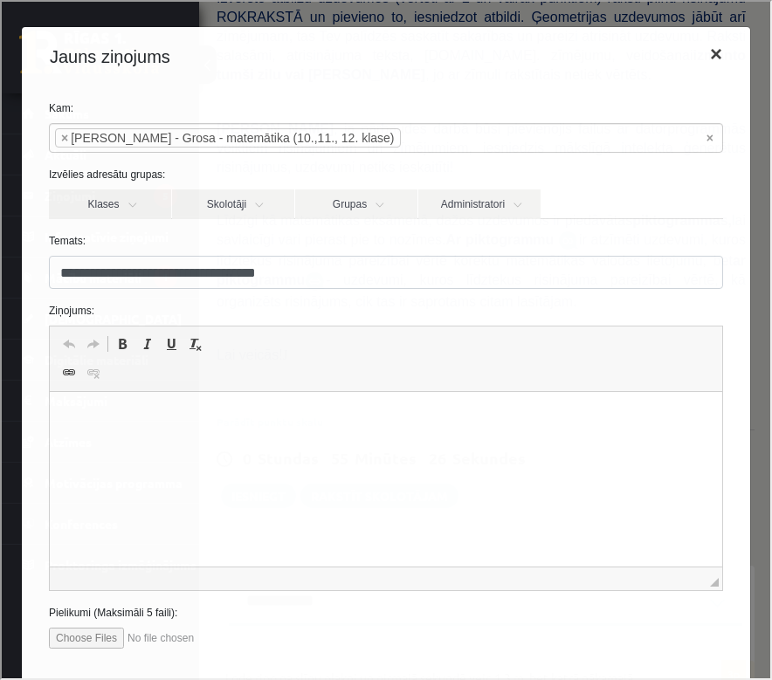
click at [694, 45] on button "×" at bounding box center [714, 52] width 40 height 49
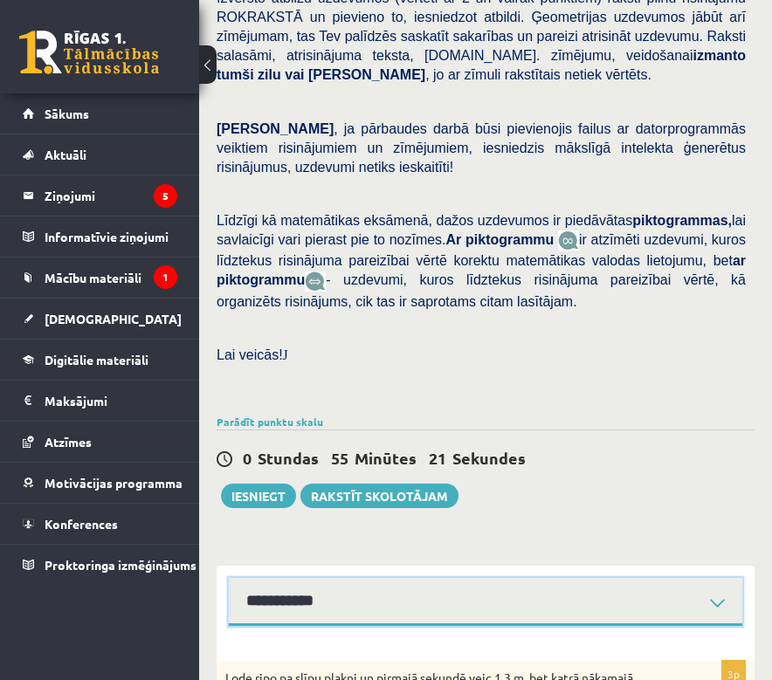
select select "**********"
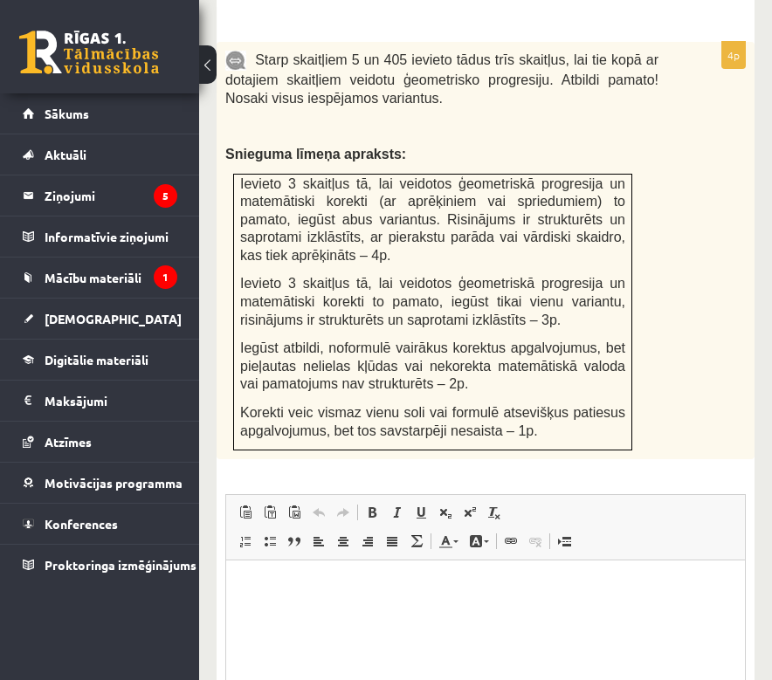
scroll to position [1204, 0]
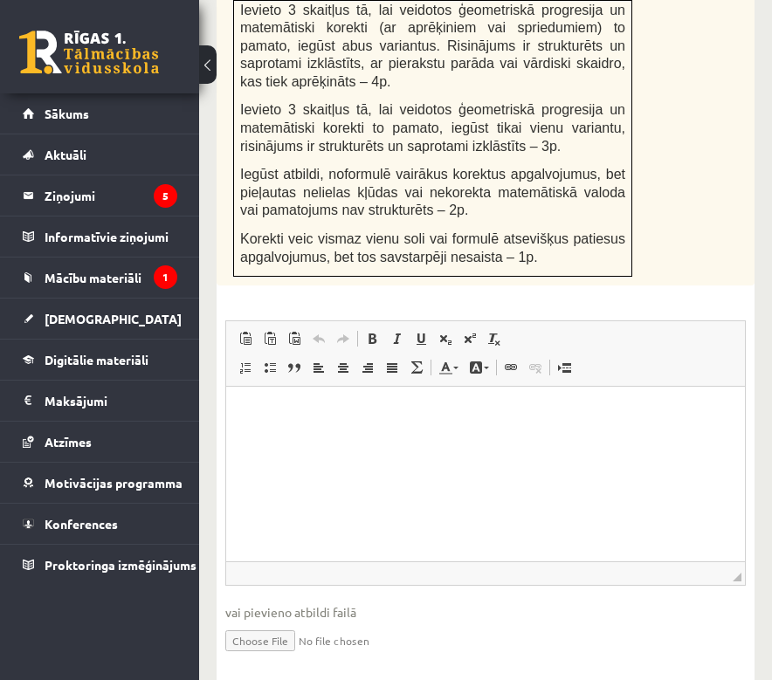
click at [277, 621] on input "file" at bounding box center [485, 639] width 520 height 36
click at [370, 621] on input "file" at bounding box center [485, 639] width 520 height 36
type input "**********"
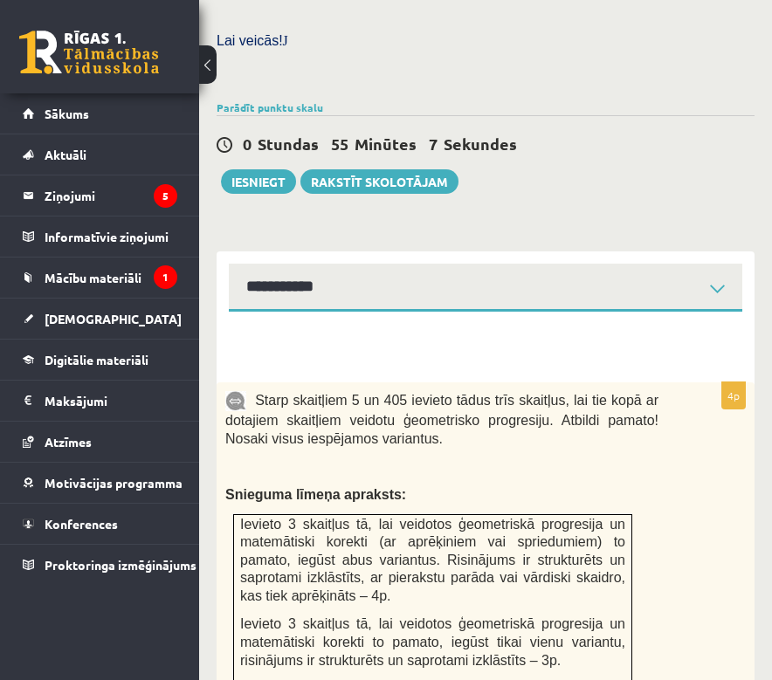
scroll to position [470, 0]
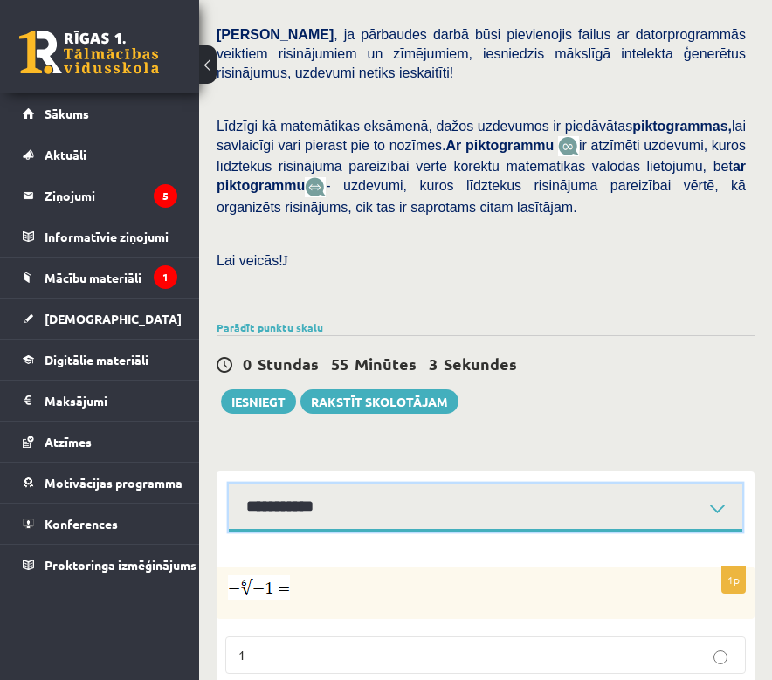
scroll to position [622, 0]
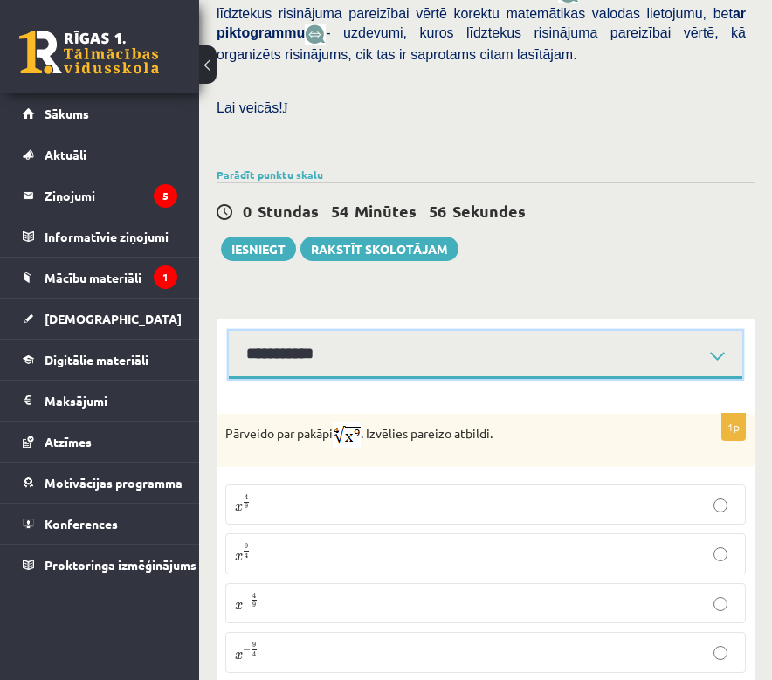
scroll to position [539, 0]
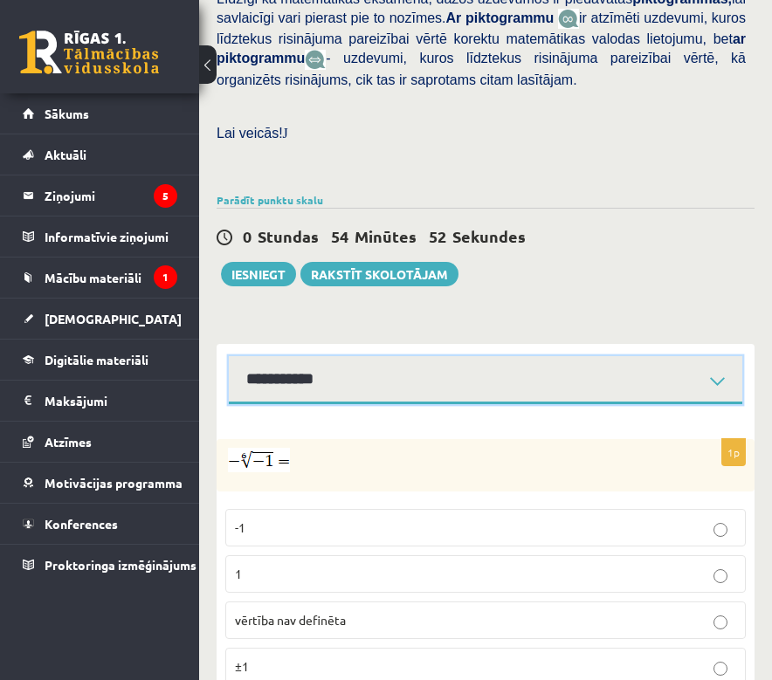
scroll to position [622, 0]
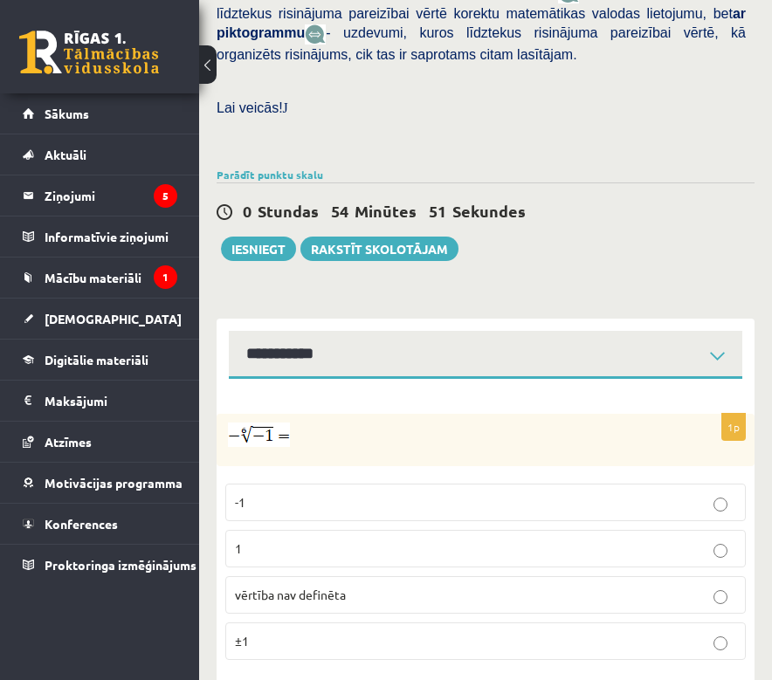
click at [726, 576] on label "vērtība nav definēta" at bounding box center [485, 595] width 520 height 38
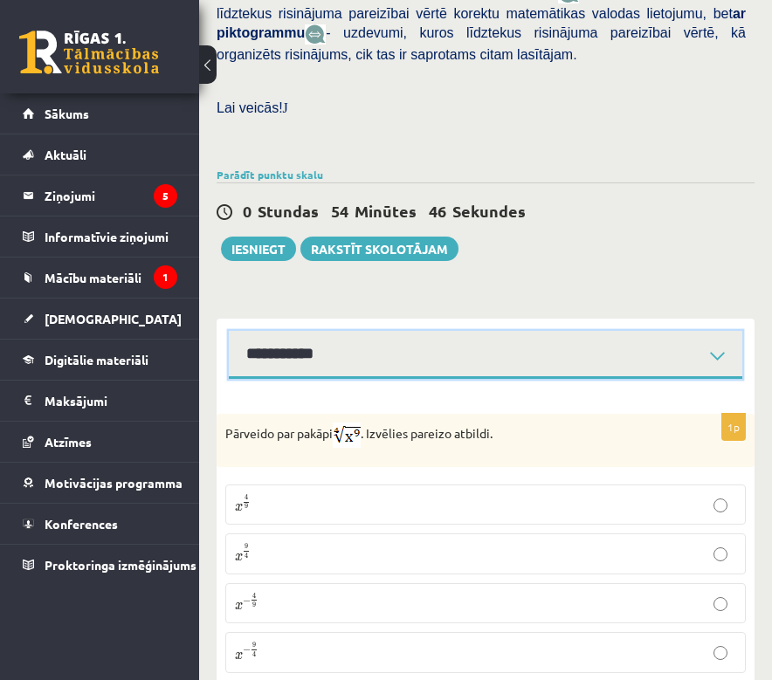
select select "**********"
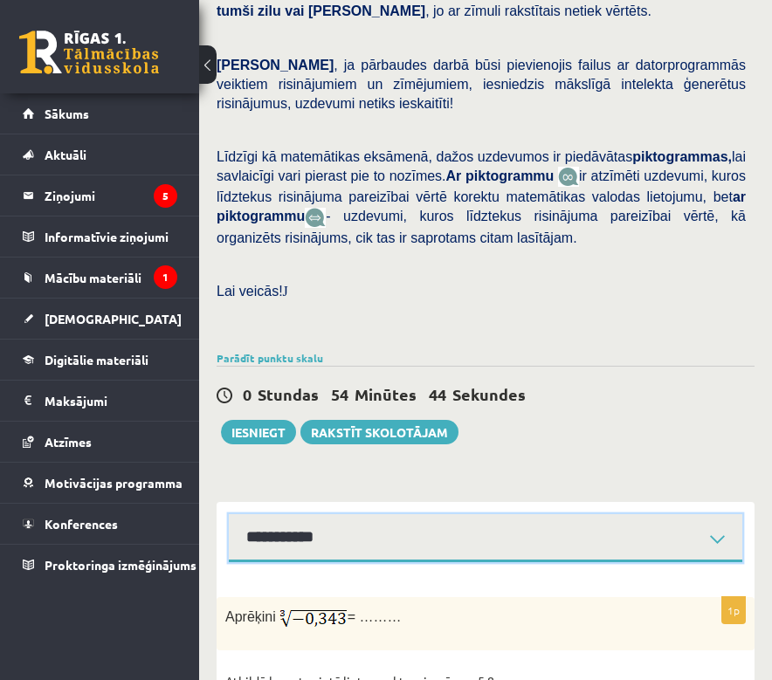
scroll to position [504, 0]
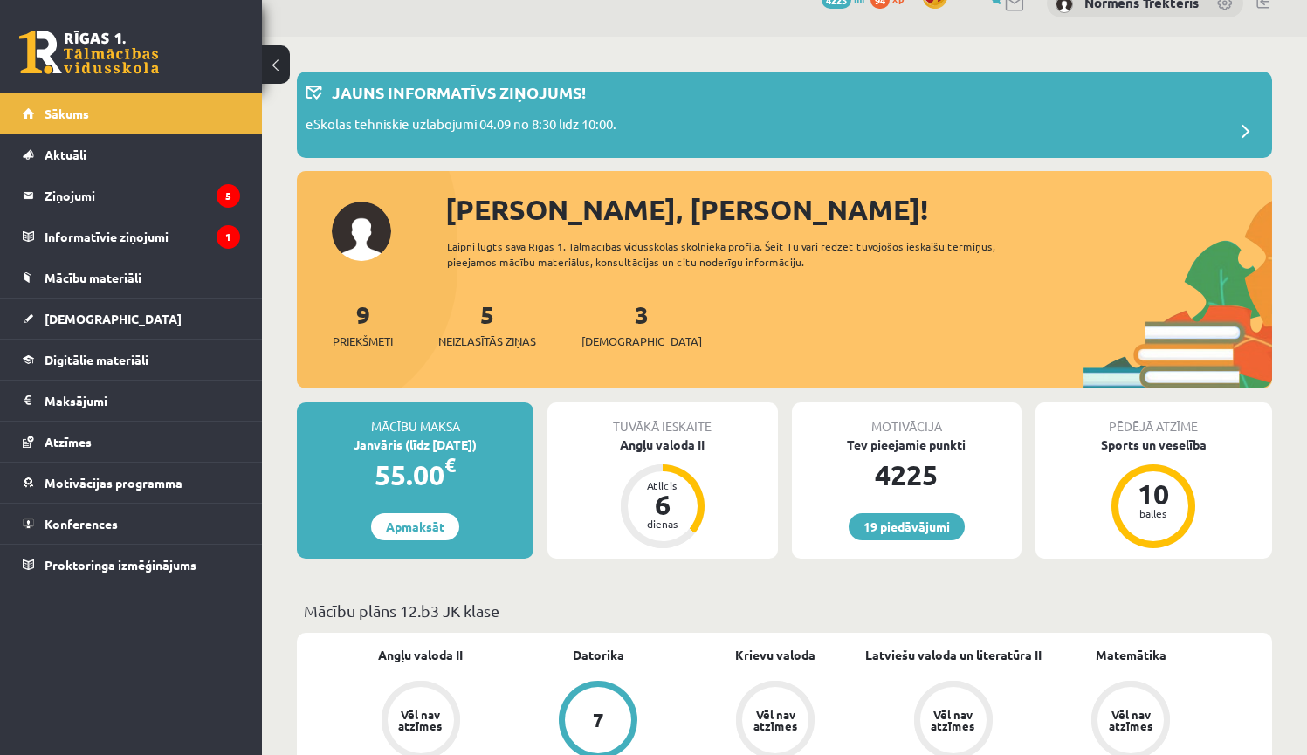
scroll to position [86, 0]
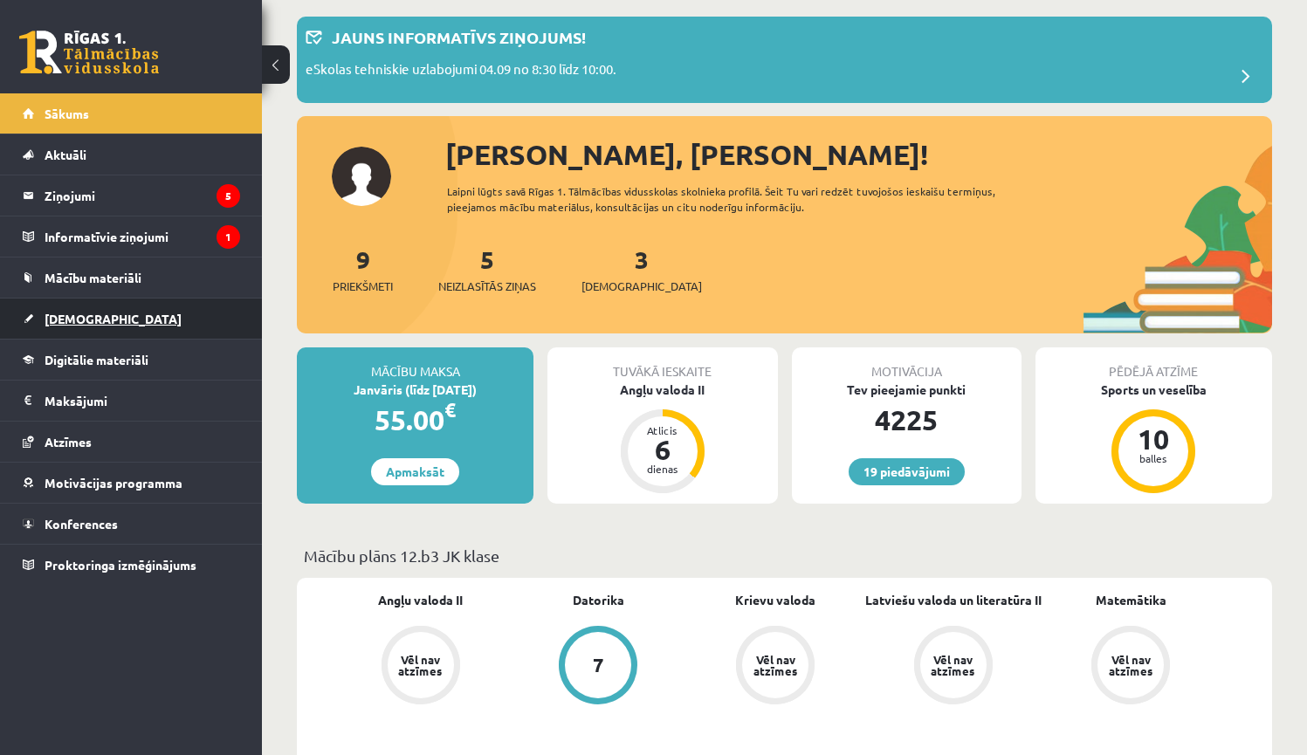
click at [119, 319] on link "[DEMOGRAPHIC_DATA]" at bounding box center [131, 319] width 217 height 40
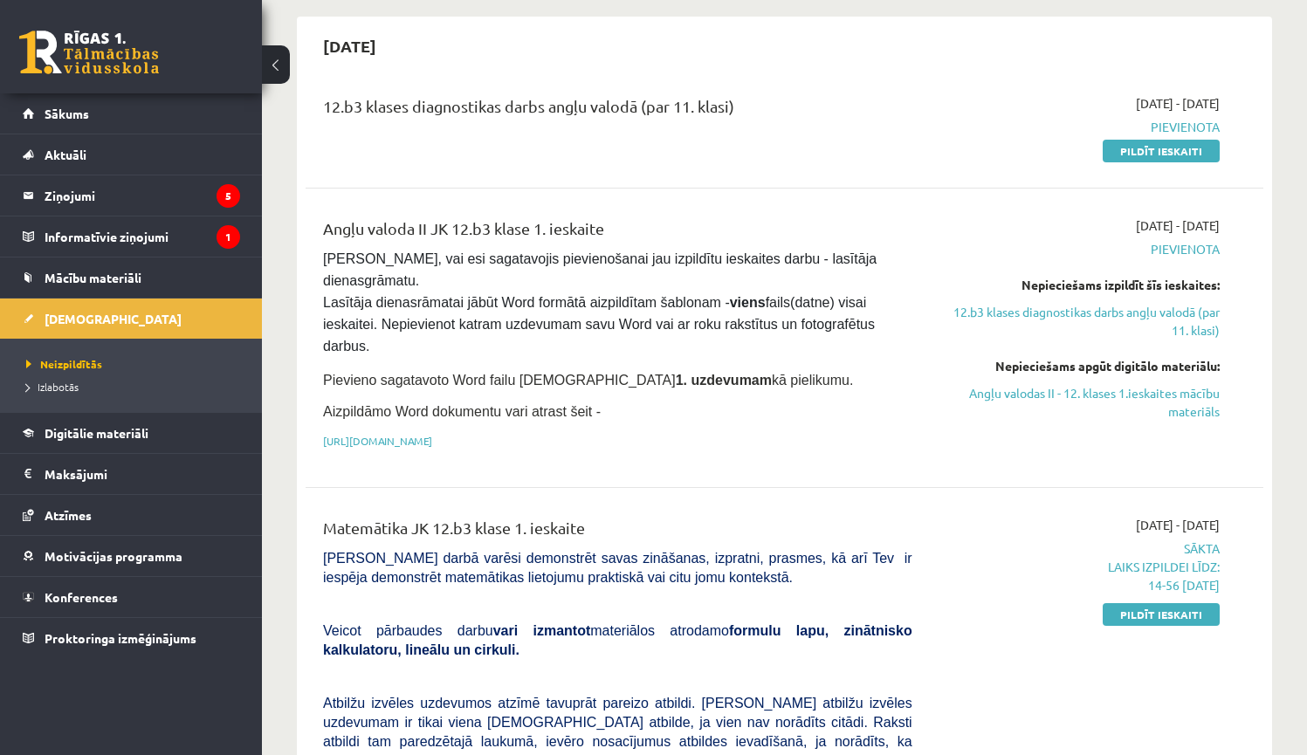
scroll to position [216, 0]
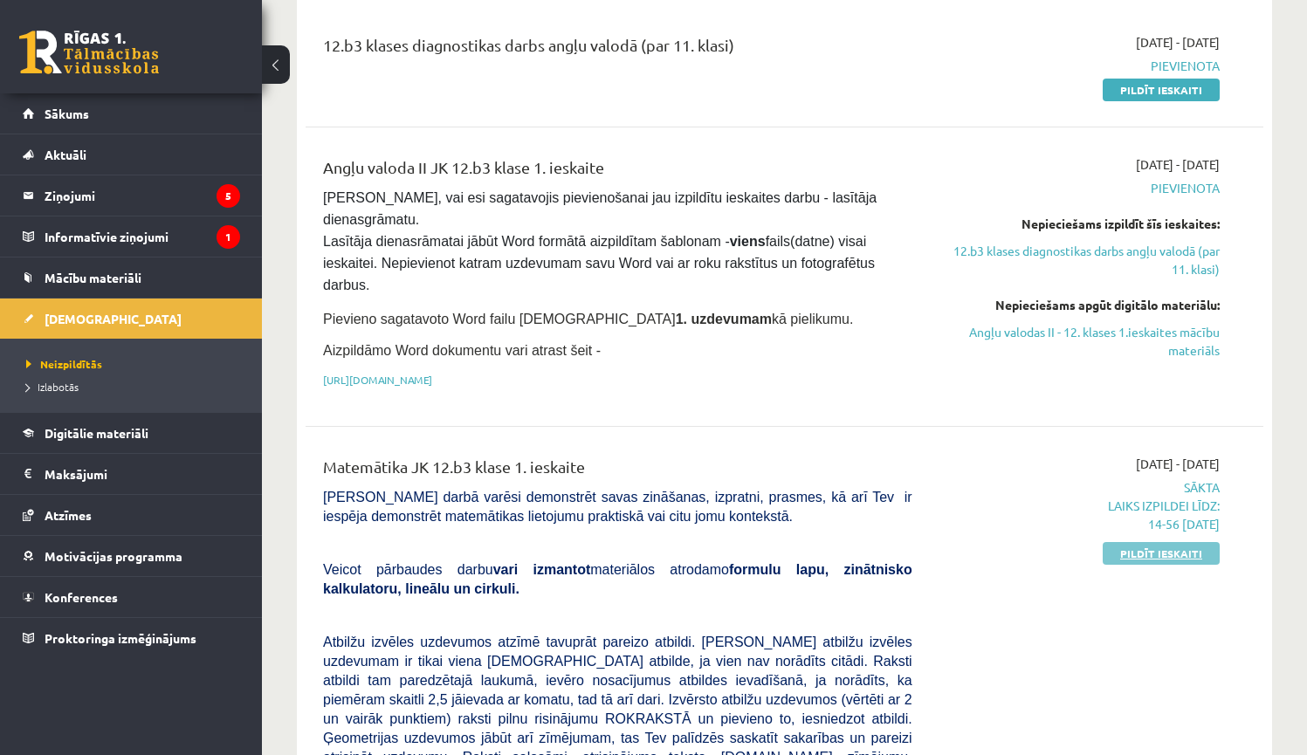
click at [1154, 550] on link "Pildīt ieskaiti" at bounding box center [1160, 553] width 117 height 23
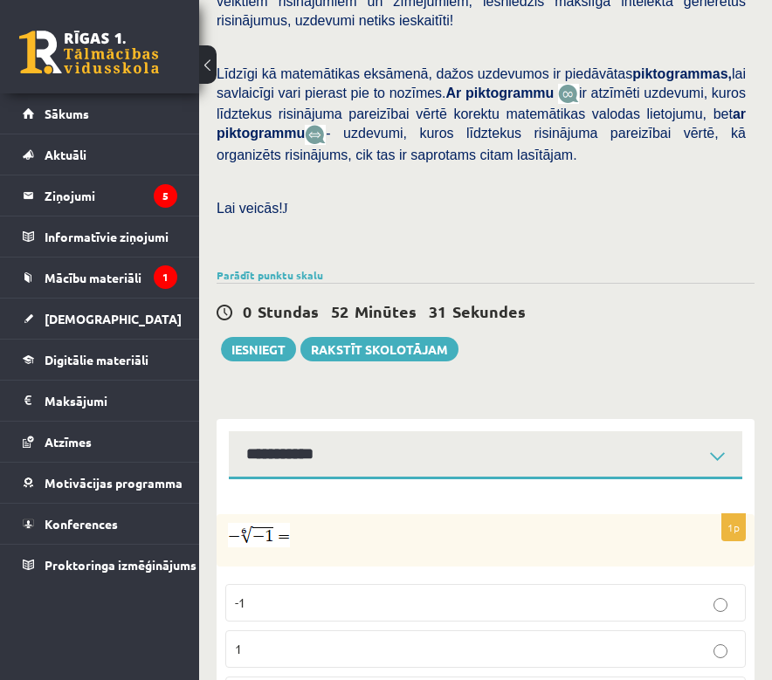
scroll to position [621, 0]
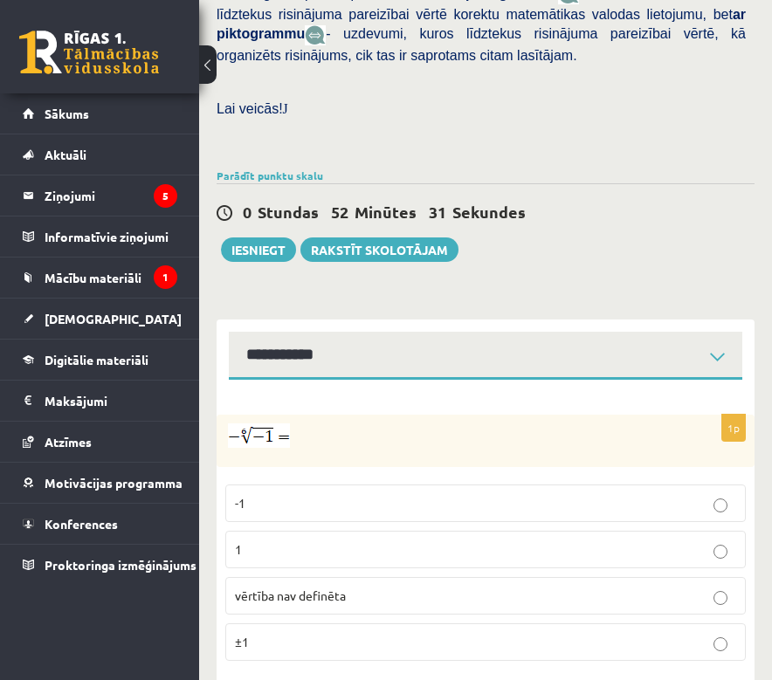
click at [360, 587] on p "vērtība nav definēta" at bounding box center [485, 596] width 501 height 18
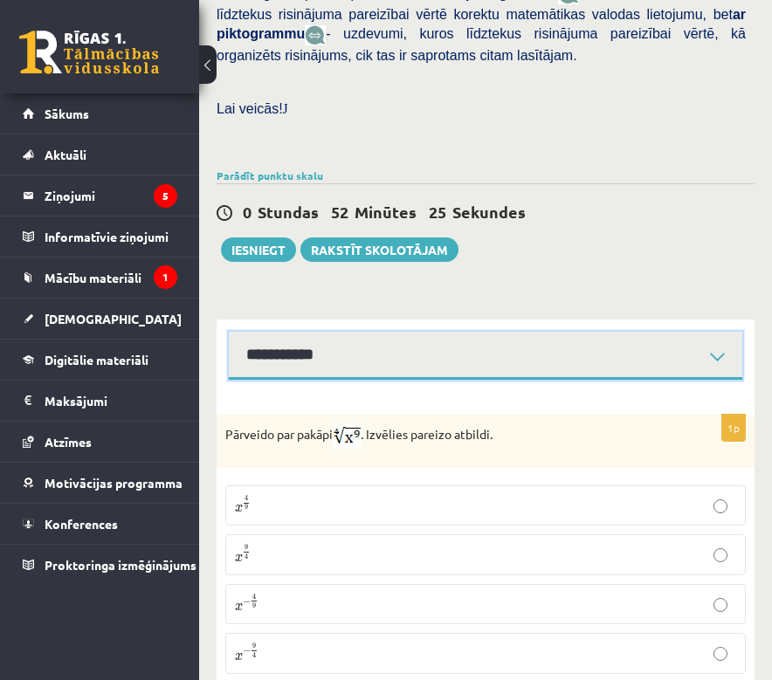
scroll to position [625, 0]
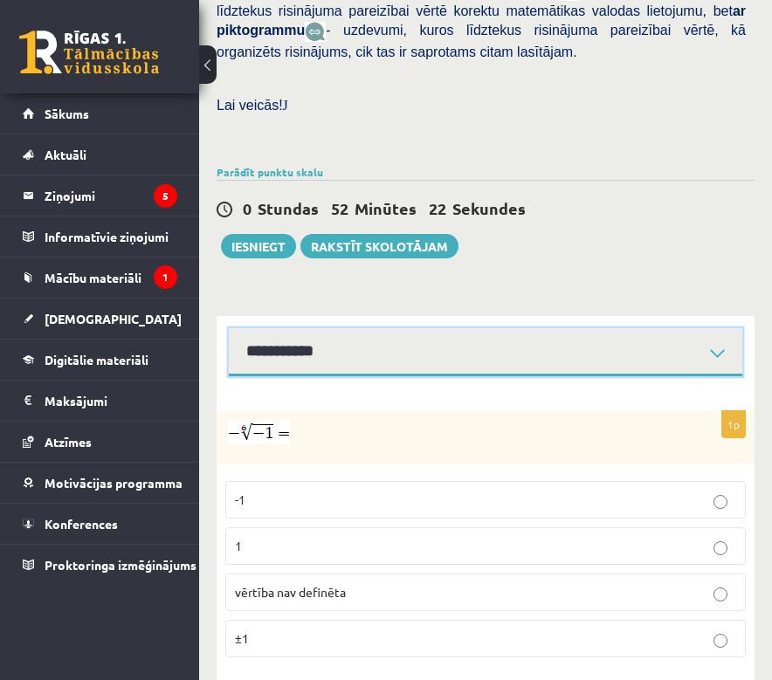
scroll to position [621, 0]
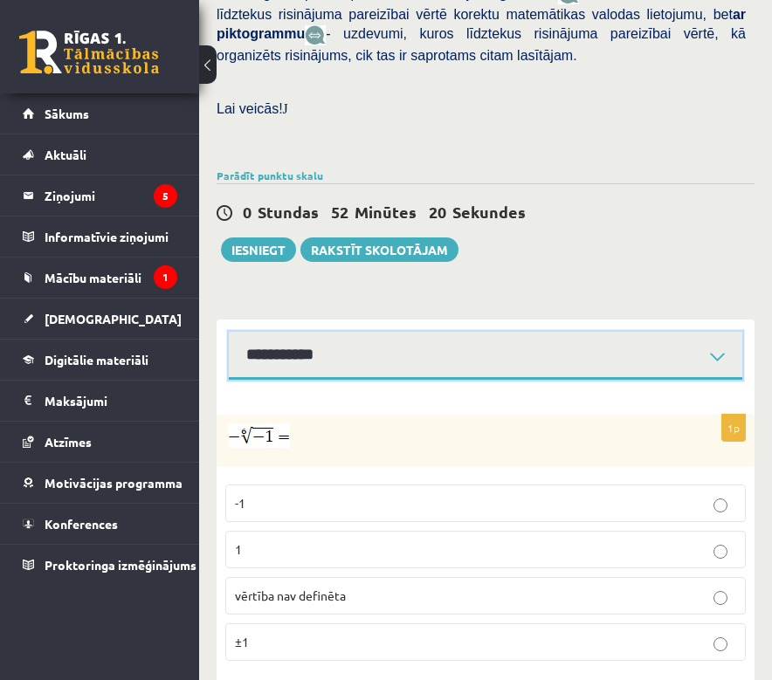
select select "**********"
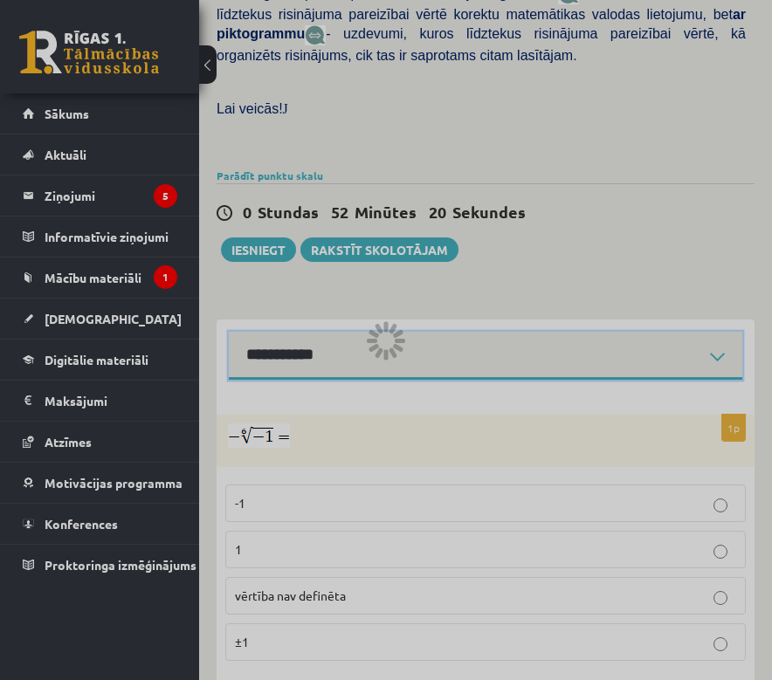
scroll to position [504, 0]
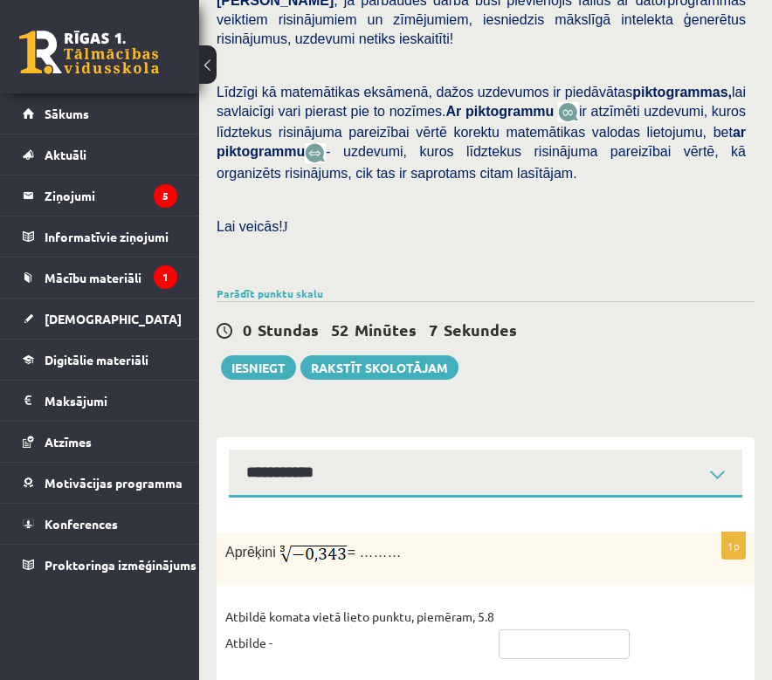
click at [516, 629] on input "text" at bounding box center [563, 644] width 131 height 30
type input "****"
click at [421, 498] on div "1p Aprēķini = ……… Atbildē komata vietā lieto punktu, piemēram, 5.8 Atbilde - **…" at bounding box center [485, 595] width 538 height 195
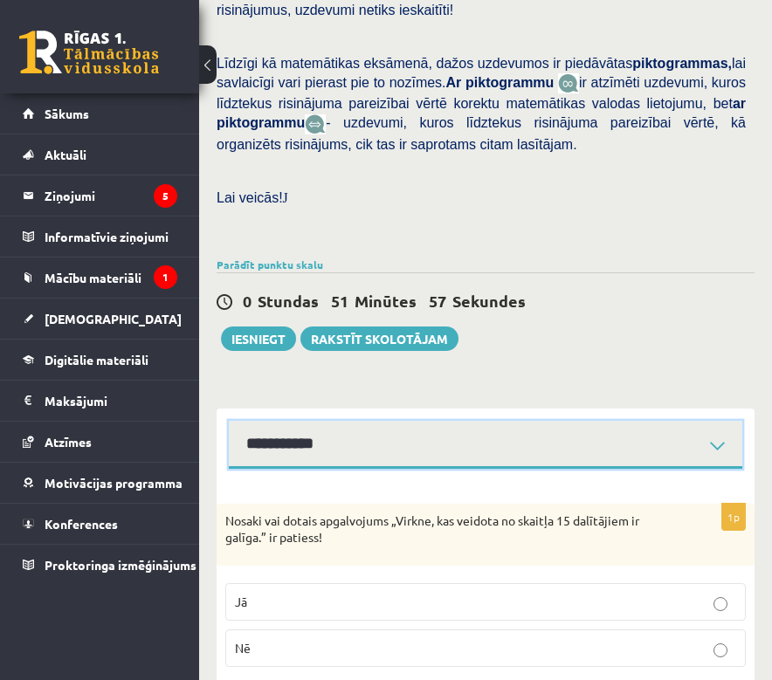
scroll to position [538, 0]
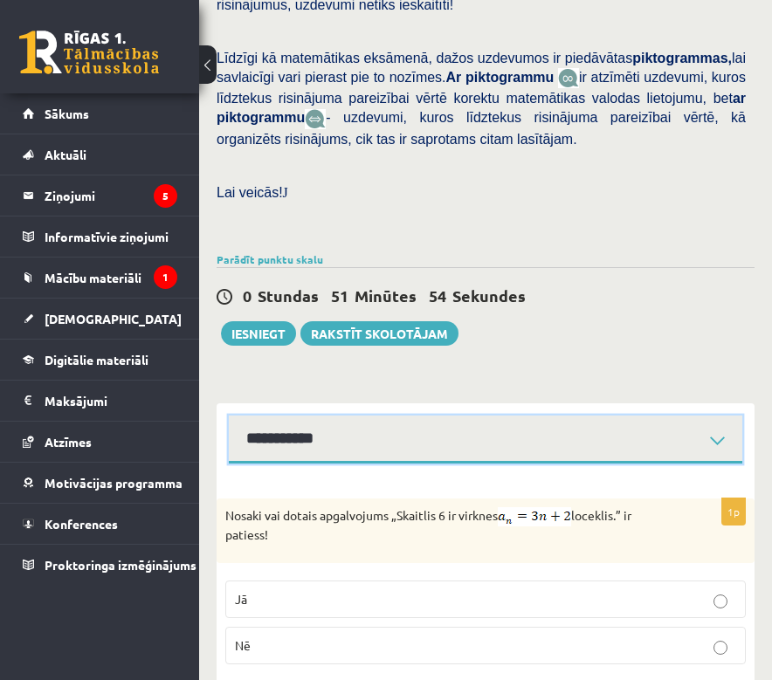
scroll to position [521, 0]
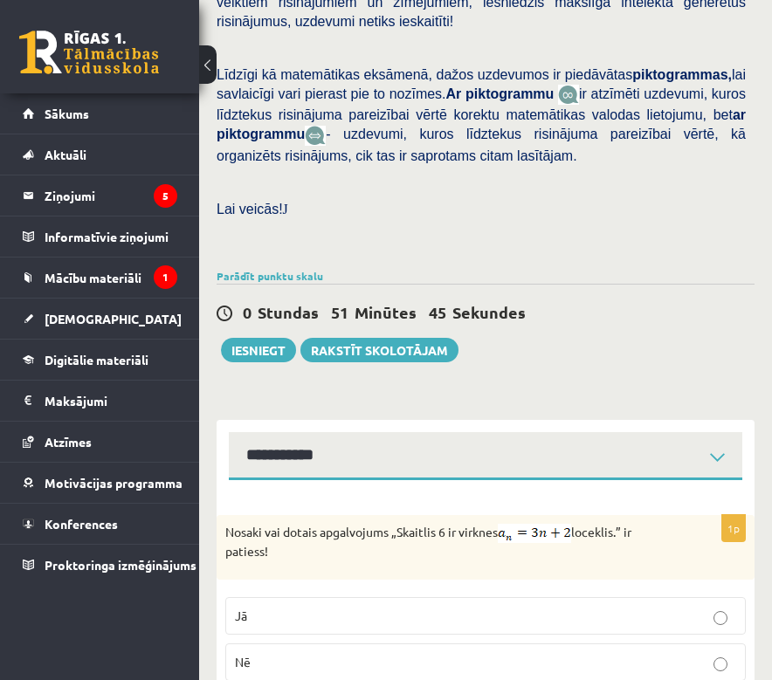
click at [386, 653] on p "Nē" at bounding box center [485, 662] width 501 height 18
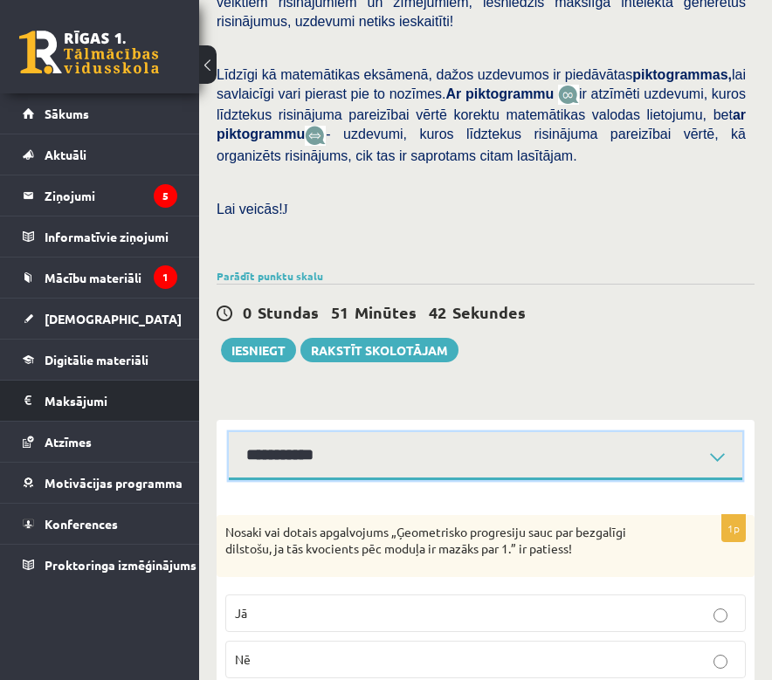
scroll to position [525, 0]
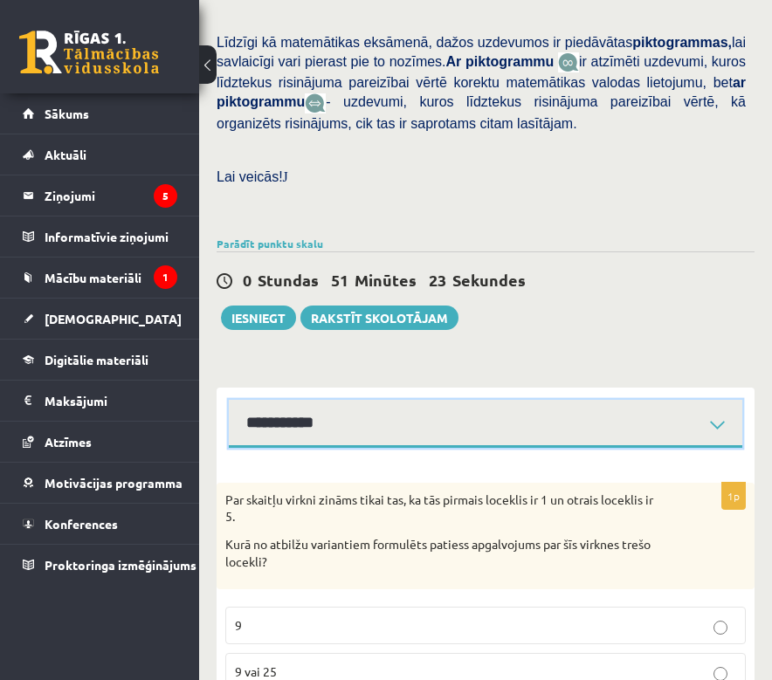
scroll to position [674, 0]
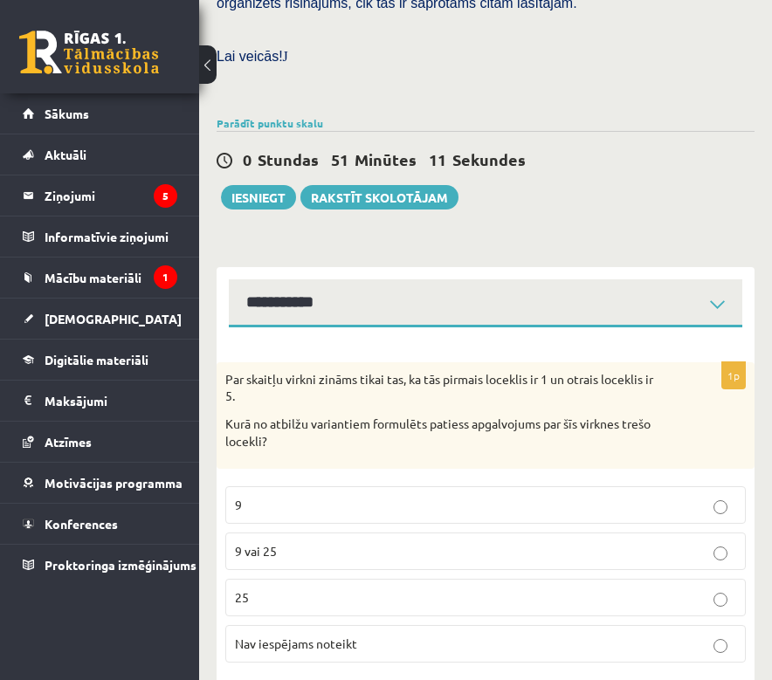
click at [338, 635] on p "Nav iespējams noteikt" at bounding box center [485, 644] width 501 height 18
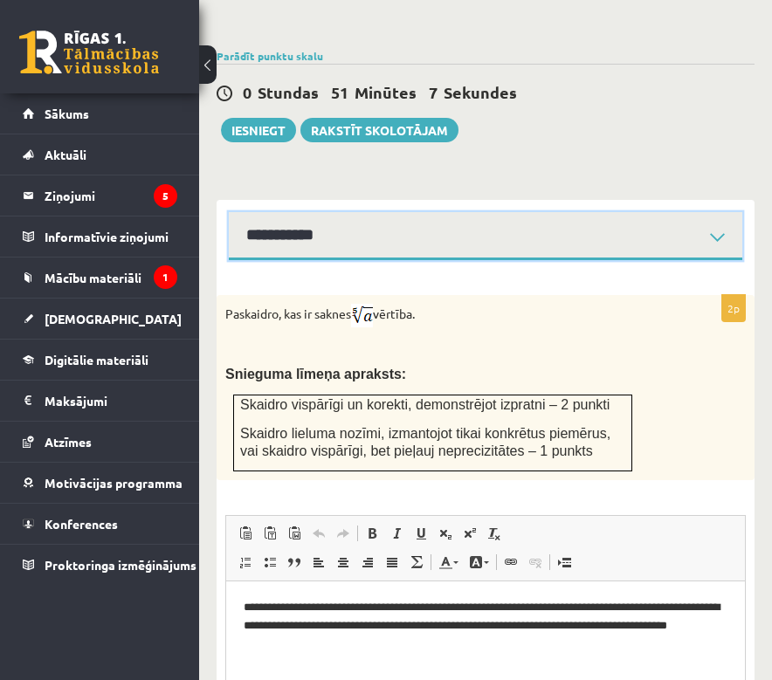
scroll to position [637, 0]
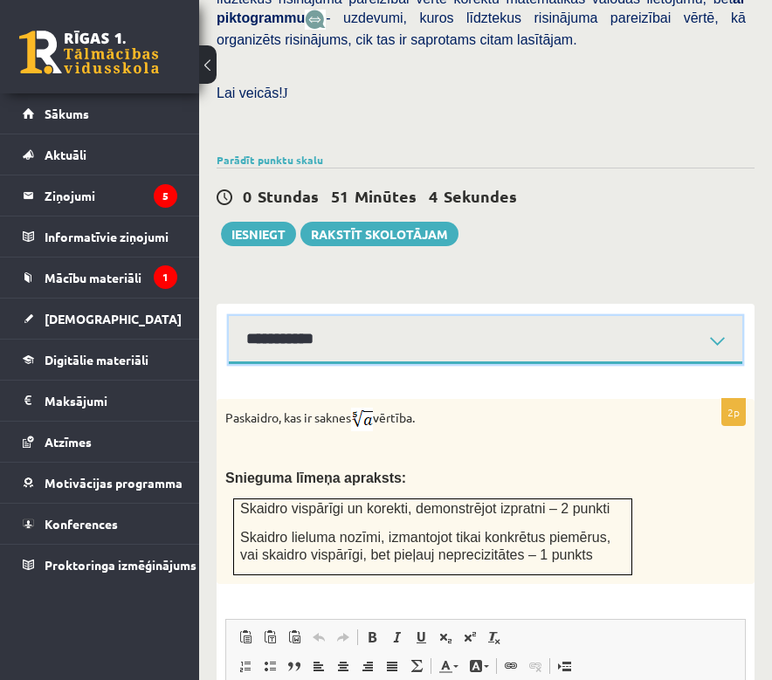
select select "**********"
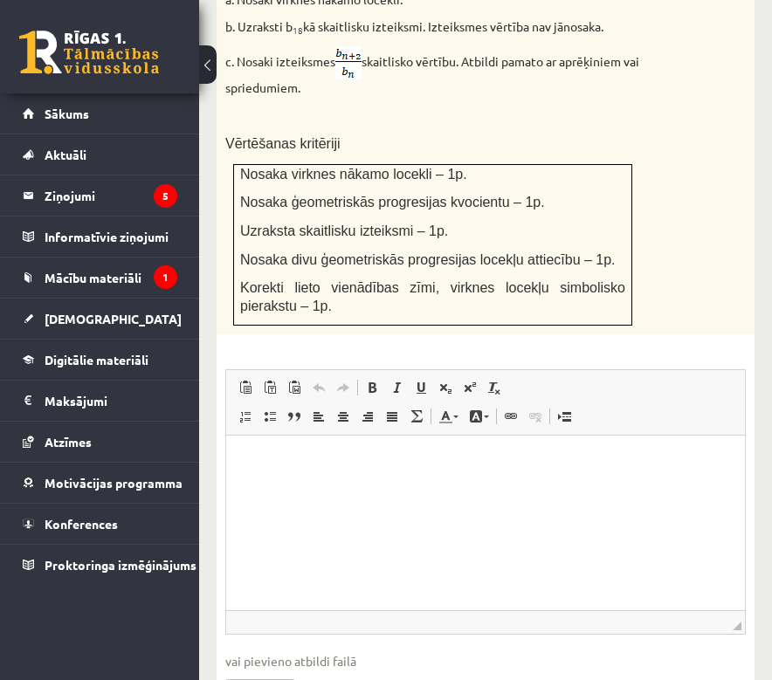
scroll to position [1183, 0]
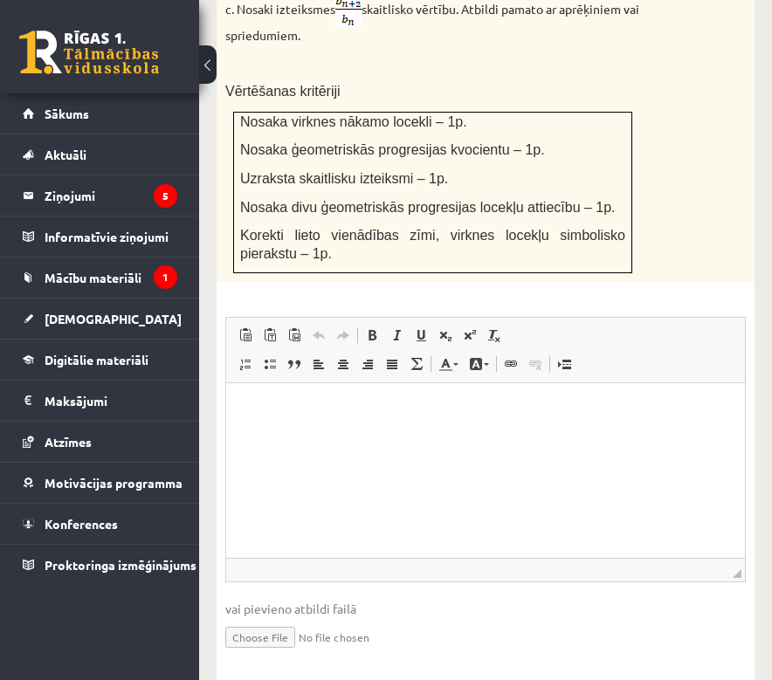
type input "**********"
click at [393, 558] on span "◢ Путь элементов" at bounding box center [485, 570] width 518 height 24
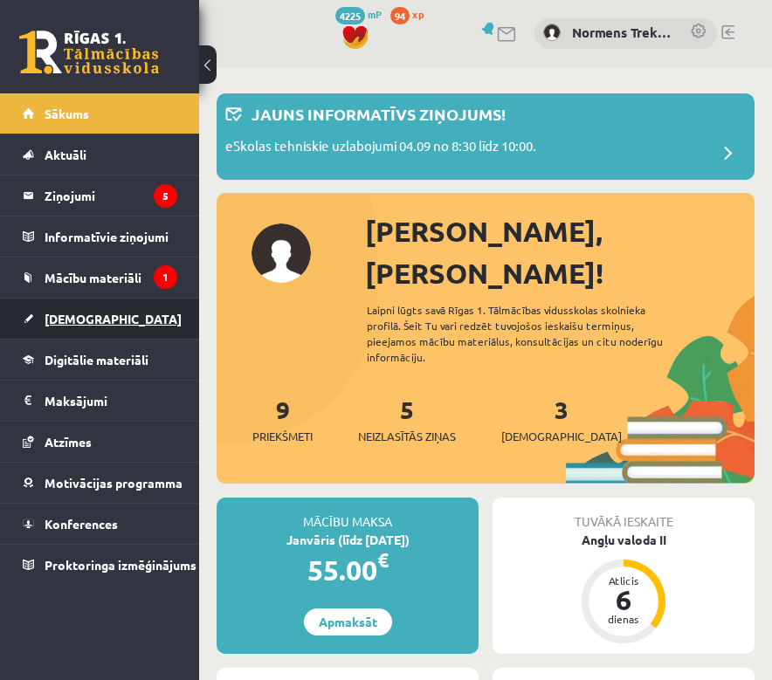
click at [83, 323] on span "[DEMOGRAPHIC_DATA]" at bounding box center [113, 319] width 137 height 16
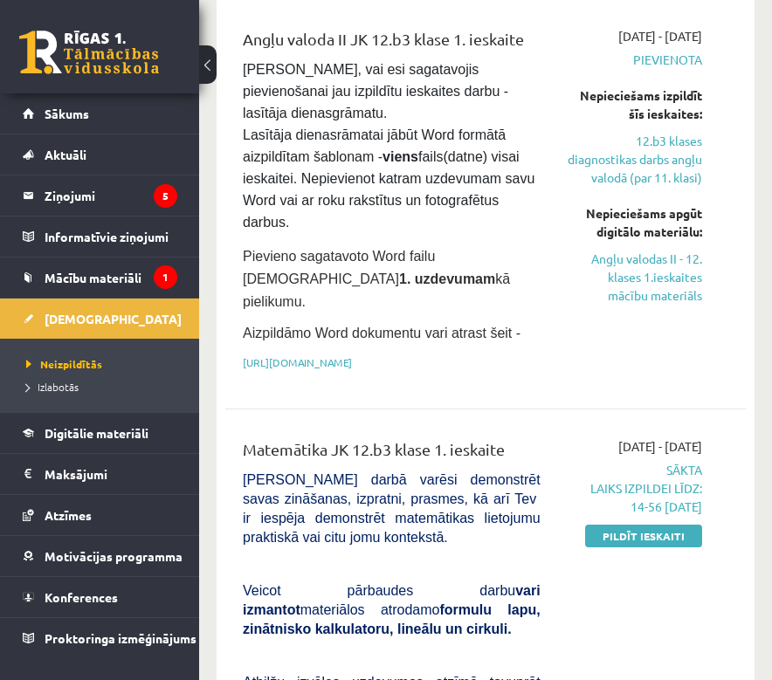
scroll to position [456, 0]
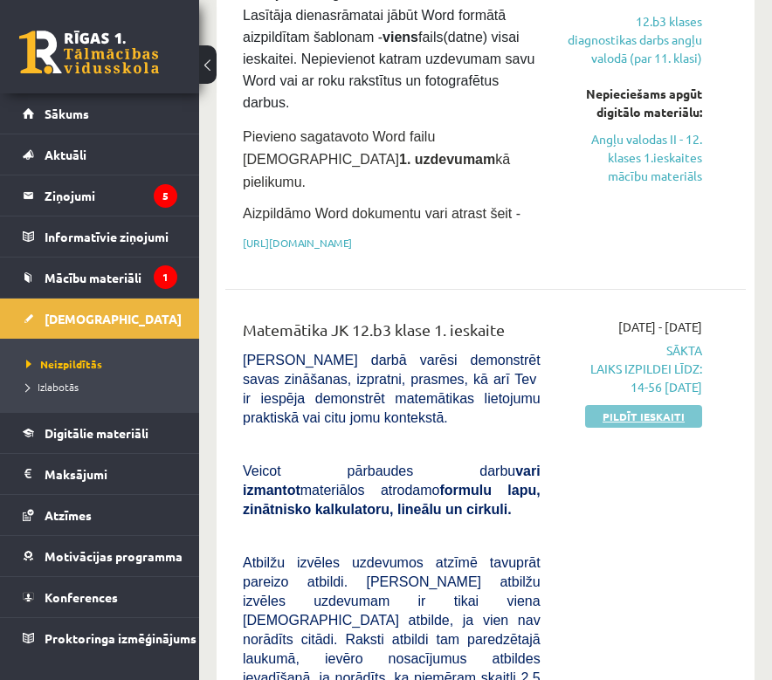
click at [626, 405] on link "Pildīt ieskaiti" at bounding box center [643, 416] width 117 height 23
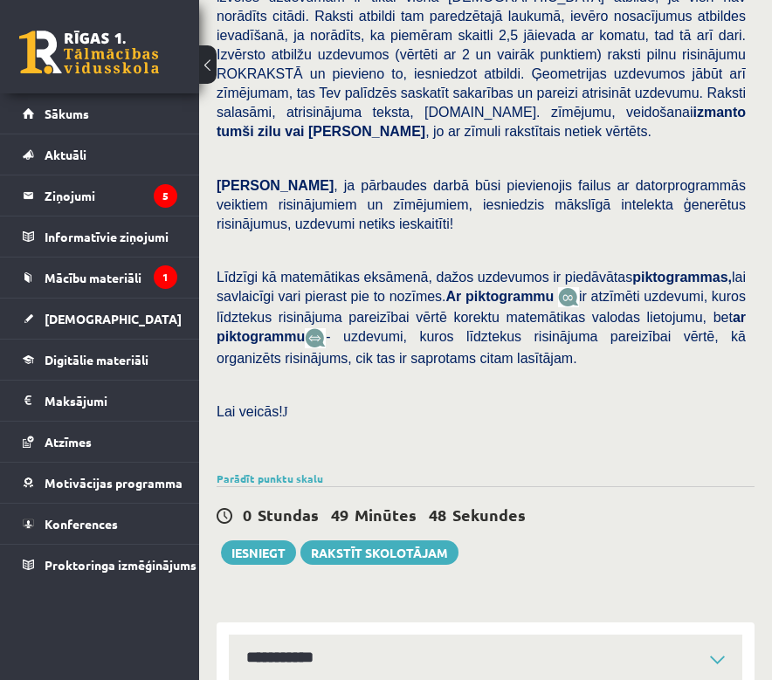
scroll to position [621, 0]
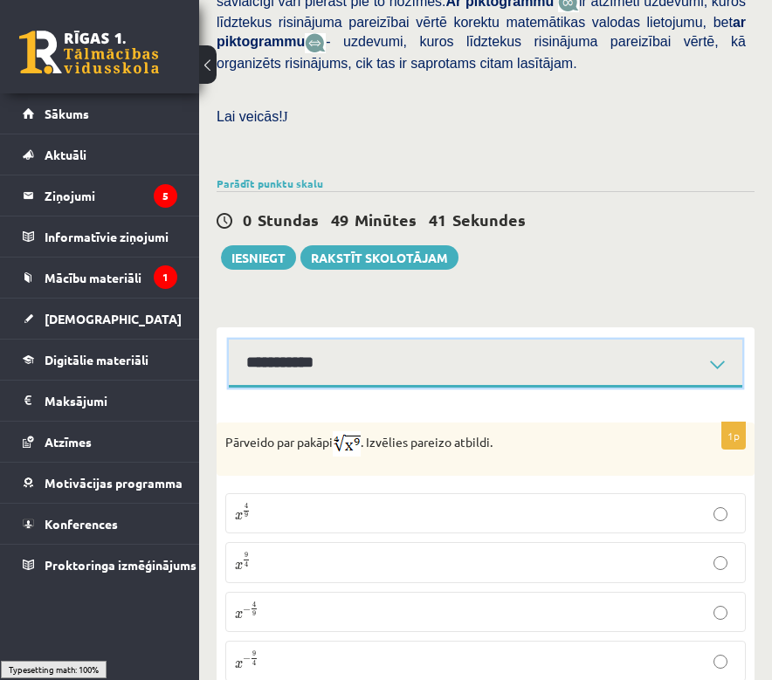
scroll to position [636, 0]
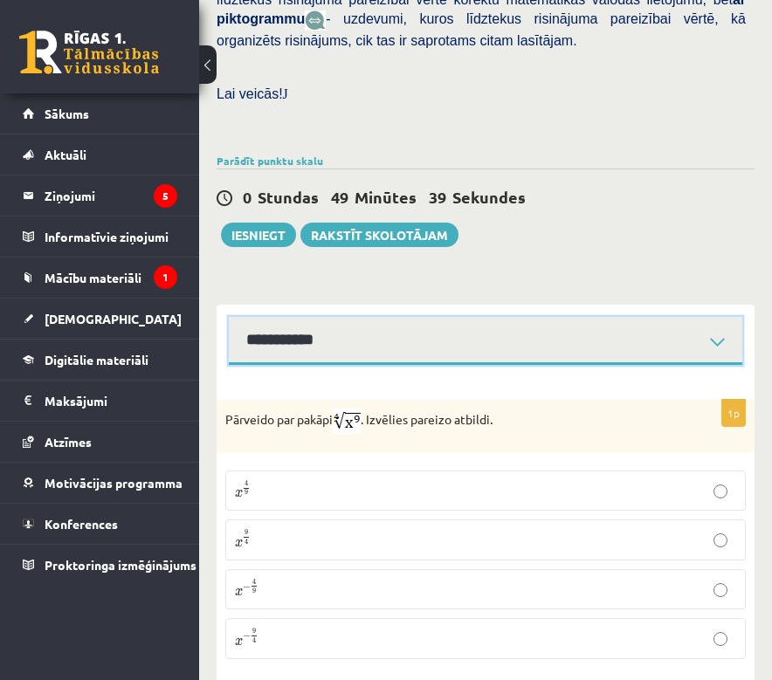
select select "**********"
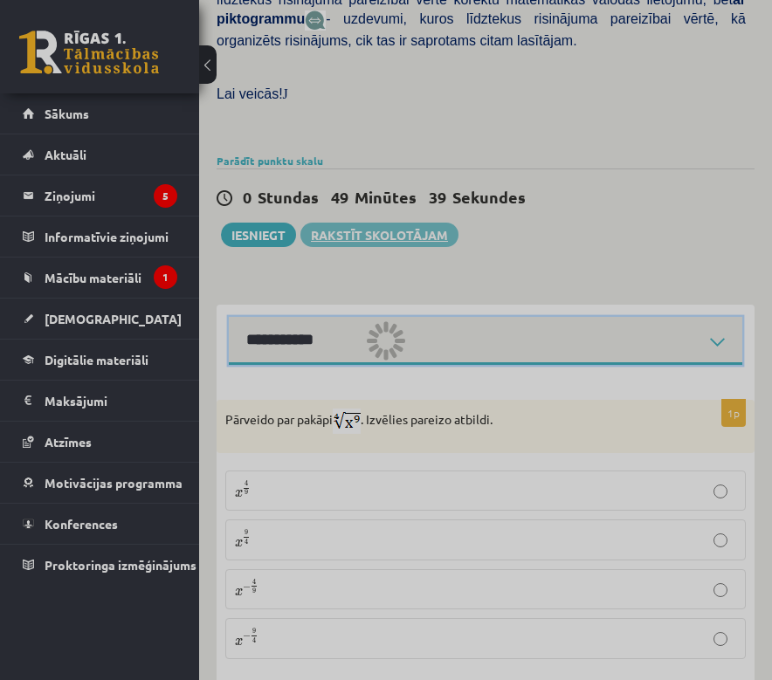
scroll to position [504, 0]
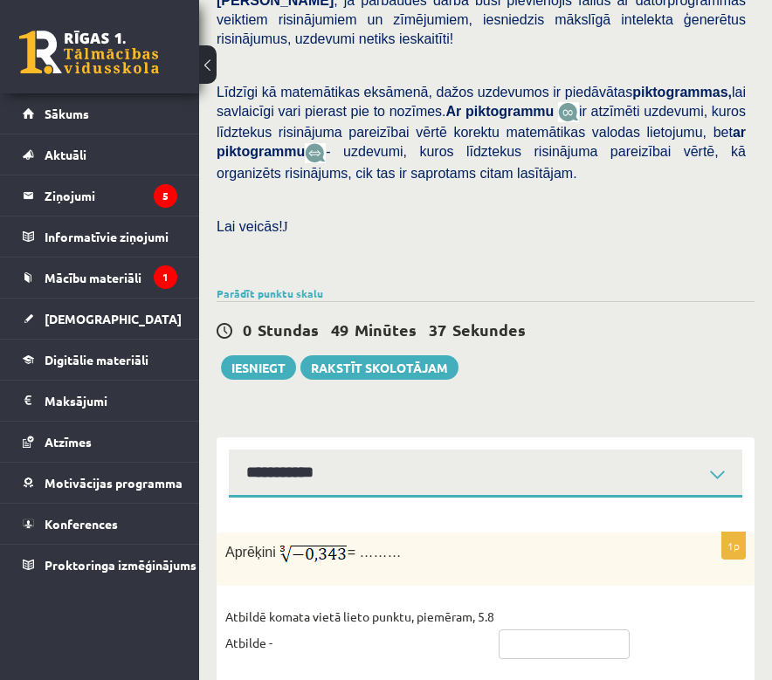
click at [593, 629] on input "text" at bounding box center [563, 644] width 131 height 30
type input "****"
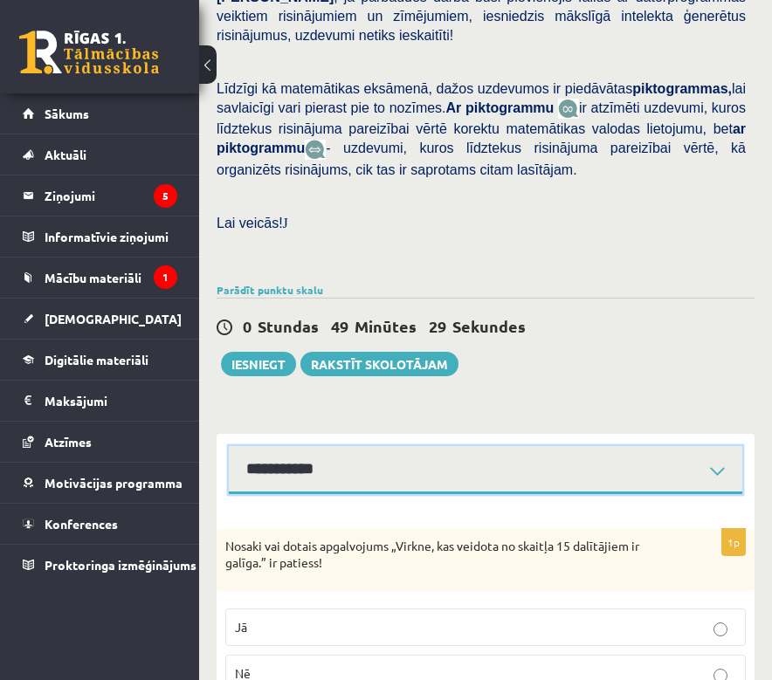
scroll to position [525, 0]
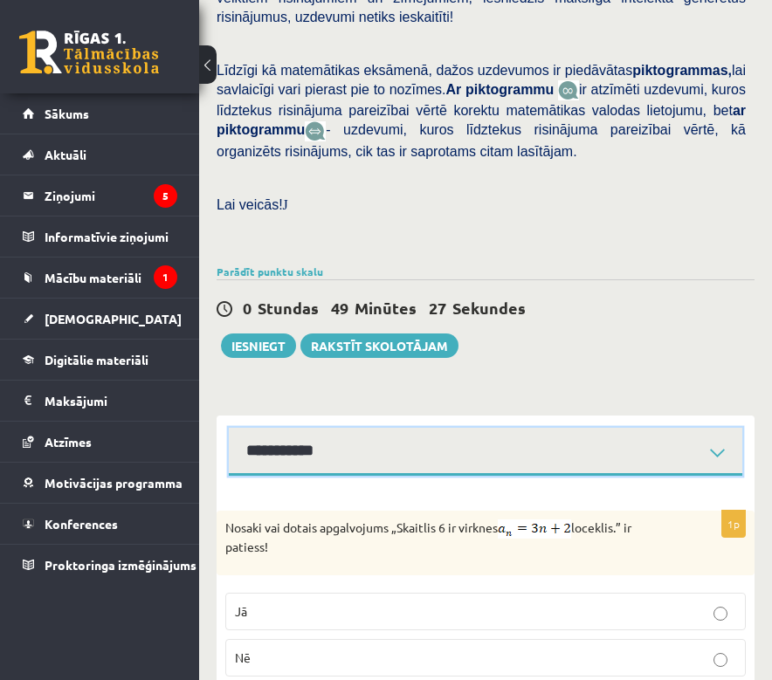
scroll to position [540, 0]
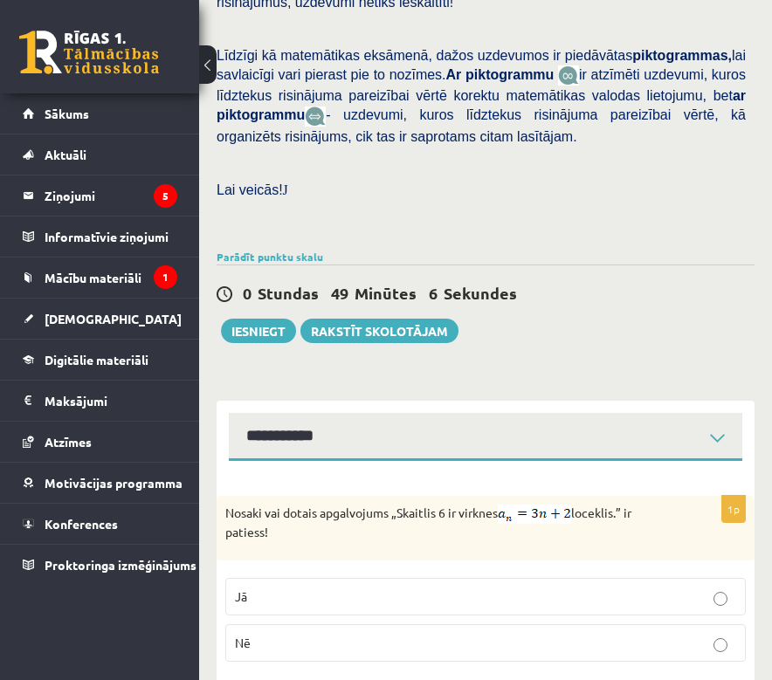
click at [317, 587] on p "Jā" at bounding box center [485, 596] width 501 height 18
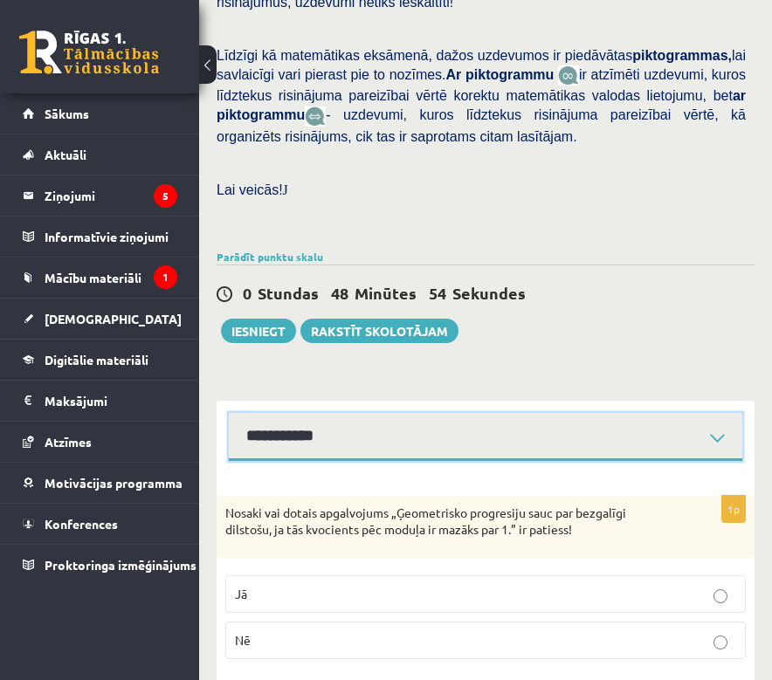
scroll to position [538, 0]
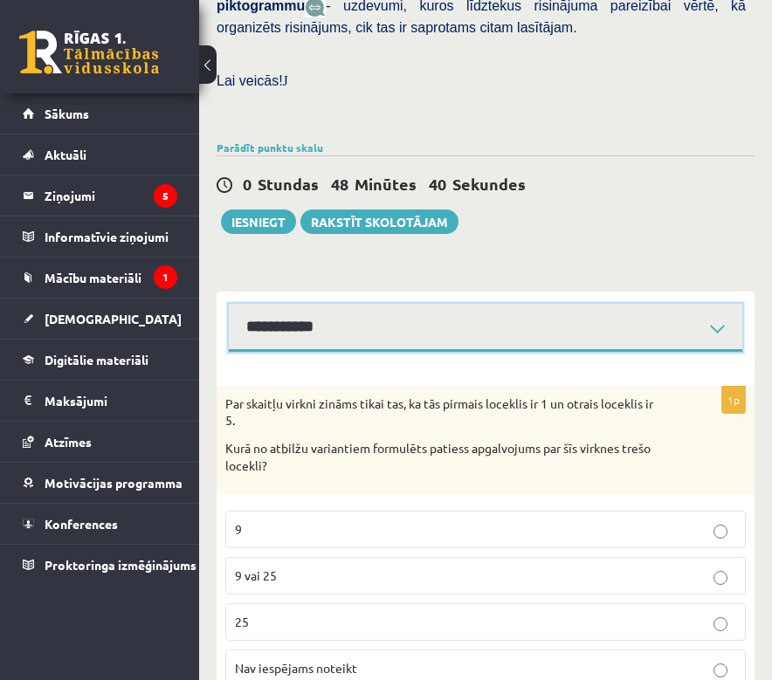
scroll to position [674, 0]
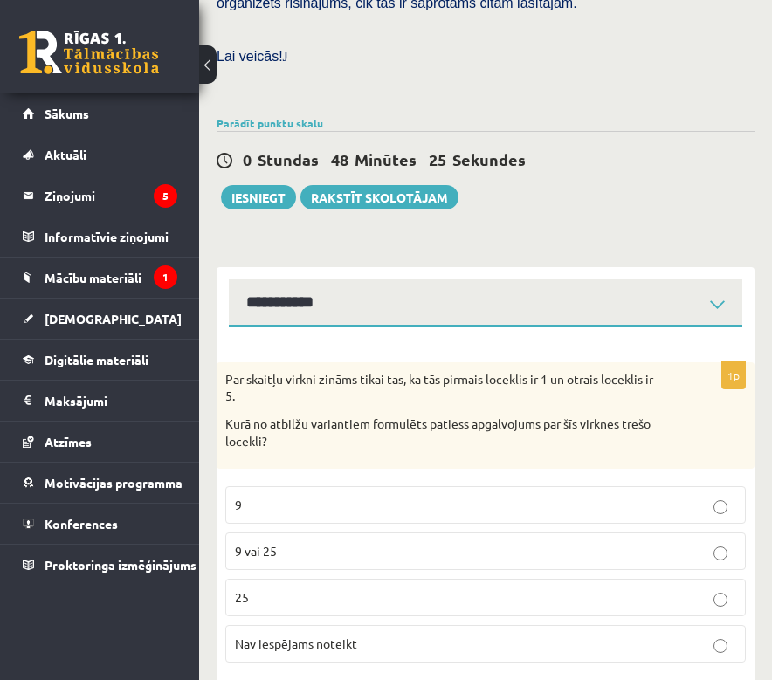
click at [365, 635] on p "Nav iespējams noteikt" at bounding box center [485, 644] width 501 height 18
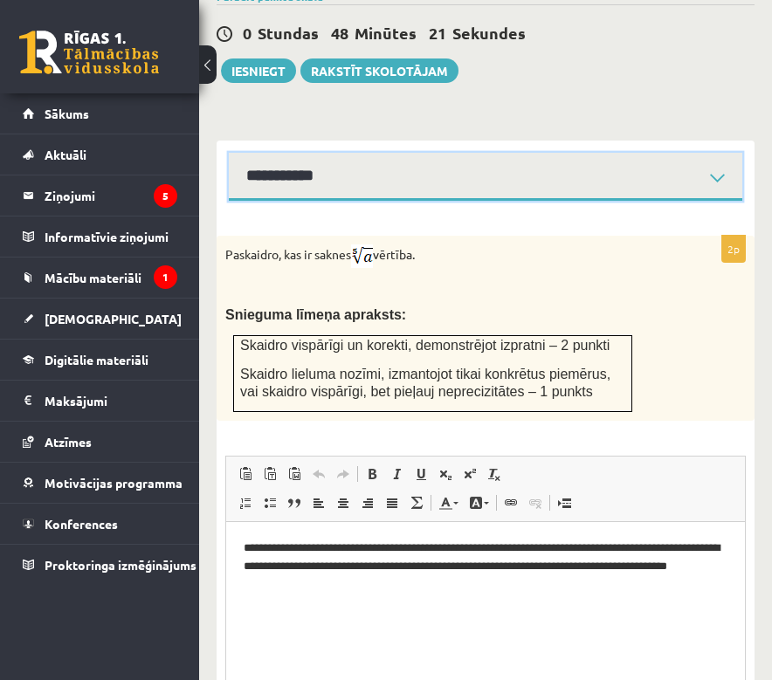
scroll to position [889, 0]
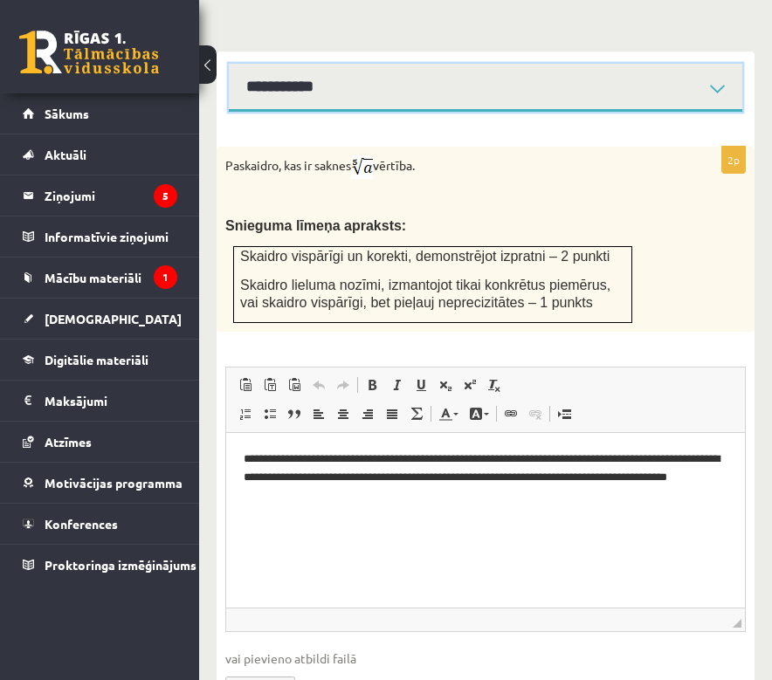
select select "**********"
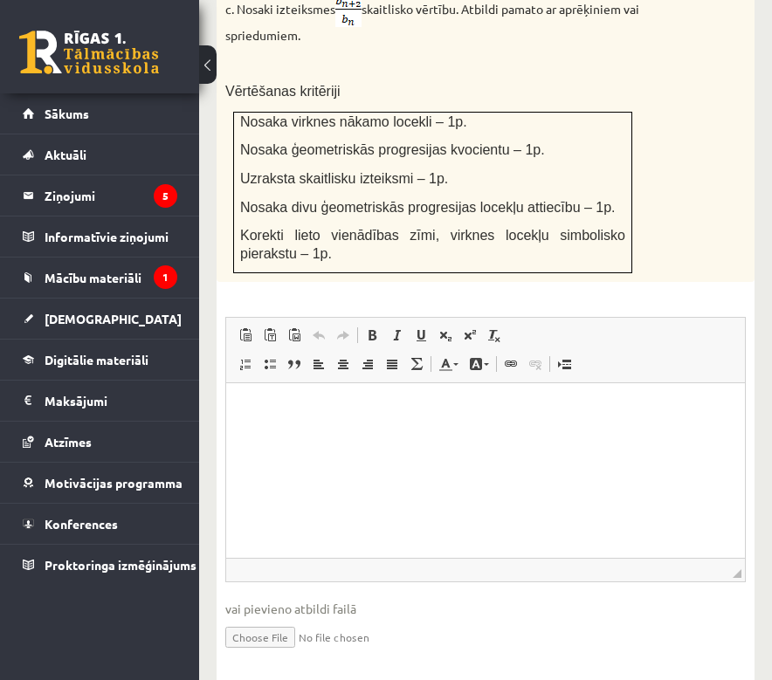
scroll to position [666, 0]
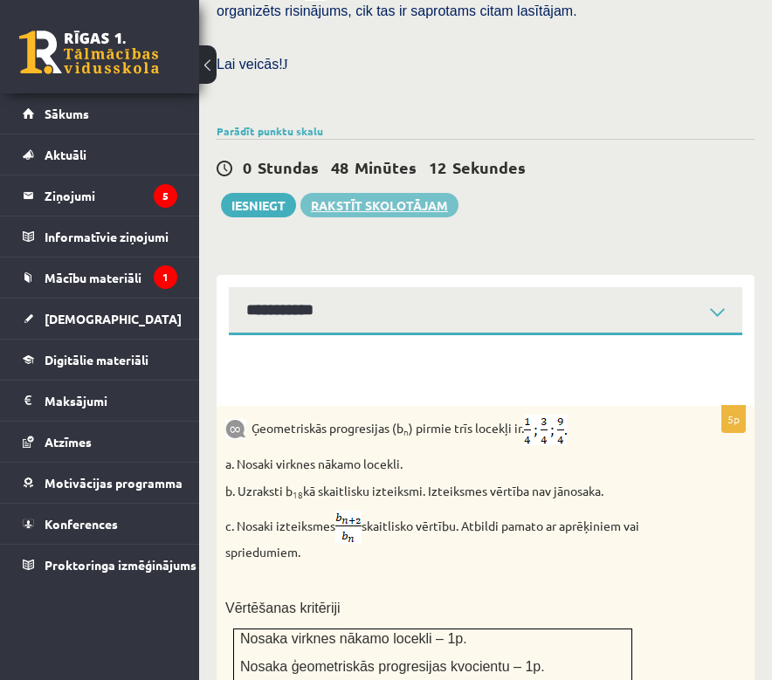
click at [381, 193] on link "Rakstīt skolotājam" at bounding box center [379, 205] width 158 height 24
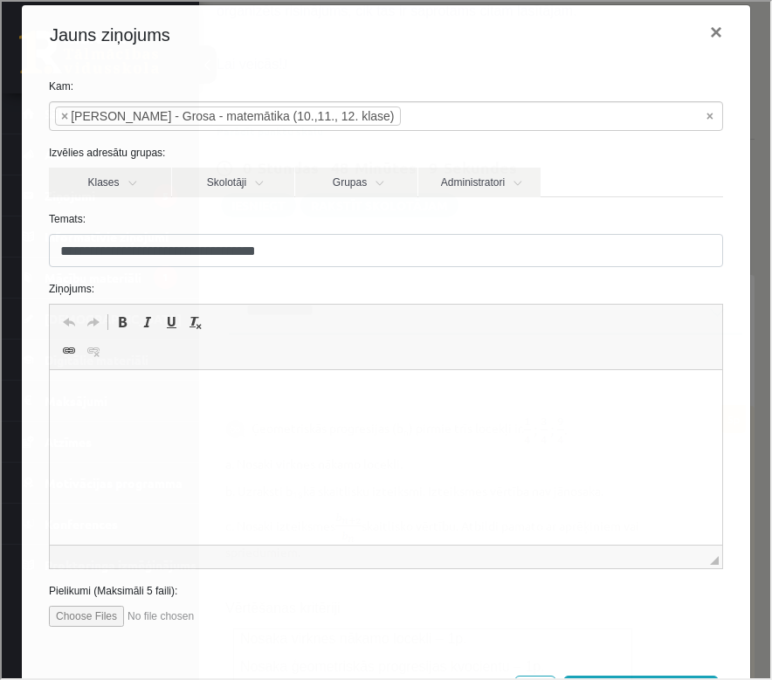
scroll to position [29, 0]
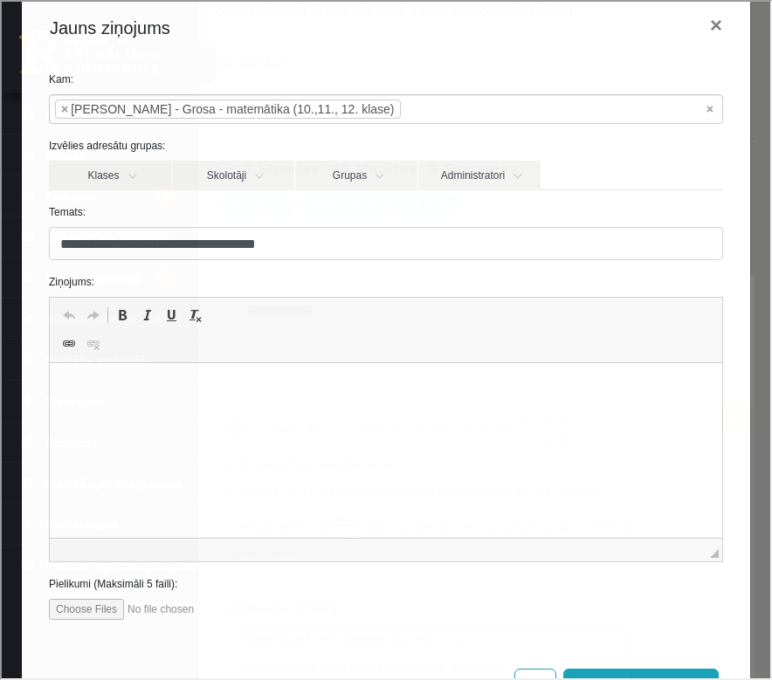
click at [236, 388] on p "Визуальный текстовый редактор, wiswyg-editor-47024875048420-1757502487-205" at bounding box center [385, 390] width 637 height 18
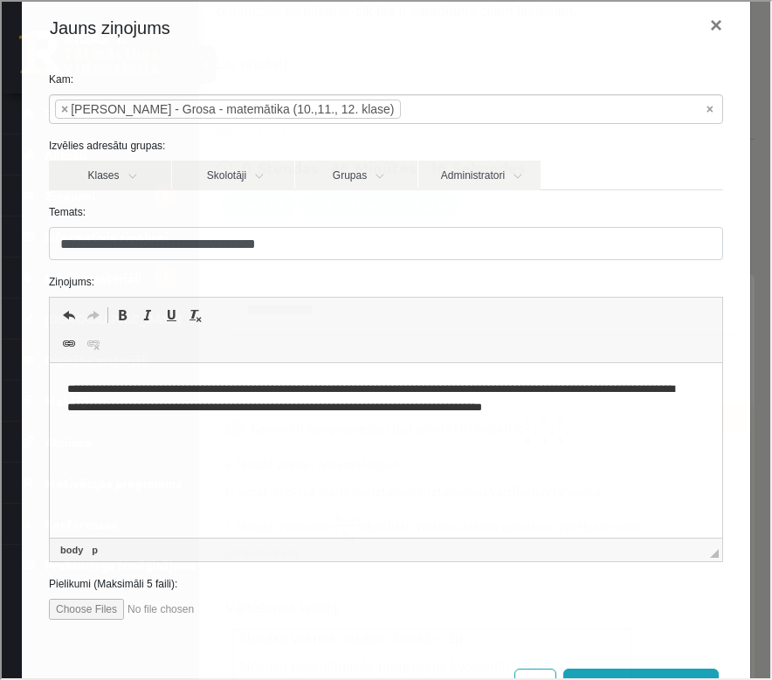
click at [121, 389] on p "**********" at bounding box center [379, 398] width 625 height 35
drag, startPoint x: 144, startPoint y: 409, endPoint x: 103, endPoint y: 409, distance: 41.0
click at [103, 409] on p "**********" at bounding box center [379, 398] width 625 height 35
type input "**********"
click at [176, 607] on input "file" at bounding box center [146, 607] width 198 height 21
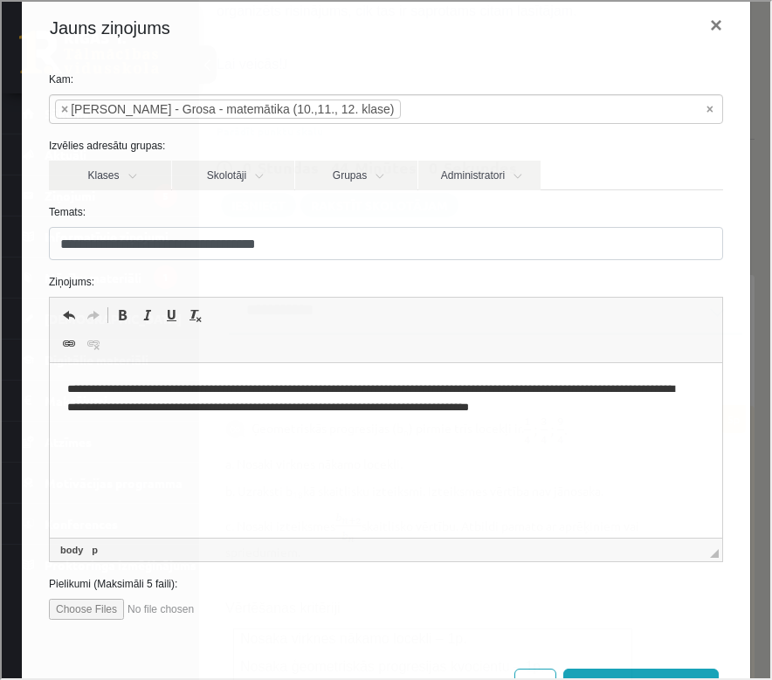
click at [174, 605] on input "file" at bounding box center [146, 607] width 198 height 21
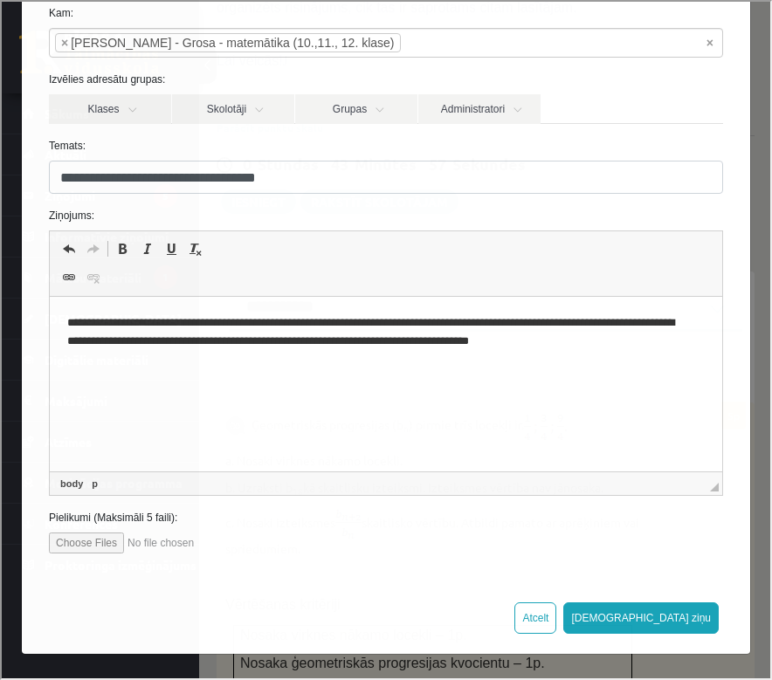
scroll to position [673, 0]
click at [110, 537] on input "file" at bounding box center [146, 541] width 198 height 21
click at [183, 534] on input "file" at bounding box center [146, 541] width 198 height 21
click at [107, 546] on input "file" at bounding box center [146, 541] width 198 height 21
click at [90, 552] on div "**********" at bounding box center [384, 285] width 728 height 590
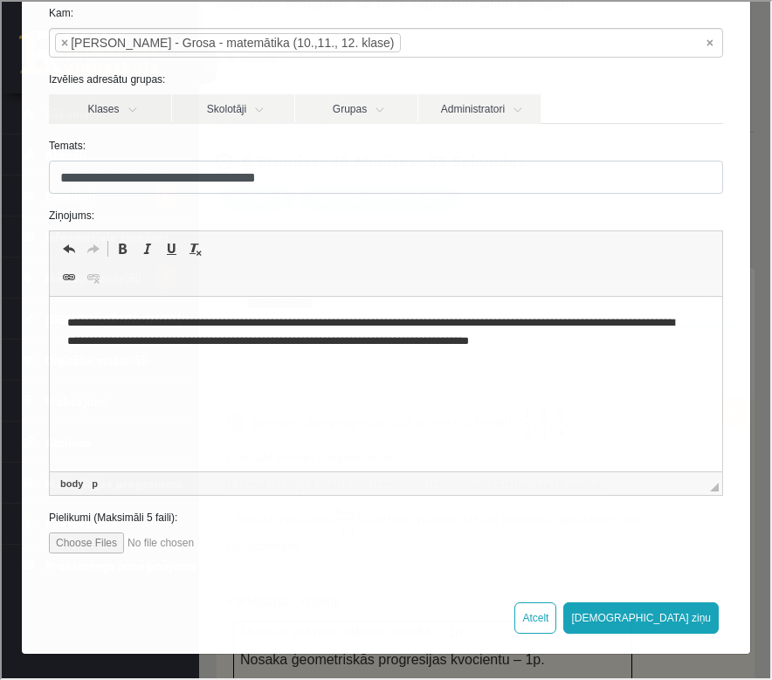
click at [182, 550] on input "file" at bounding box center [146, 541] width 198 height 21
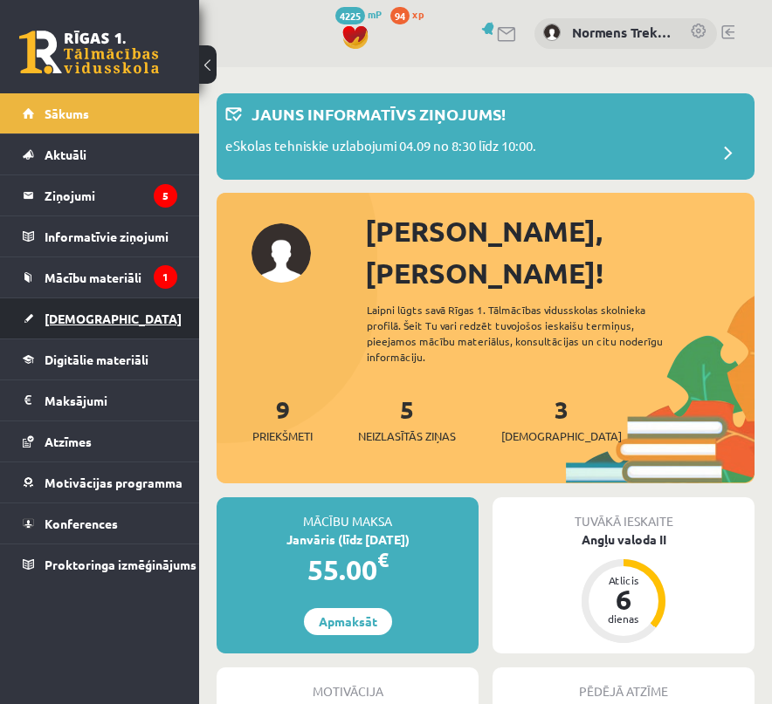
click at [56, 313] on span "[DEMOGRAPHIC_DATA]" at bounding box center [113, 319] width 137 height 16
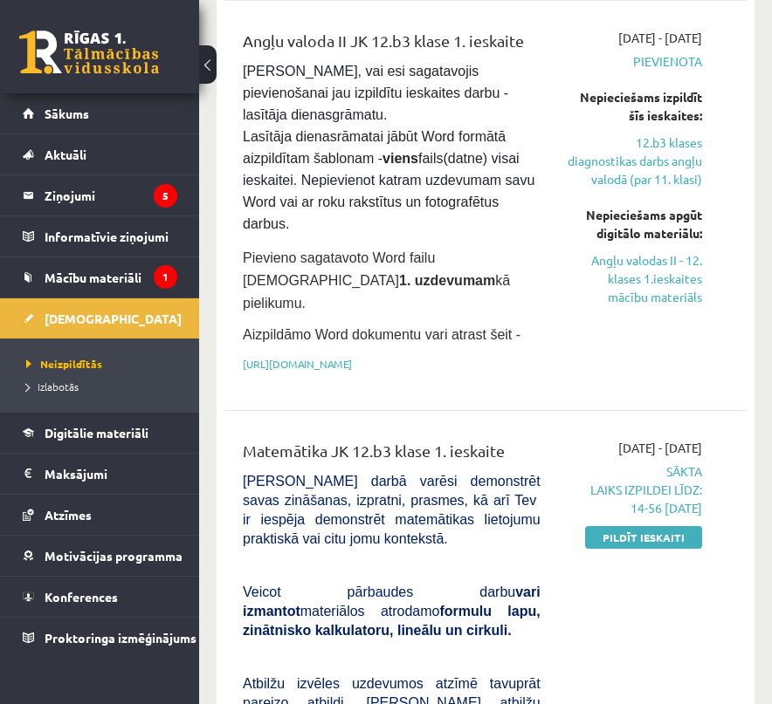
scroll to position [476, 0]
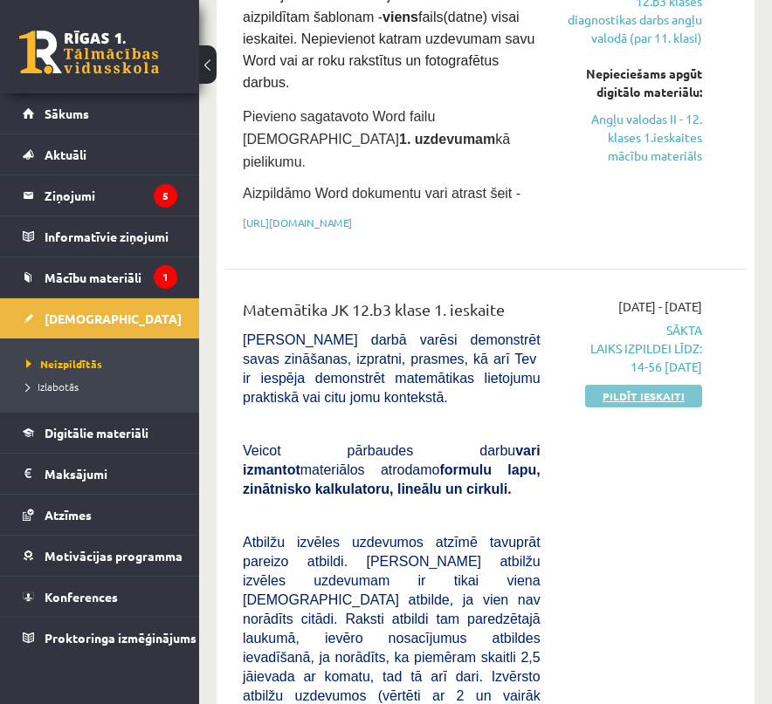
click at [602, 385] on link "Pildīt ieskaiti" at bounding box center [643, 396] width 117 height 23
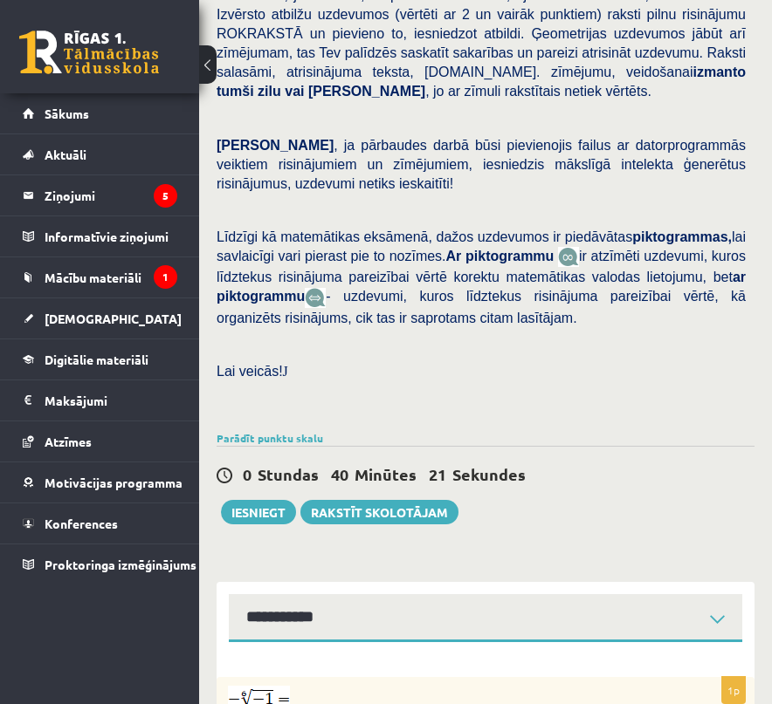
scroll to position [597, 0]
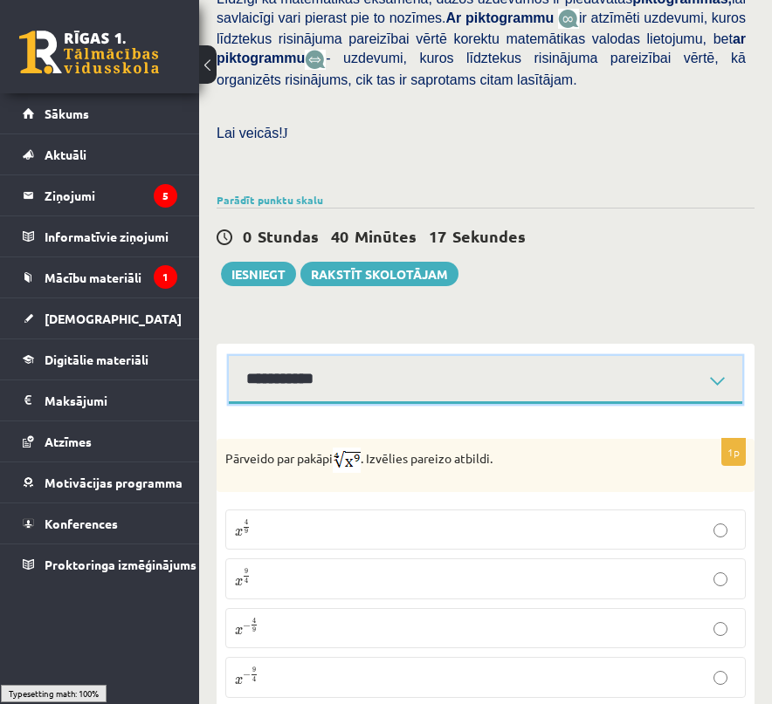
scroll to position [612, 0]
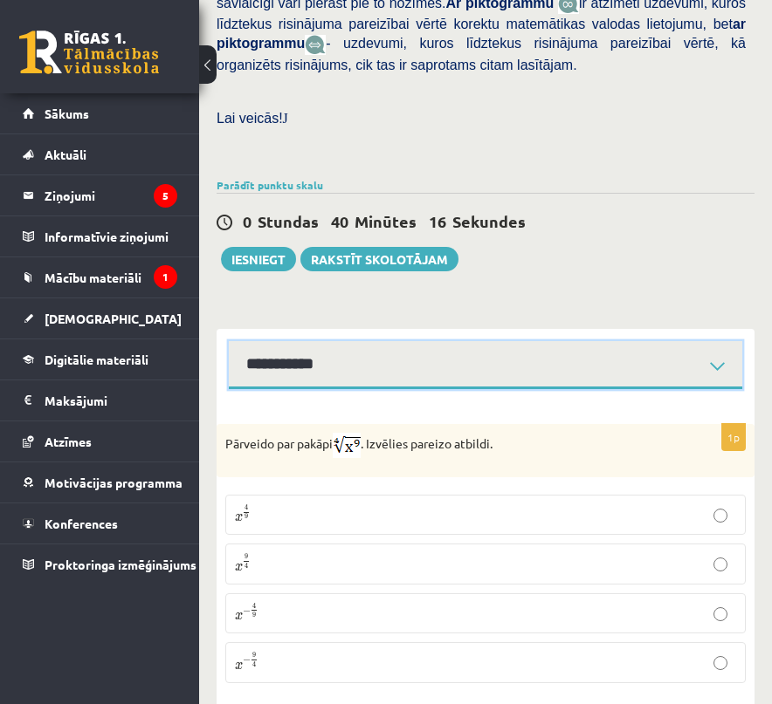
select select "**********"
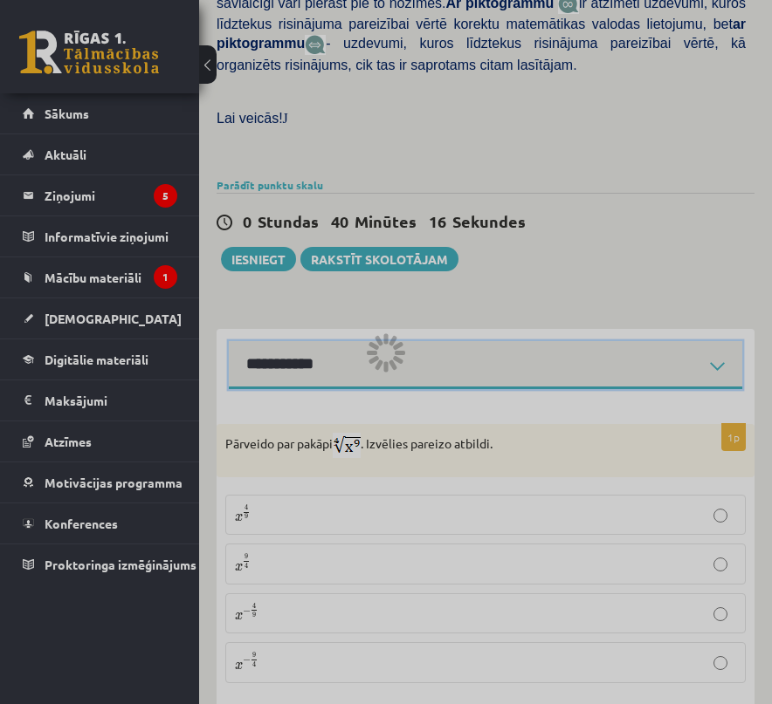
scroll to position [479, 0]
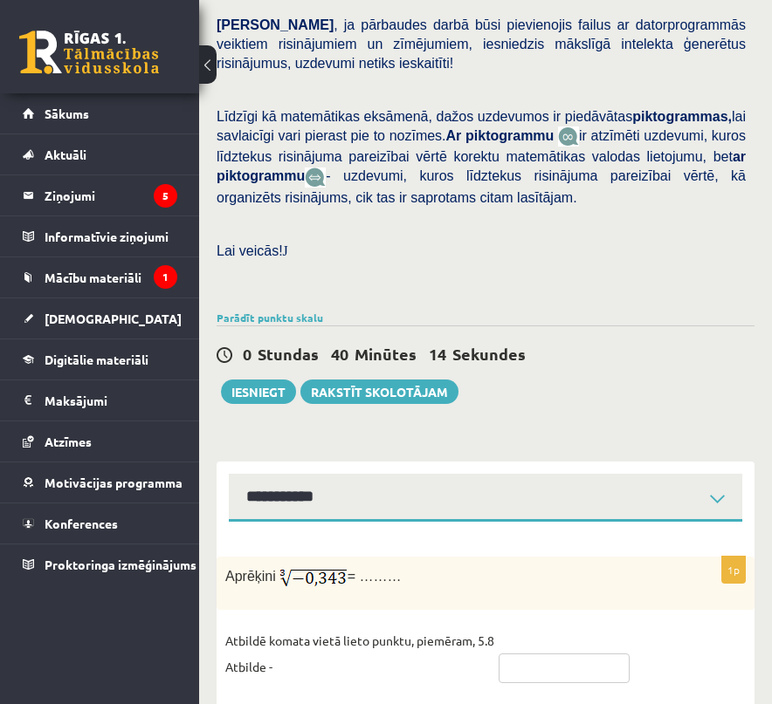
click at [568, 654] on input "text" at bounding box center [563, 669] width 131 height 30
type input "****"
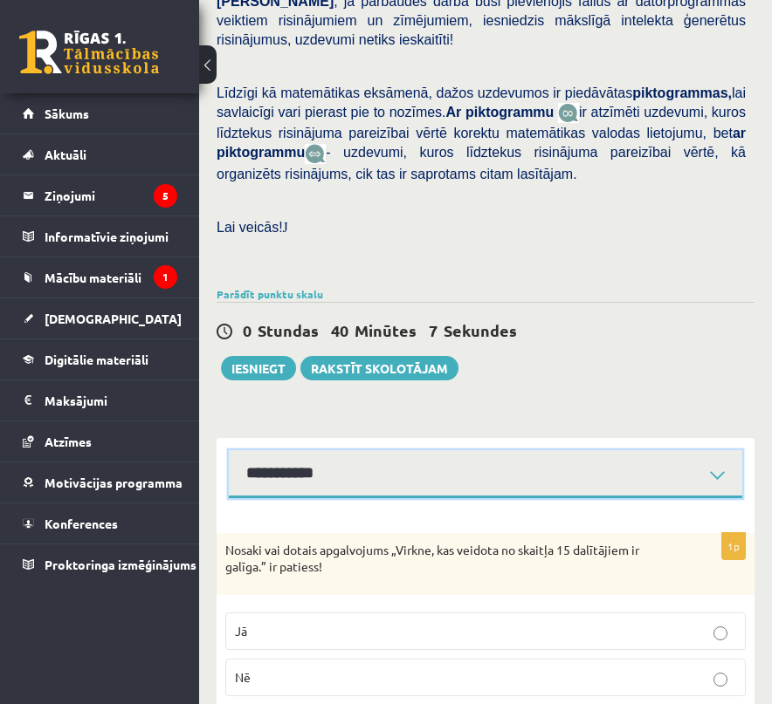
scroll to position [513, 0]
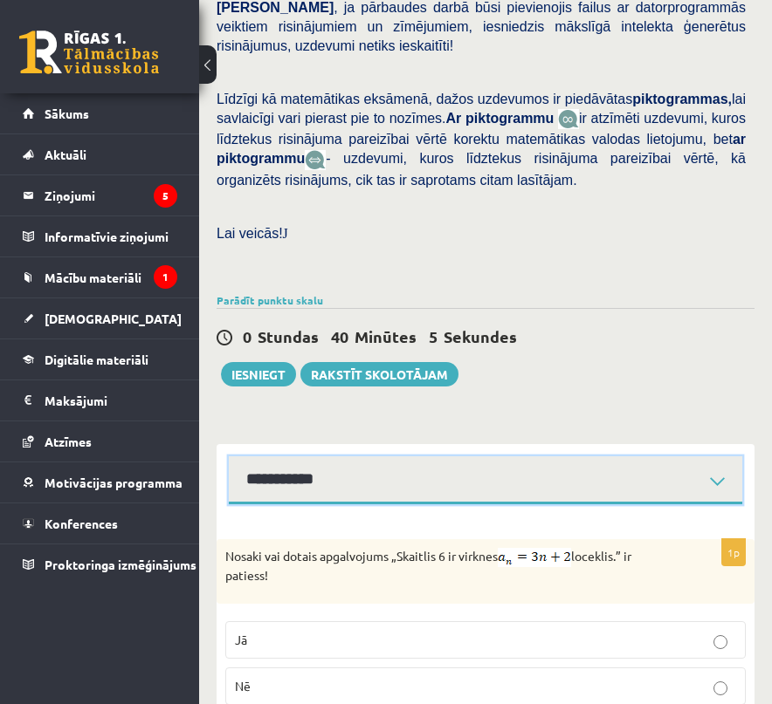
scroll to position [516, 0]
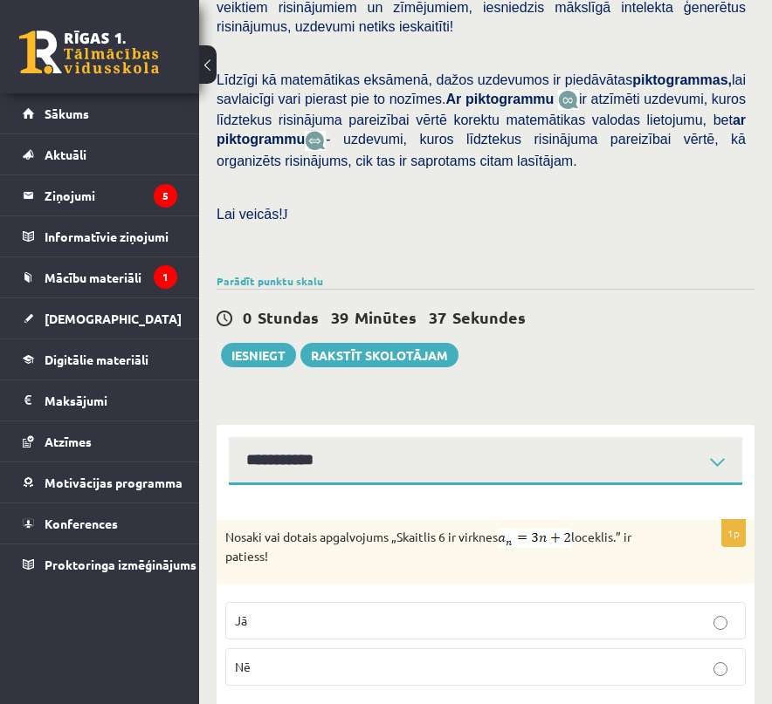
click at [373, 649] on label "Nē" at bounding box center [485, 668] width 520 height 38
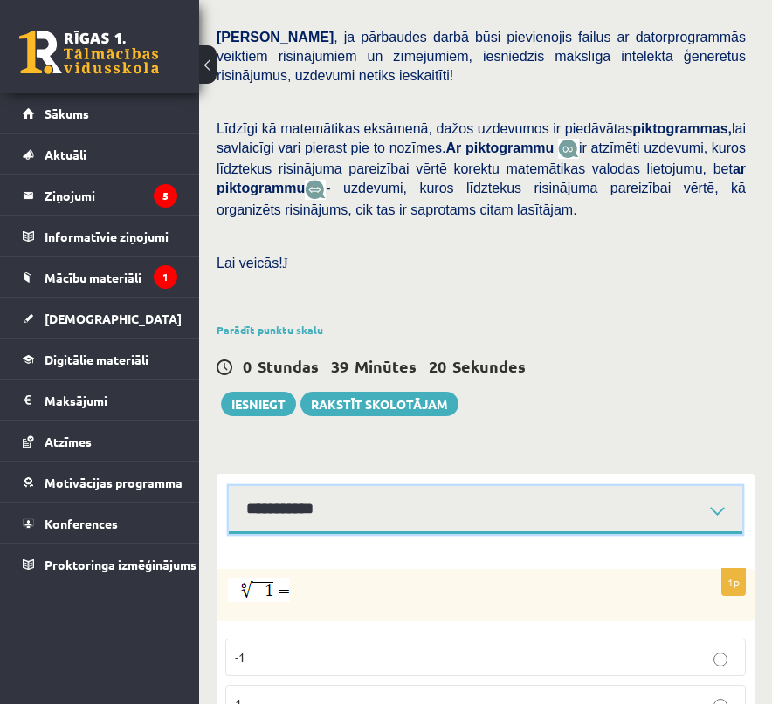
scroll to position [597, 0]
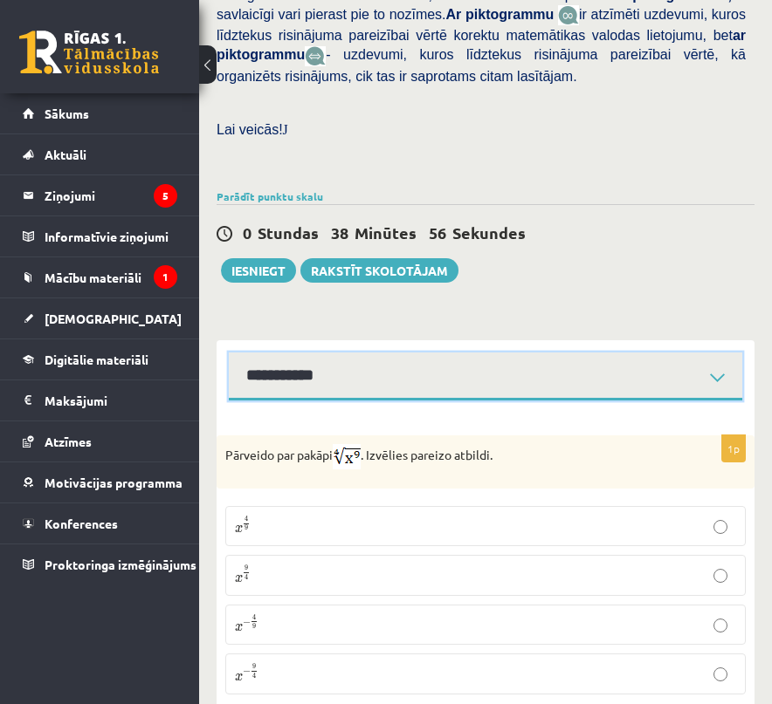
scroll to position [604, 0]
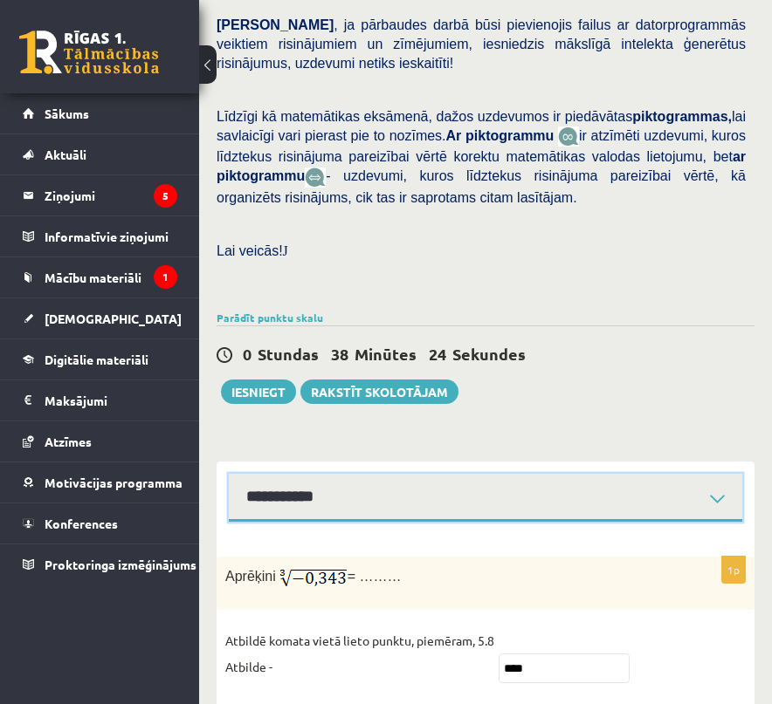
scroll to position [476, 0]
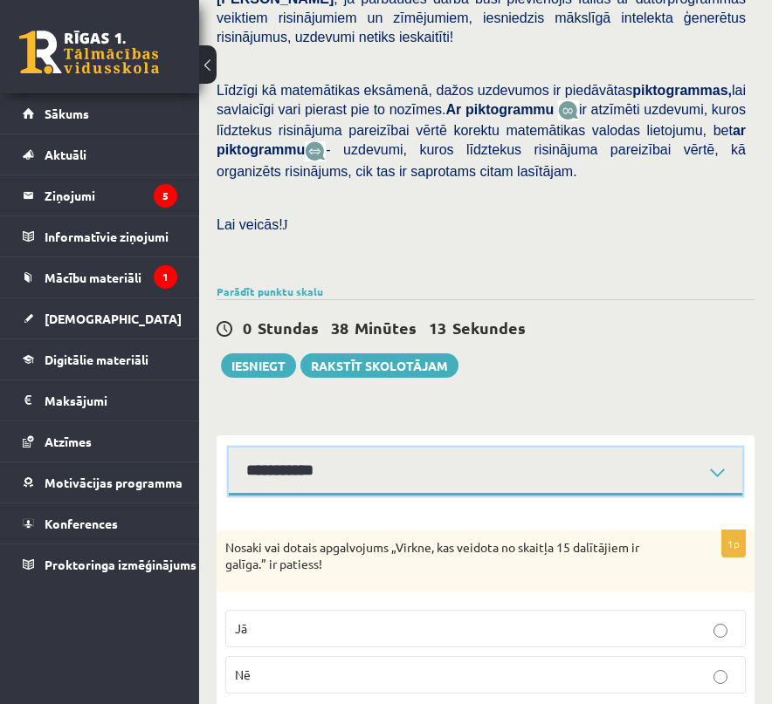
scroll to position [513, 0]
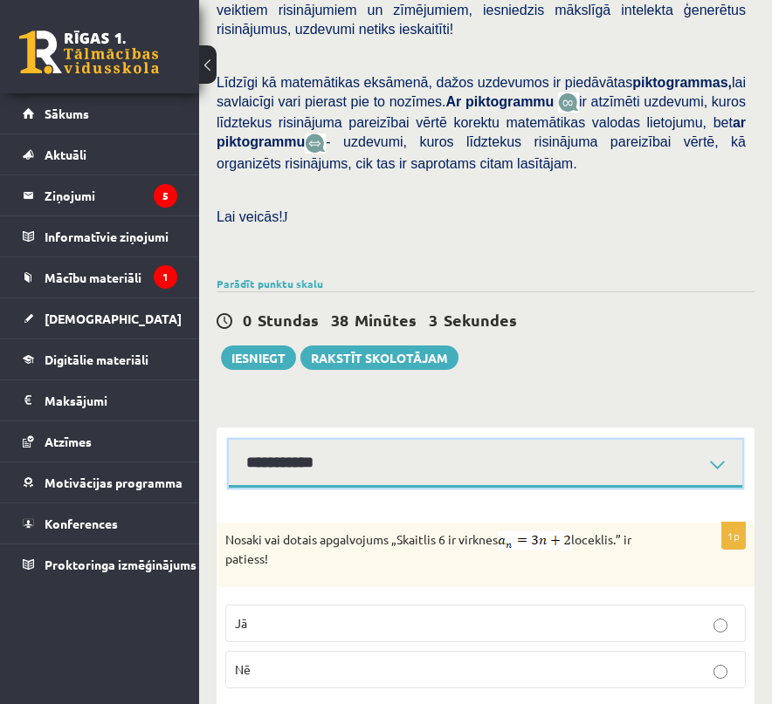
scroll to position [516, 0]
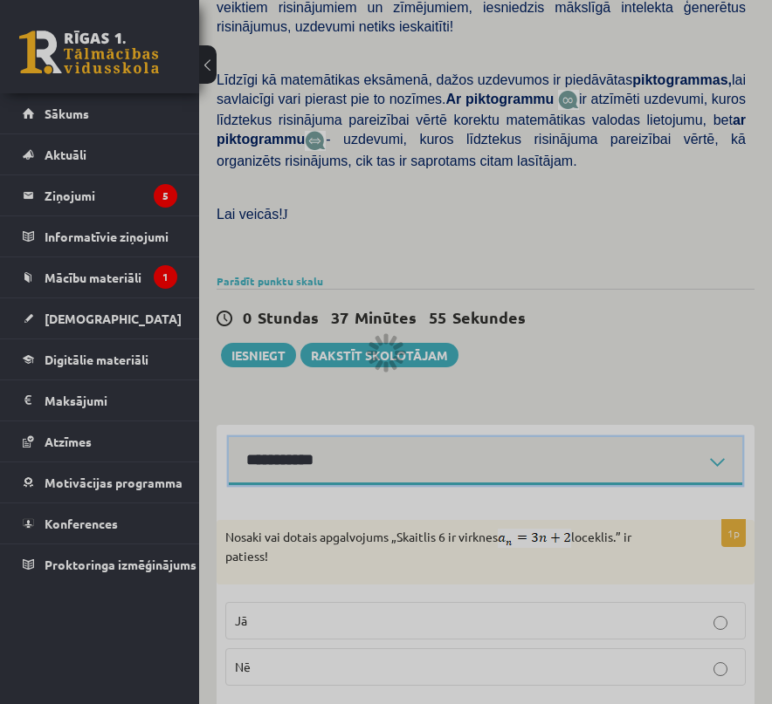
scroll to position [513, 0]
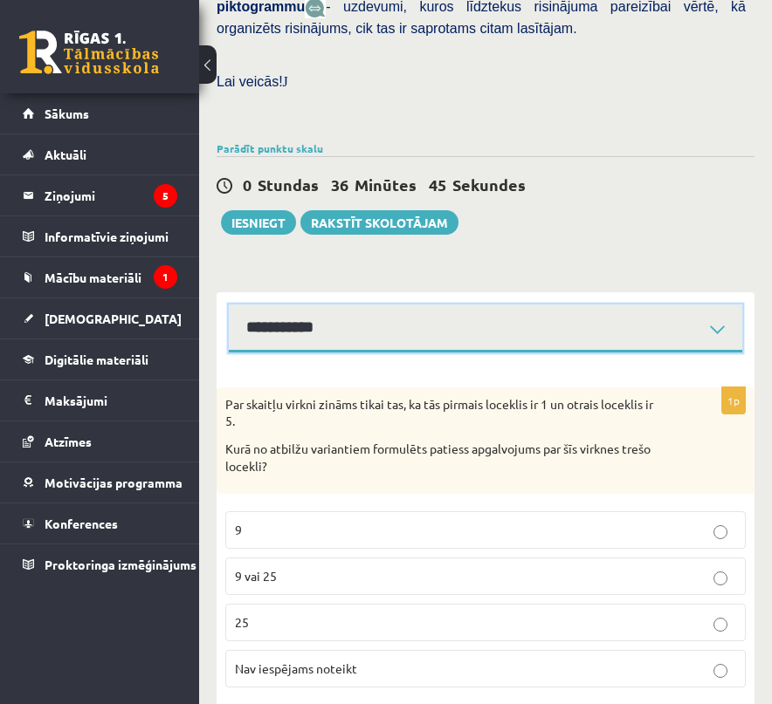
scroll to position [649, 0]
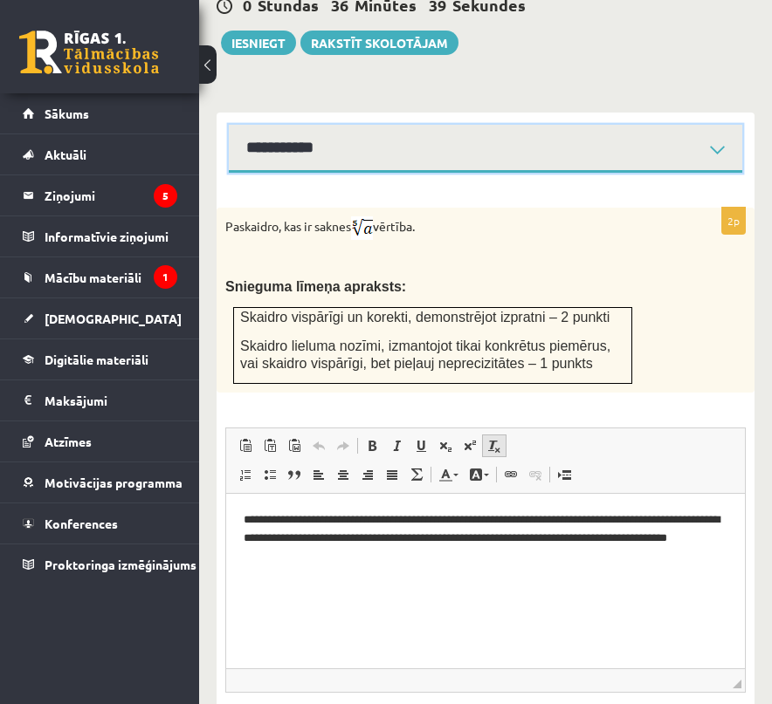
scroll to position [889, 0]
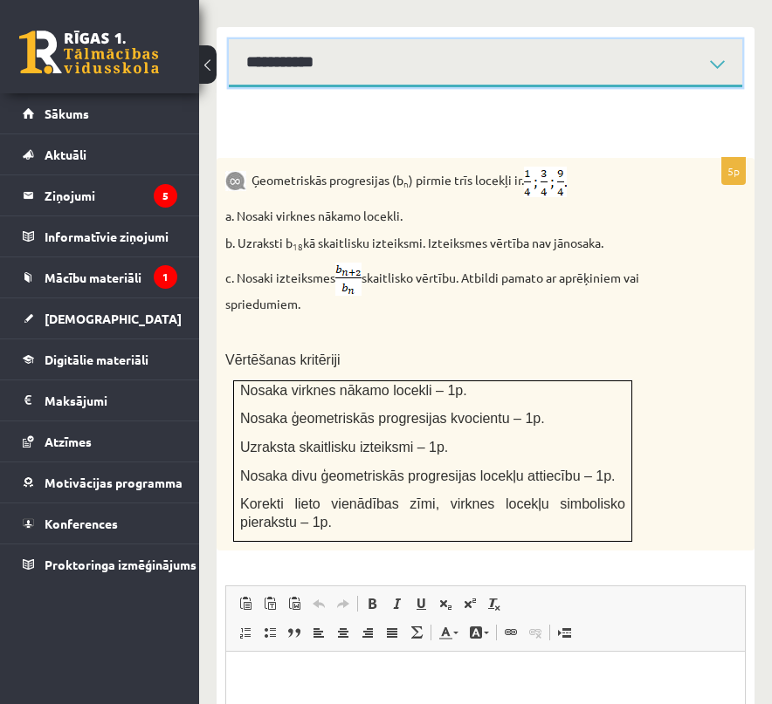
scroll to position [800, 0]
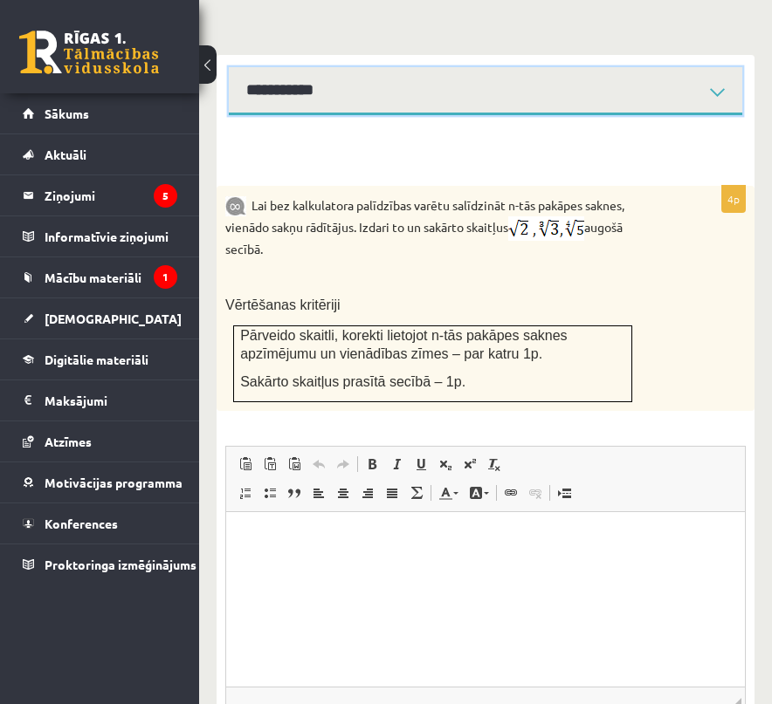
scroll to position [854, 0]
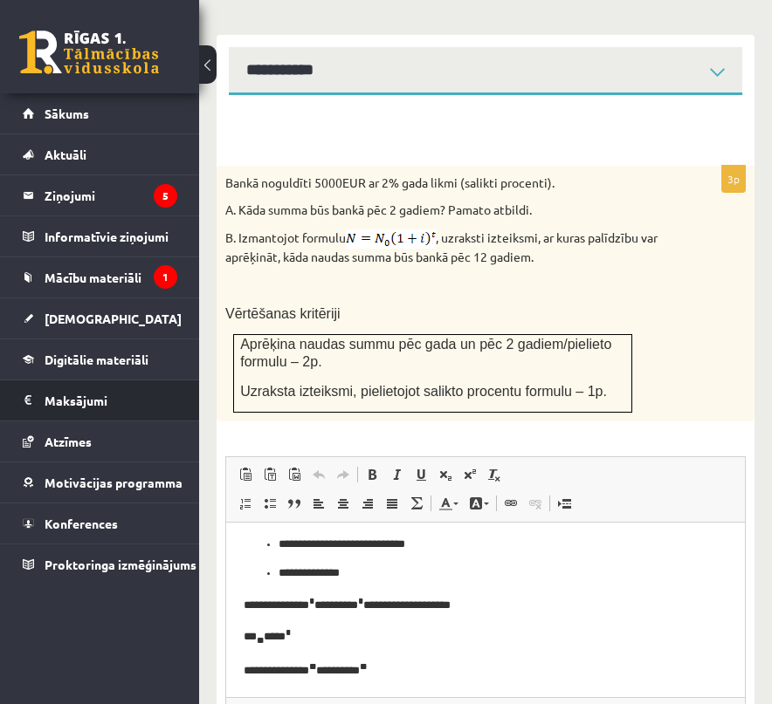
scroll to position [877, 0]
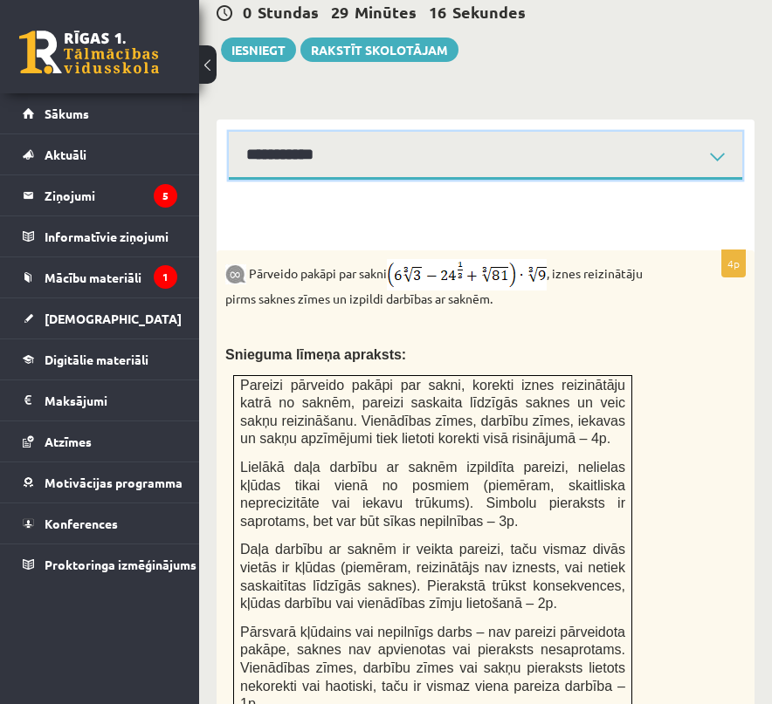
scroll to position [611, 0]
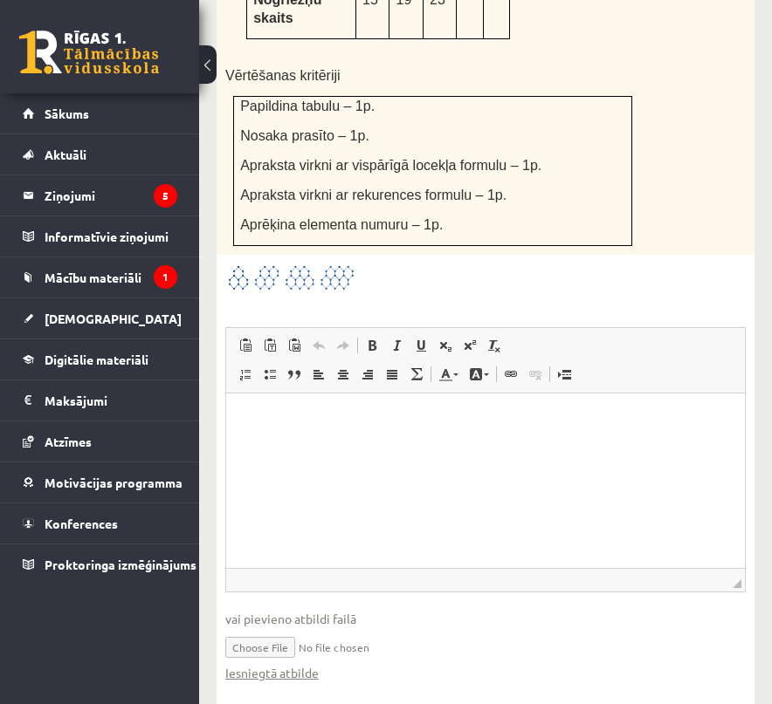
click at [317, 264] on img at bounding box center [290, 278] width 131 height 29
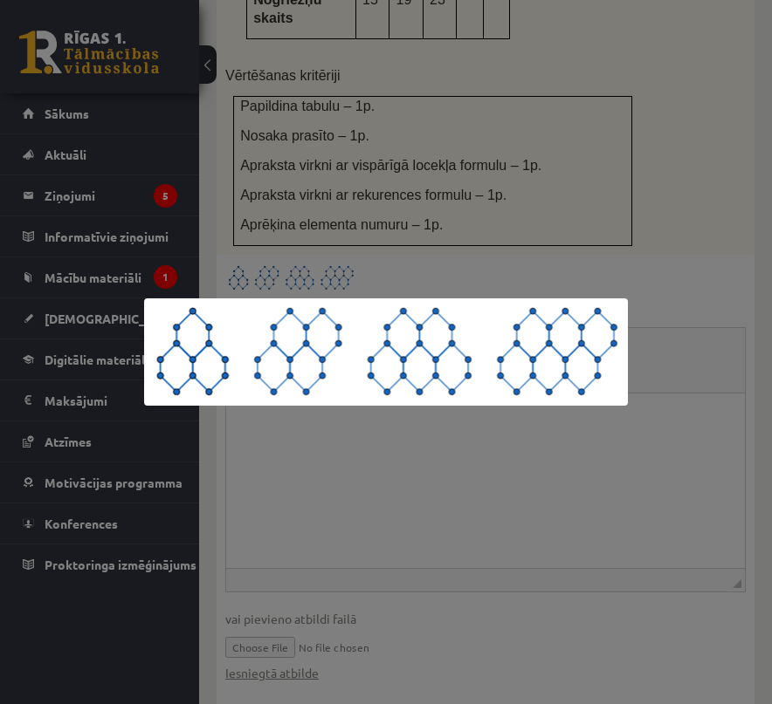
drag, startPoint x: 468, startPoint y: 241, endPoint x: 463, endPoint y: 249, distance: 9.0
click at [468, 242] on div at bounding box center [386, 352] width 772 height 704
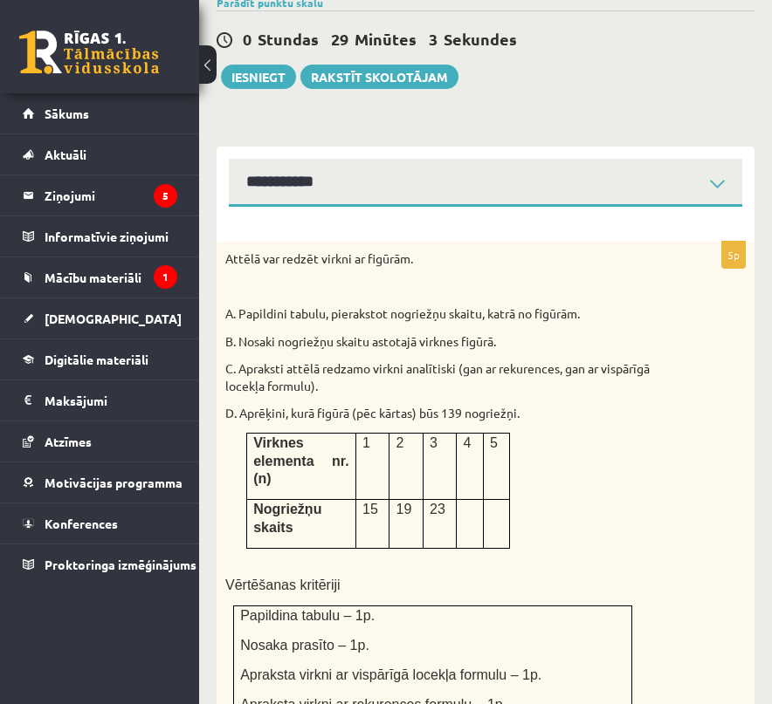
scroll to position [791, 0]
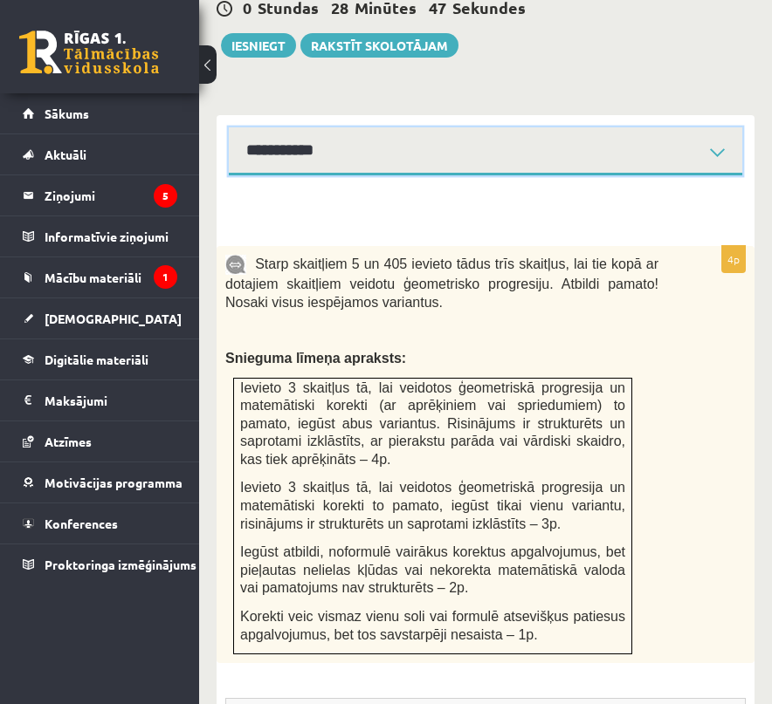
scroll to position [621, 0]
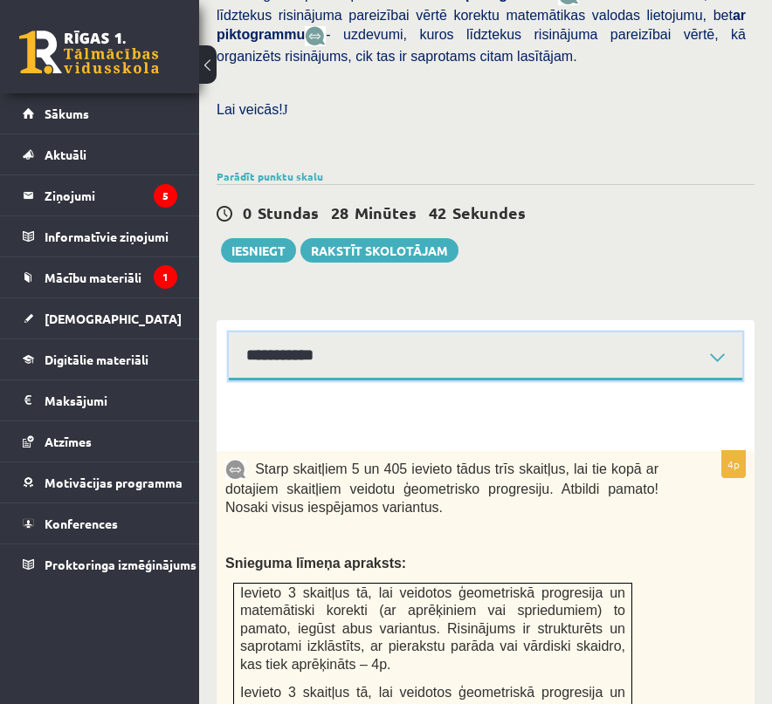
scroll to position [598, 0]
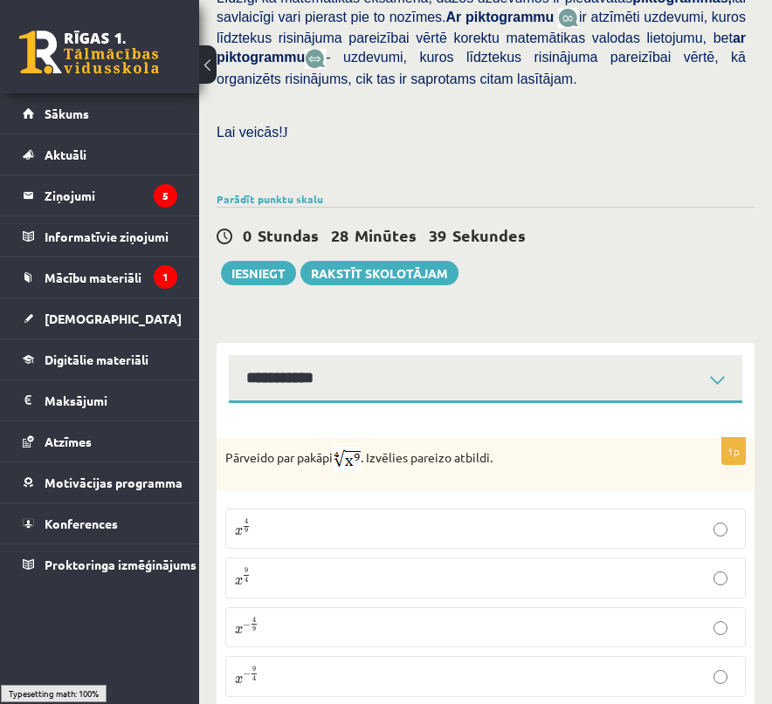
click at [467, 403] on div "1p Pārveido par pakāpi . Izvēlies pareizo atbildi. x 4 9 x 4 9 x 9 4 x 9 4 x − …" at bounding box center [485, 566] width 538 height 326
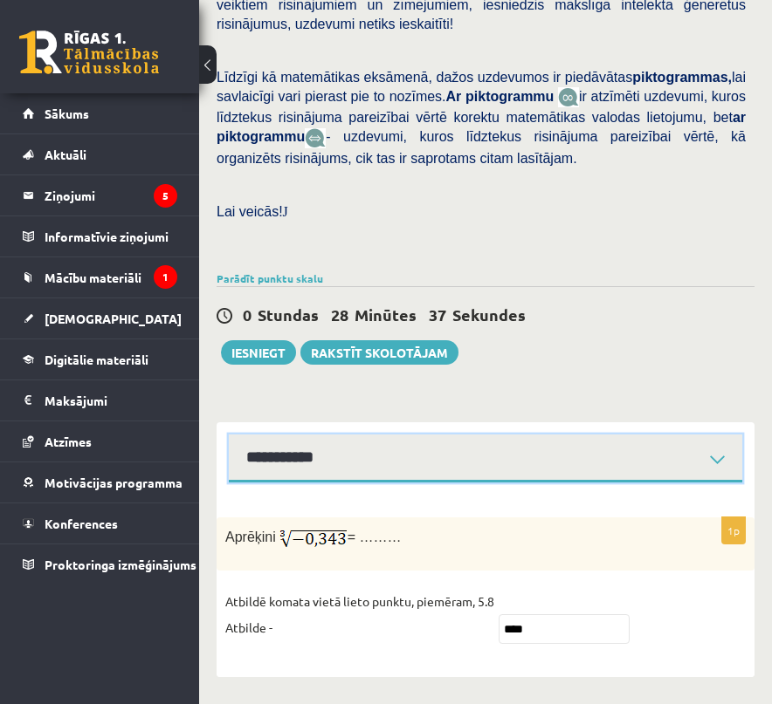
scroll to position [480, 0]
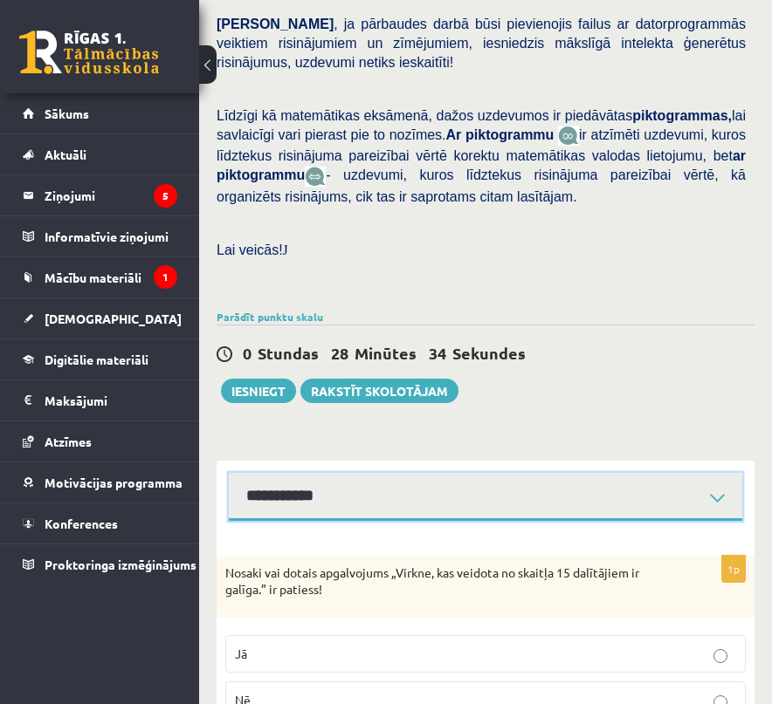
scroll to position [514, 0]
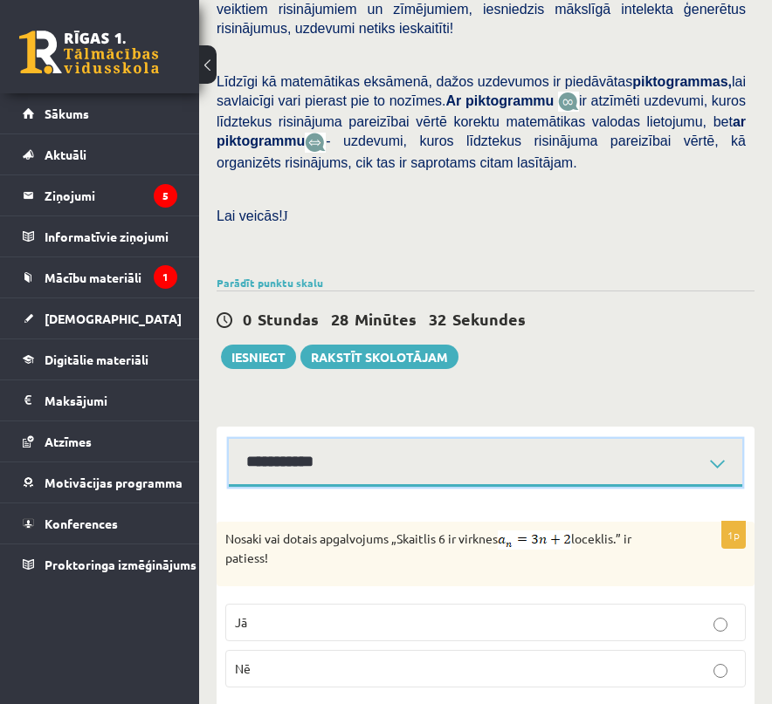
scroll to position [517, 0]
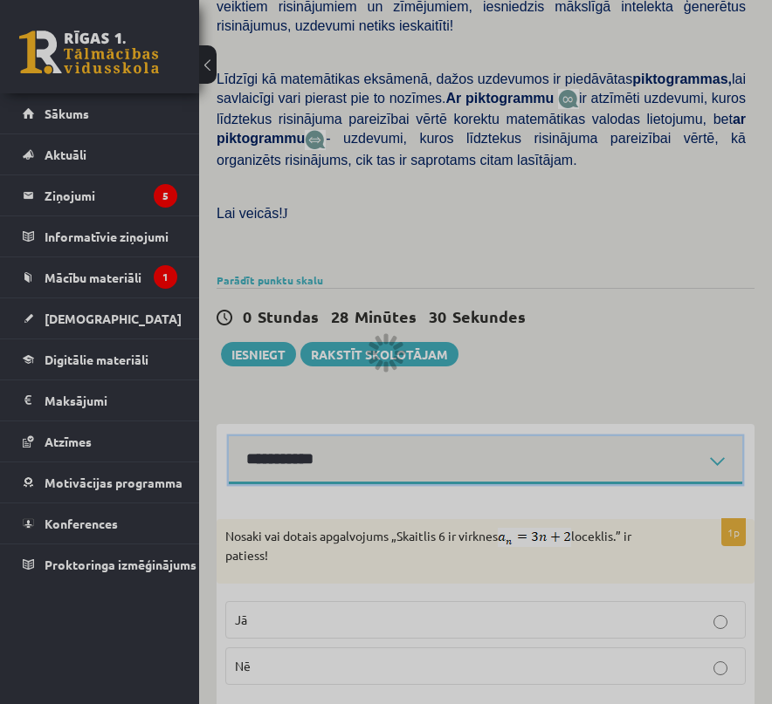
scroll to position [514, 0]
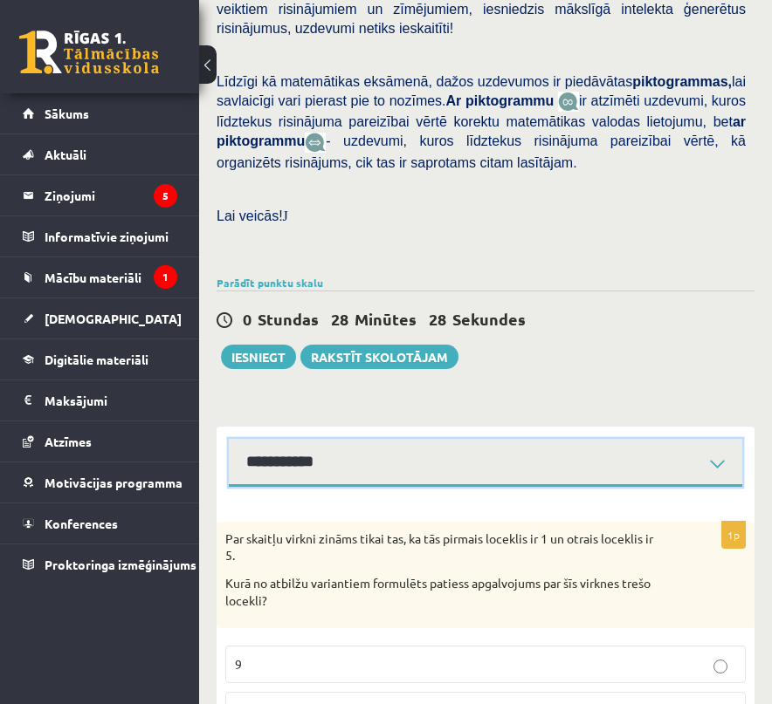
scroll to position [650, 0]
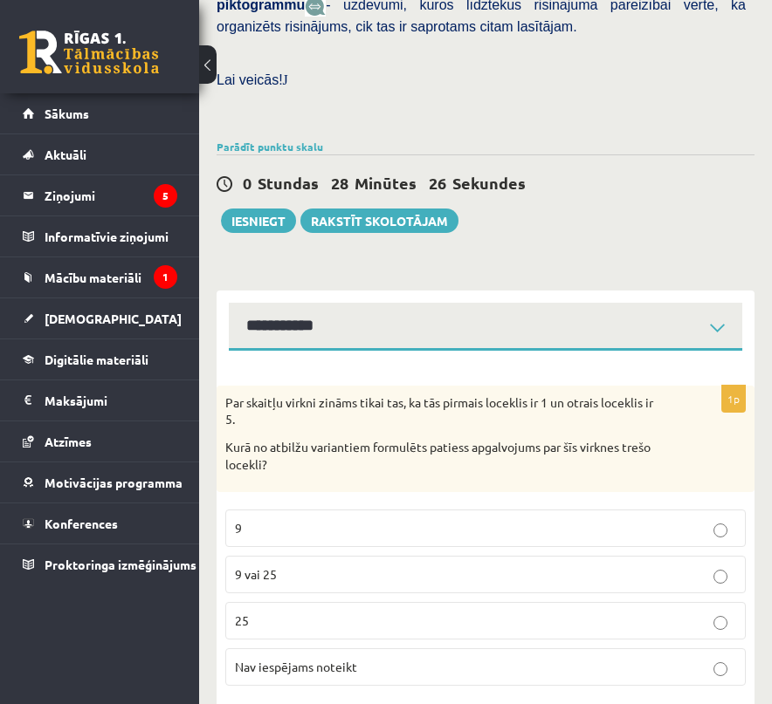
click at [513, 649] on label "Nav iespējams noteikt" at bounding box center [485, 668] width 520 height 38
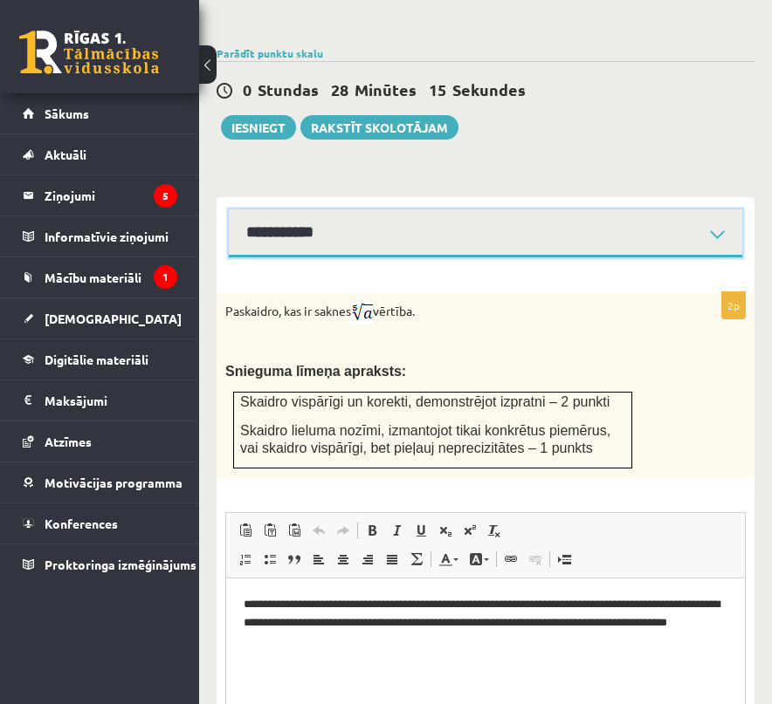
select select "**********"
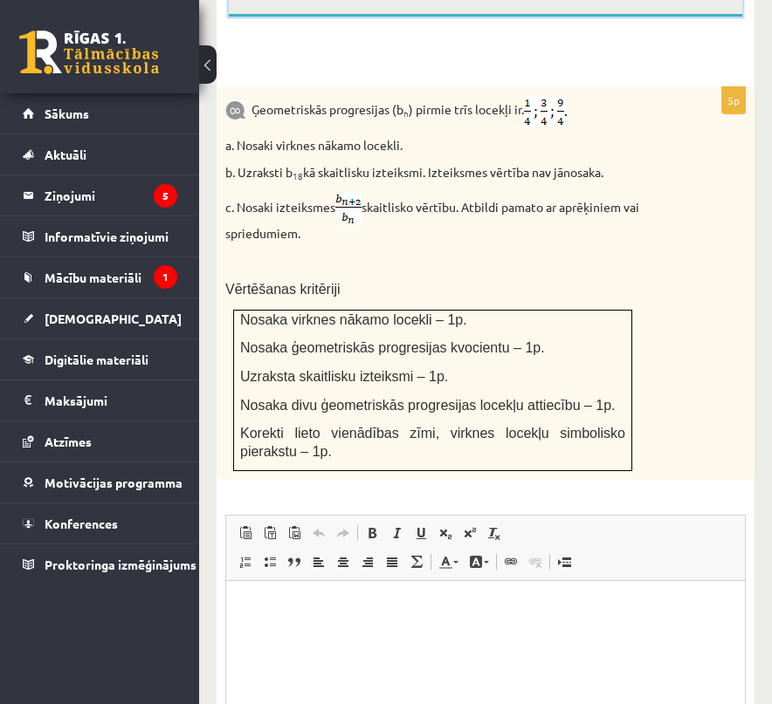
scroll to position [1128, 0]
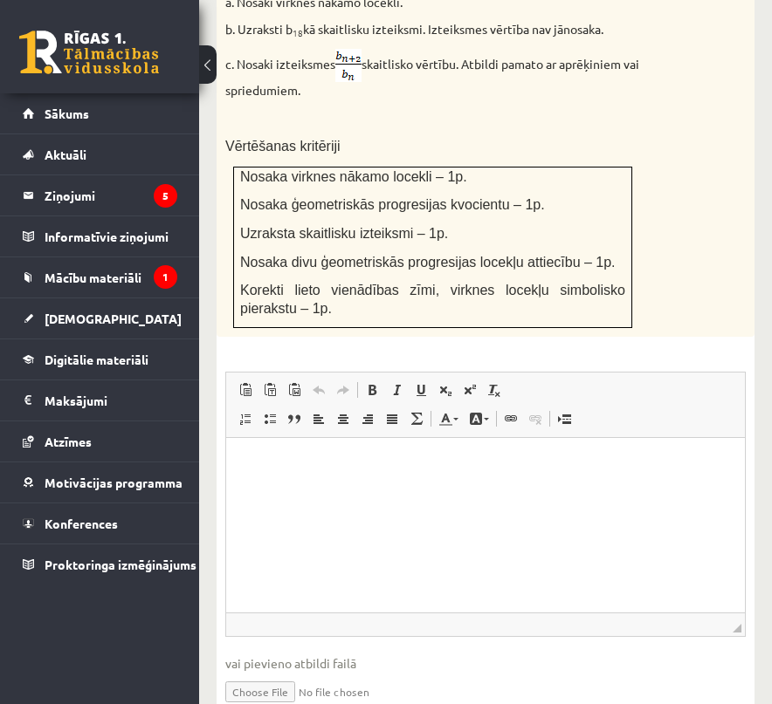
type input "**********"
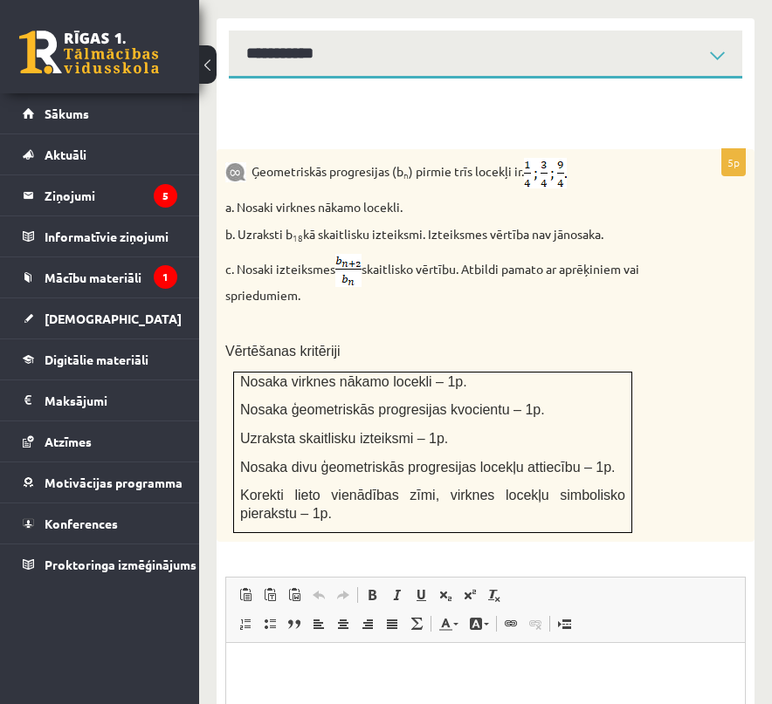
scroll to position [779, 0]
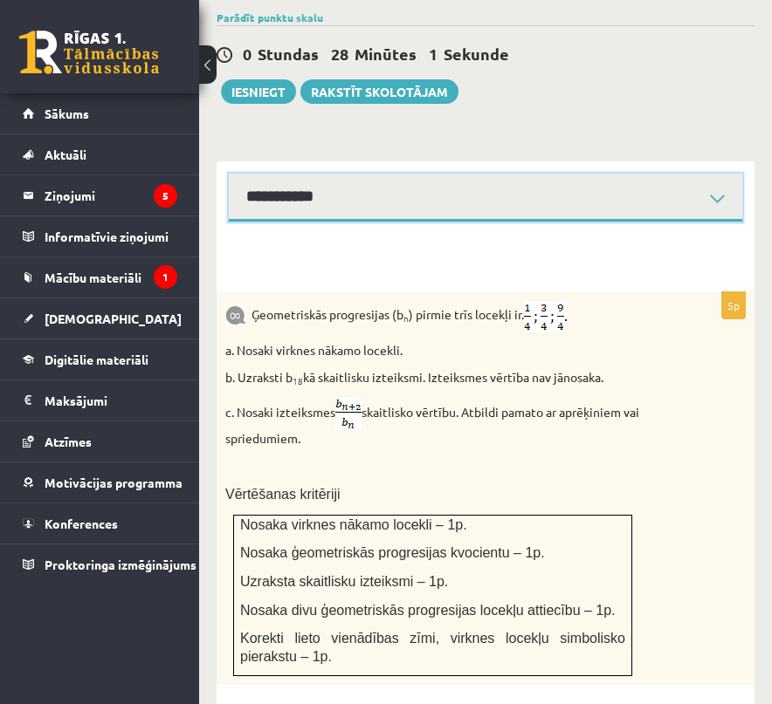
select select "**********"
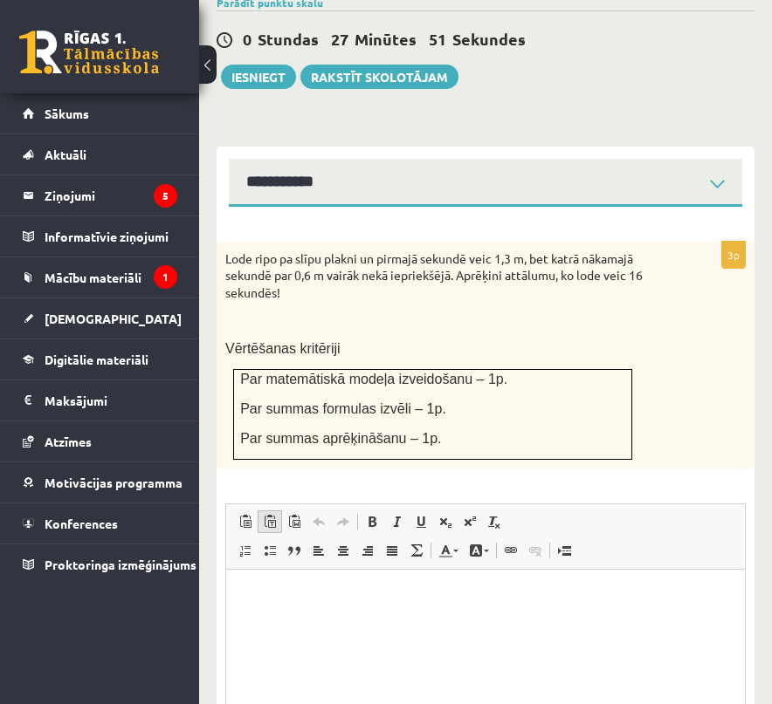
scroll to position [976, 0]
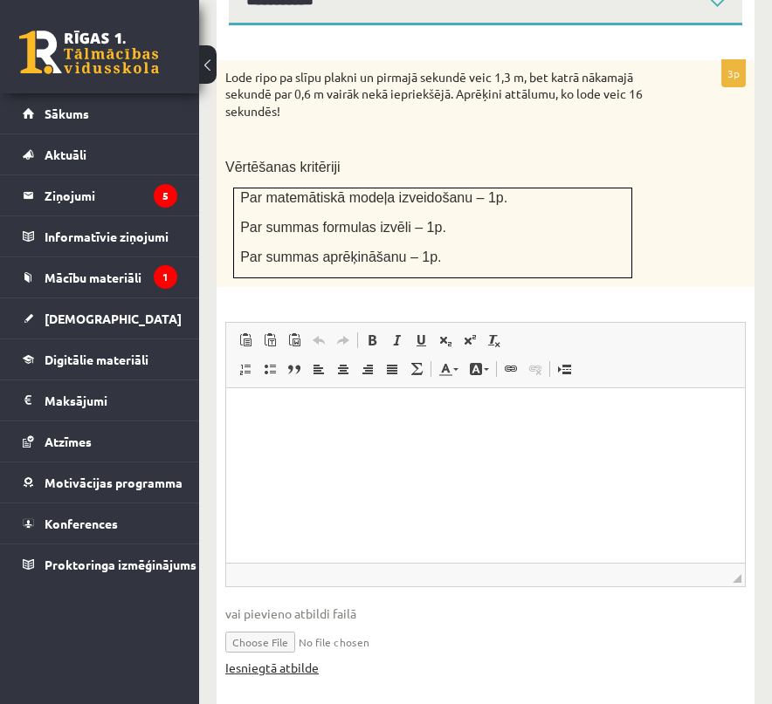
click at [298, 659] on link "Iesniegtā atbilde" at bounding box center [271, 668] width 93 height 18
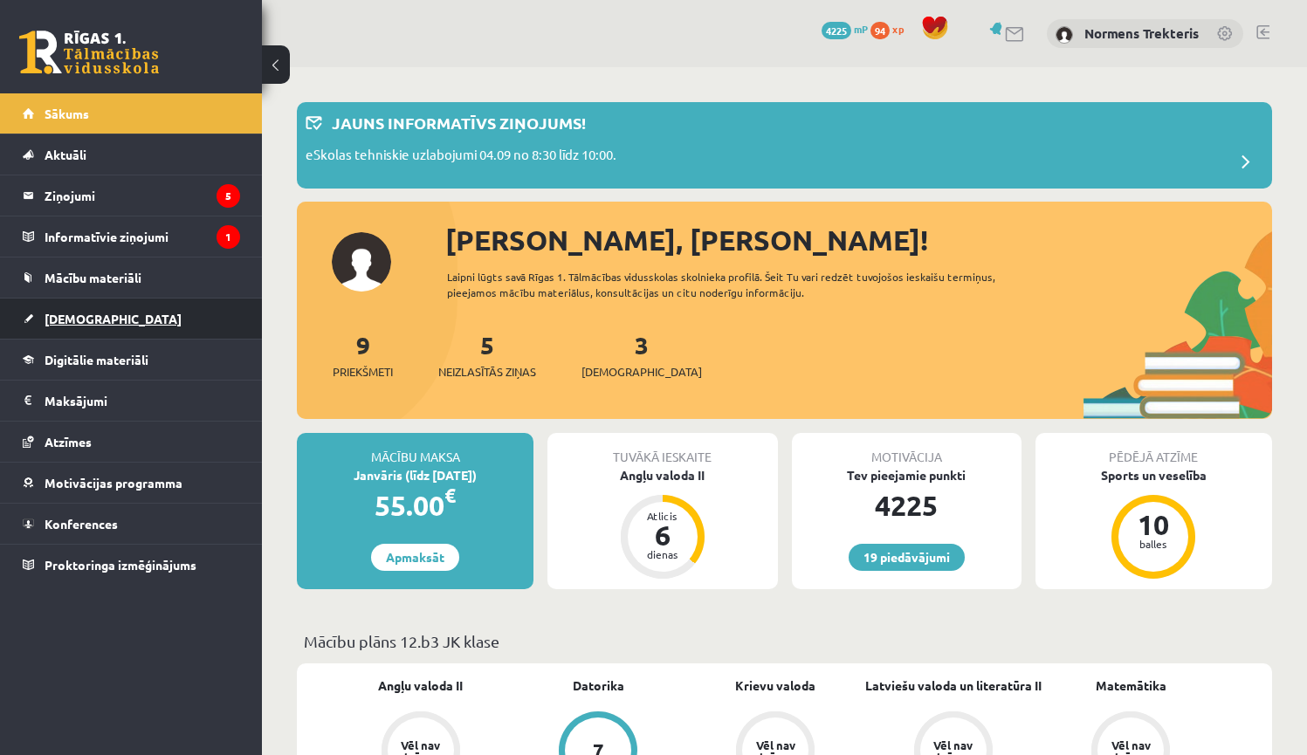
click at [65, 325] on span "[DEMOGRAPHIC_DATA]" at bounding box center [113, 319] width 137 height 16
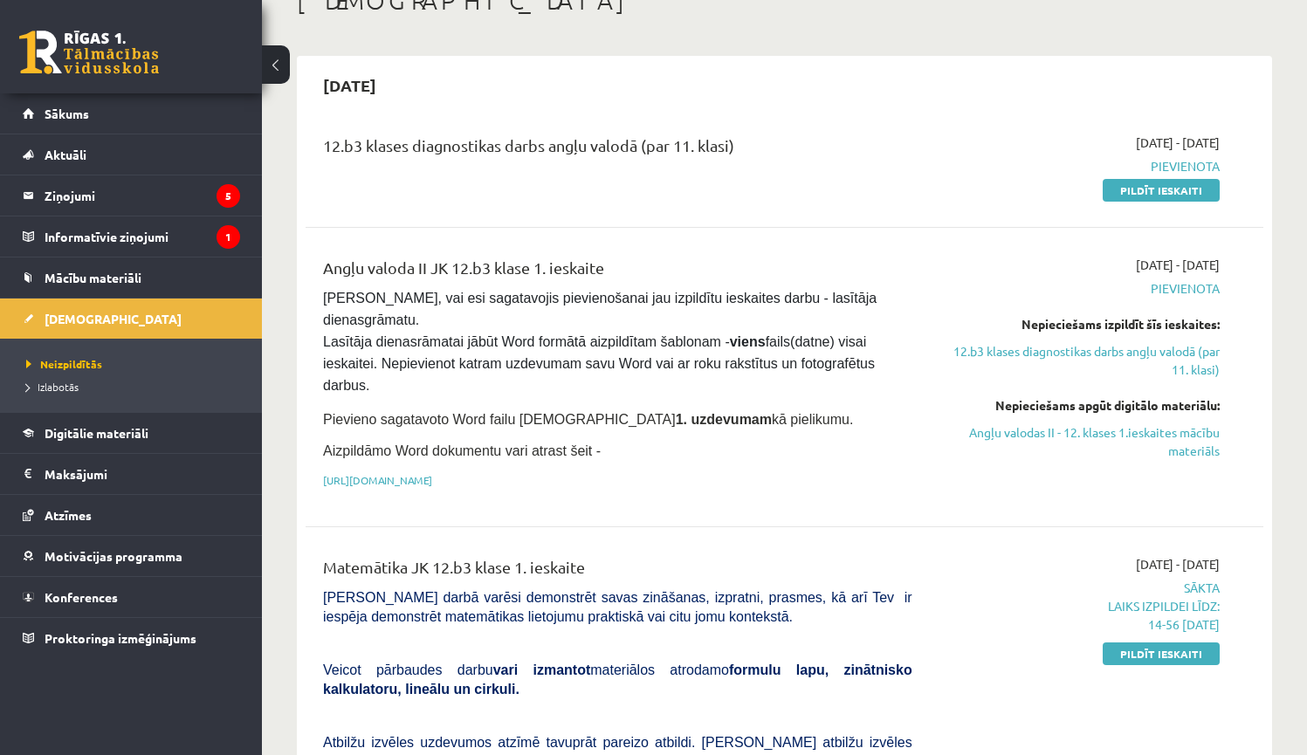
scroll to position [150, 0]
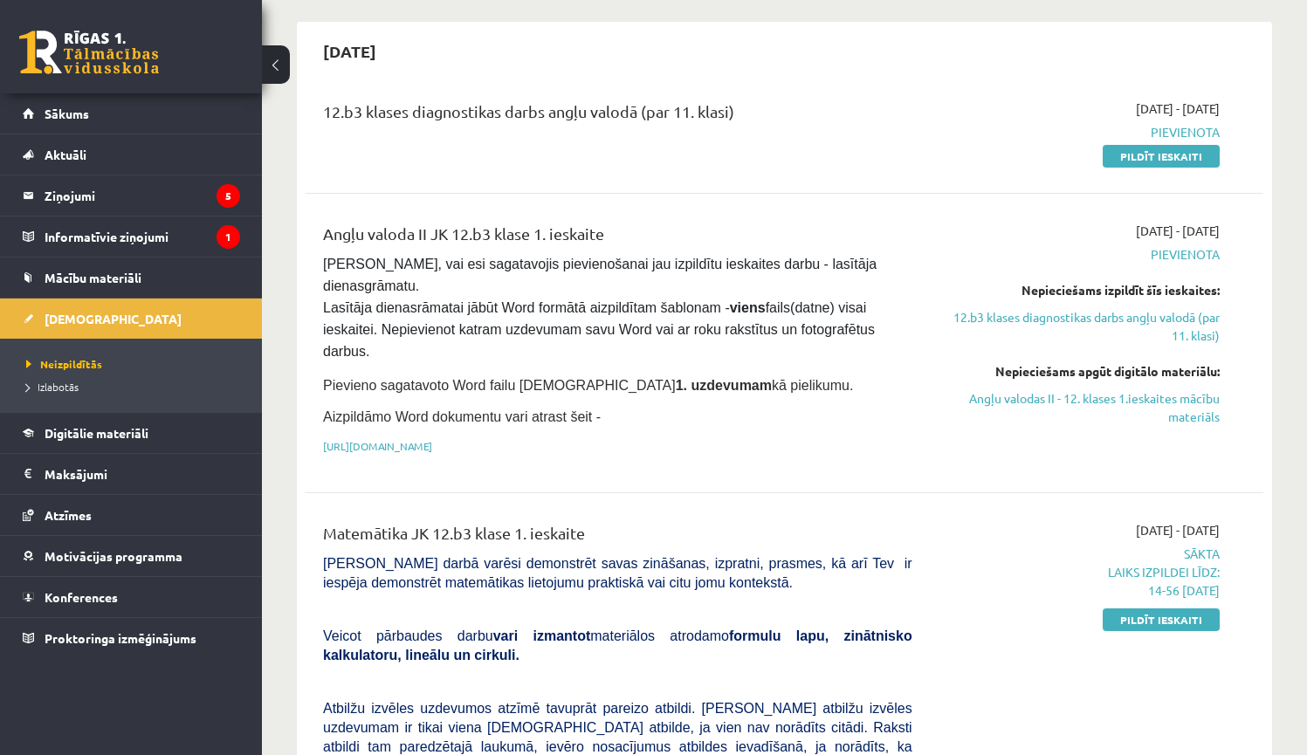
drag, startPoint x: 1183, startPoint y: 621, endPoint x: 819, endPoint y: 378, distance: 437.4
click at [1182, 621] on link "Pildīt ieskaiti" at bounding box center [1160, 619] width 117 height 23
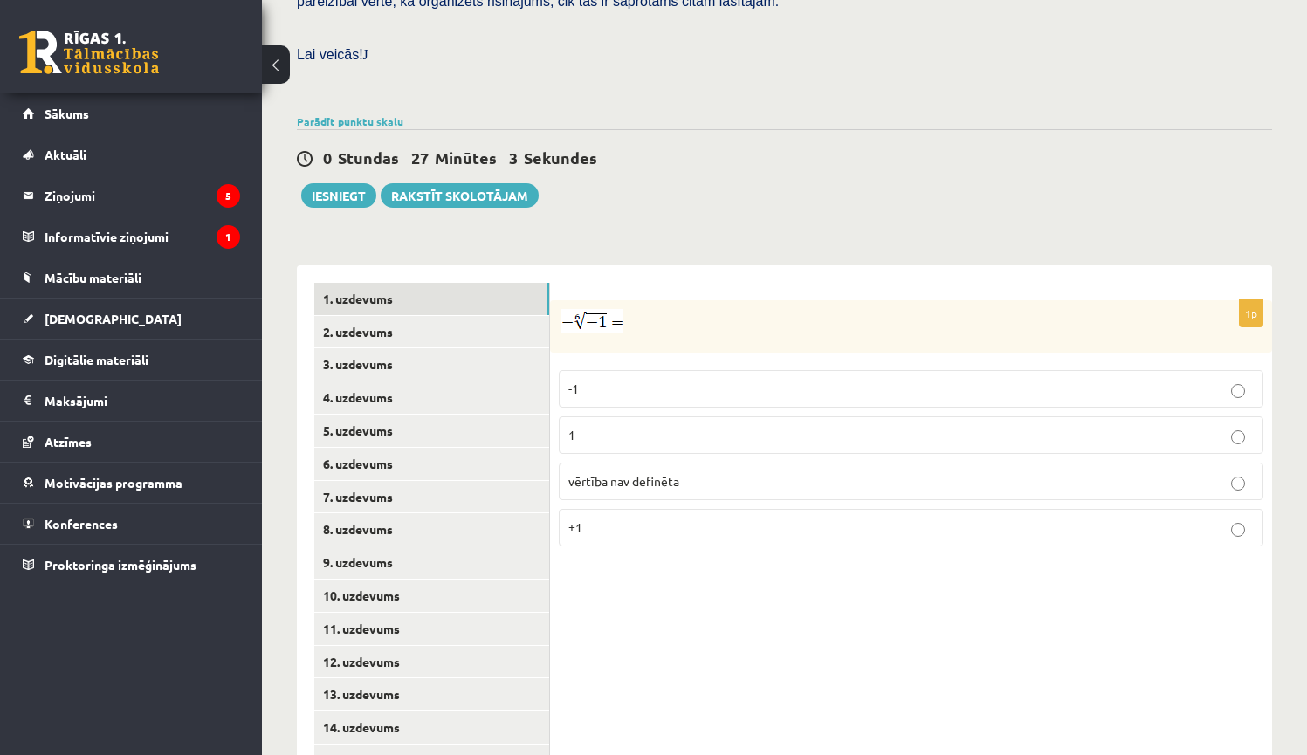
scroll to position [564, 0]
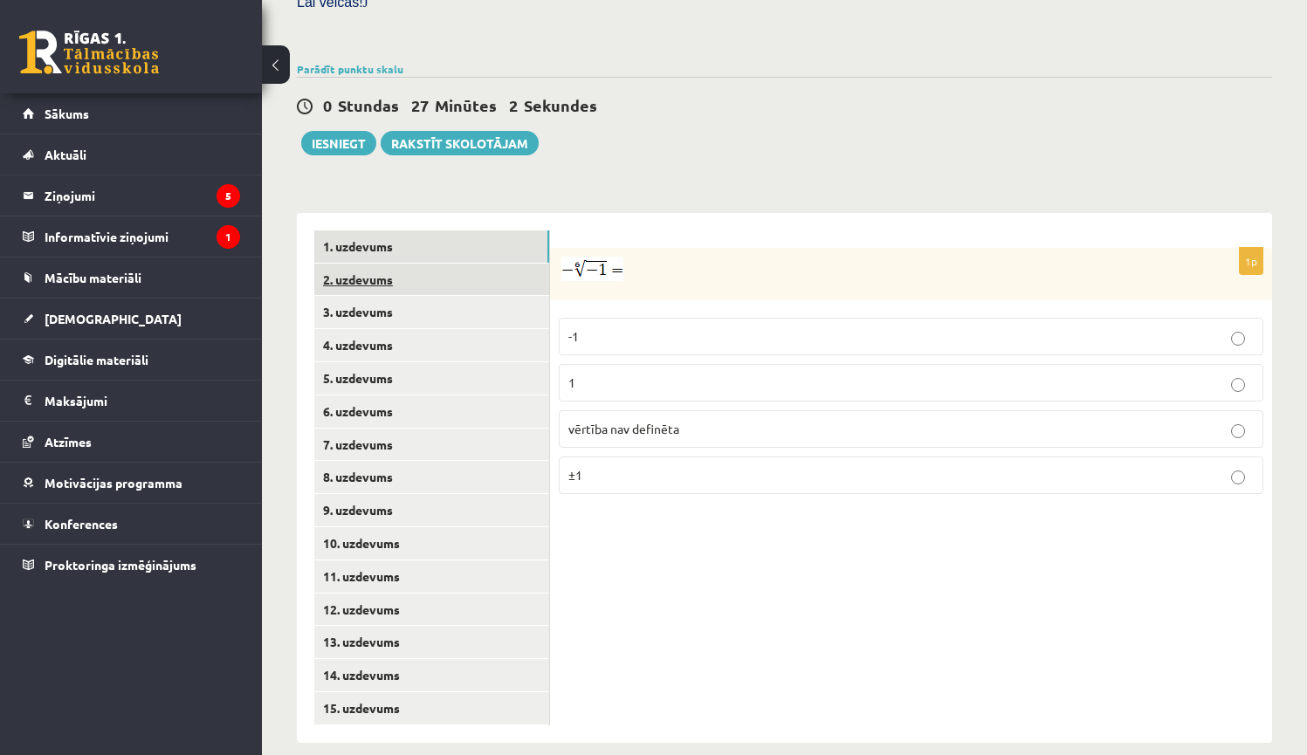
click at [354, 266] on link "2. uzdevums" at bounding box center [431, 280] width 235 height 32
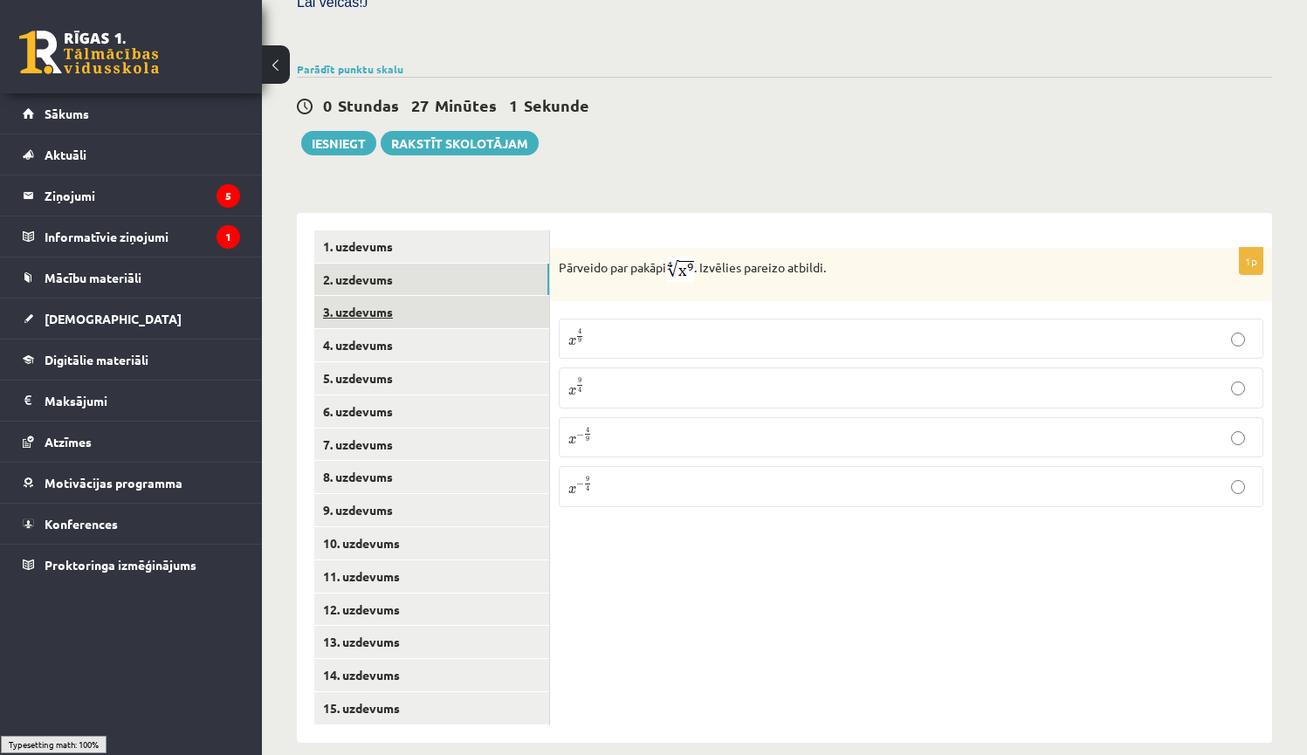
click at [395, 299] on link "3. uzdevums" at bounding box center [431, 312] width 235 height 32
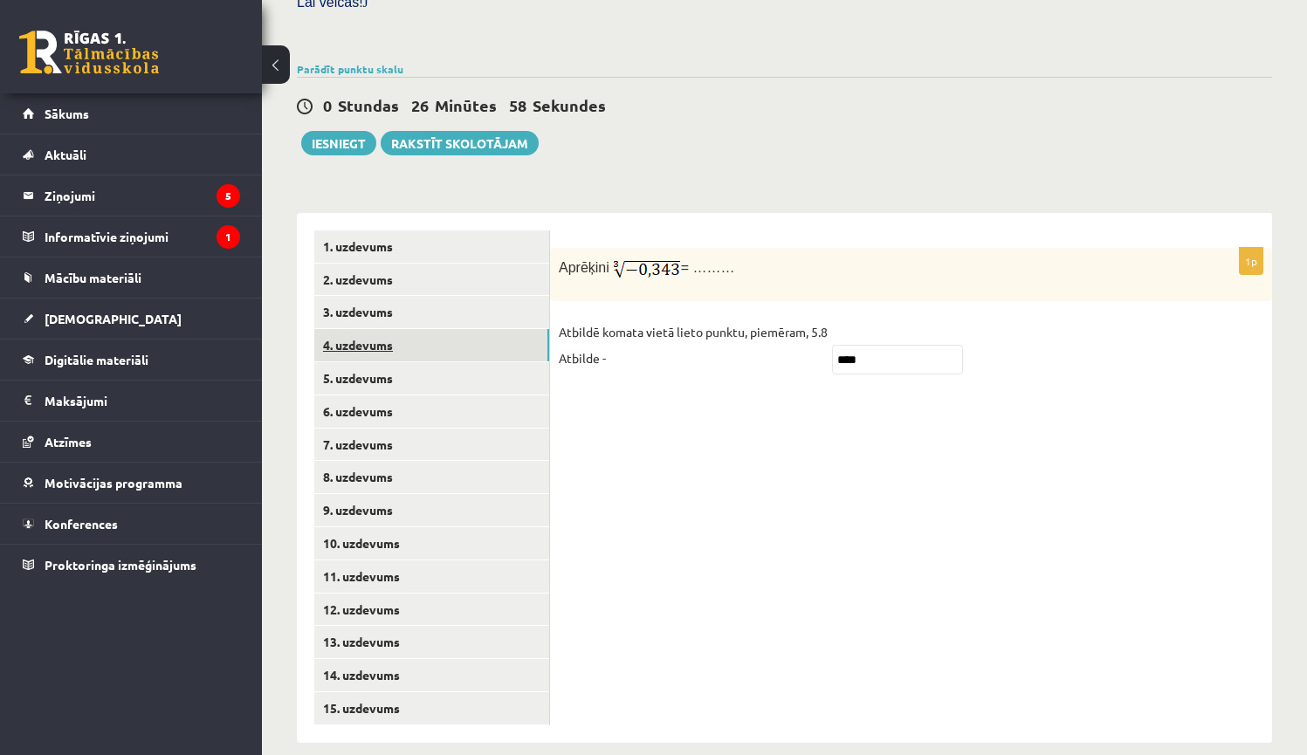
click at [463, 329] on link "4. uzdevums" at bounding box center [431, 345] width 235 height 32
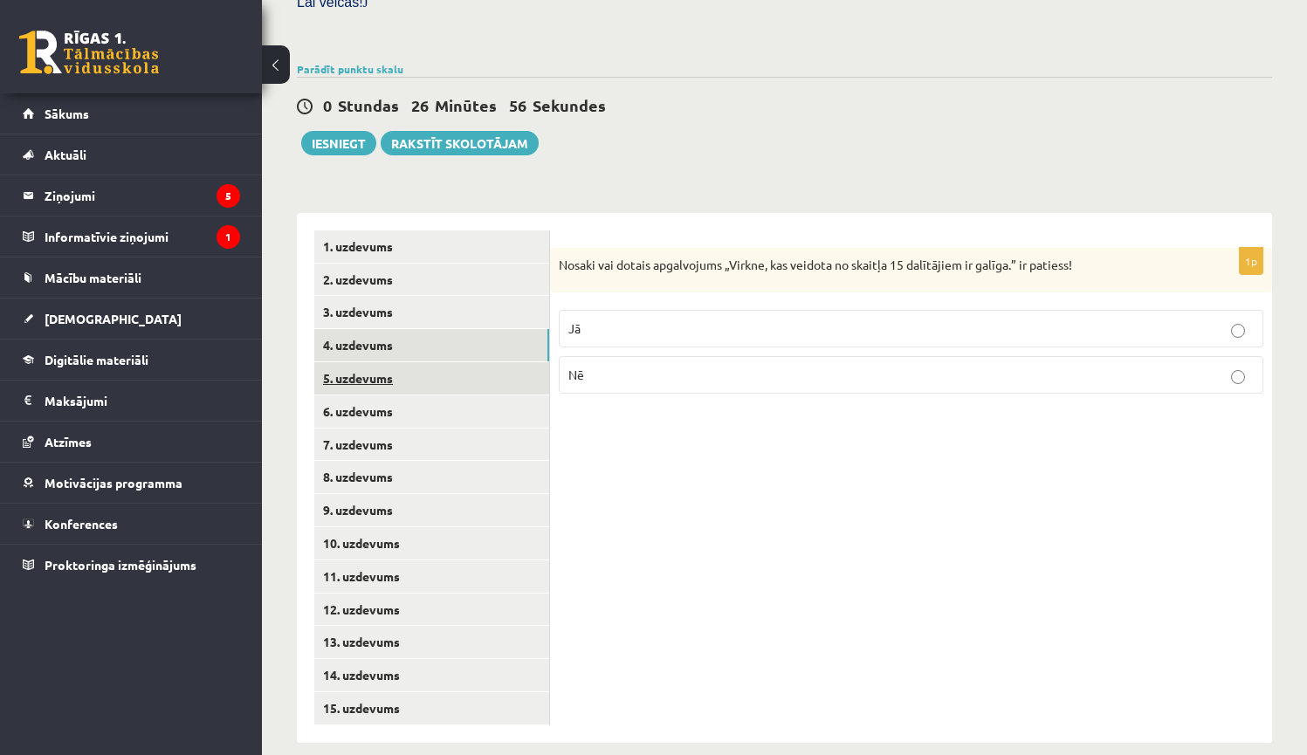
click at [535, 362] on link "5. uzdevums" at bounding box center [431, 378] width 235 height 32
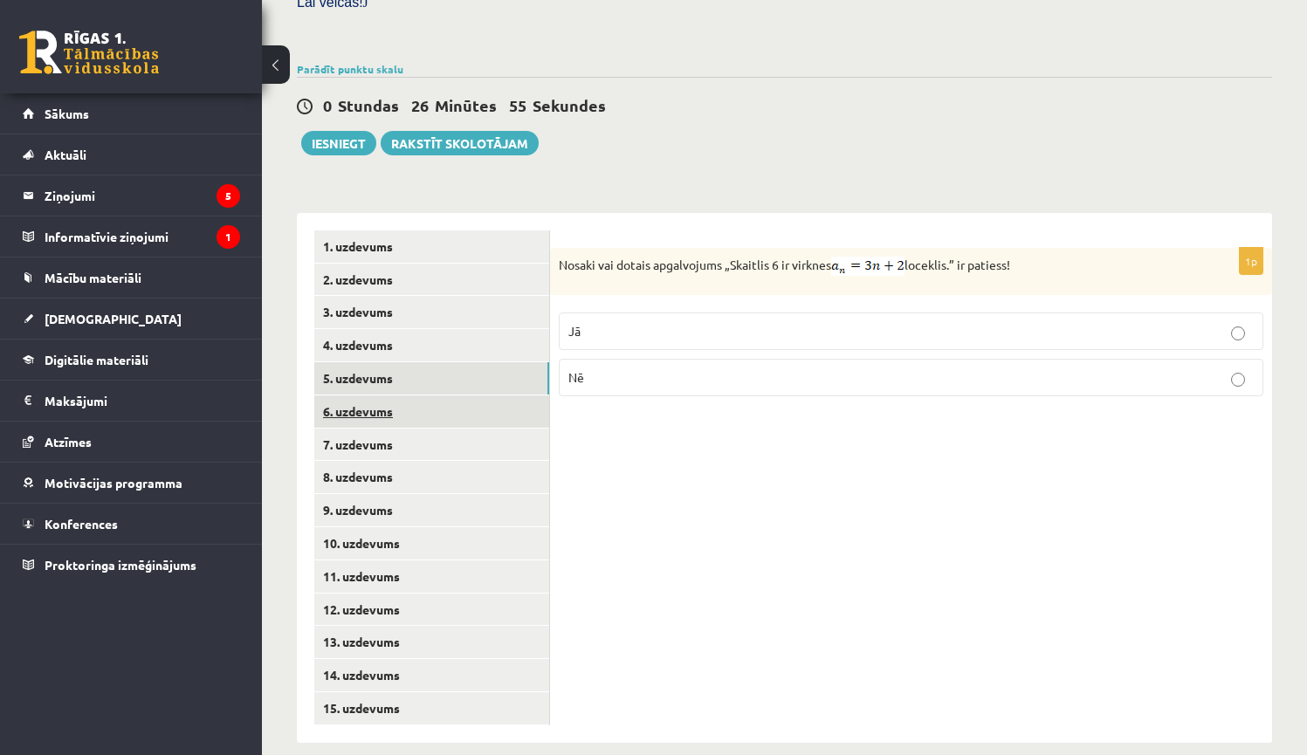
click at [526, 395] on link "6. uzdevums" at bounding box center [431, 411] width 235 height 32
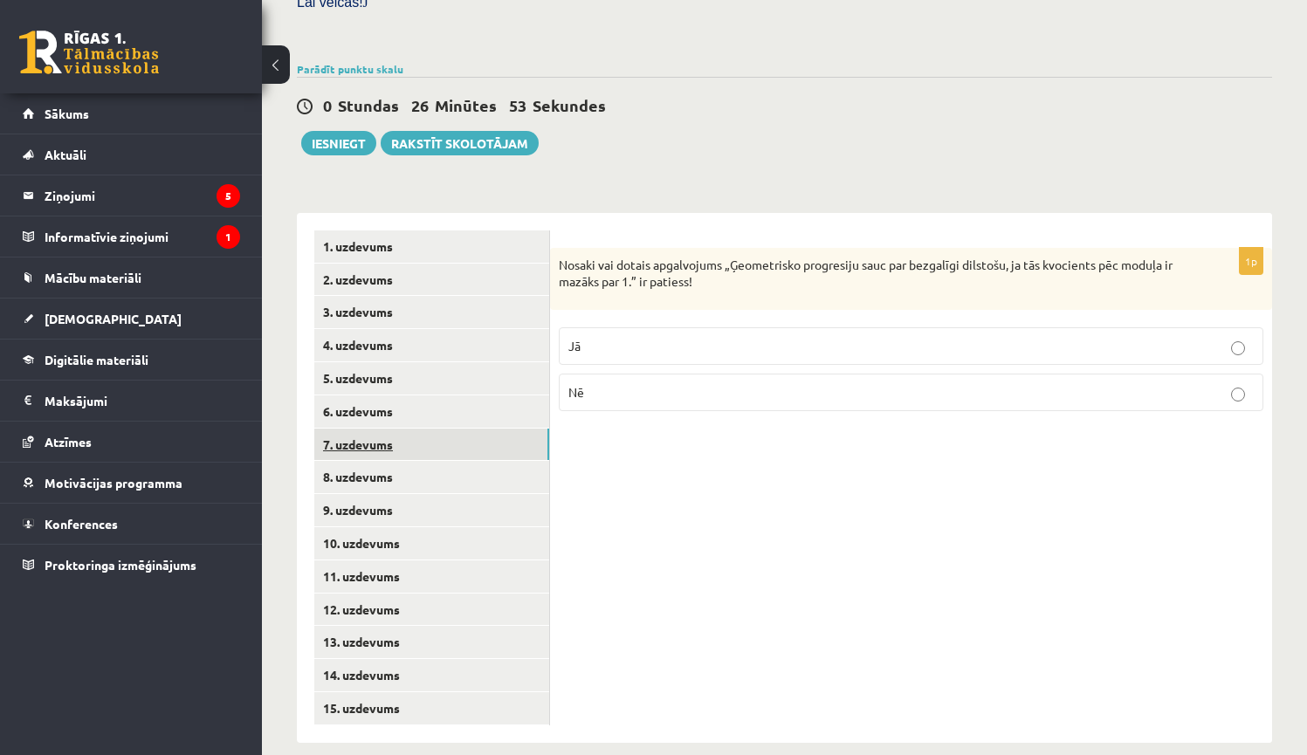
click at [531, 429] on link "7. uzdevums" at bounding box center [431, 445] width 235 height 32
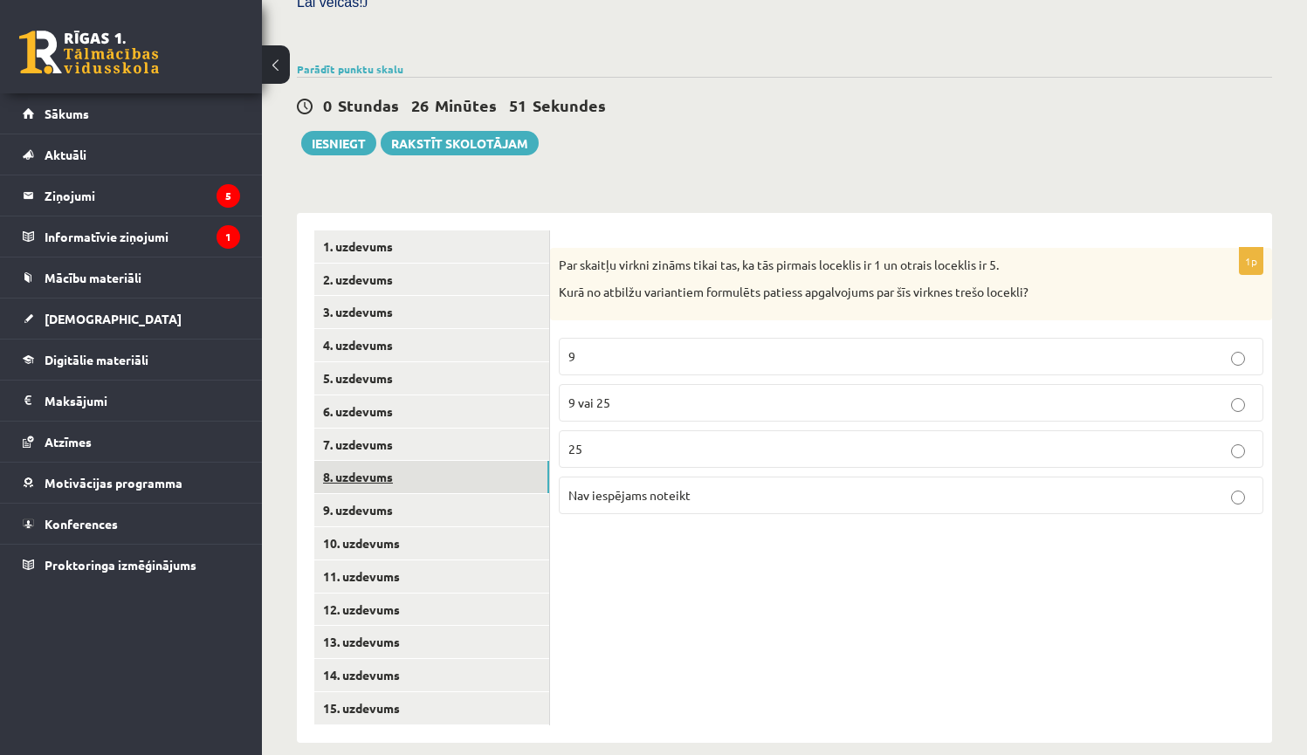
click at [463, 461] on link "8. uzdevums" at bounding box center [431, 477] width 235 height 32
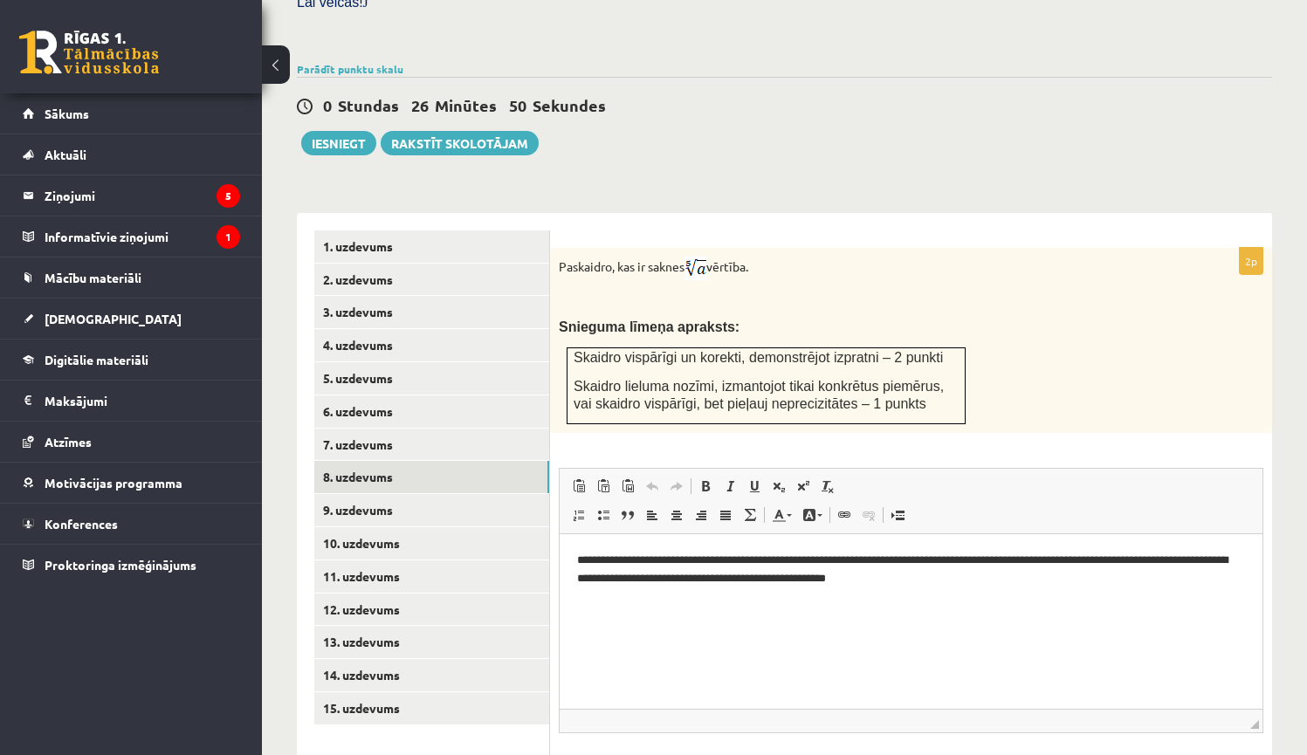
scroll to position [0, 0]
click at [491, 499] on link "9. uzdevums" at bounding box center [431, 510] width 235 height 32
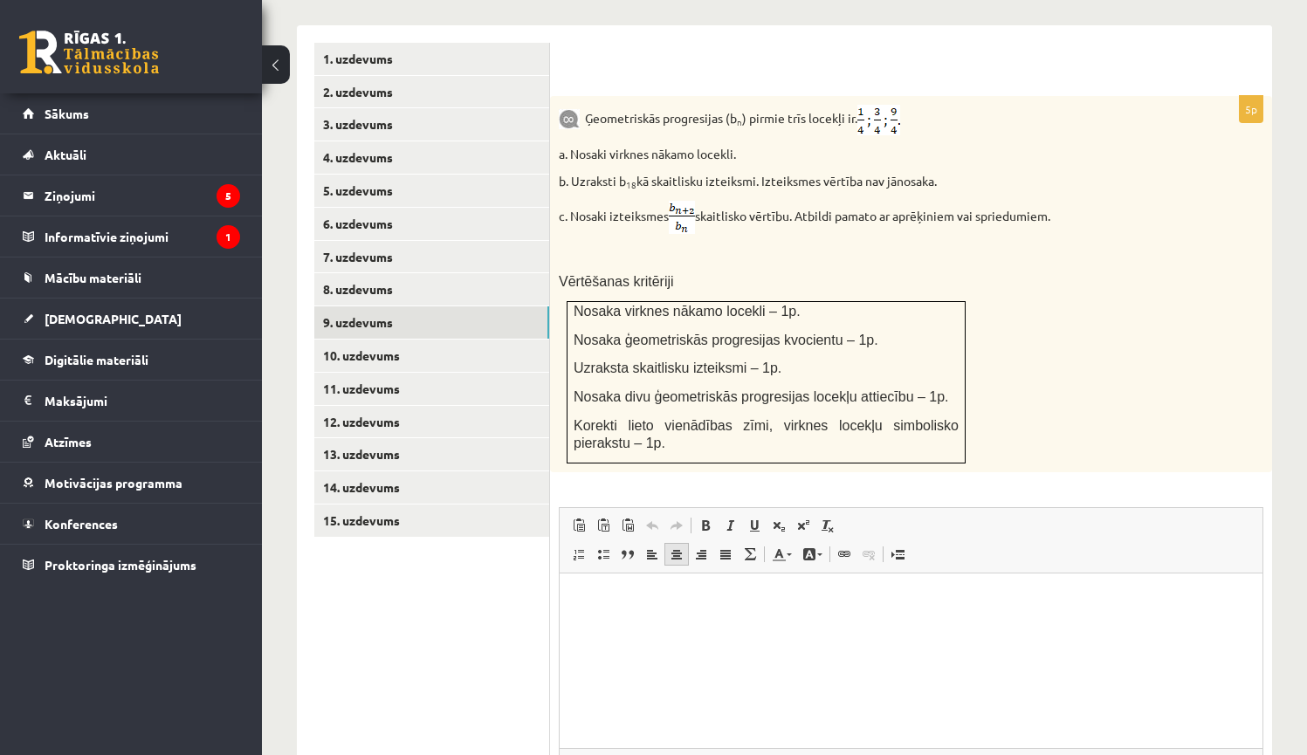
scroll to position [920, 0]
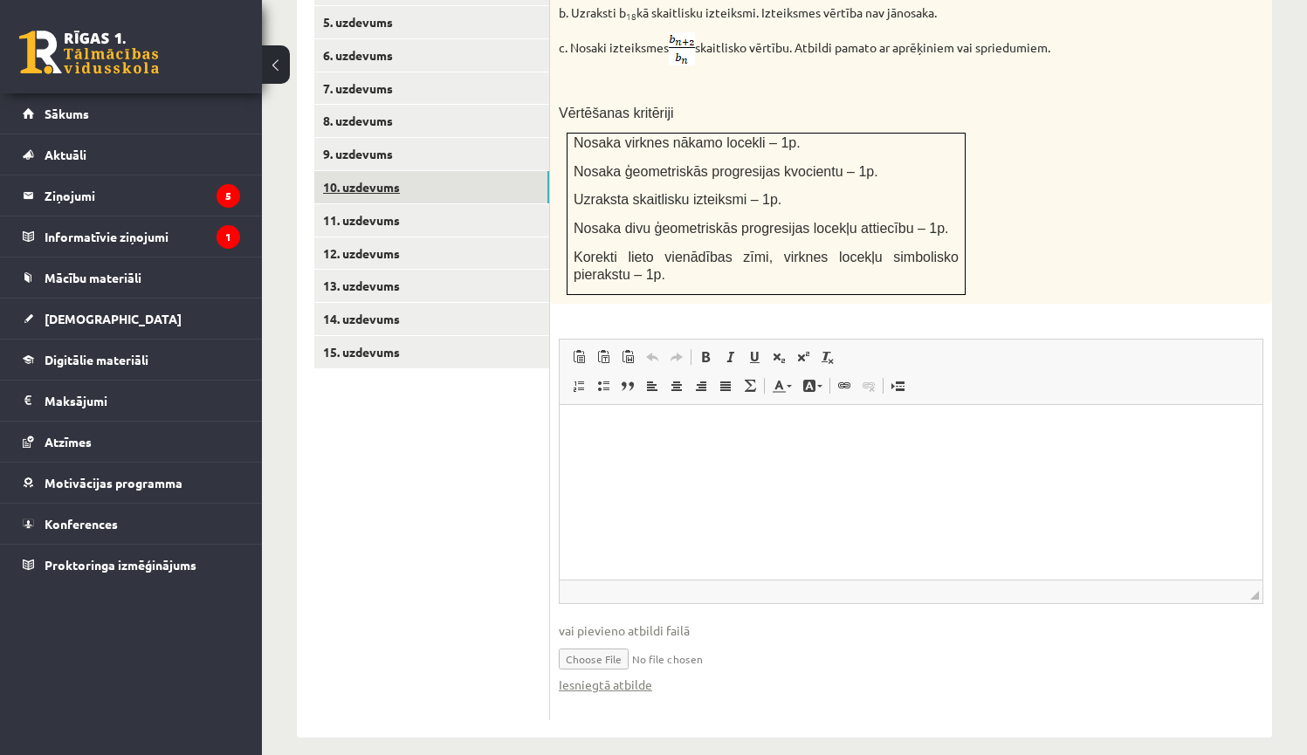
click at [470, 171] on link "10. uzdevums" at bounding box center [431, 187] width 235 height 32
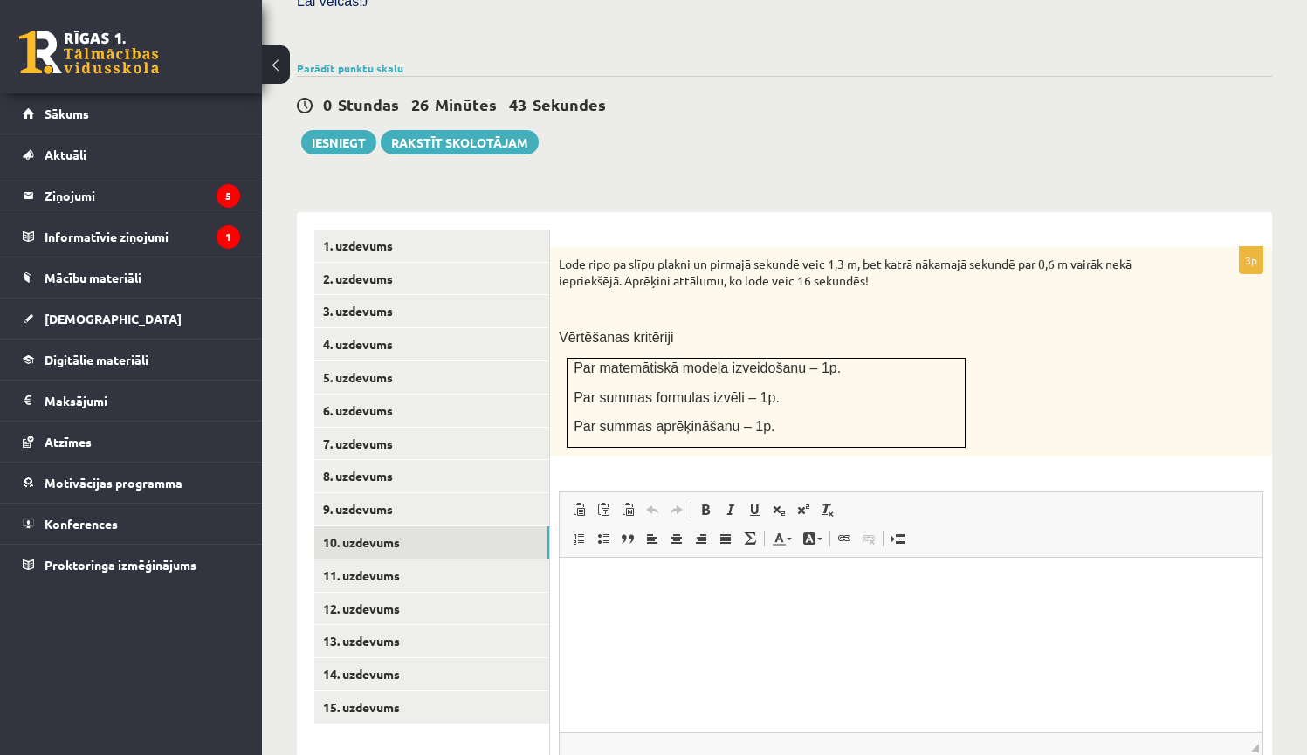
scroll to position [0, 0]
click at [539, 559] on link "11. uzdevums" at bounding box center [431, 575] width 235 height 32
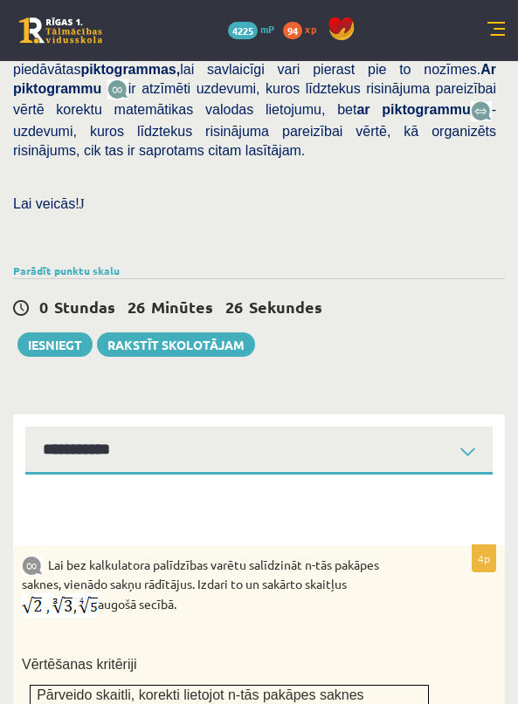
drag, startPoint x: 205, startPoint y: 179, endPoint x: -5, endPoint y: 190, distance: 210.7
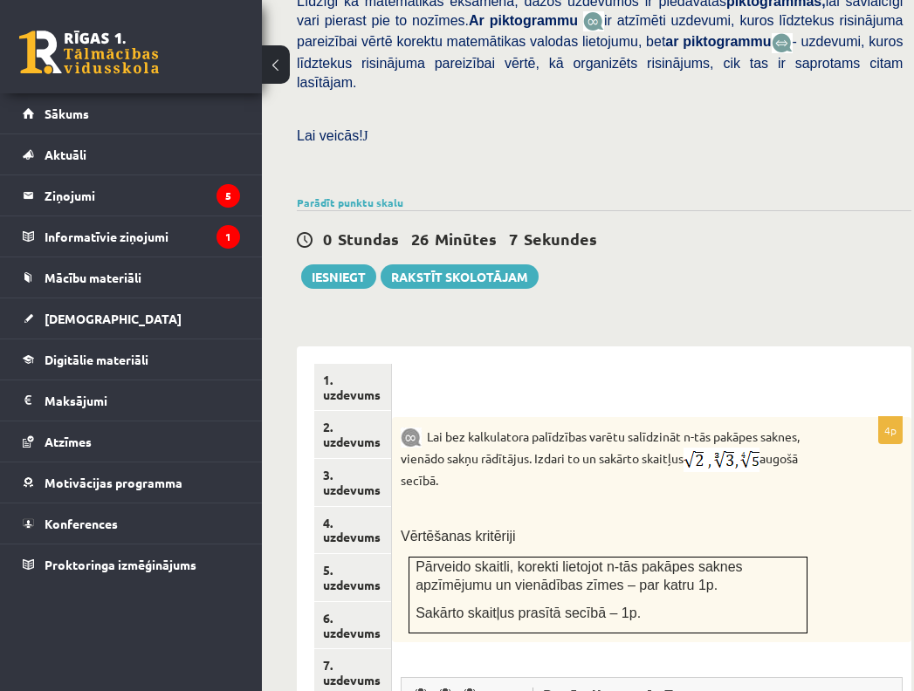
scroll to position [948, 0]
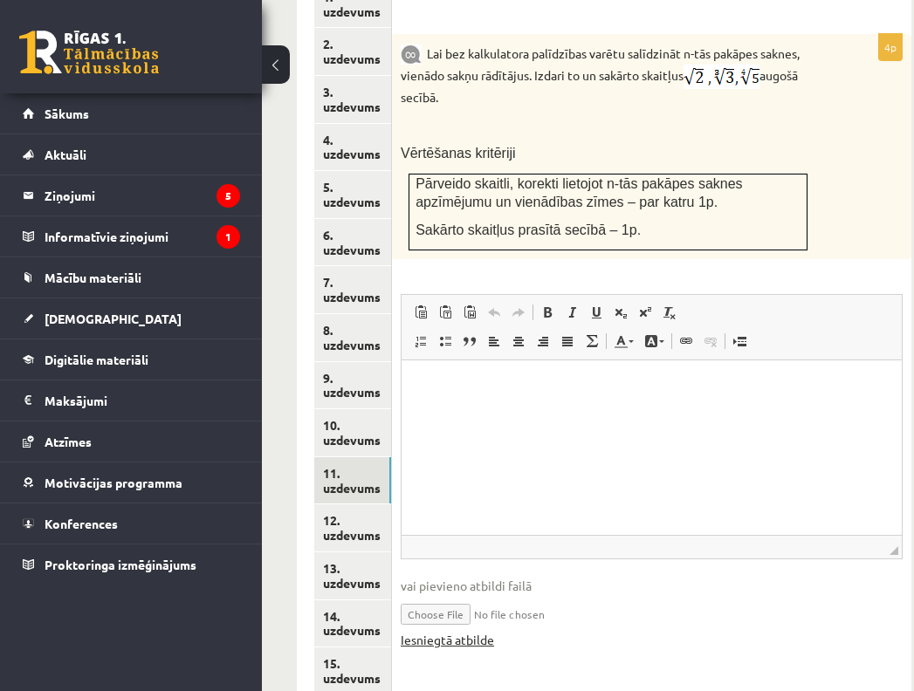
click at [430, 631] on link "Iesniegtā atbilde" at bounding box center [447, 640] width 93 height 18
type input "**********"
click at [453, 631] on link "Iesniegtā atbilde" at bounding box center [447, 640] width 93 height 18
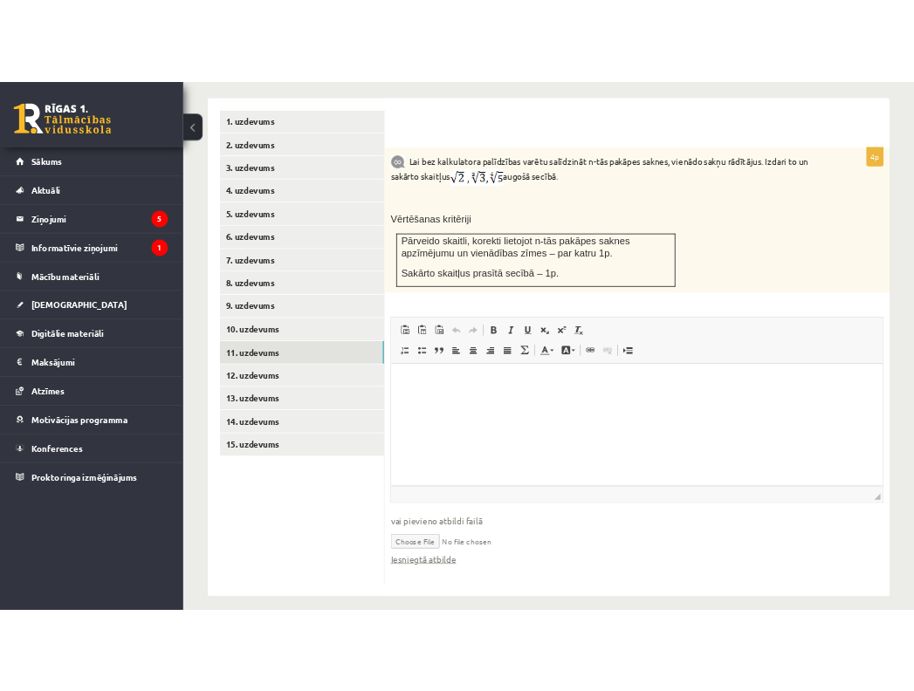
scroll to position [730, 0]
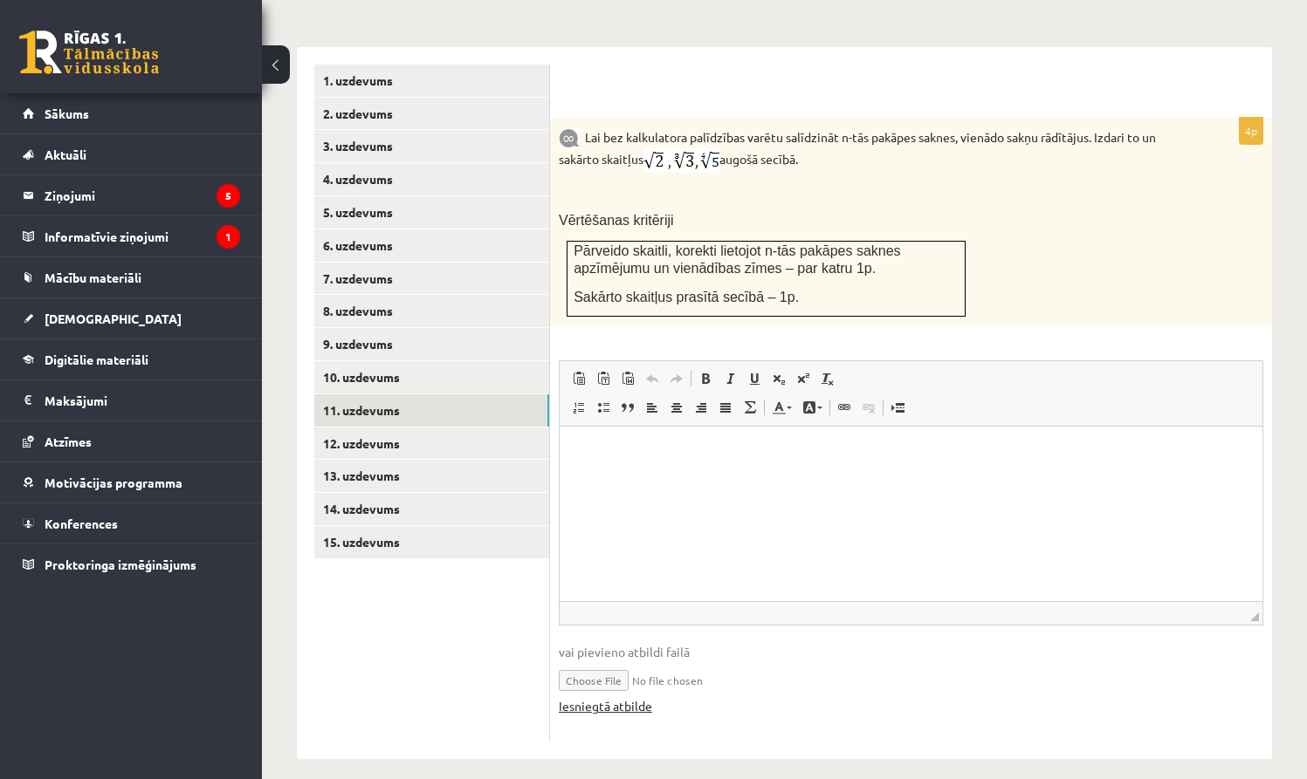
click at [631, 697] on link "Iesniegtā atbilde" at bounding box center [605, 706] width 93 height 18
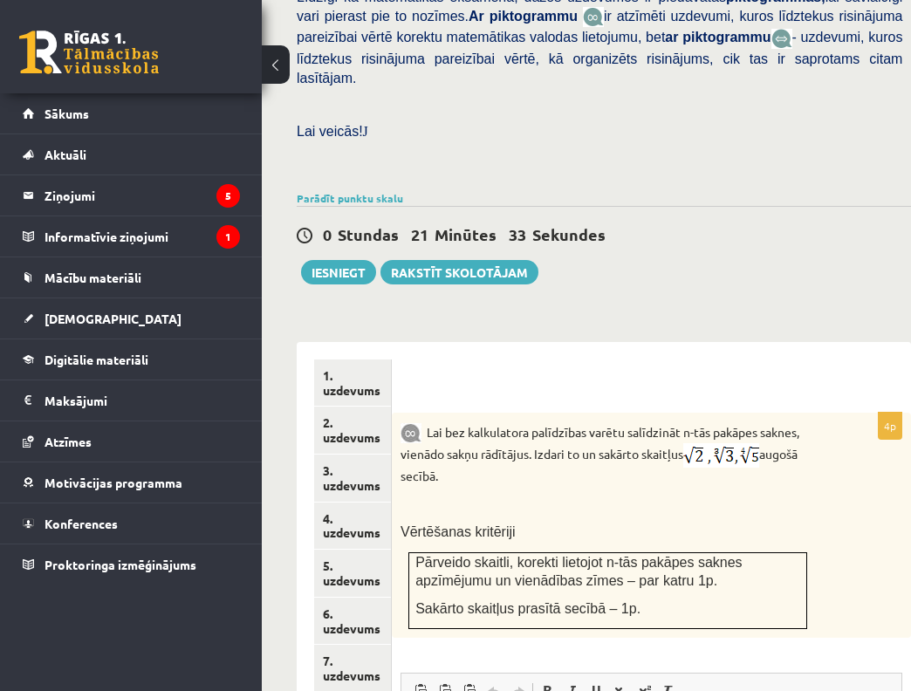
scroll to position [948, 0]
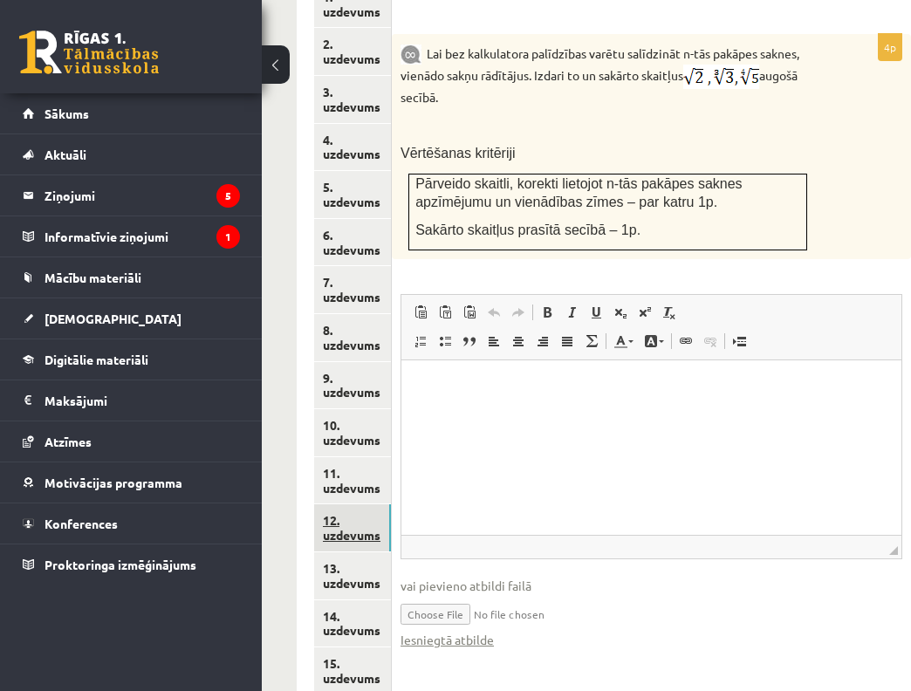
drag, startPoint x: 359, startPoint y: 473, endPoint x: 10, endPoint y: 161, distance: 468.5
click at [359, 504] on link "12. uzdevums" at bounding box center [352, 527] width 77 height 47
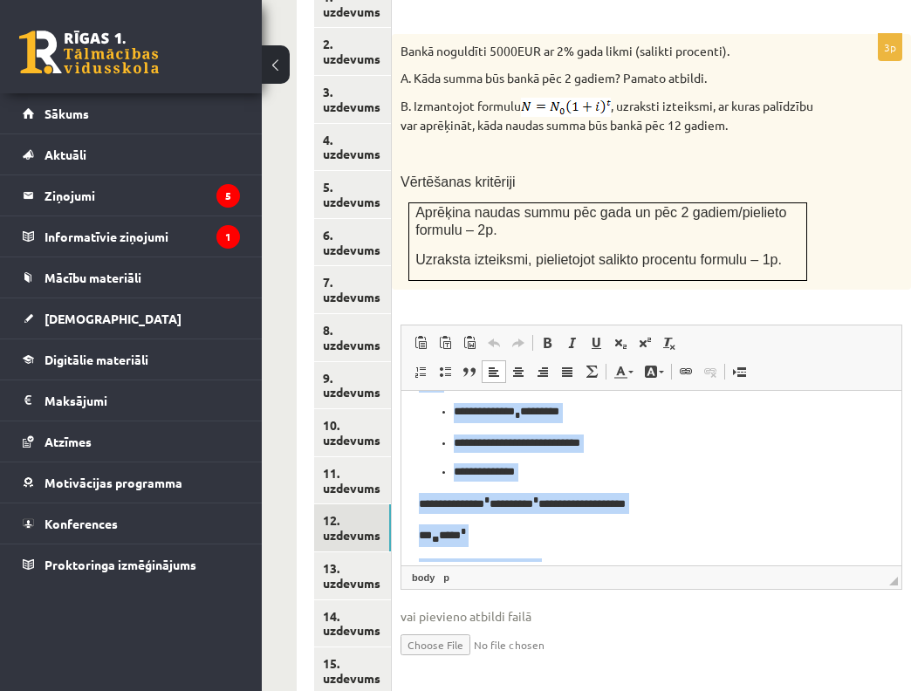
scroll to position [65, 0]
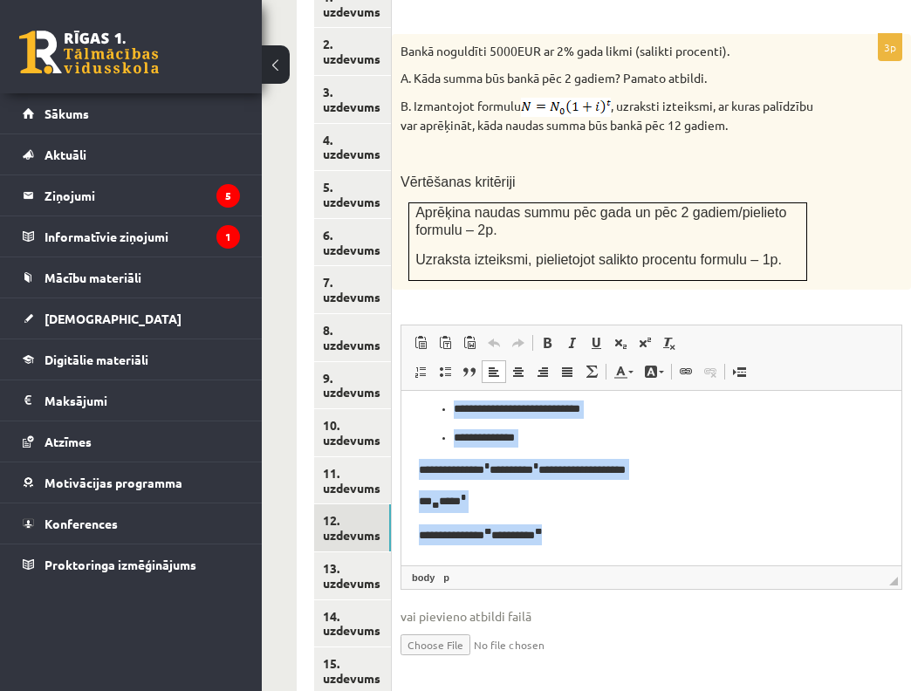
drag, startPoint x: 417, startPoint y: 413, endPoint x: 1150, endPoint y: 1002, distance: 939.9
click at [752, 561] on html "**********" at bounding box center [652, 441] width 500 height 239
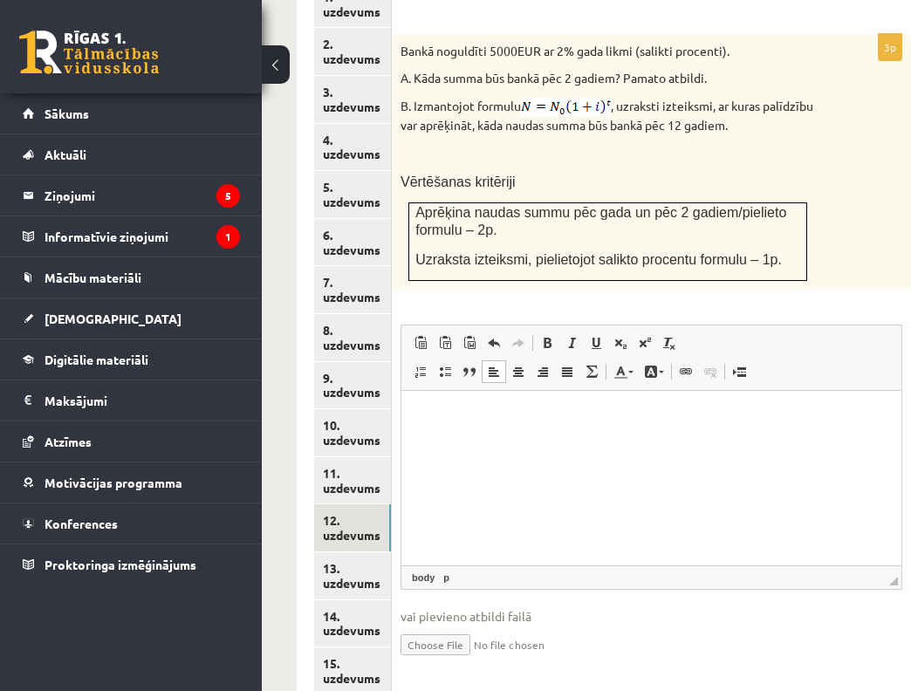
type input "**********"
click at [465, 662] on link "Iesniegtā atbilde" at bounding box center [447, 671] width 93 height 18
click at [368, 552] on link "13. uzdevums" at bounding box center [352, 575] width 77 height 47
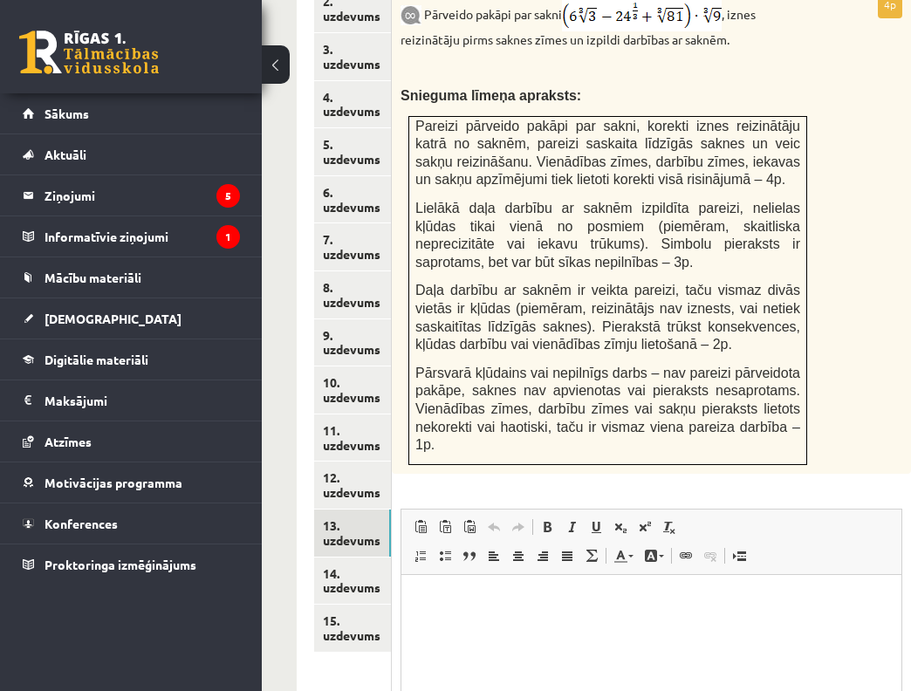
scroll to position [1194, 0]
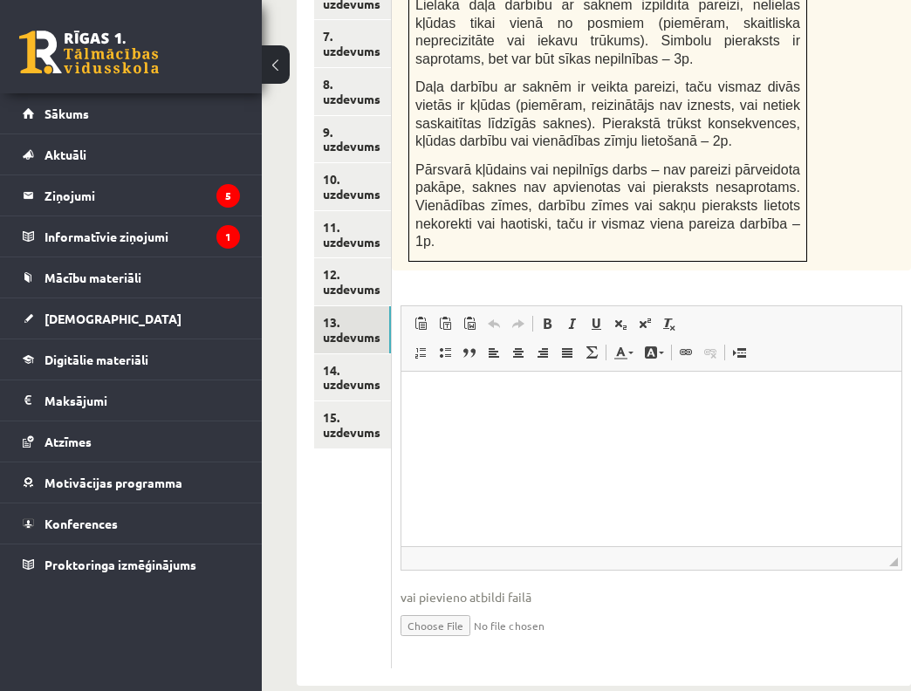
type input "**********"
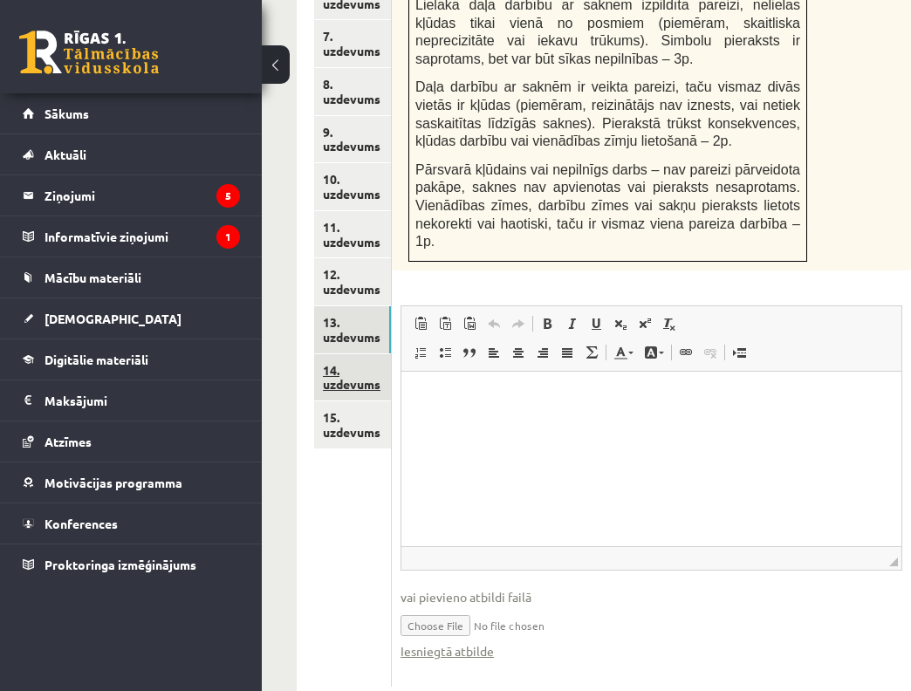
click at [360, 354] on link "14. uzdevums" at bounding box center [352, 377] width 77 height 47
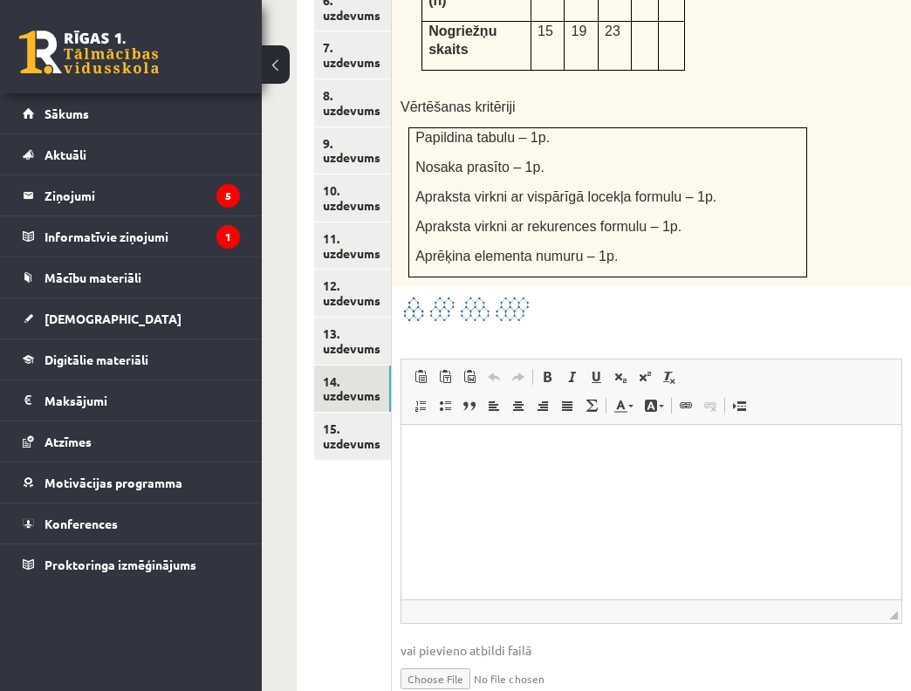
scroll to position [1238, 0]
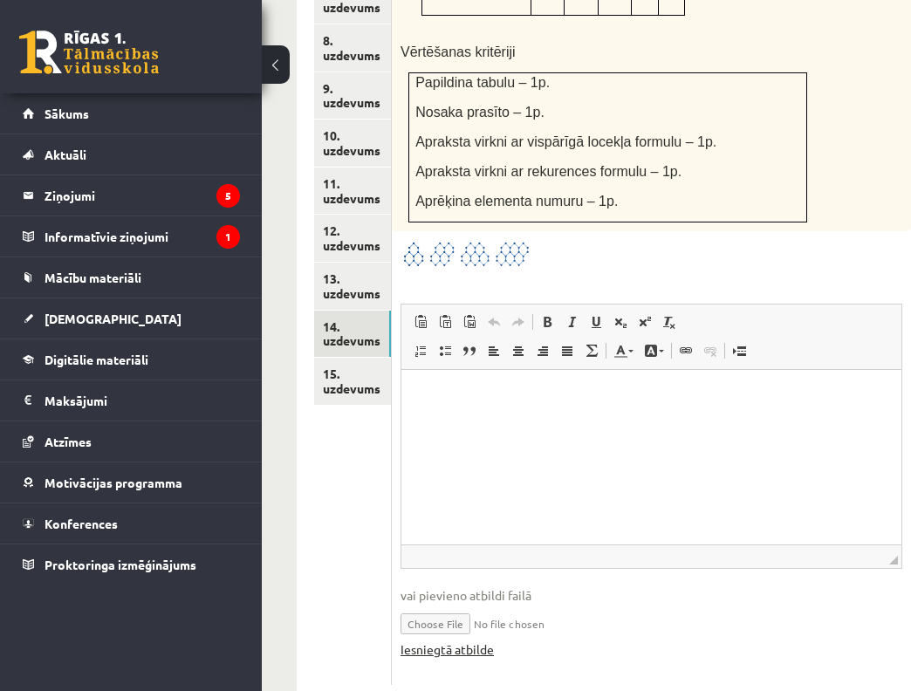
click at [425, 641] on link "Iesniegtā atbilde" at bounding box center [447, 650] width 93 height 18
click at [362, 358] on link "15. uzdevums" at bounding box center [352, 381] width 77 height 47
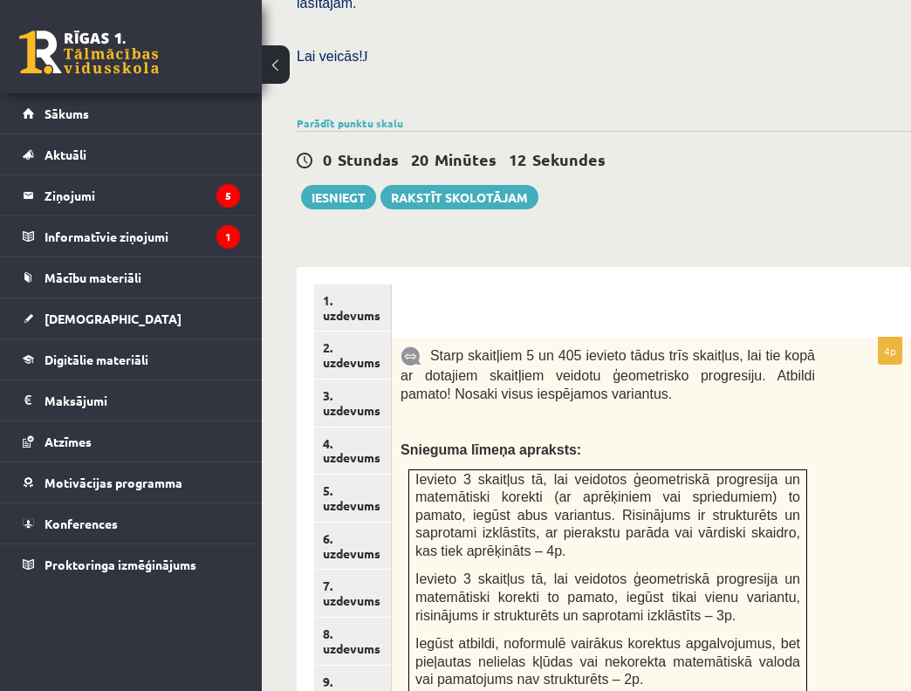
scroll to position [1113, 0]
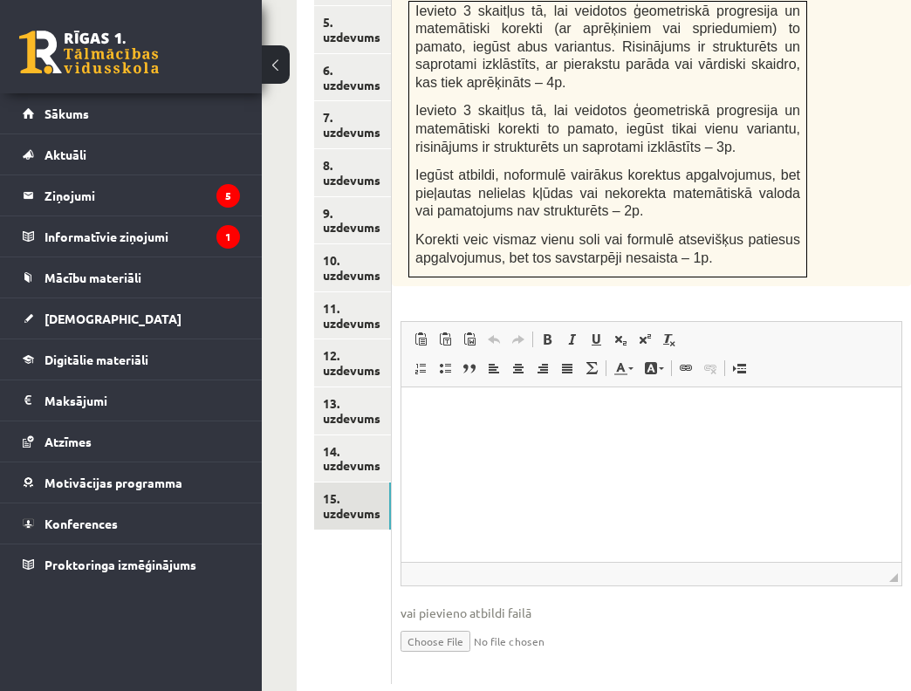
type input "**********"
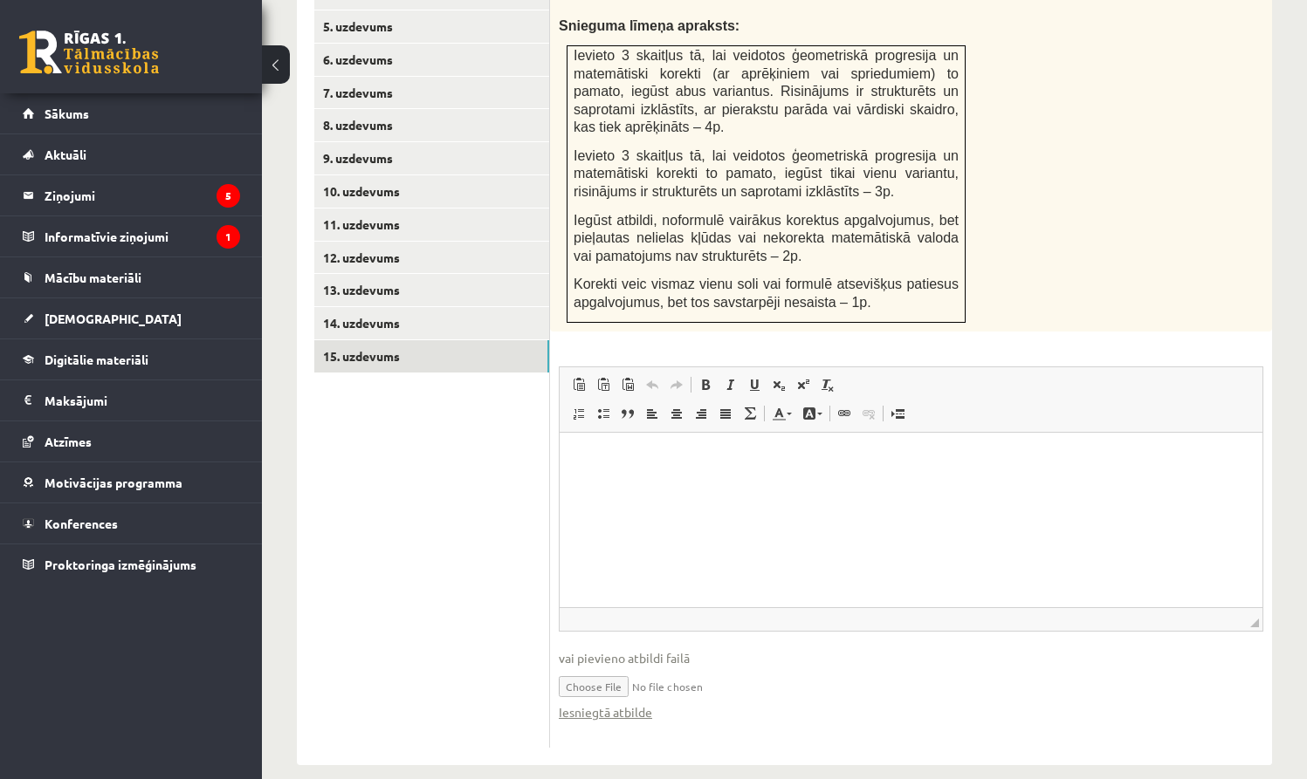
scroll to position [321, 0]
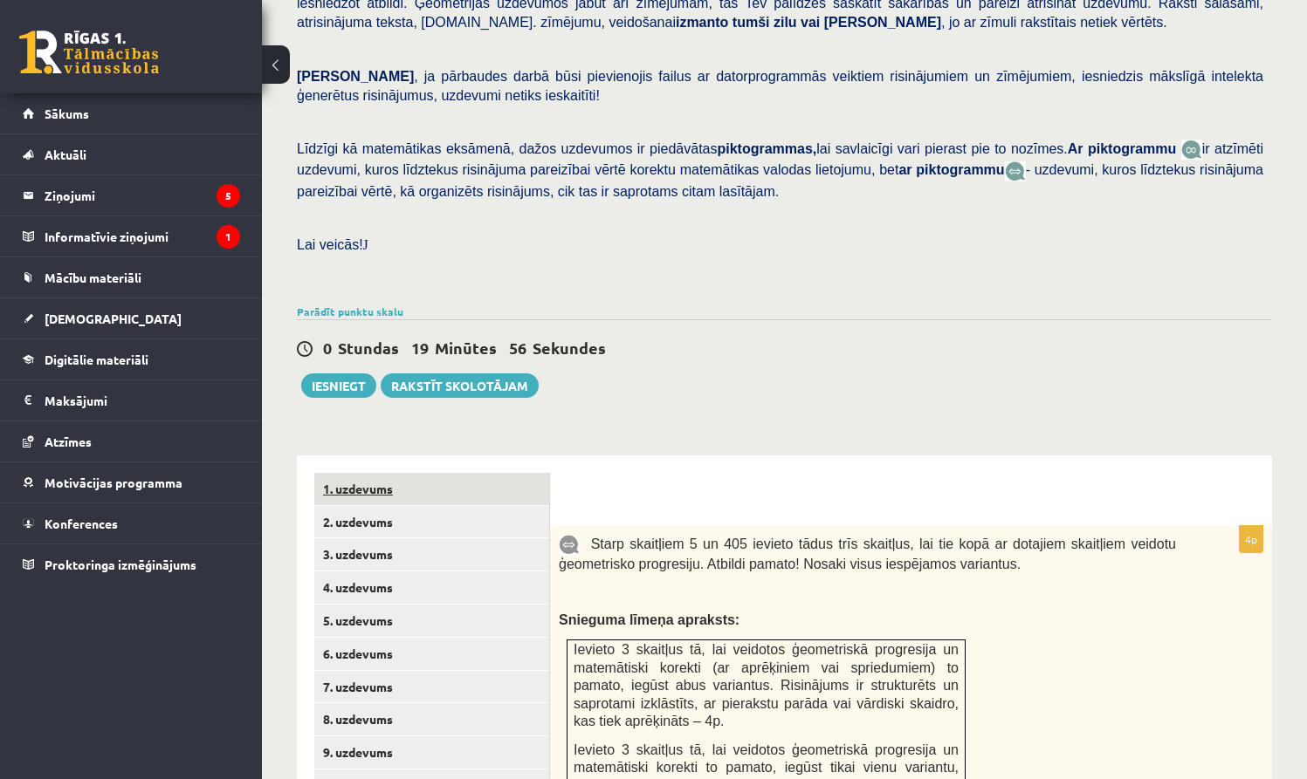
click at [409, 481] on link "1. uzdevums" at bounding box center [431, 489] width 235 height 32
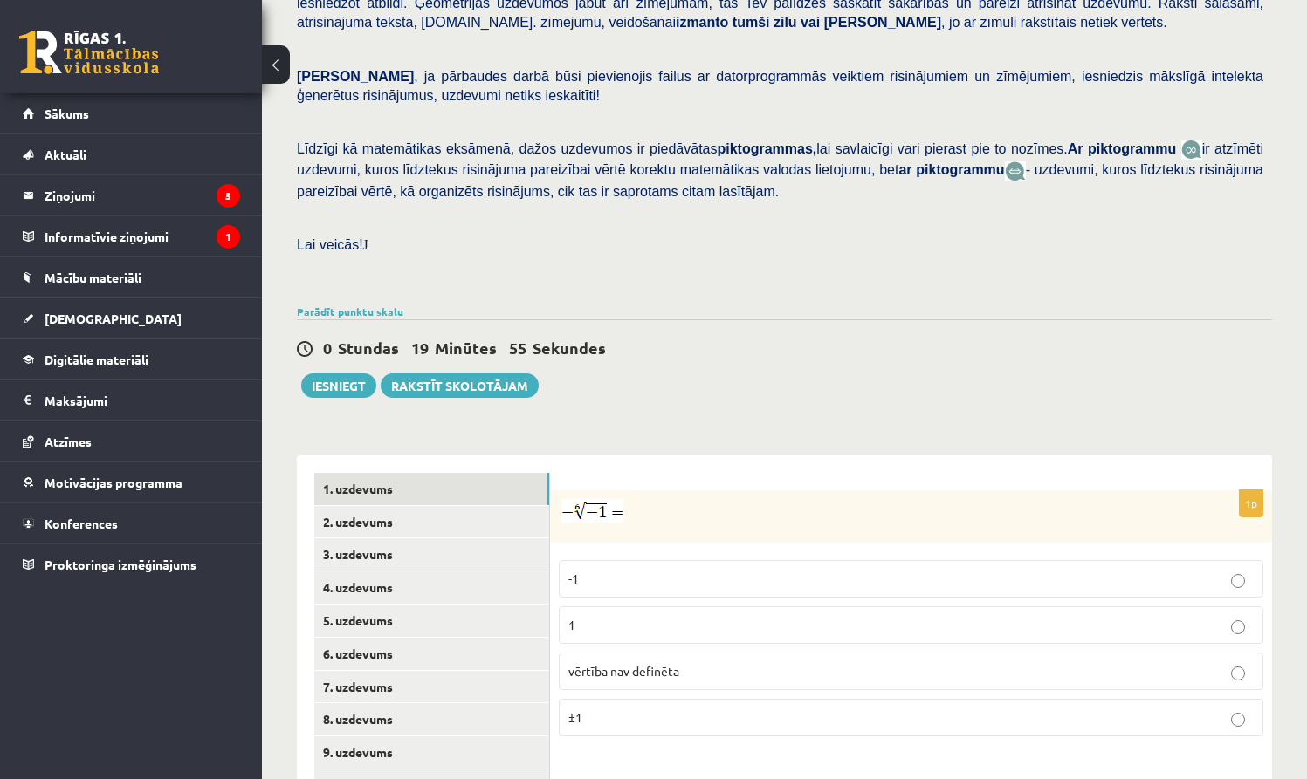
scroll to position [540, 0]
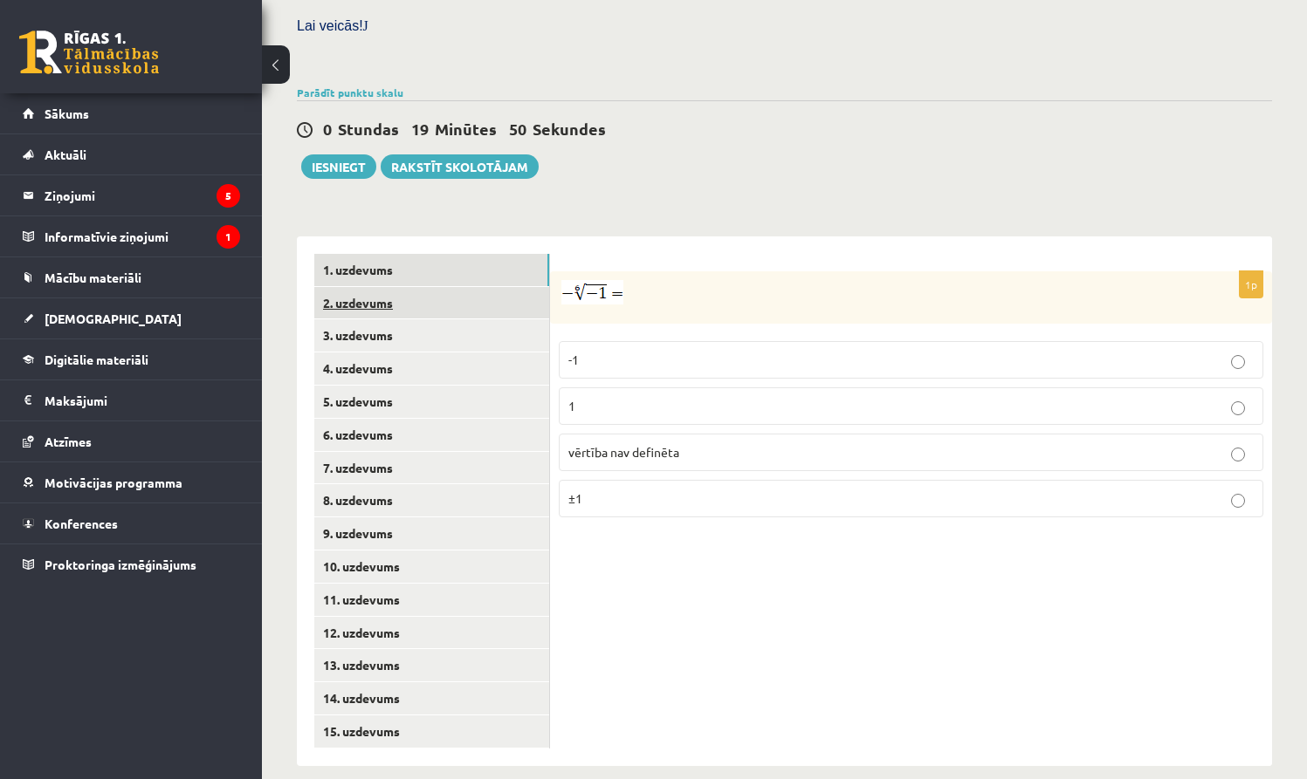
click at [403, 299] on link "2. uzdevums" at bounding box center [431, 303] width 235 height 32
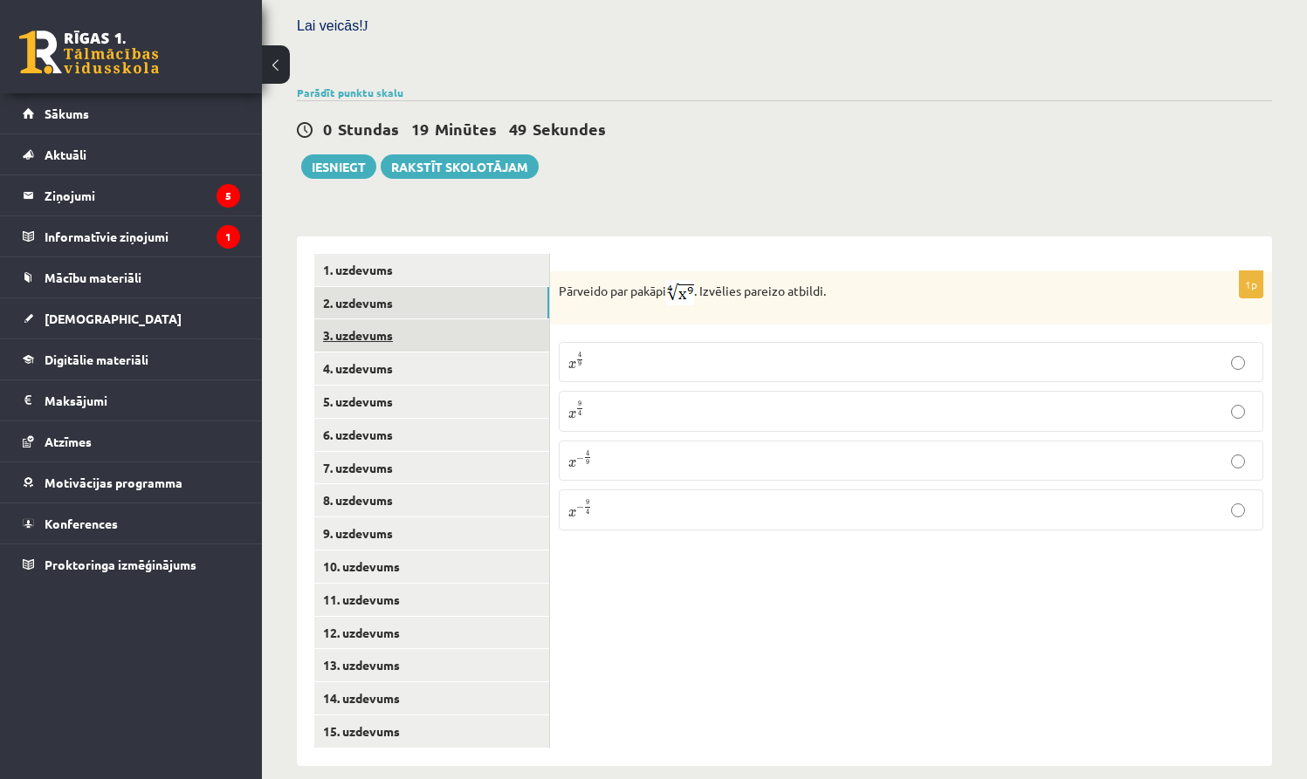
click at [399, 319] on link "3. uzdevums" at bounding box center [431, 335] width 235 height 32
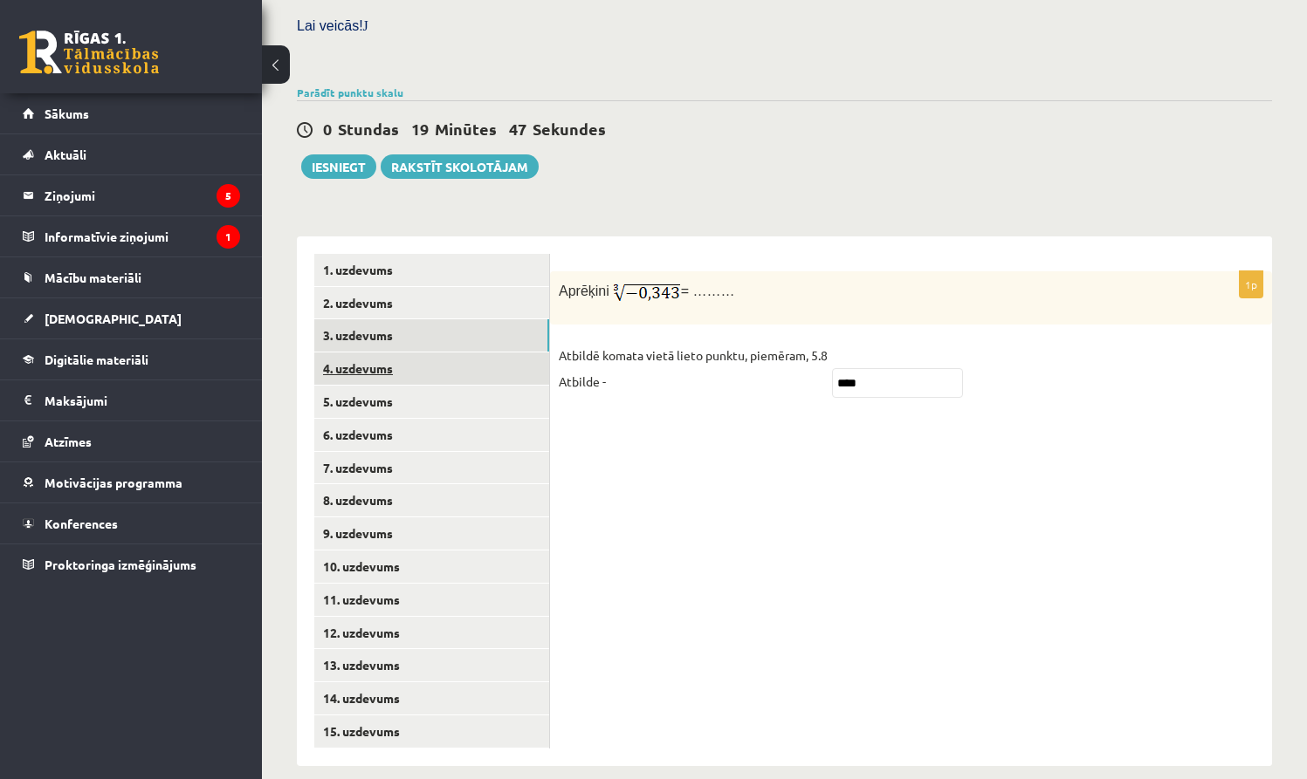
click at [418, 353] on link "4. uzdevums" at bounding box center [431, 369] width 235 height 32
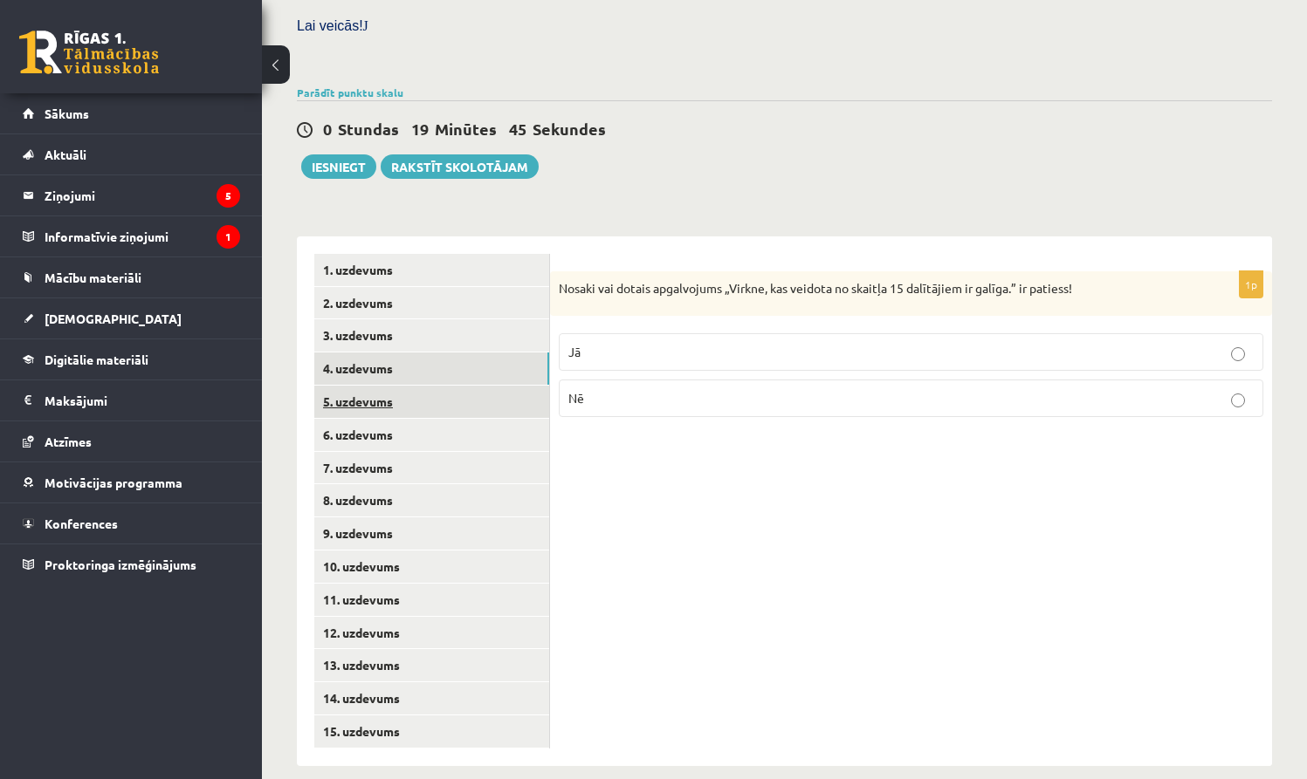
click at [402, 387] on link "5. uzdevums" at bounding box center [431, 402] width 235 height 32
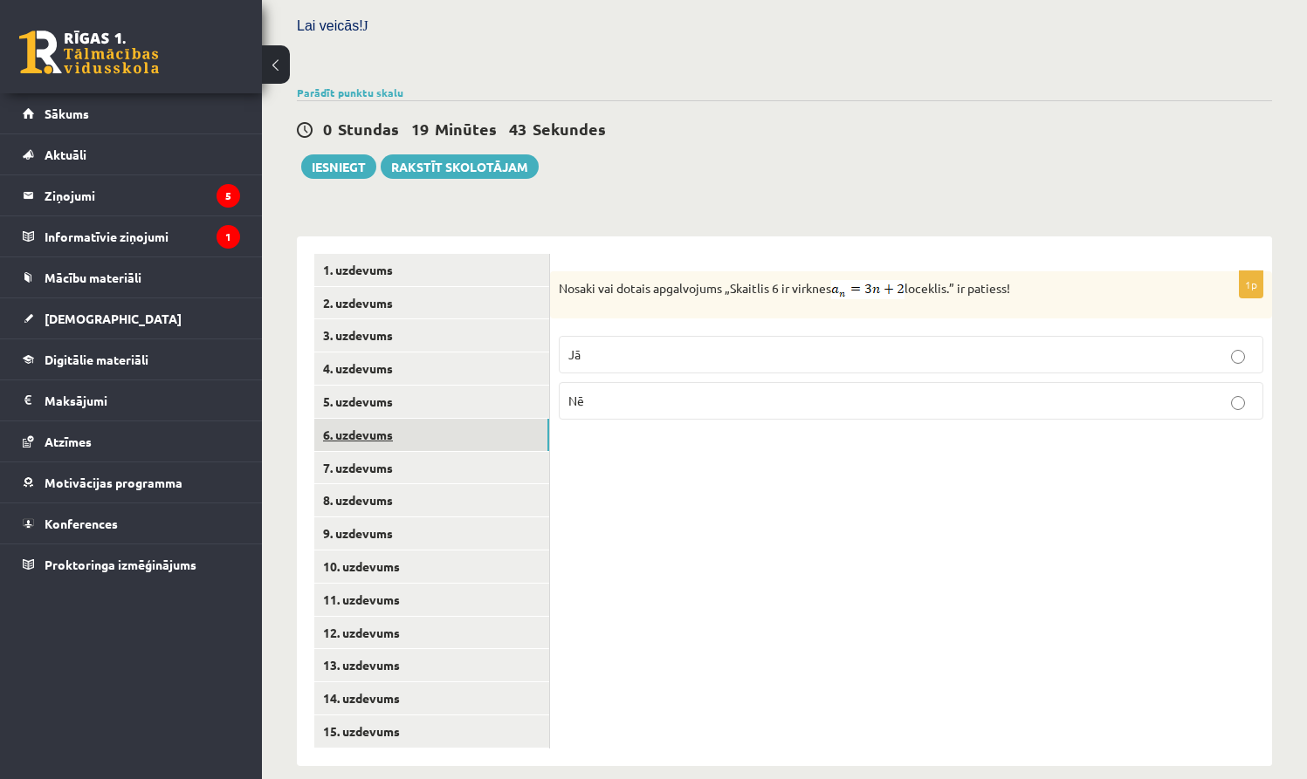
click at [394, 419] on link "6. uzdevums" at bounding box center [431, 435] width 235 height 32
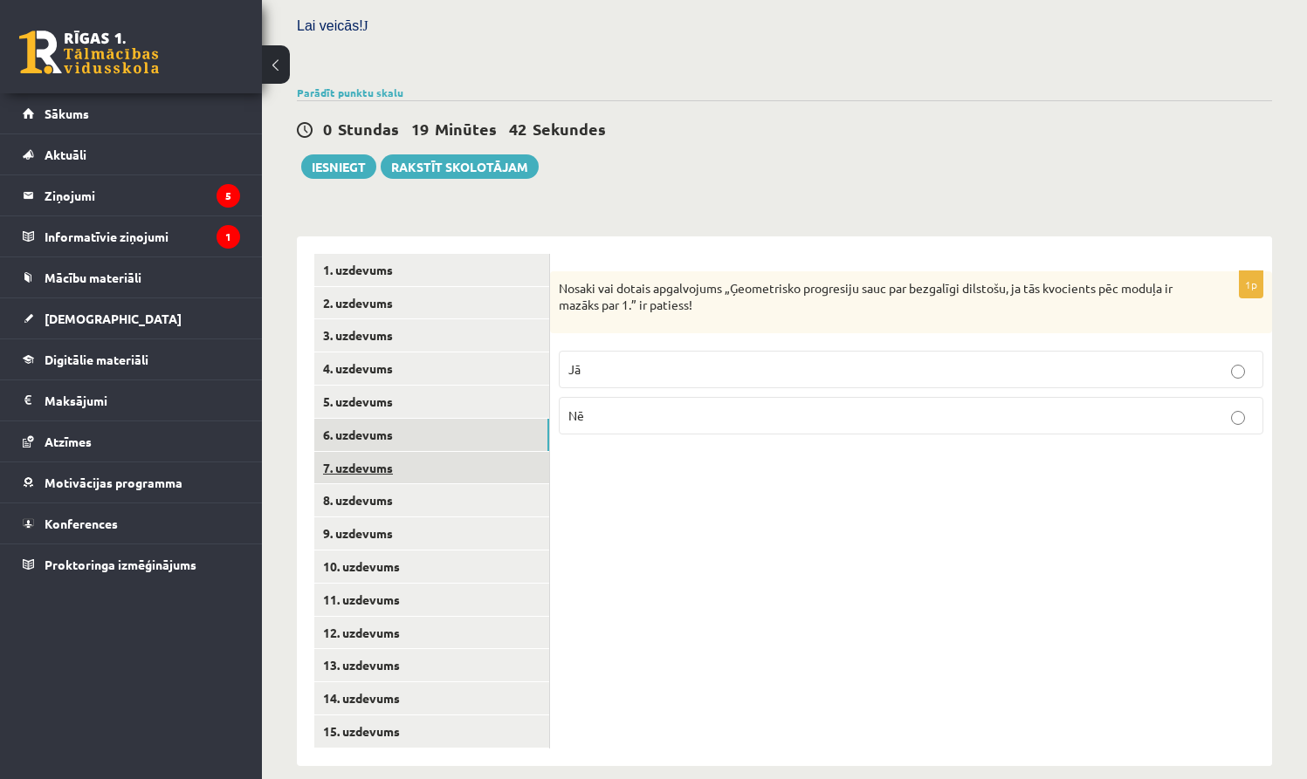
click at [387, 452] on link "7. uzdevums" at bounding box center [431, 468] width 235 height 32
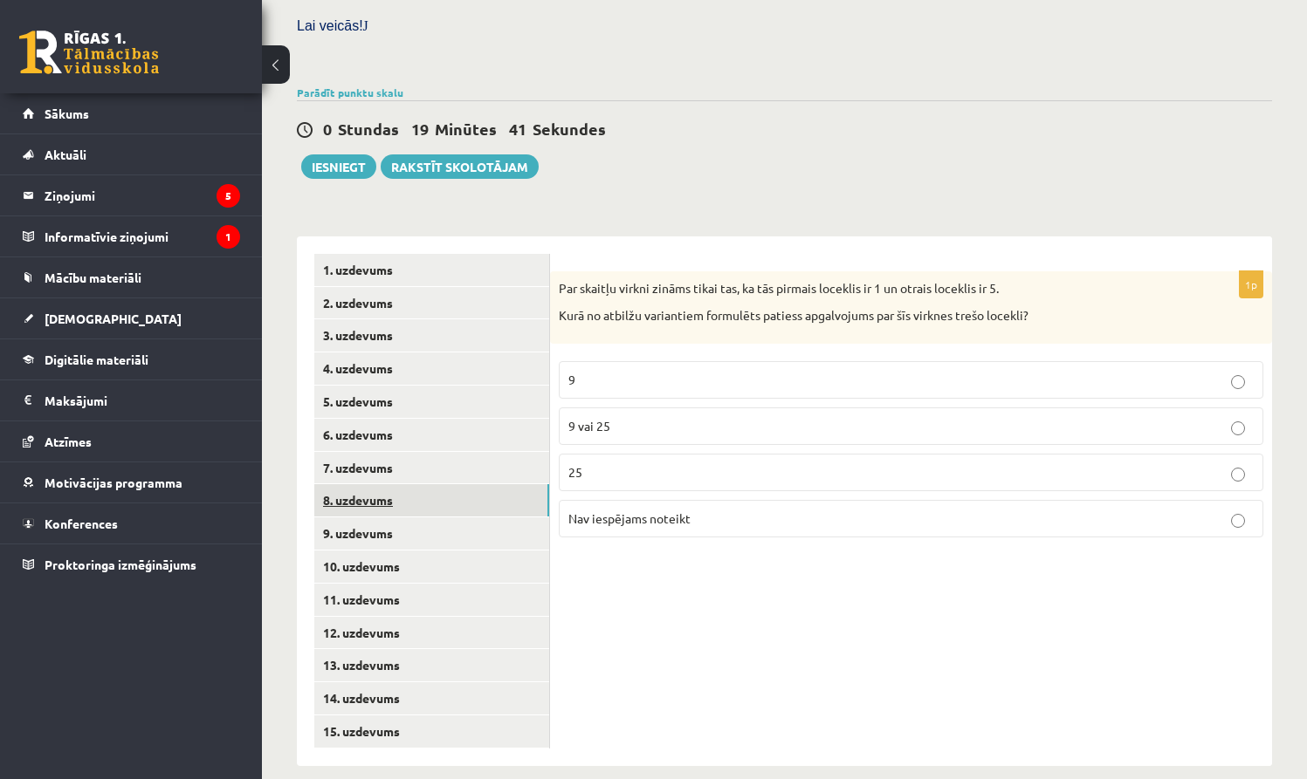
click at [388, 484] on link "8. uzdevums" at bounding box center [431, 500] width 235 height 32
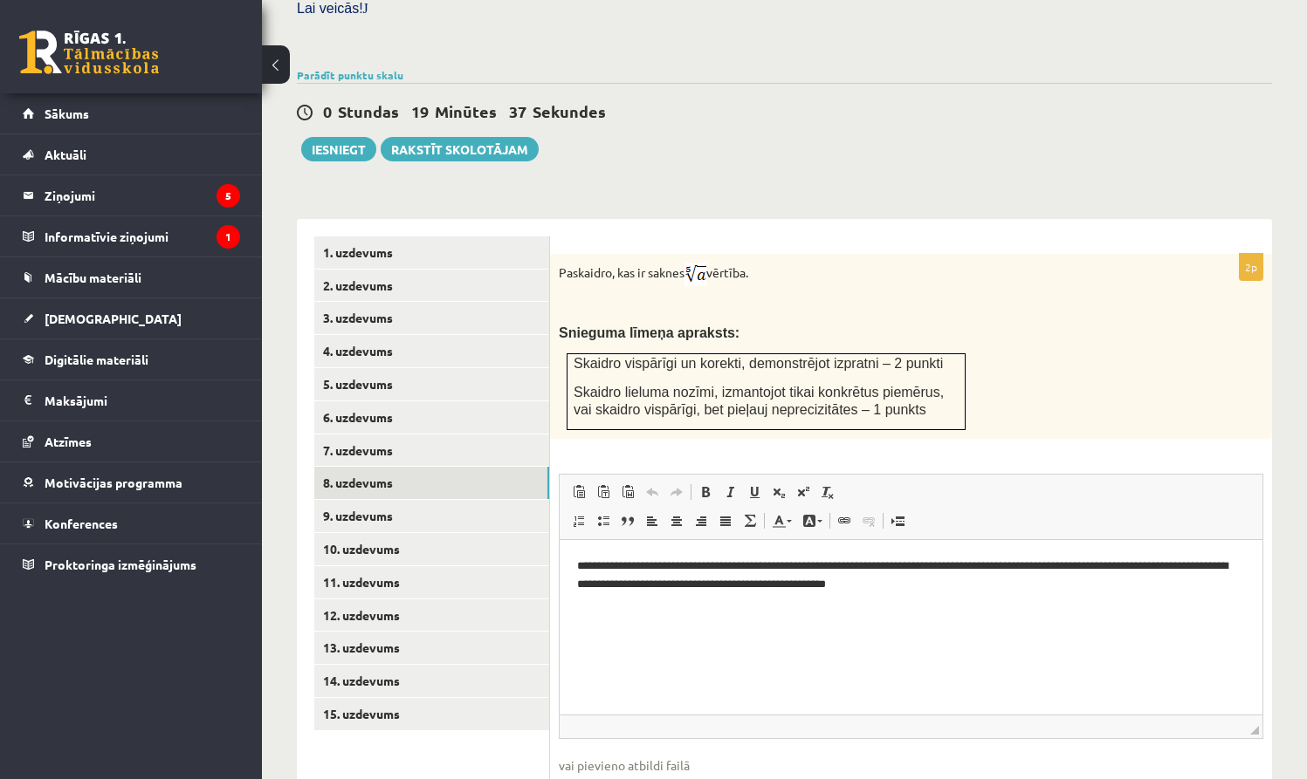
scroll to position [653, 0]
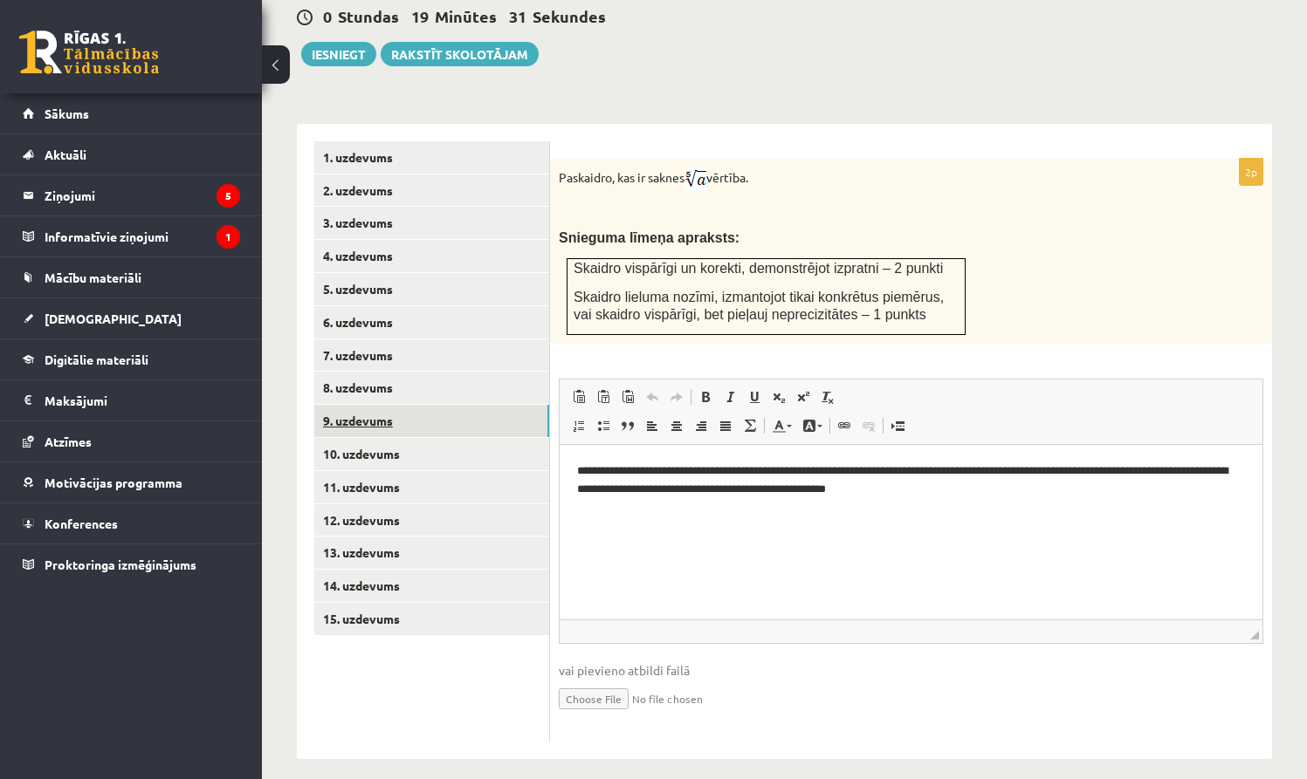
click at [429, 413] on link "9. uzdevums" at bounding box center [431, 421] width 235 height 32
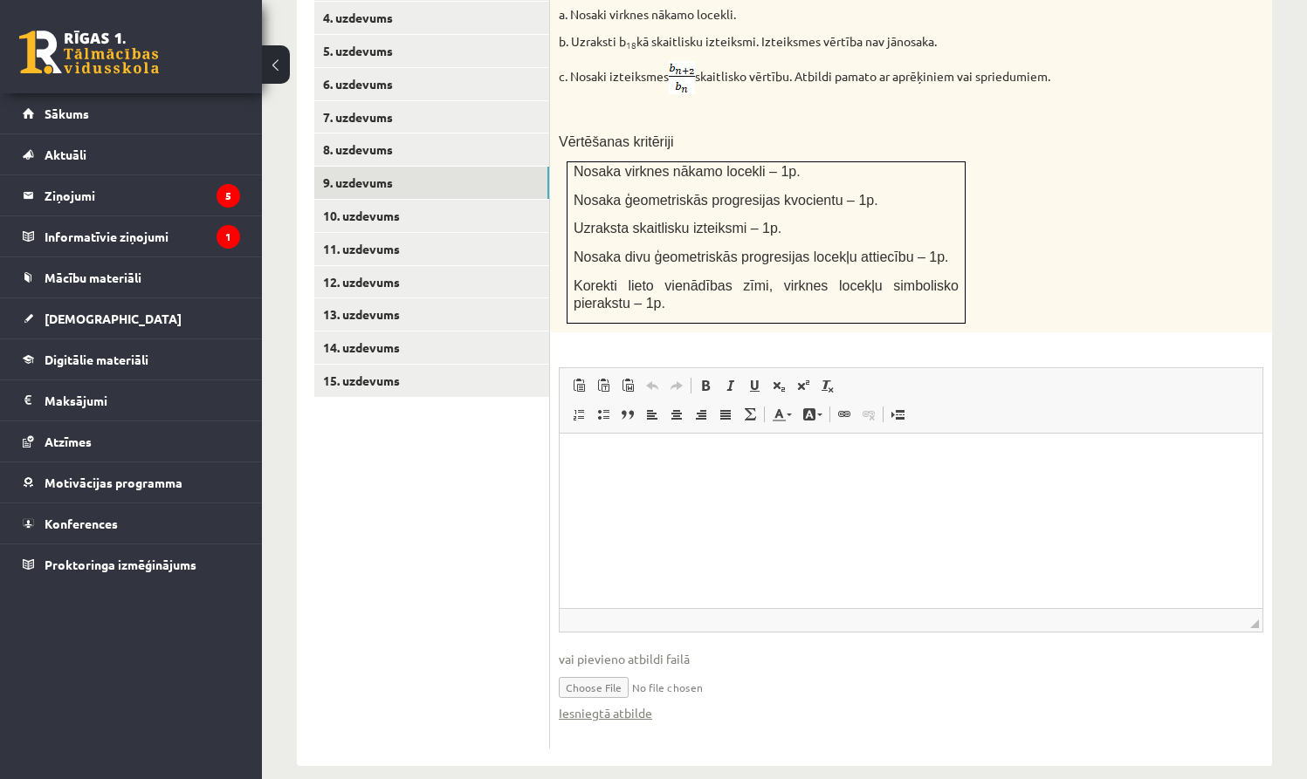
scroll to position [896, 0]
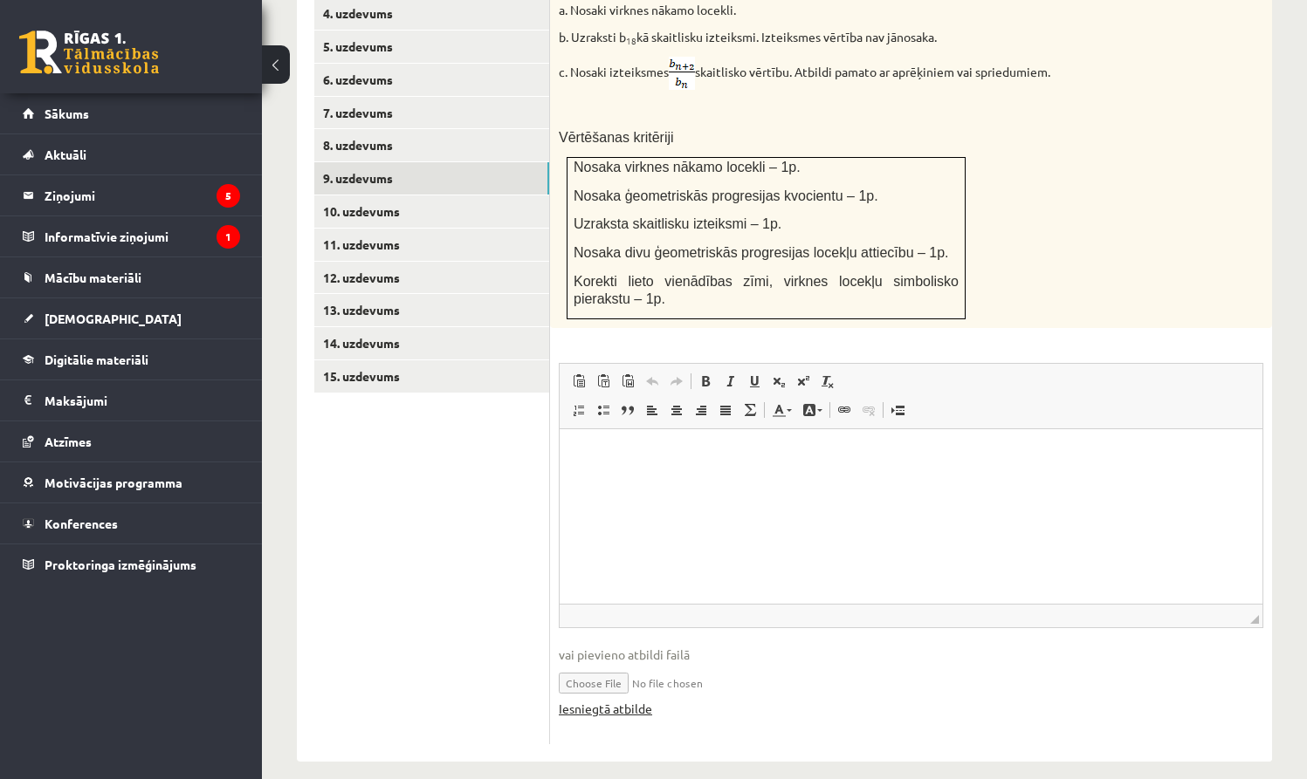
click at [593, 700] on link "Iesniegtā atbilde" at bounding box center [605, 709] width 93 height 18
click at [395, 198] on link "10. uzdevums" at bounding box center [431, 212] width 235 height 32
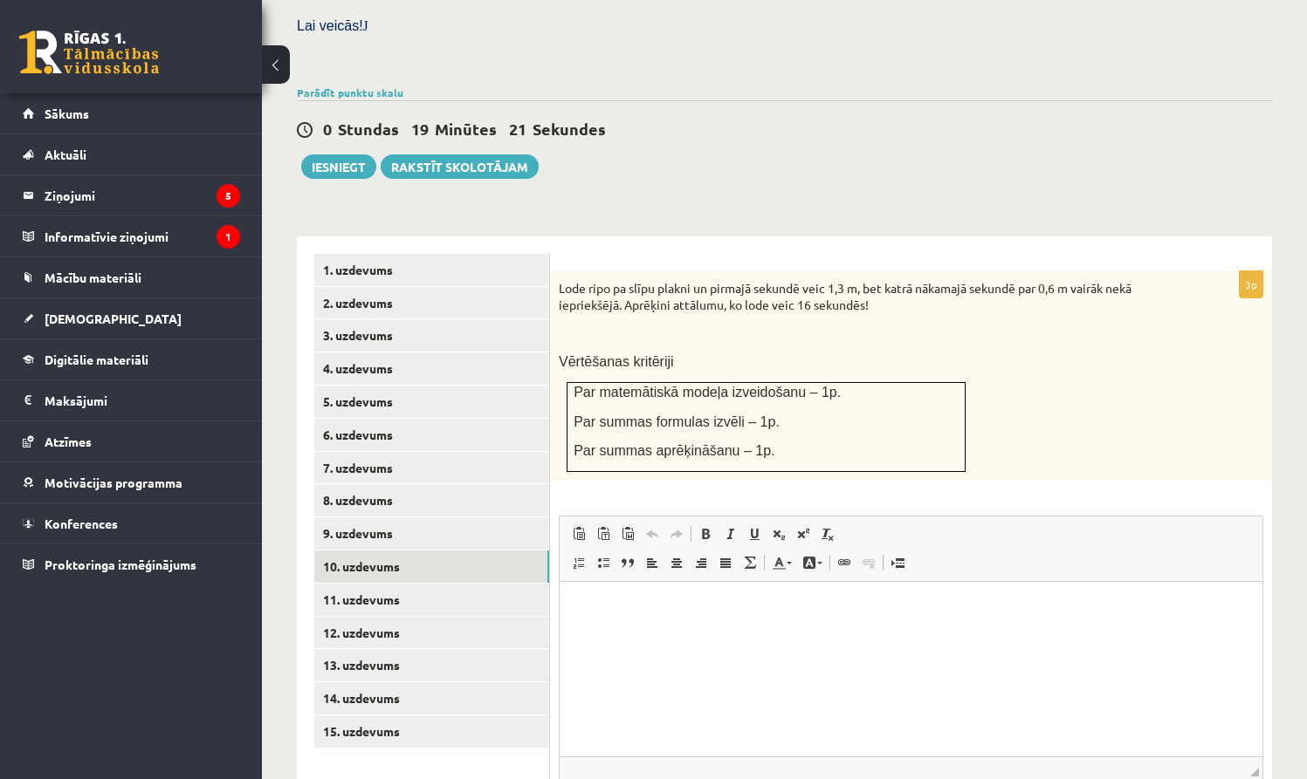
scroll to position [0, 0]
click at [628, 635] on html at bounding box center [910, 608] width 703 height 53
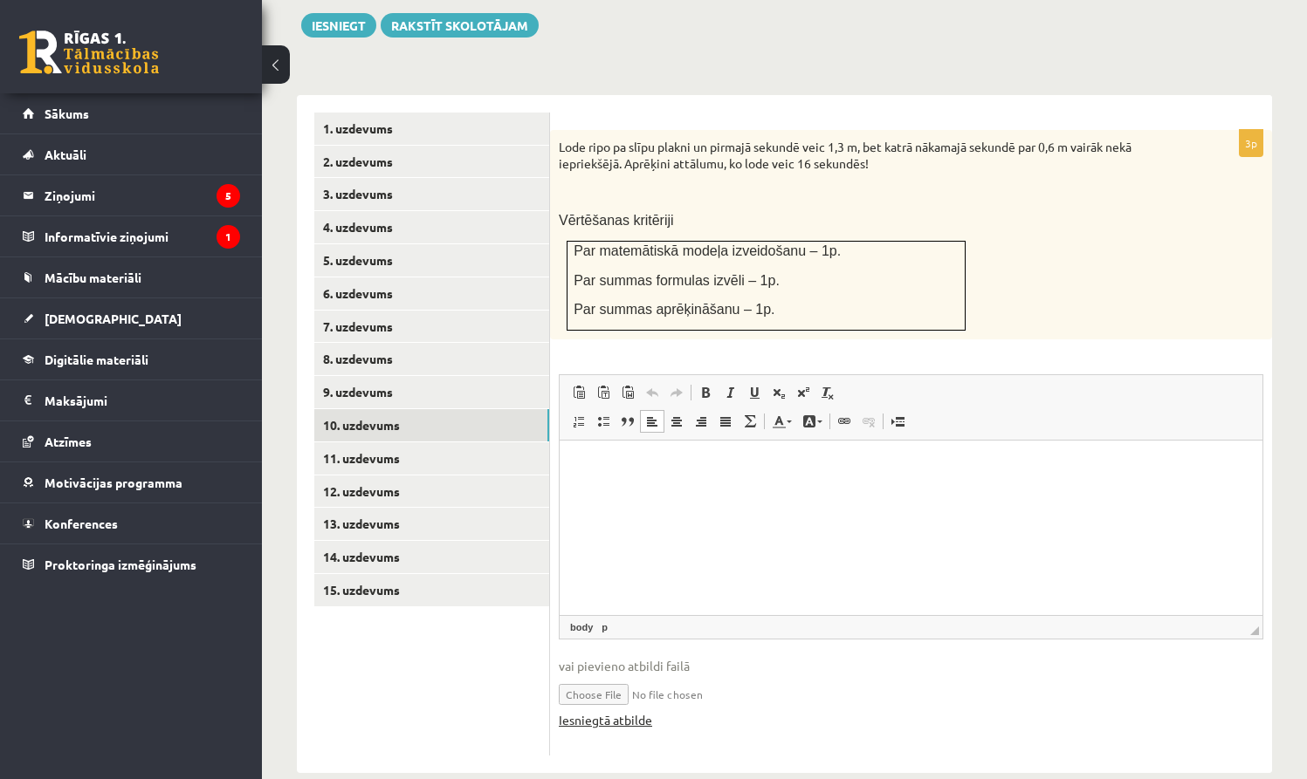
click at [642, 711] on link "Iesniegtā atbilde" at bounding box center [605, 720] width 93 height 18
click at [507, 443] on link "11. uzdevums" at bounding box center [431, 459] width 235 height 32
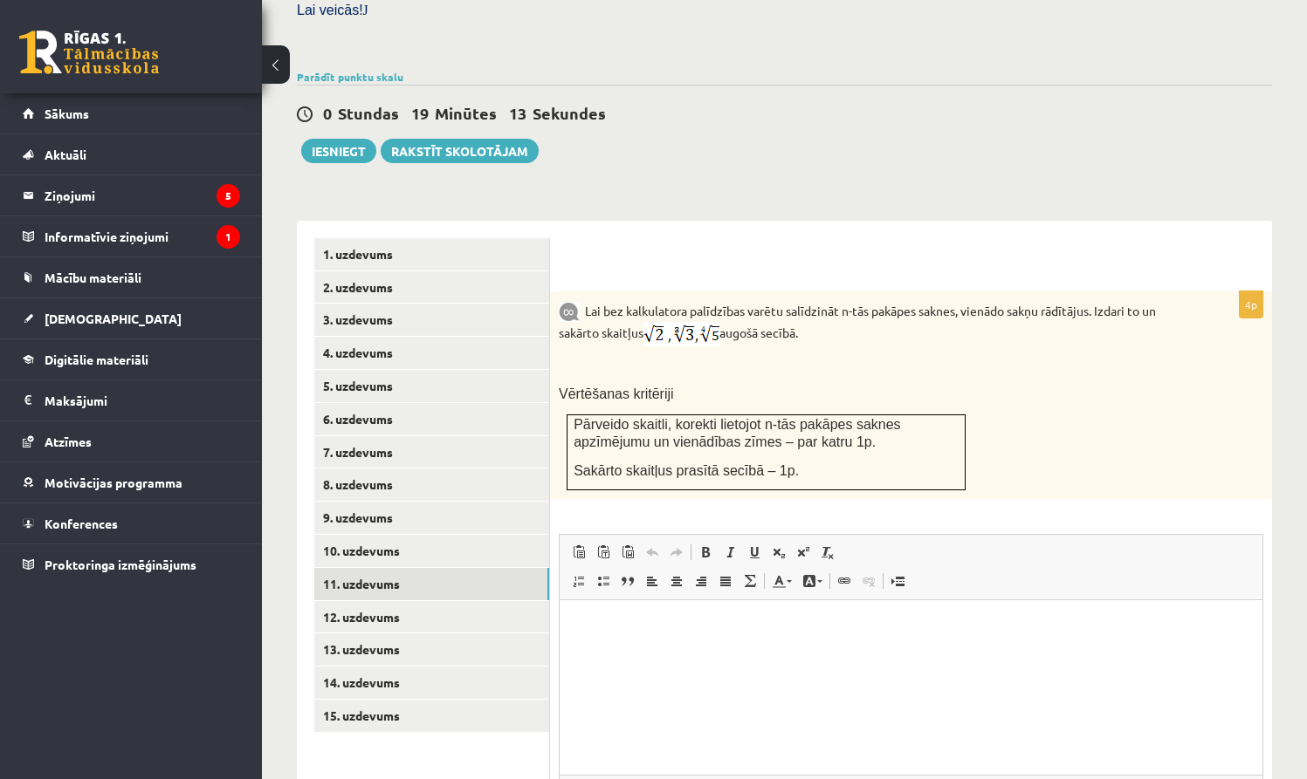
scroll to position [730, 0]
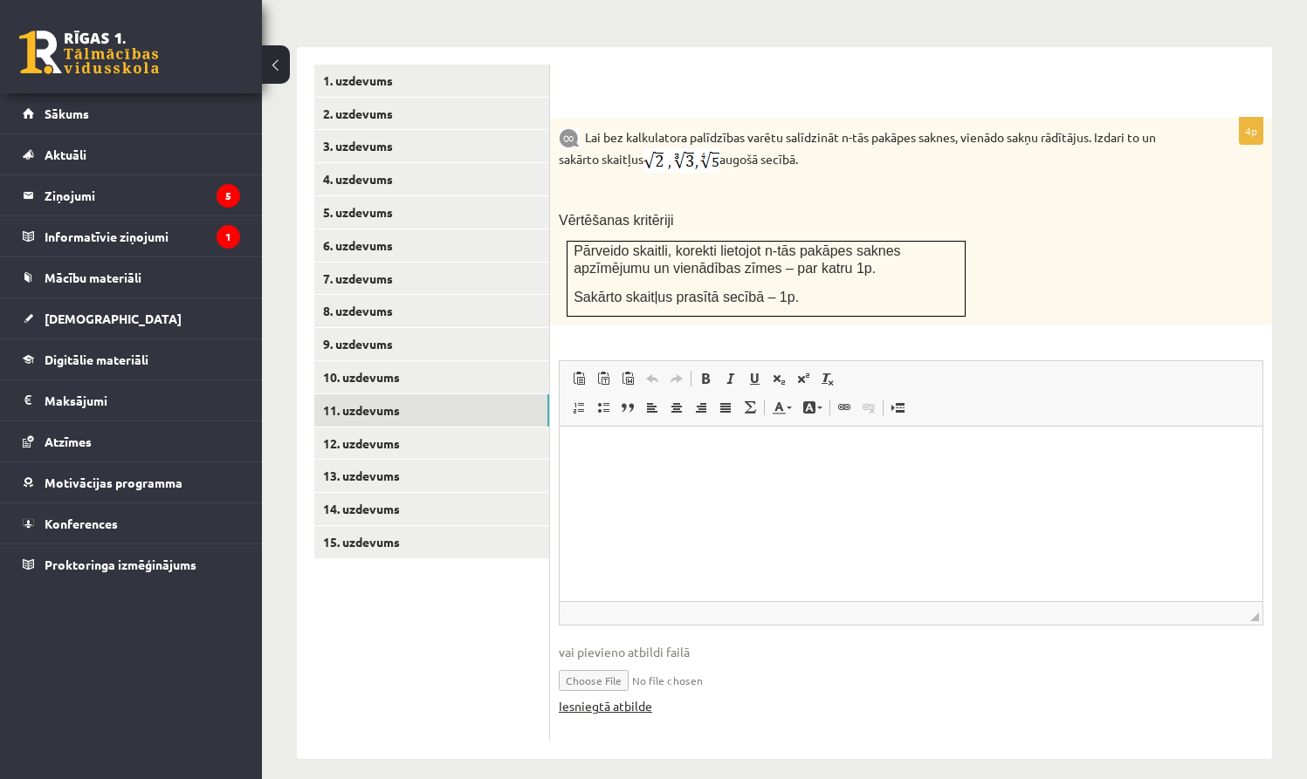
click at [642, 697] on link "Iesniegtā atbilde" at bounding box center [605, 706] width 93 height 18
click at [488, 428] on link "12. uzdevums" at bounding box center [431, 444] width 235 height 32
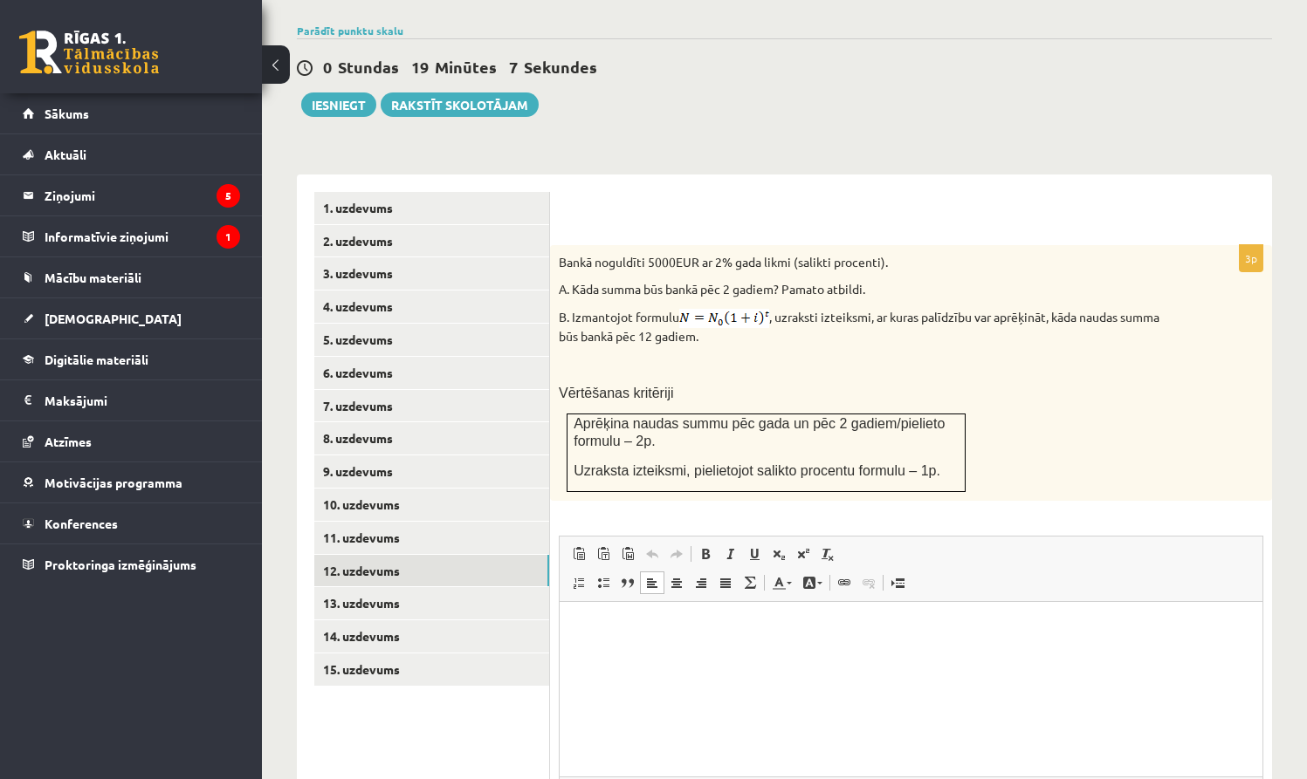
scroll to position [752, 0]
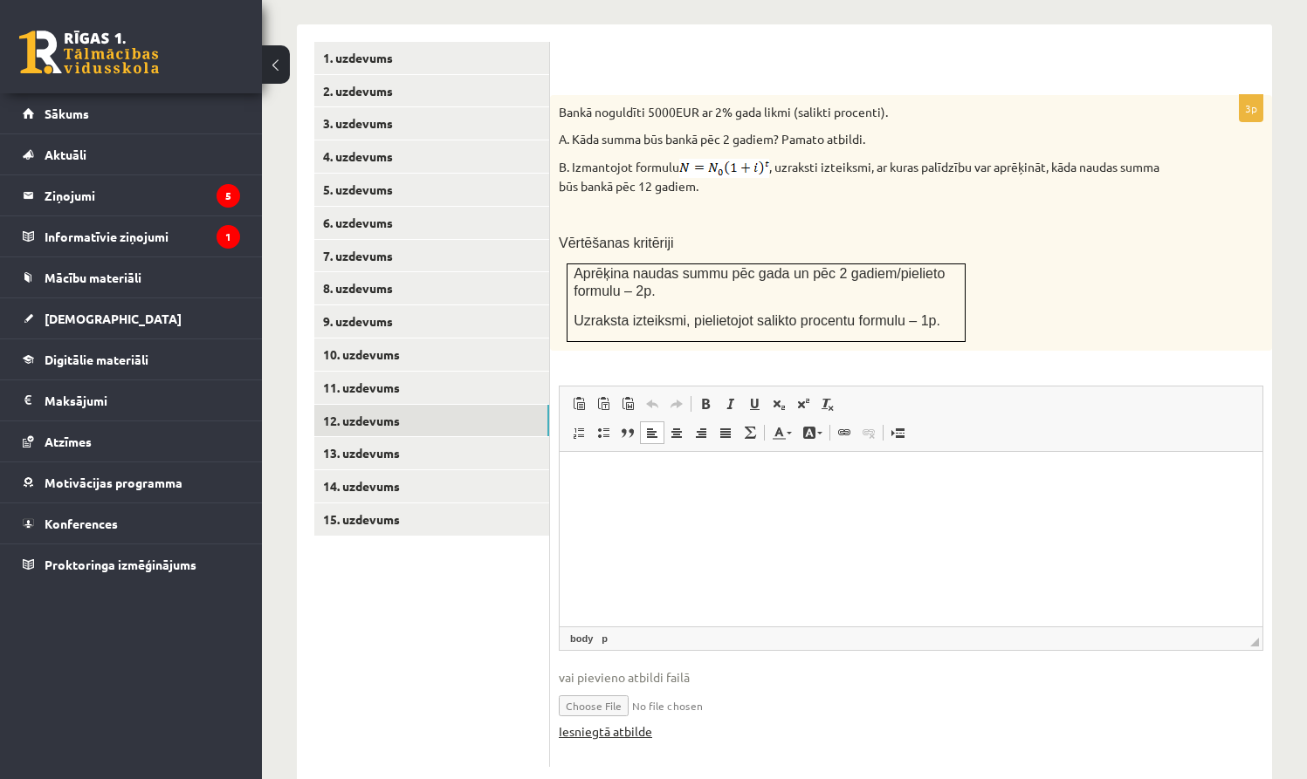
click at [640, 723] on link "Iesniegtā atbilde" at bounding box center [605, 732] width 93 height 18
click at [369, 437] on link "13. uzdevums" at bounding box center [431, 453] width 235 height 32
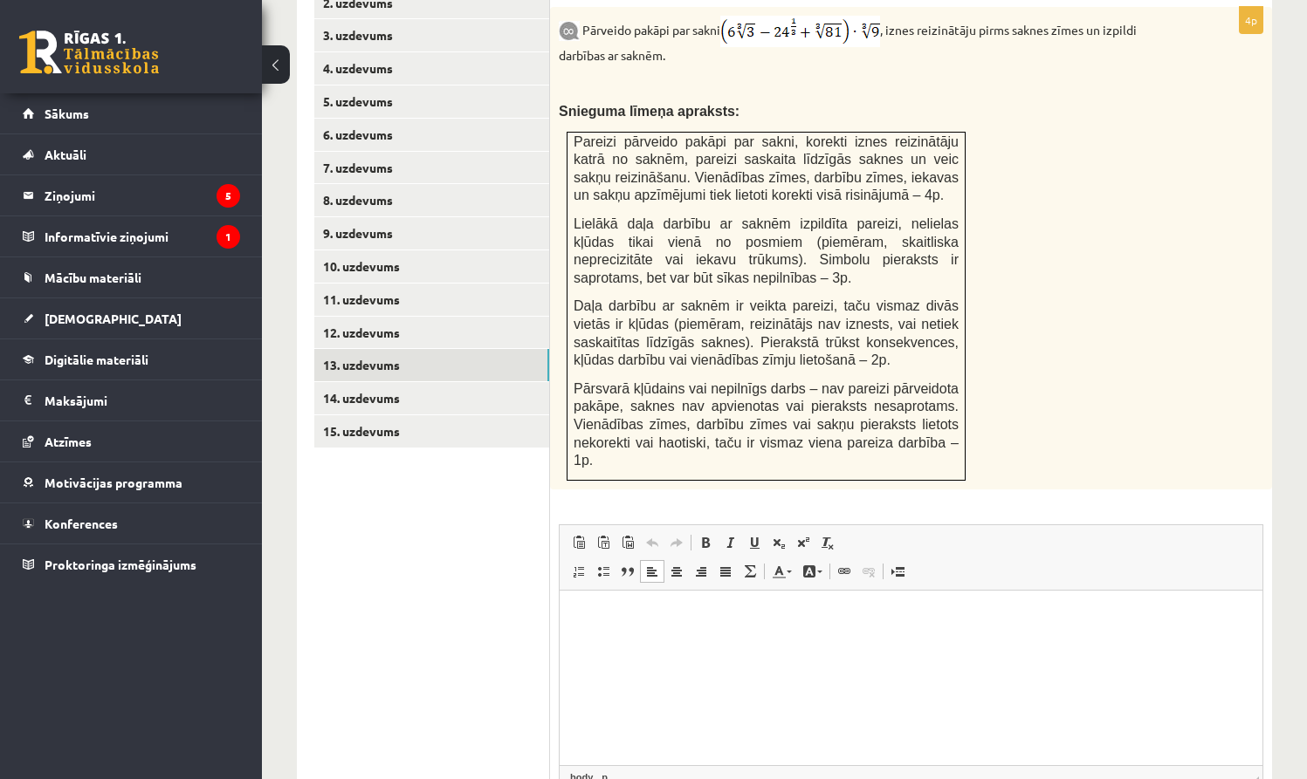
scroll to position [978, 0]
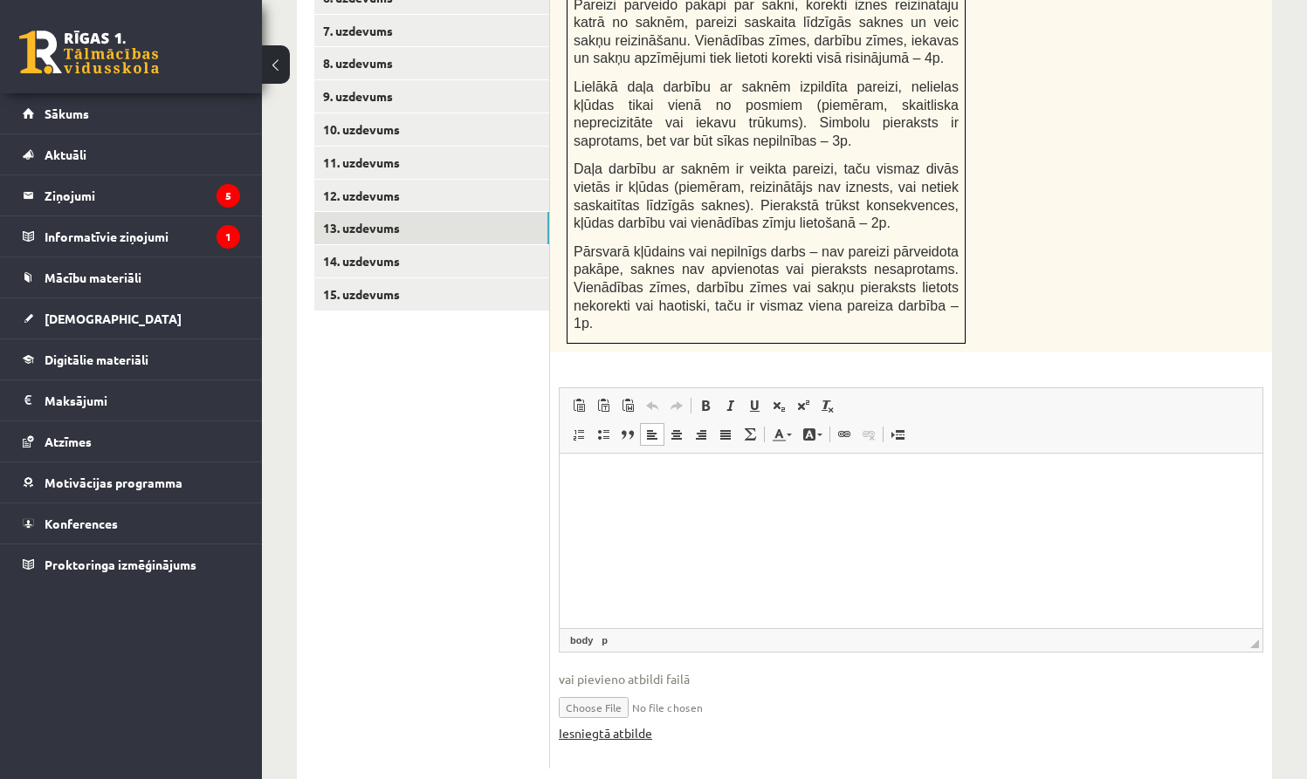
click at [621, 725] on link "Iesniegtā atbilde" at bounding box center [605, 733] width 93 height 18
click at [389, 245] on link "14. uzdevums" at bounding box center [431, 261] width 235 height 32
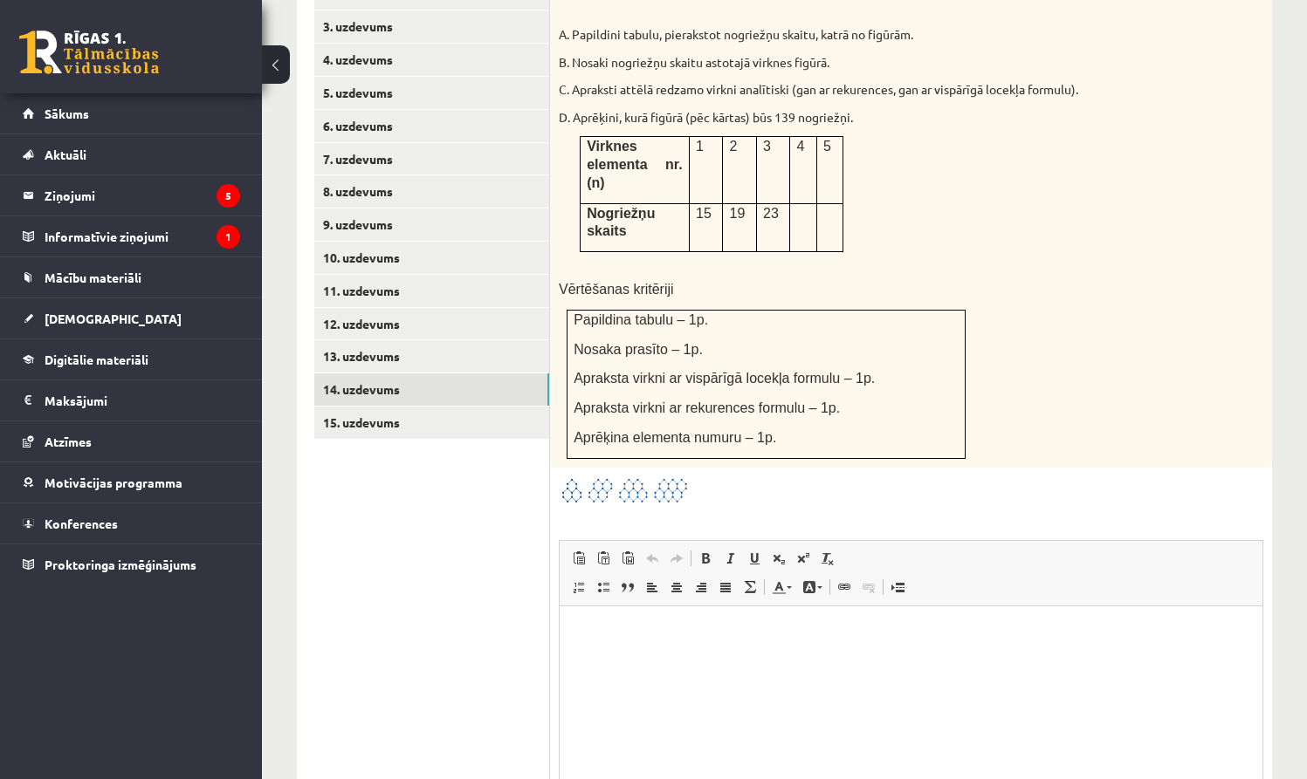
scroll to position [1005, 0]
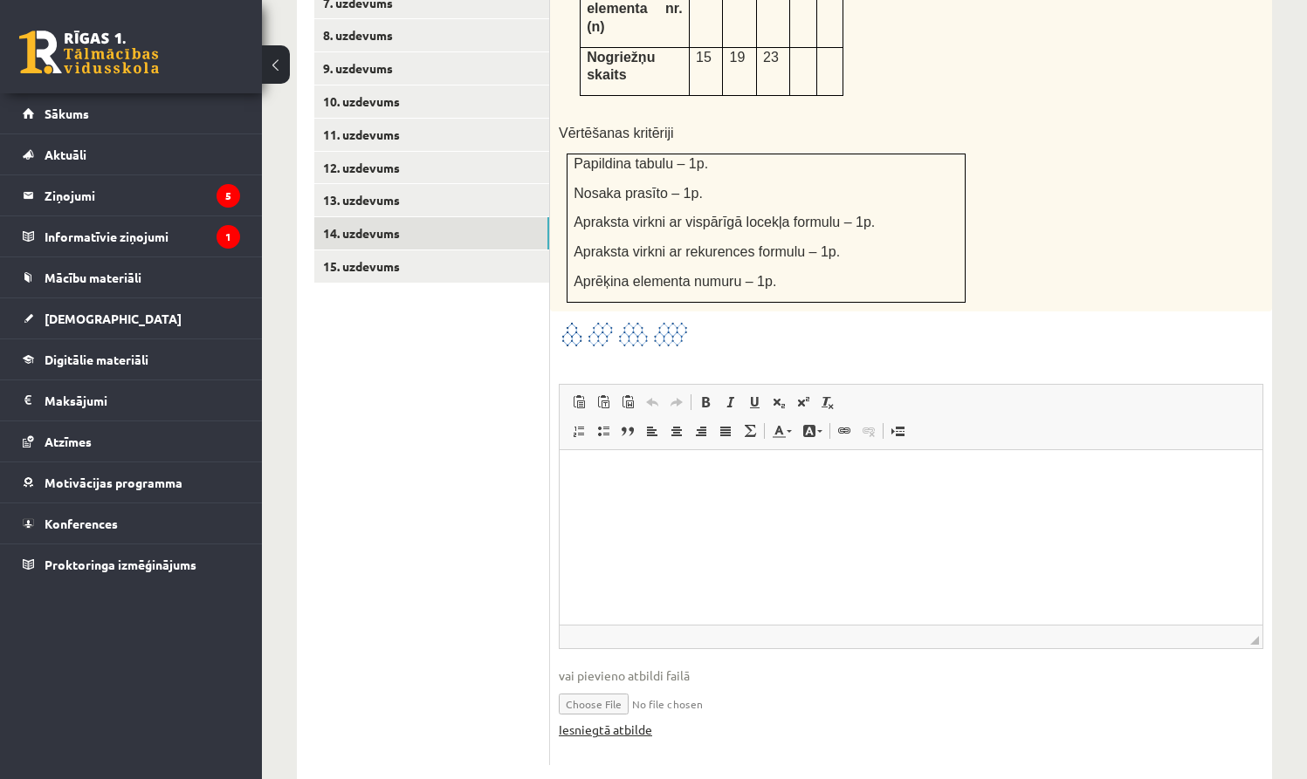
click at [627, 721] on link "Iesniegtā atbilde" at bounding box center [605, 730] width 93 height 18
click at [352, 253] on link "15. uzdevums" at bounding box center [431, 267] width 235 height 32
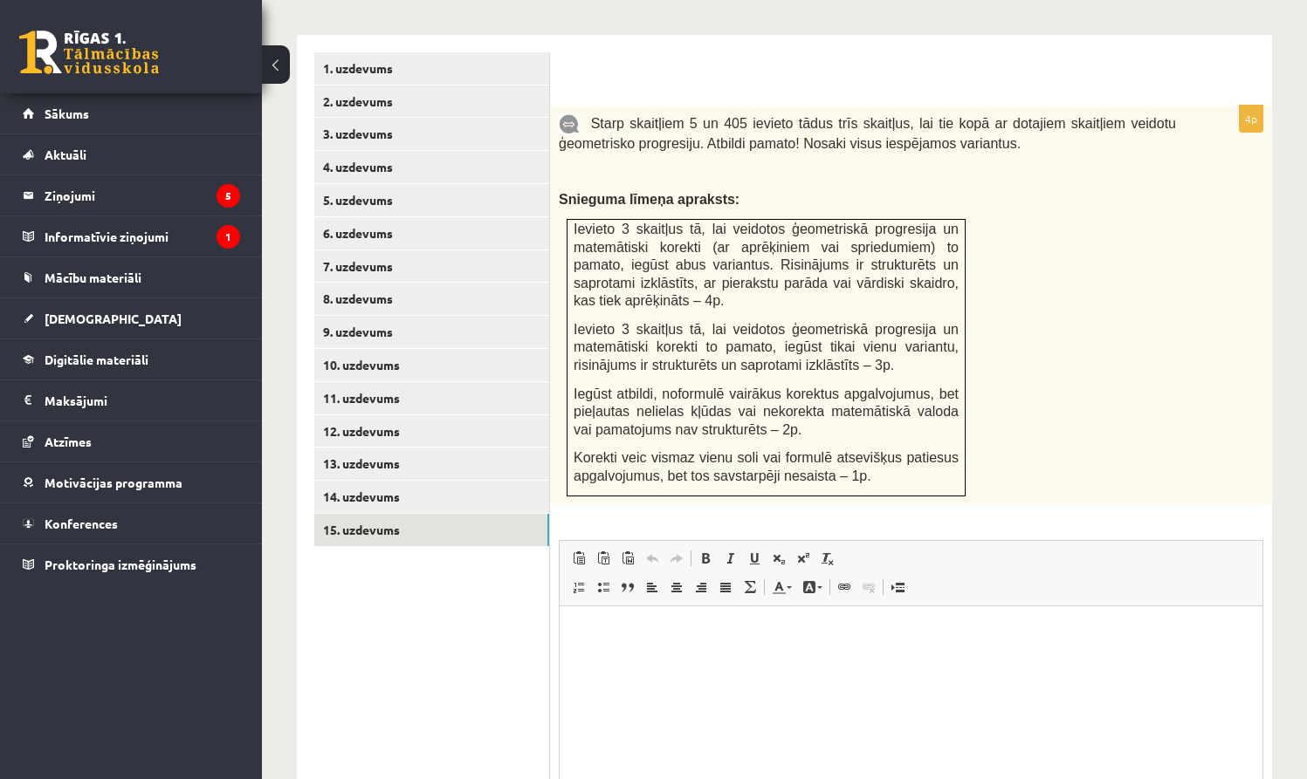
scroll to position [908, 0]
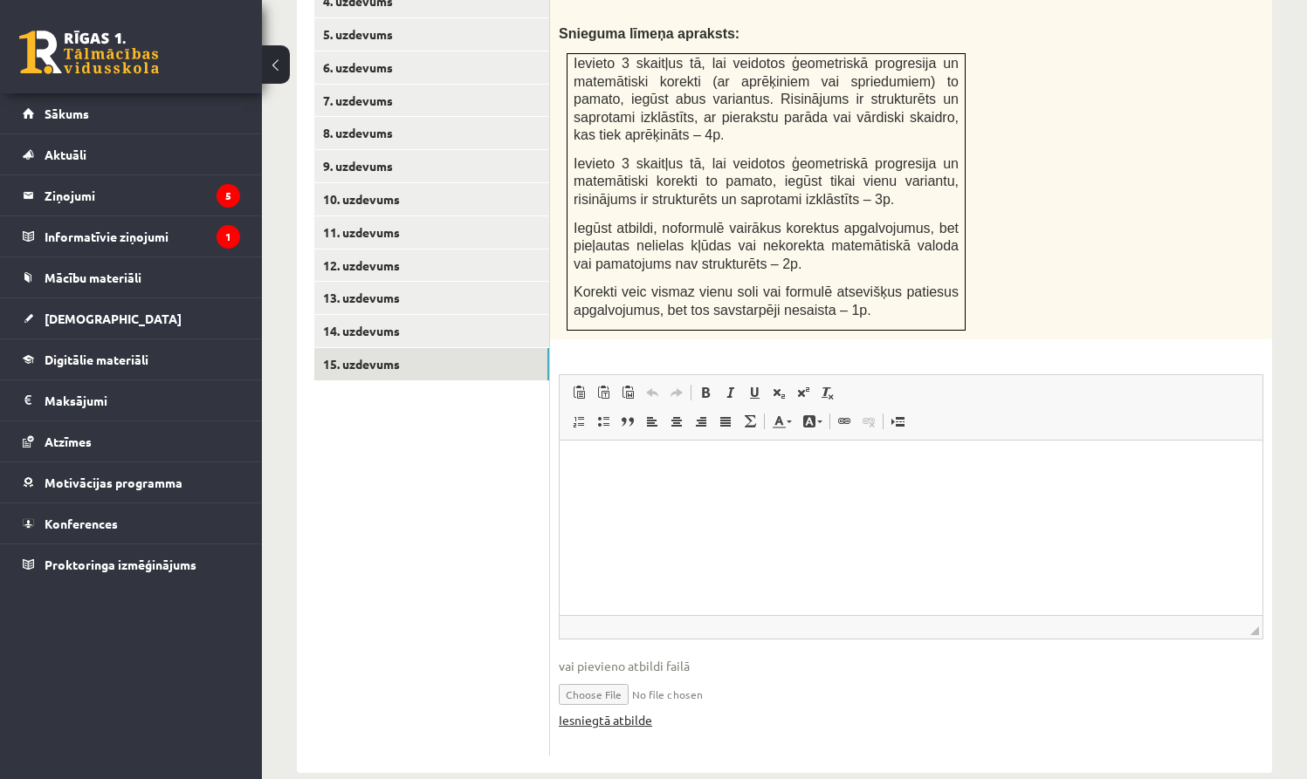
click at [629, 711] on link "Iesniegtā atbilde" at bounding box center [605, 720] width 93 height 18
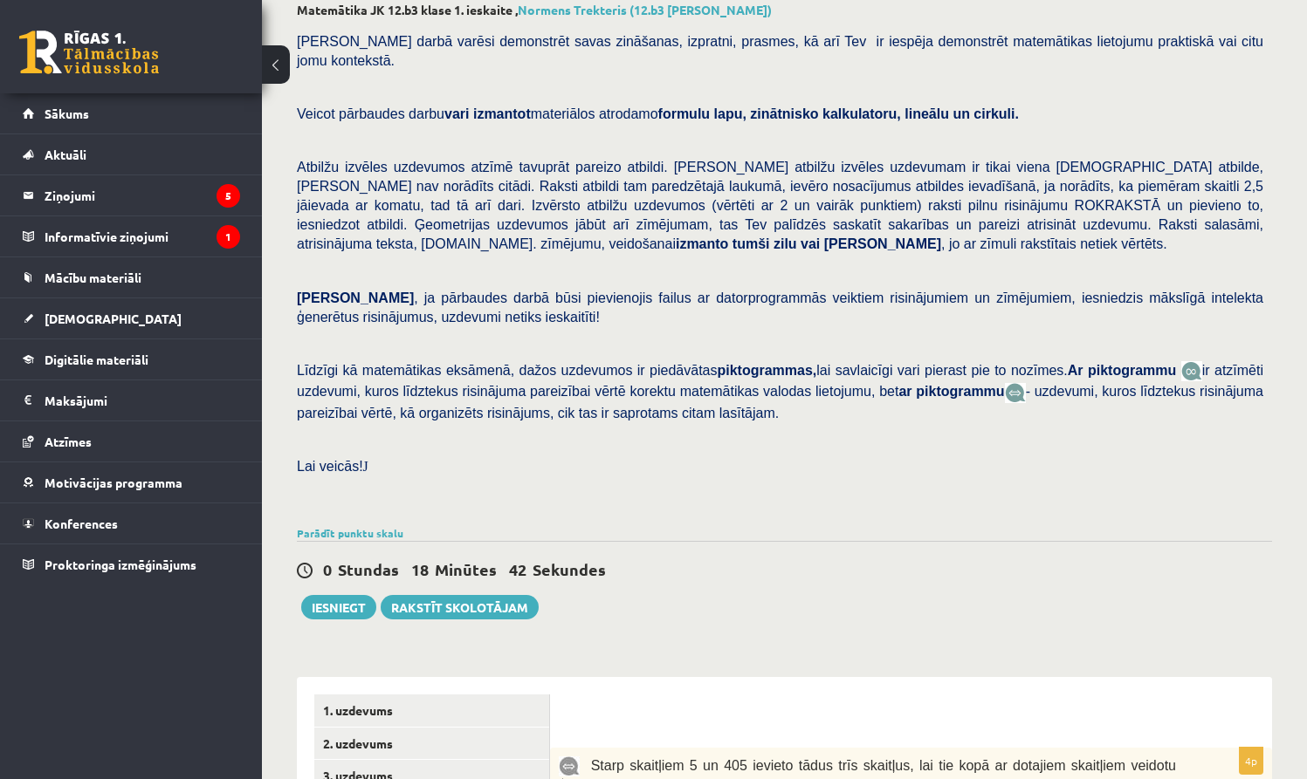
scroll to position [244, 0]
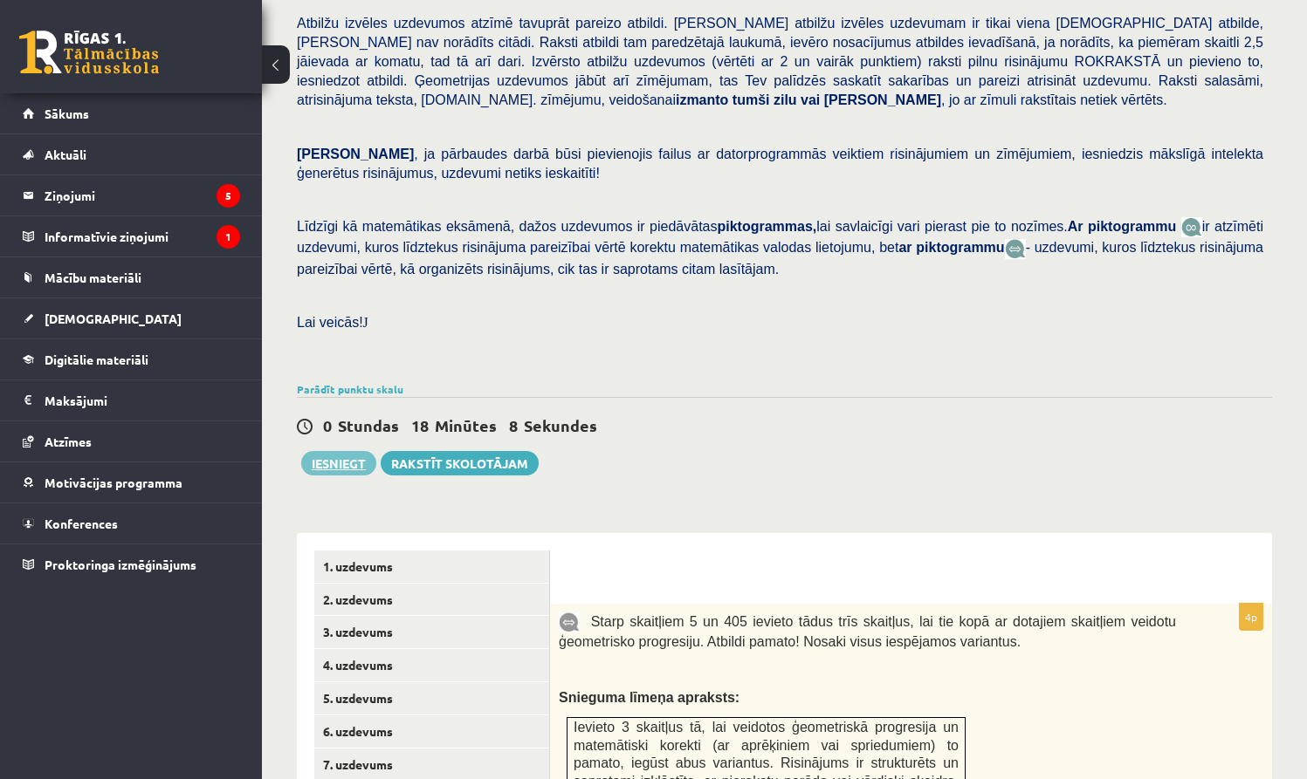
click at [337, 451] on button "Iesniegt" at bounding box center [338, 463] width 75 height 24
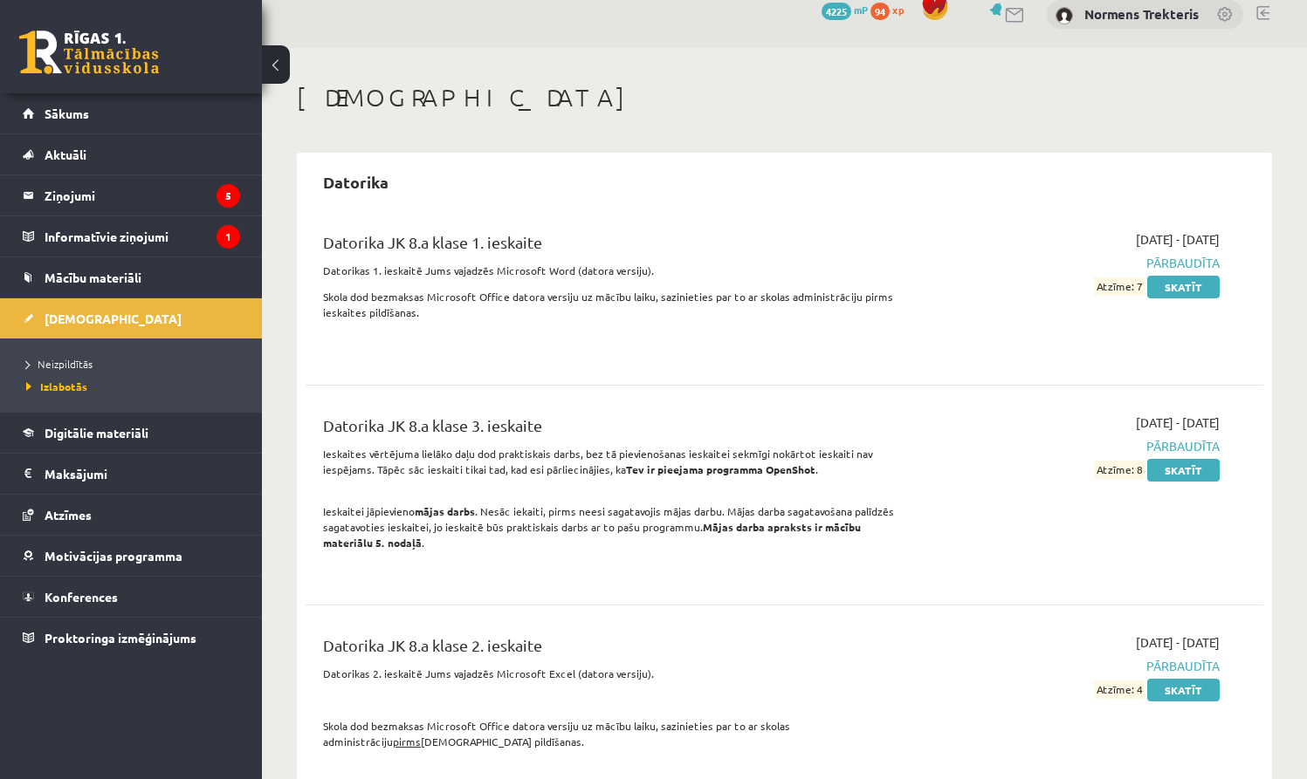
scroll to position [29, 0]
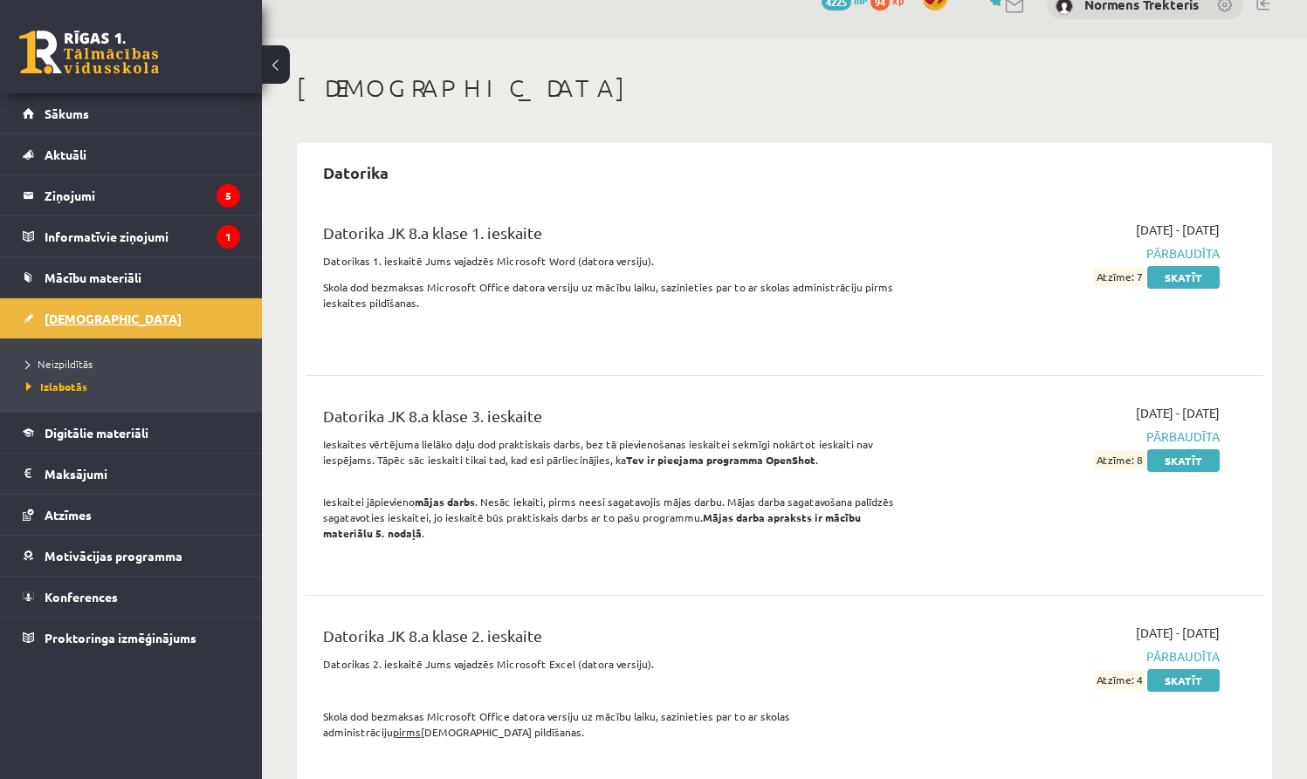
click at [67, 331] on link "[DEMOGRAPHIC_DATA]" at bounding box center [131, 319] width 217 height 40
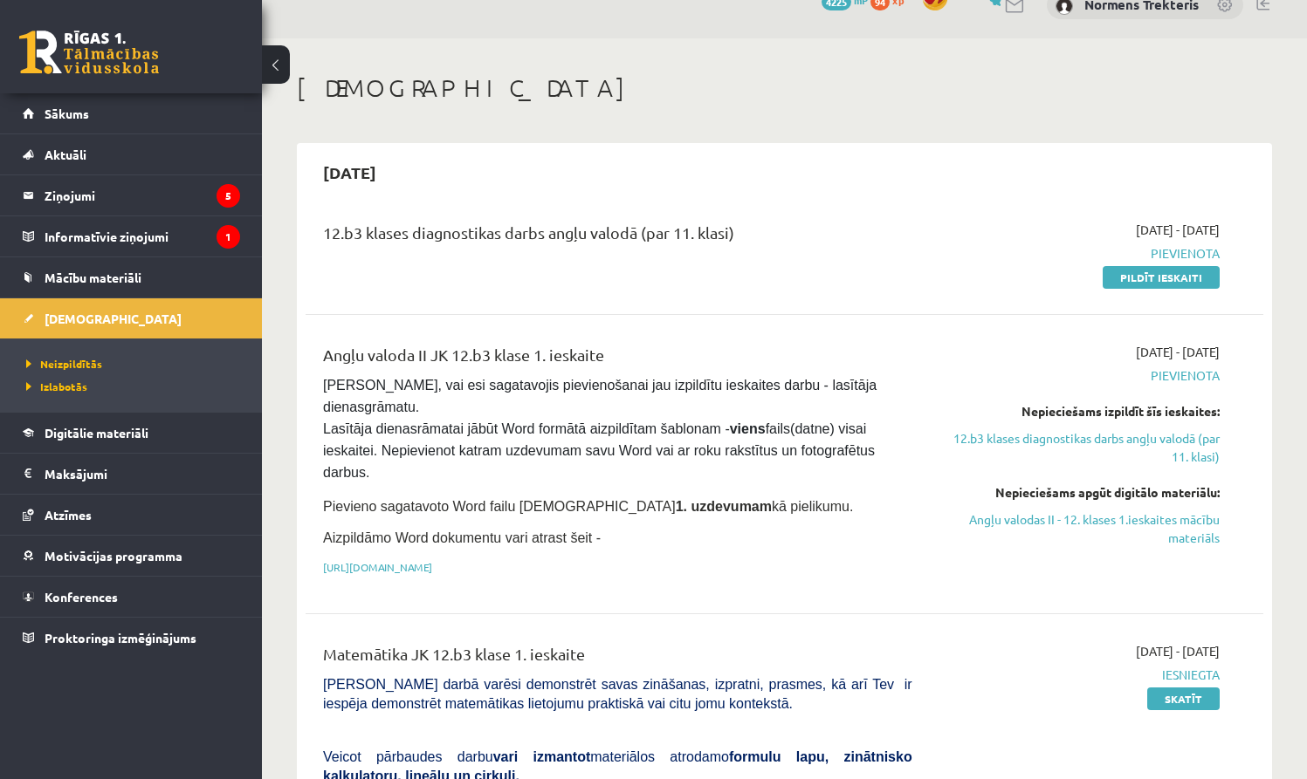
scroll to position [126, 0]
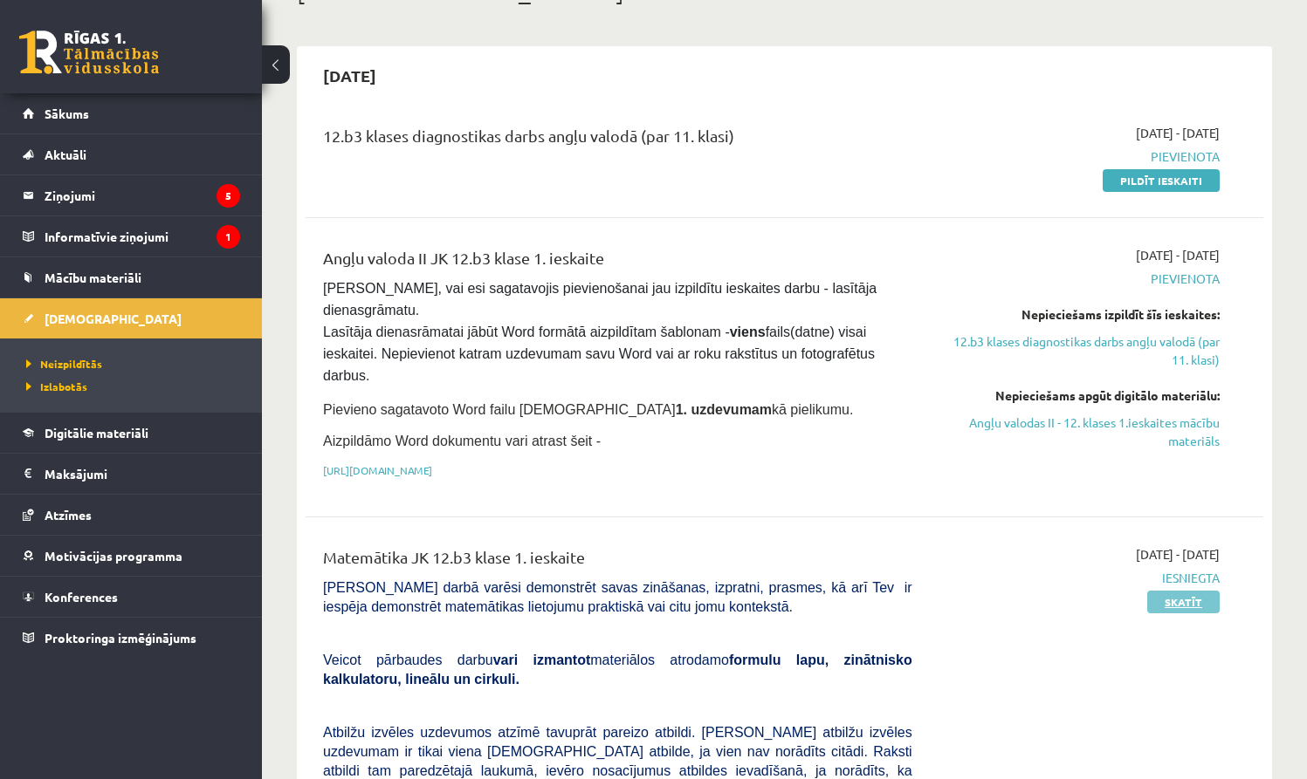
click at [1160, 594] on link "Skatīt" at bounding box center [1183, 602] width 72 height 23
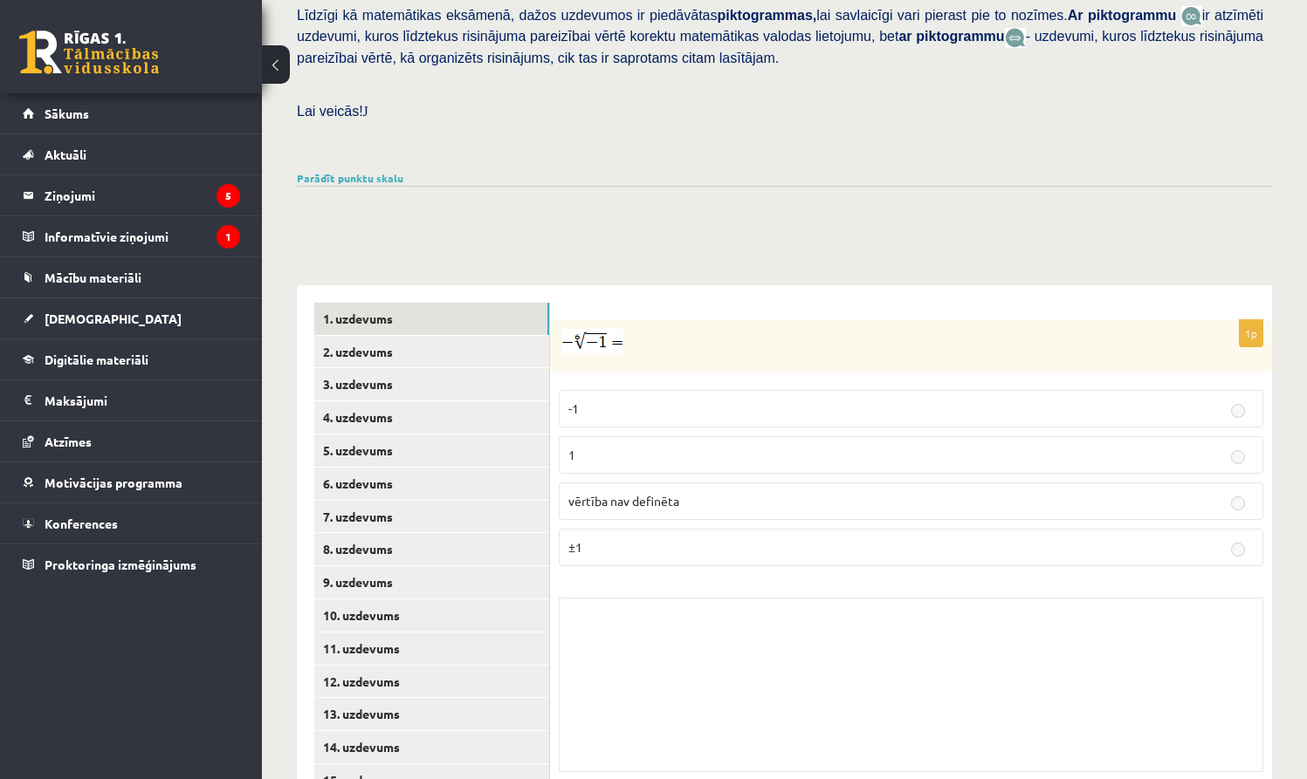
scroll to position [458, 0]
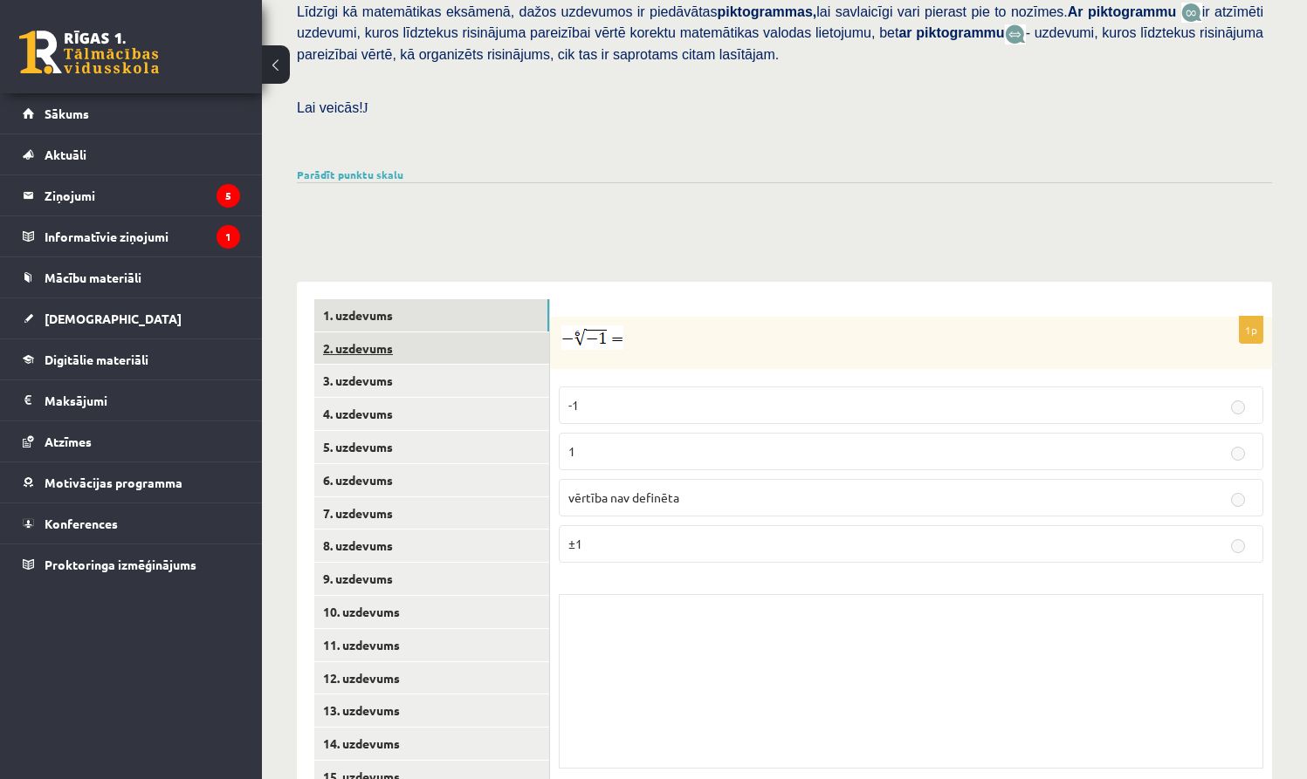
click at [379, 342] on link "2. uzdevums" at bounding box center [431, 349] width 235 height 32
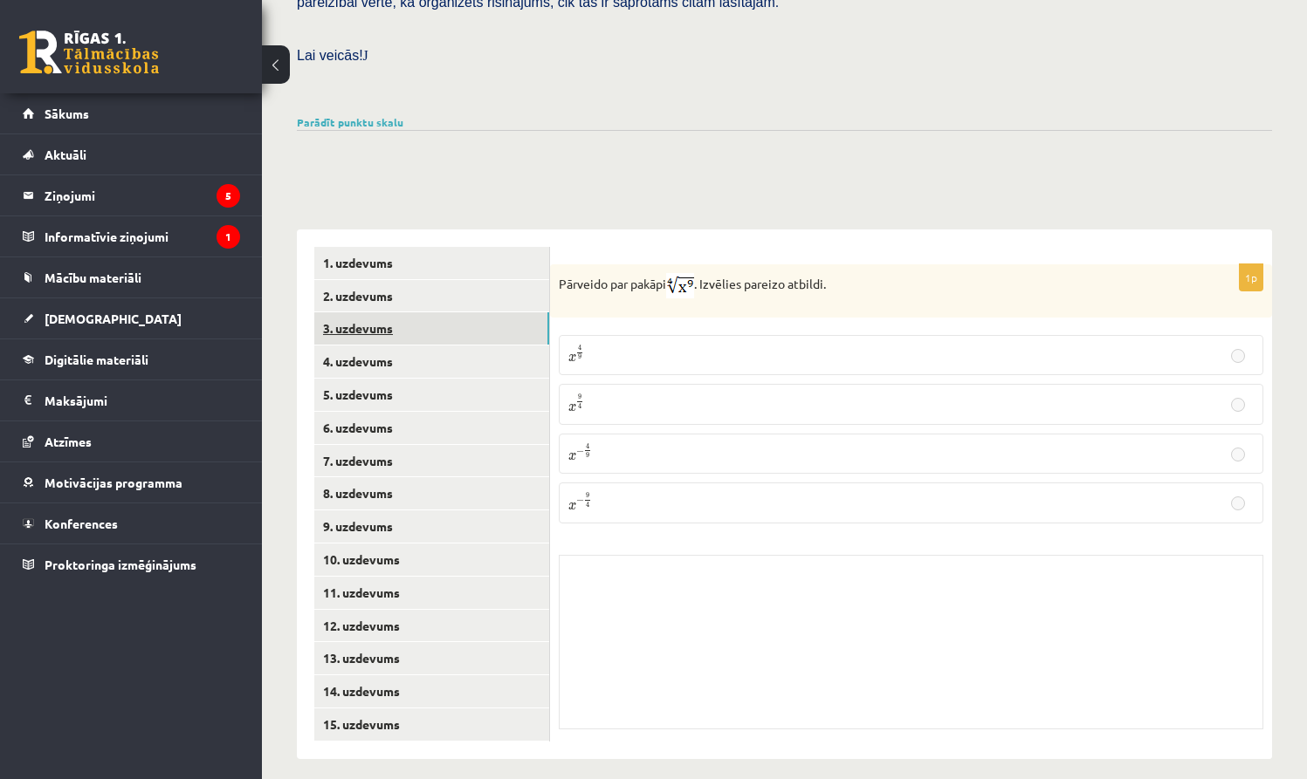
click at [354, 321] on link "3. uzdevums" at bounding box center [431, 328] width 235 height 32
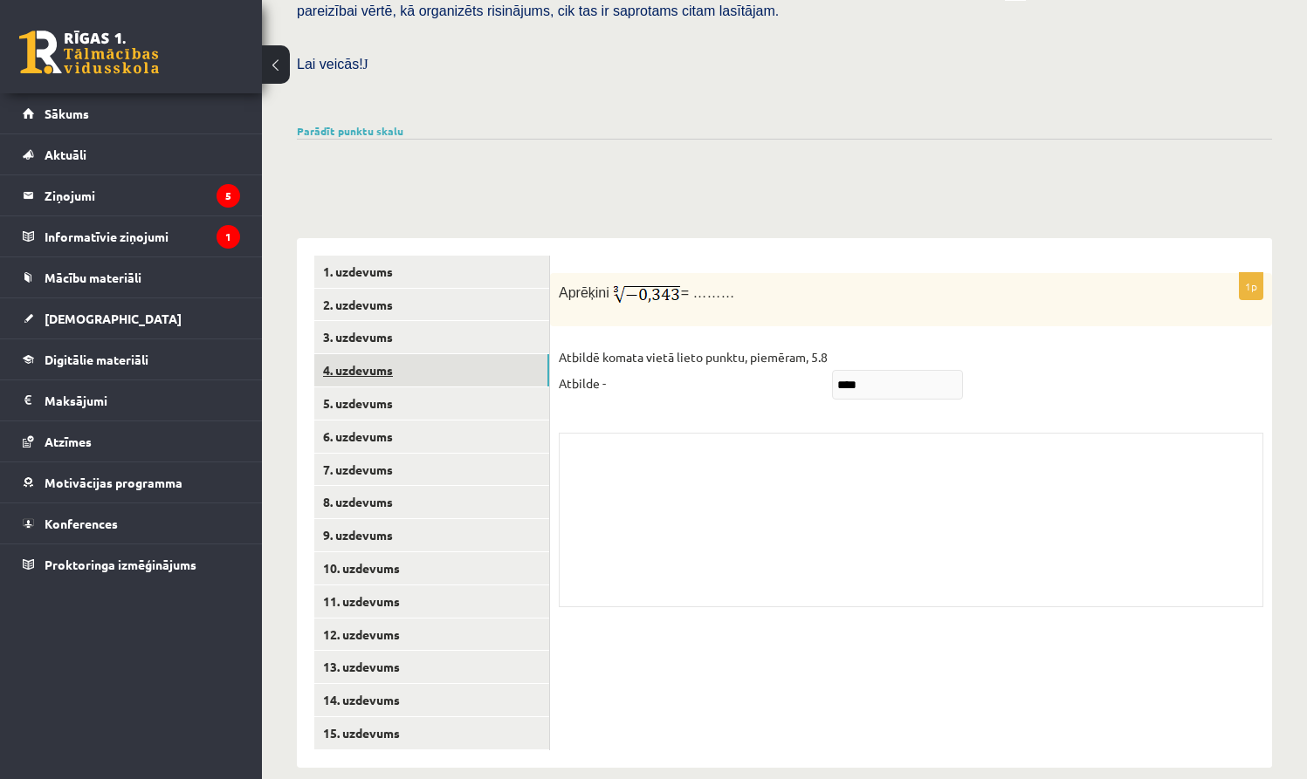
click at [377, 357] on link "4. uzdevums" at bounding box center [431, 370] width 235 height 32
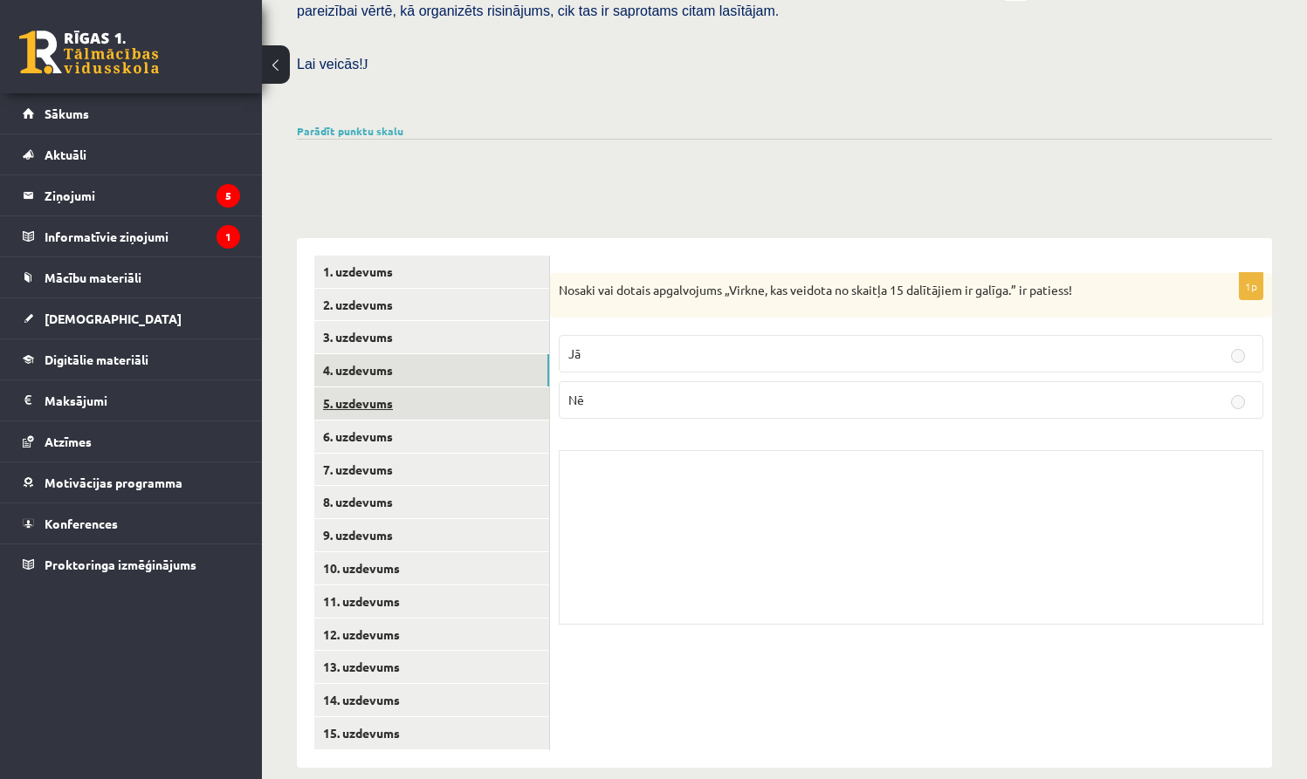
click at [420, 388] on link "5. uzdevums" at bounding box center [431, 404] width 235 height 32
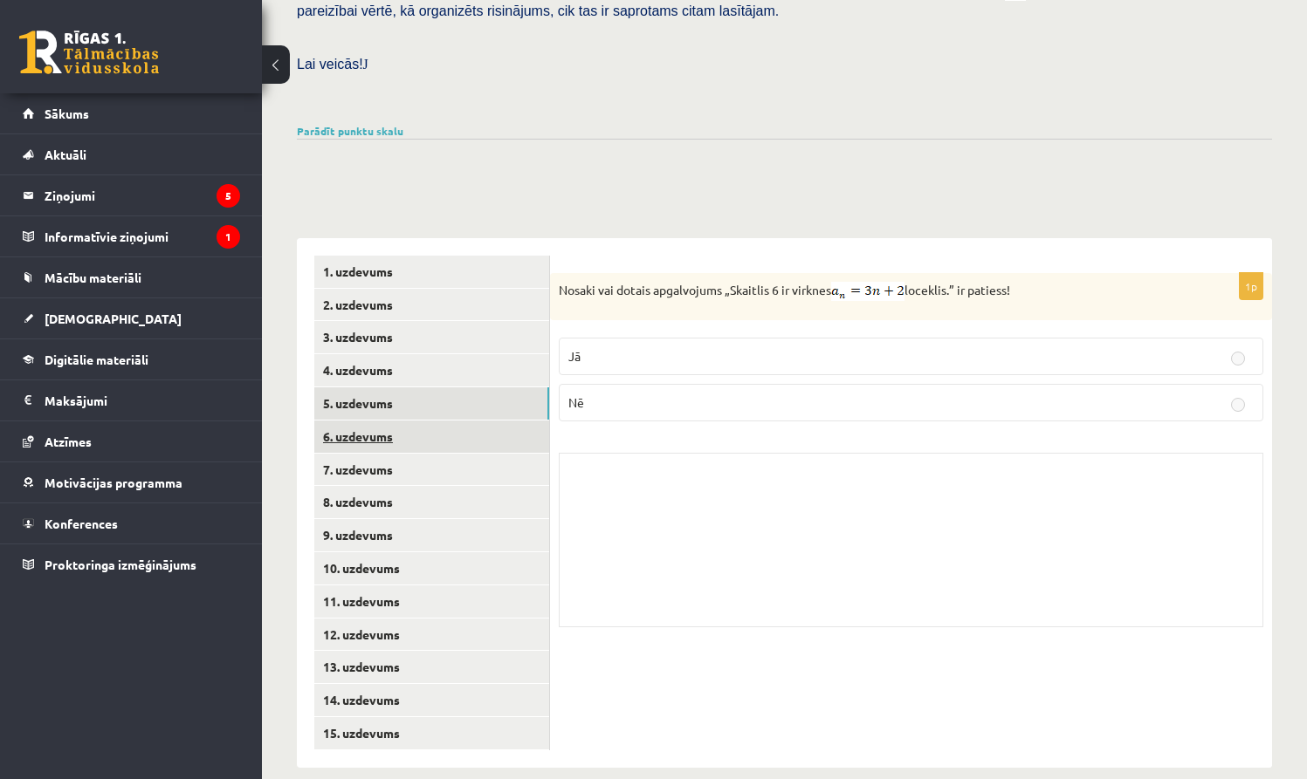
click at [413, 421] on link "6. uzdevums" at bounding box center [431, 437] width 235 height 32
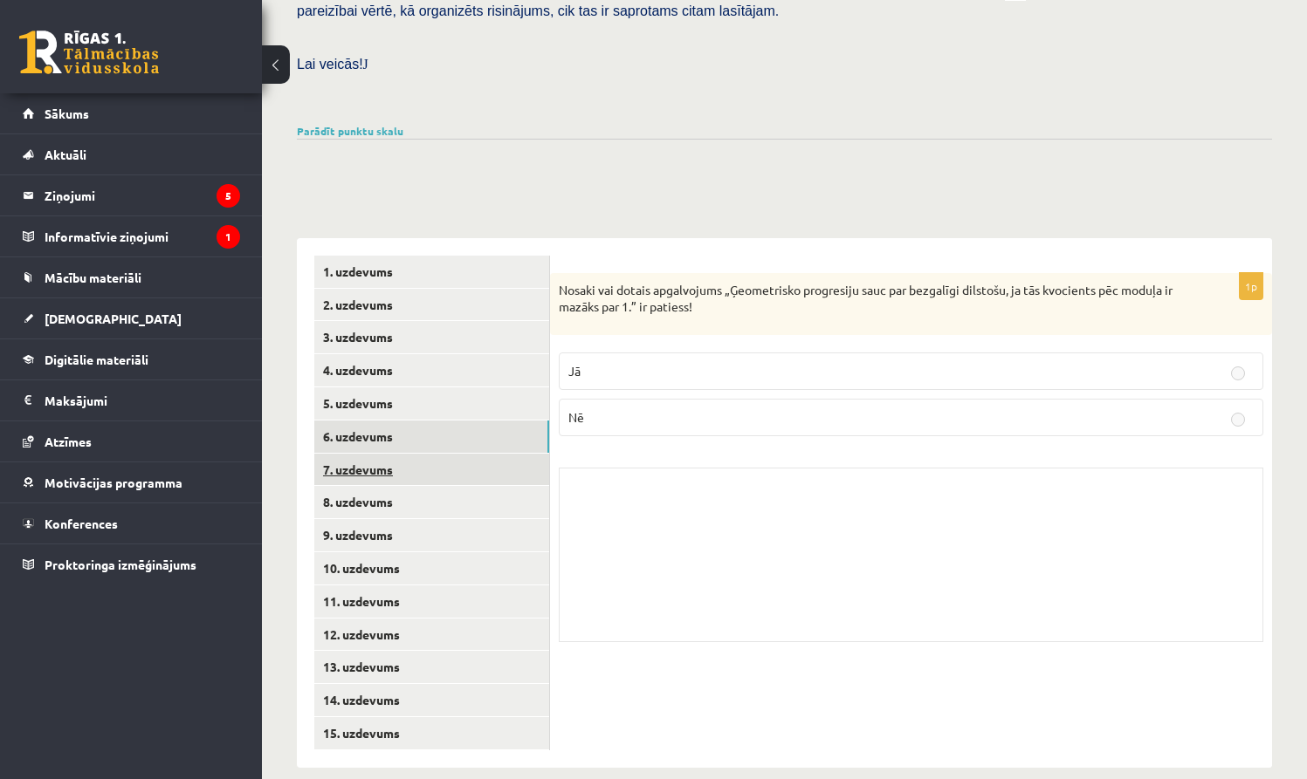
click at [429, 454] on link "7. uzdevums" at bounding box center [431, 470] width 235 height 32
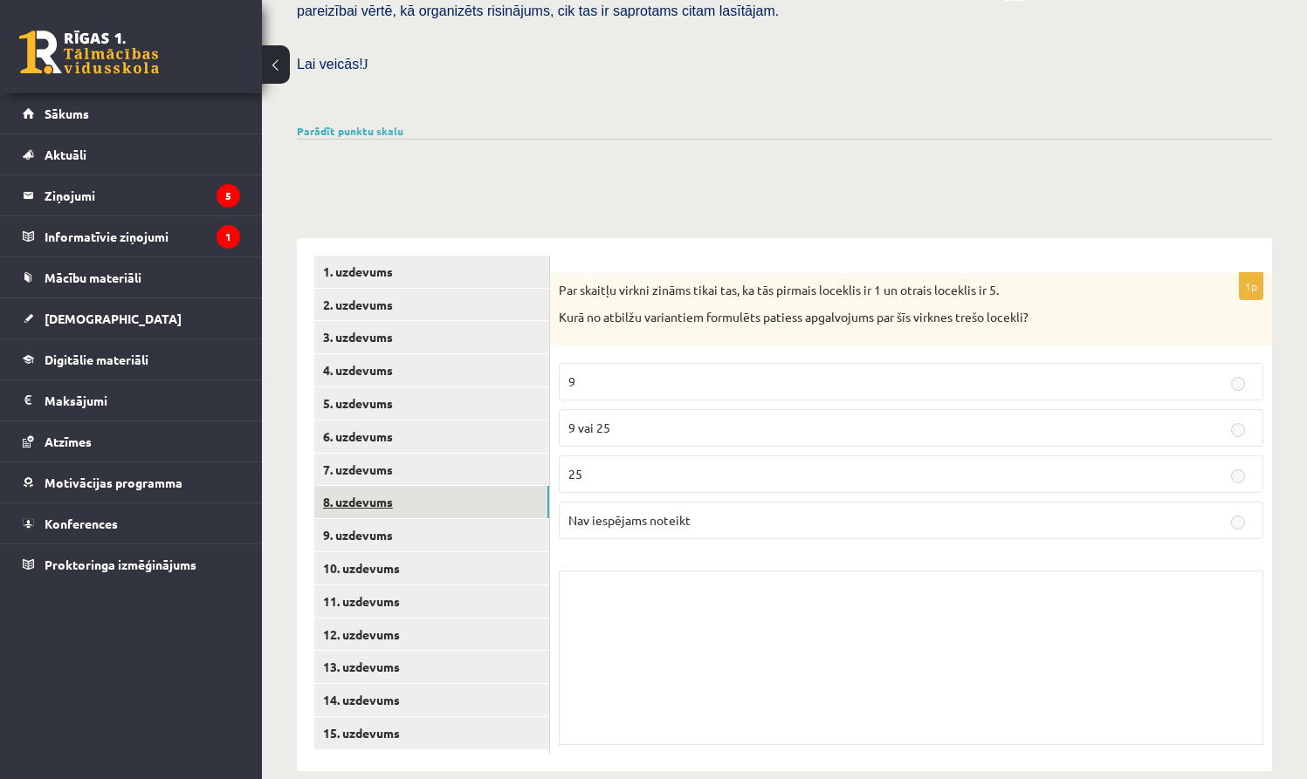
click at [437, 486] on link "8. uzdevums" at bounding box center [431, 502] width 235 height 32
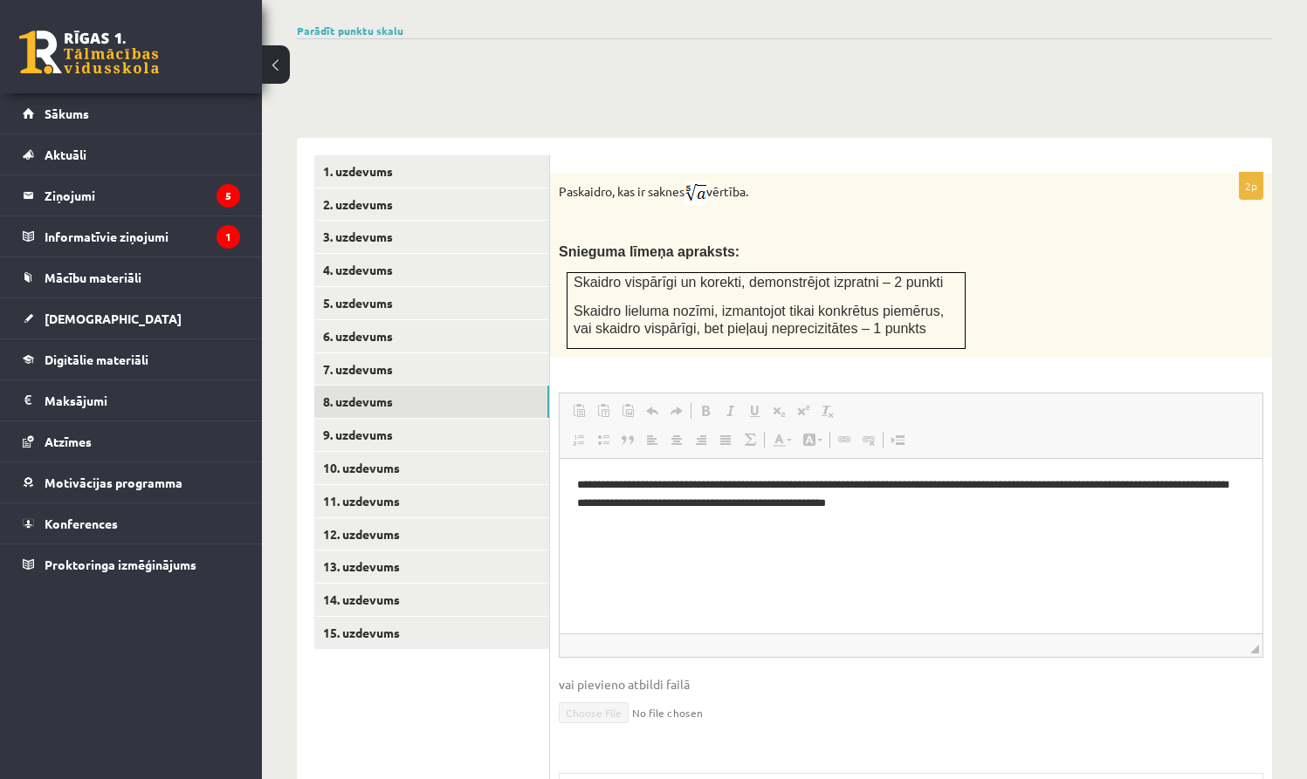
scroll to position [0, 0]
click at [450, 426] on link "9. uzdevums" at bounding box center [431, 435] width 235 height 32
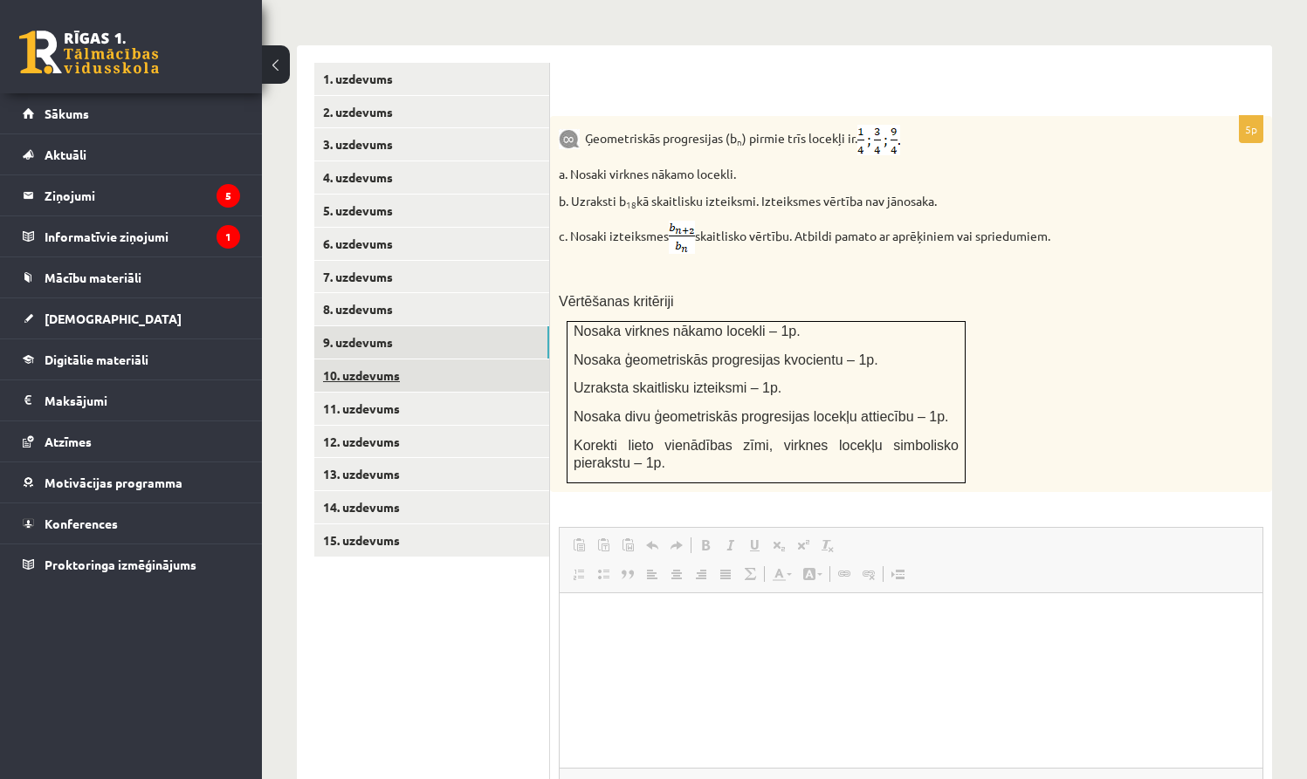
click at [363, 360] on link "10. uzdevums" at bounding box center [431, 376] width 235 height 32
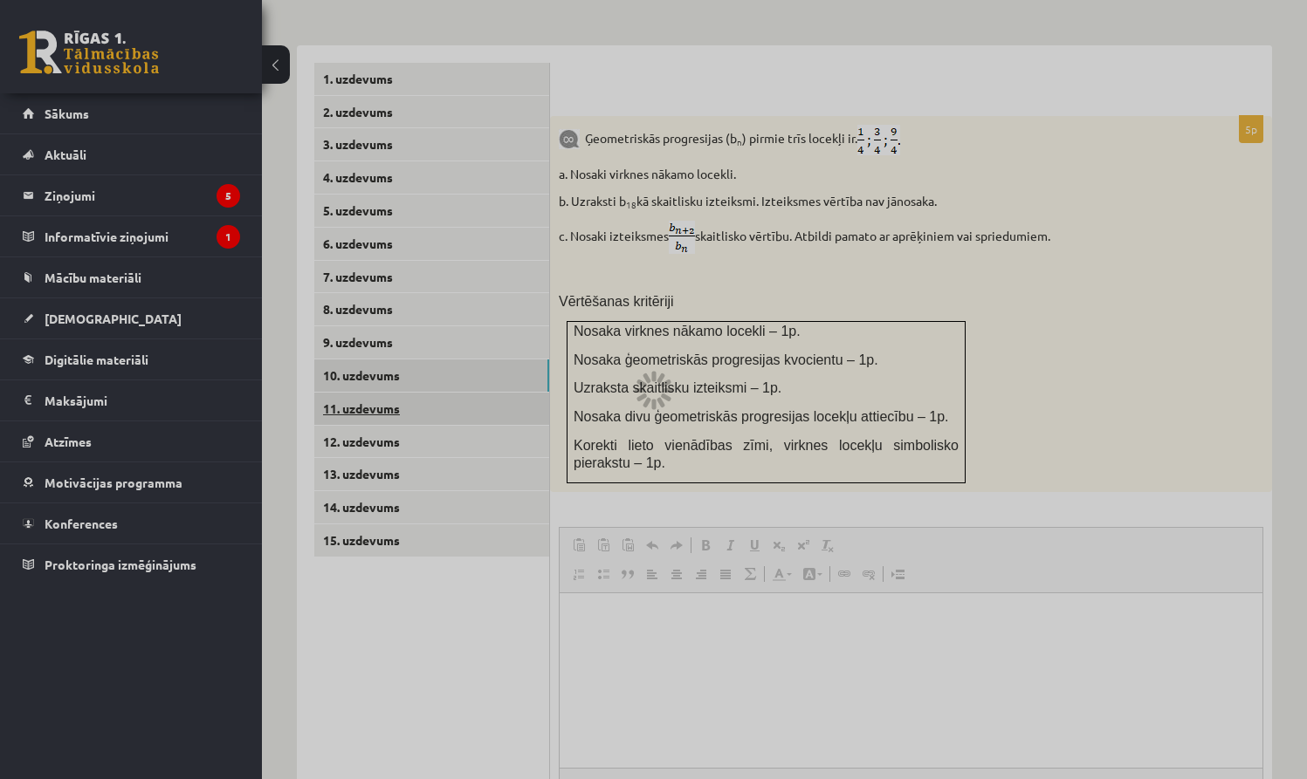
scroll to position [684, 0]
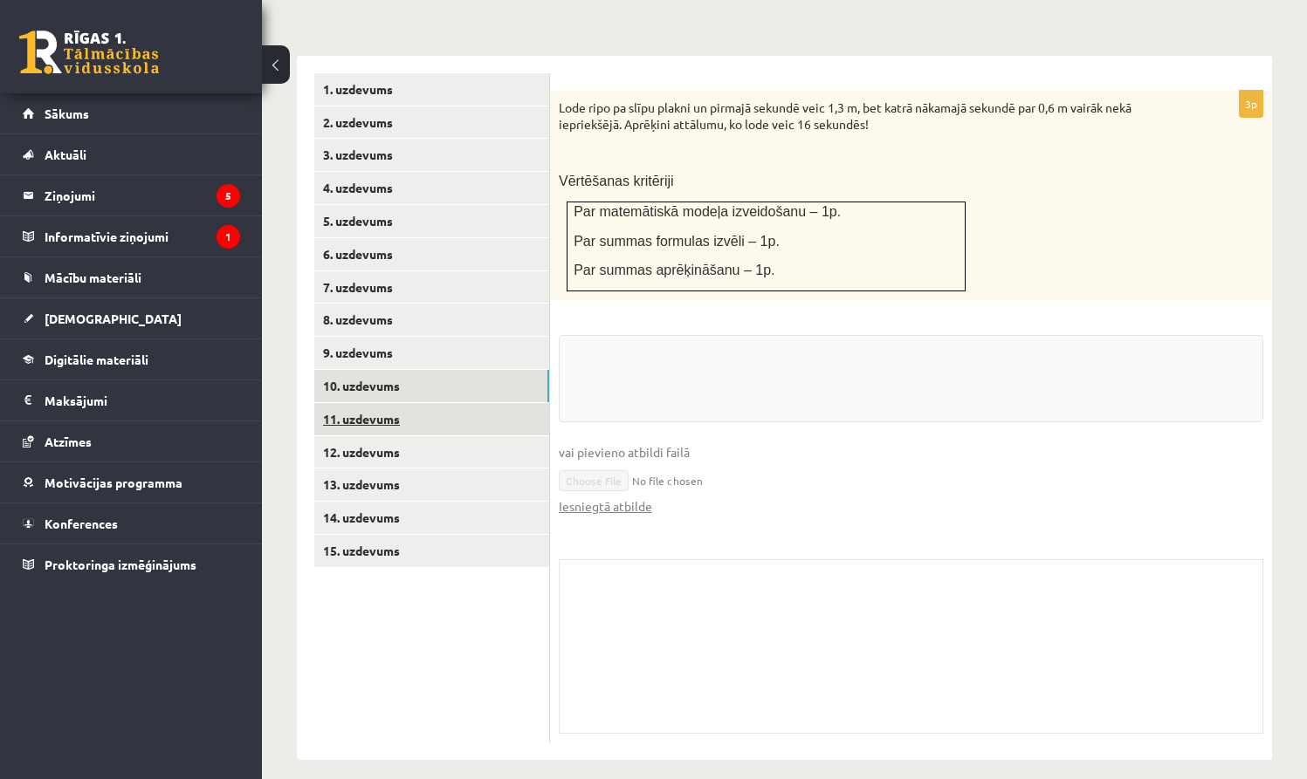
click at [421, 403] on link "11. uzdevums" at bounding box center [431, 419] width 235 height 32
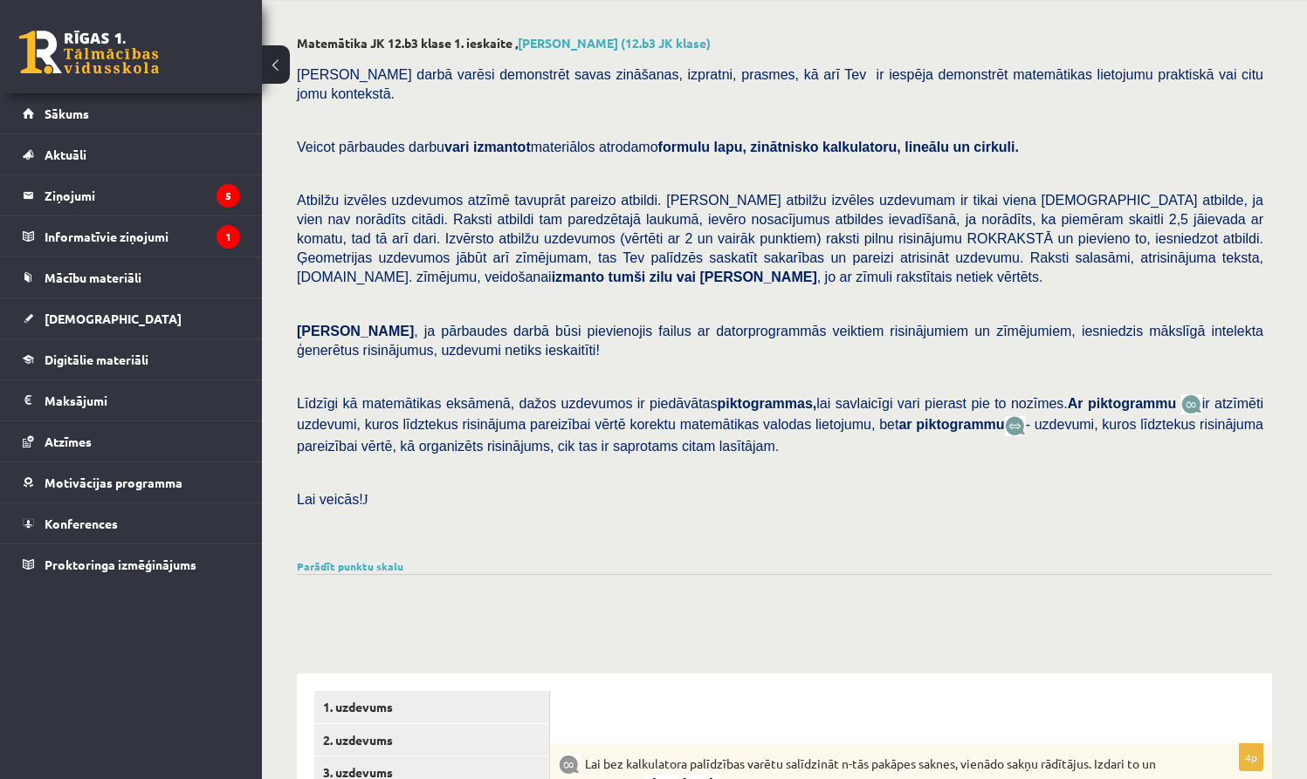
scroll to position [0, 0]
